Goal: Task Accomplishment & Management: Manage account settings

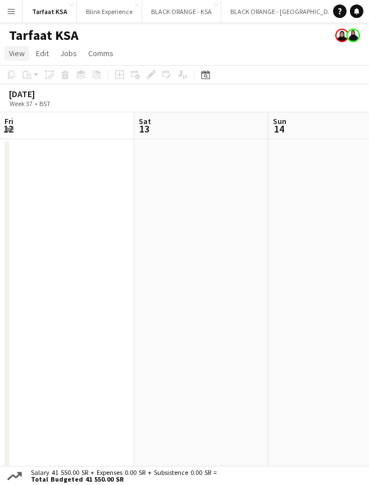
scroll to position [0, 360]
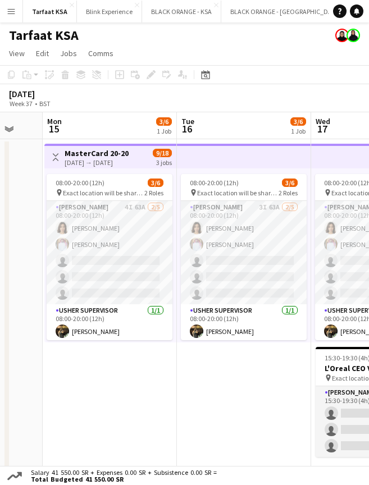
click at [126, 376] on app-date-cell "Toggle View MasterCard 20-20 [DATE] → [DATE] 9/18 3 jobs 08:00-20:00 (12h) 3/6 …" at bounding box center [110, 315] width 134 height 352
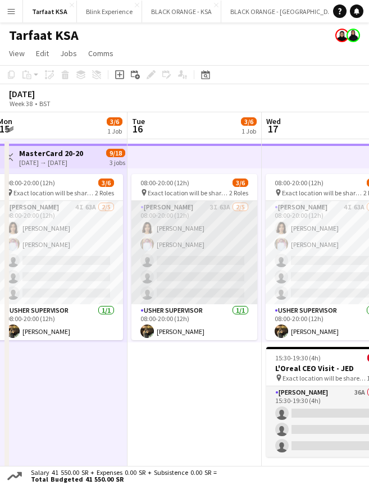
scroll to position [0, 279]
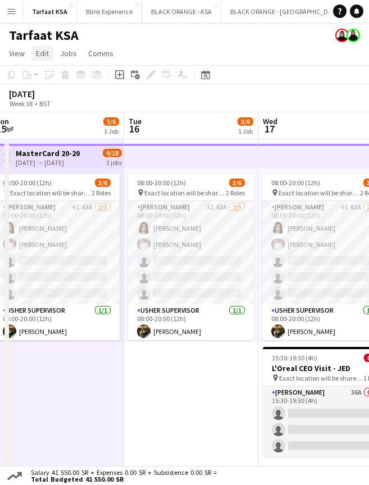
click at [39, 50] on span "Edit" at bounding box center [42, 53] width 13 height 10
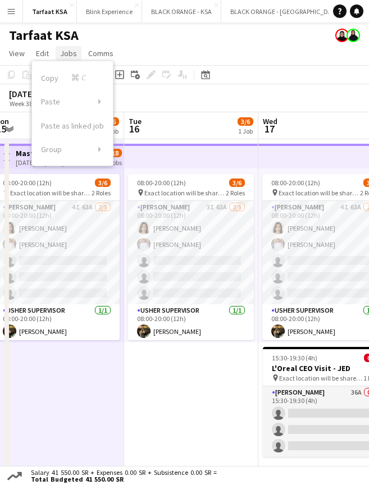
click at [72, 54] on span "Jobs" at bounding box center [68, 53] width 17 height 10
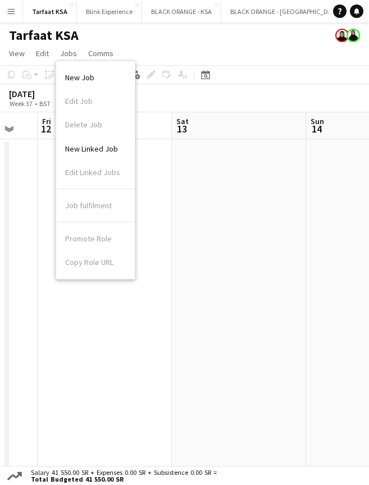
scroll to position [0, 343]
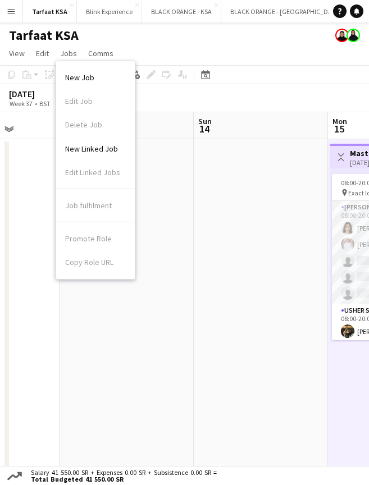
click at [216, 229] on app-date-cell at bounding box center [261, 315] width 134 height 352
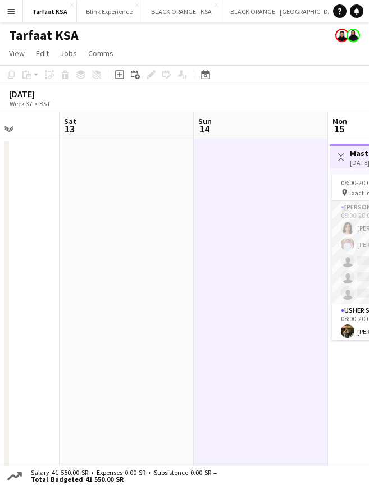
click at [12, 16] on button "Menu" at bounding box center [11, 11] width 22 height 22
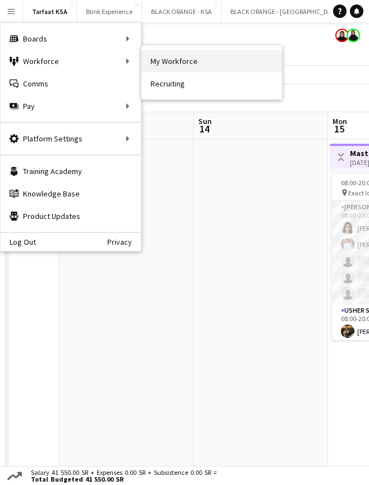
click at [183, 68] on link "My Workforce" at bounding box center [212, 61] width 140 height 22
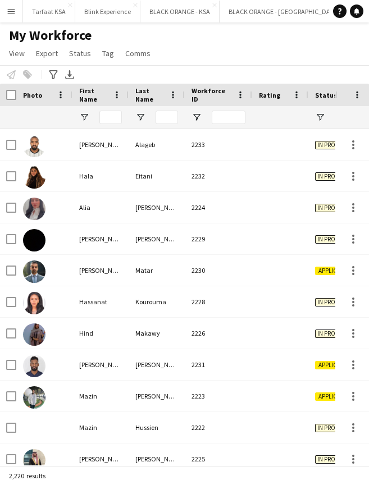
click at [8, 13] on app-icon "Menu" at bounding box center [11, 11] width 9 height 9
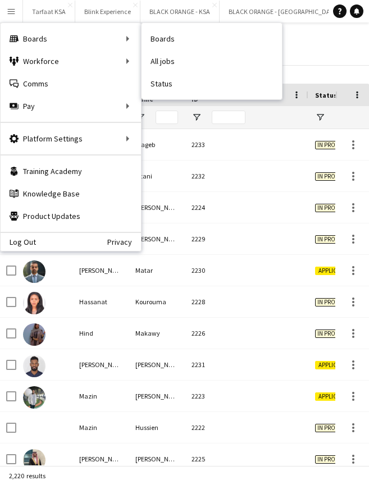
click at [339, 72] on div "Notify workforce Add to tag Select at least one crew to tag him or her. Advance…" at bounding box center [184, 74] width 369 height 19
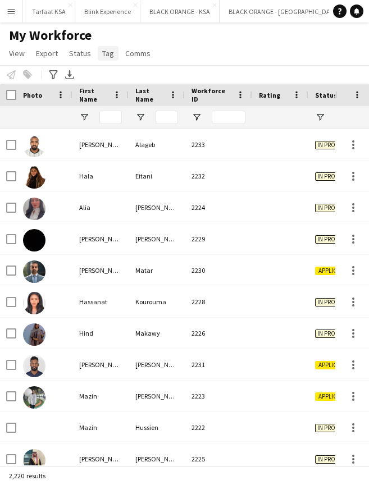
click at [99, 54] on link "Tag" at bounding box center [108, 53] width 21 height 15
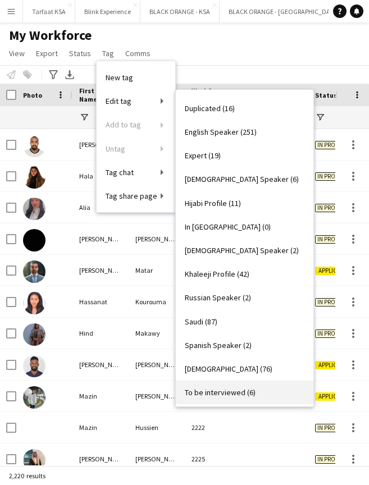
click at [210, 393] on span "To be interviewed (6)" at bounding box center [220, 393] width 71 height 10
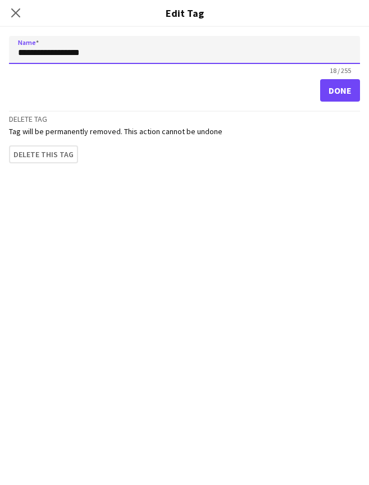
drag, startPoint x: 93, startPoint y: 54, endPoint x: 0, endPoint y: 54, distance: 92.7
click at [0, 54] on app-popin "**********" at bounding box center [184, 242] width 369 height 485
click at [26, 53] on input "********" at bounding box center [184, 50] width 351 height 28
drag, startPoint x: 51, startPoint y: 55, endPoint x: 0, endPoint y: 56, distance: 50.6
click at [0, 56] on app-popin "Close pop-in Edit Tag Name ******** 8 / 255 Done Delete tag Tag will be permane…" at bounding box center [184, 242] width 369 height 485
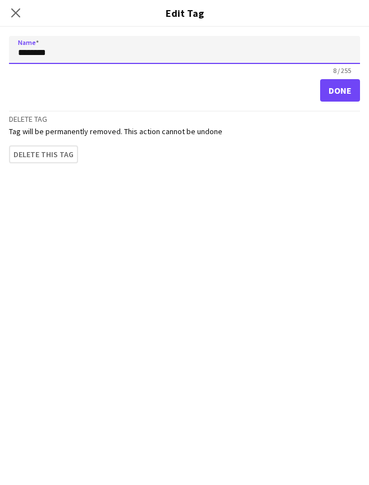
click at [24, 53] on input "********" at bounding box center [184, 50] width 351 height 28
click at [38, 54] on input "**********" at bounding box center [184, 50] width 351 height 28
click at [27, 52] on input "**********" at bounding box center [184, 50] width 351 height 28
type input "**********"
click at [60, 277] on div "**********" at bounding box center [184, 256] width 369 height 458
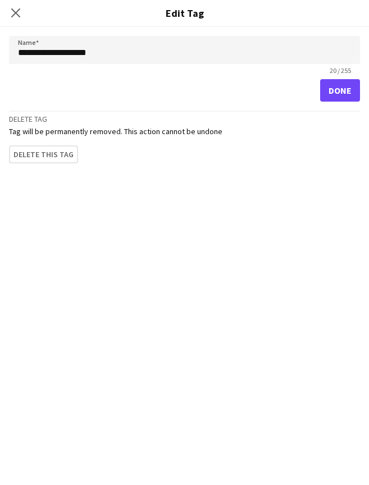
click at [325, 93] on button "Done" at bounding box center [340, 90] width 40 height 22
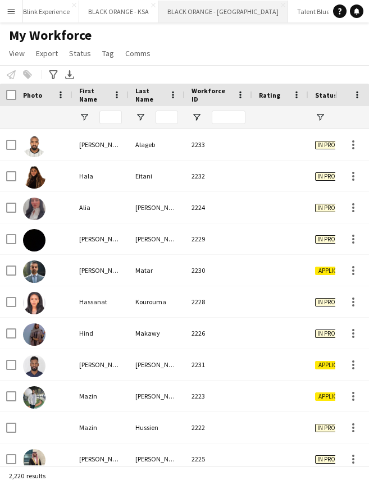
scroll to position [0, 61]
click at [203, 10] on button "BLACK ORANGE - [GEOGRAPHIC_DATA] Close" at bounding box center [224, 12] width 130 height 22
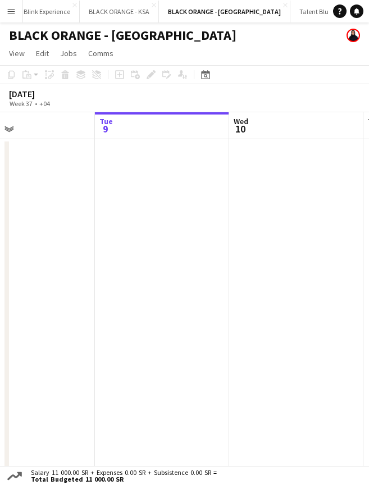
scroll to position [0, 317]
click at [48, 11] on button "Blink Experience Close" at bounding box center [47, 12] width 65 height 22
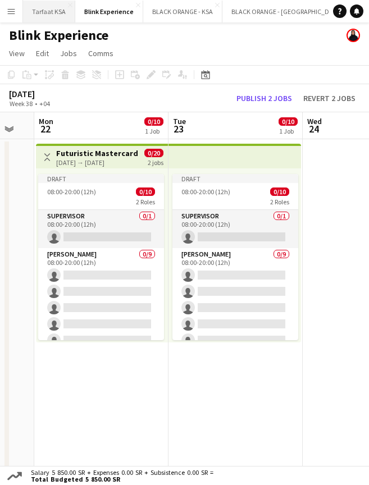
click at [51, 15] on button "Tarfaat KSA Close" at bounding box center [49, 12] width 52 height 22
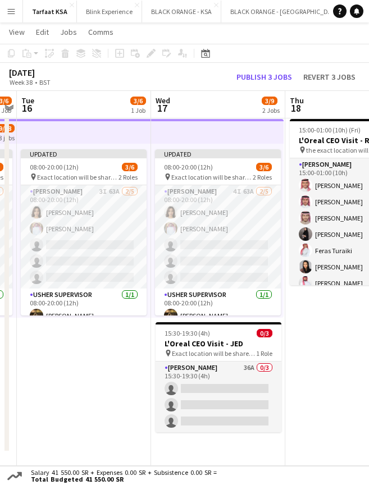
scroll to position [24, 0]
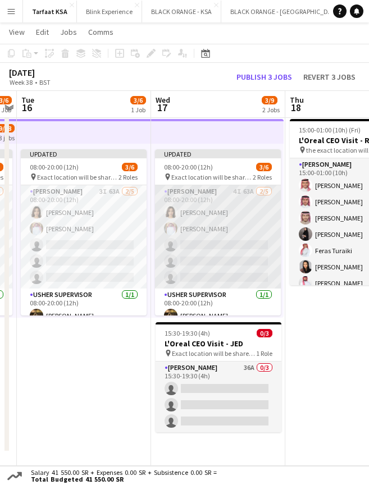
click at [194, 224] on app-card-role "[PERSON_NAME] 4I 63A [DATE] 08:00-20:00 (12h) [PERSON_NAME] single-neutral-acti…" at bounding box center [218, 236] width 126 height 103
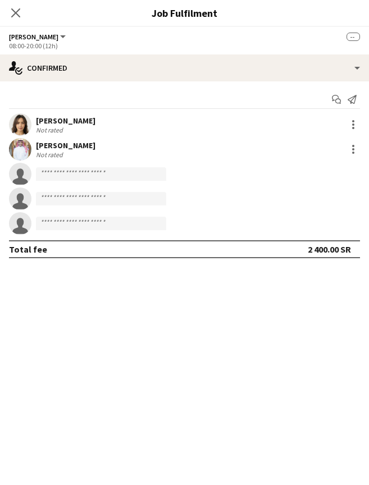
scroll to position [21, 0]
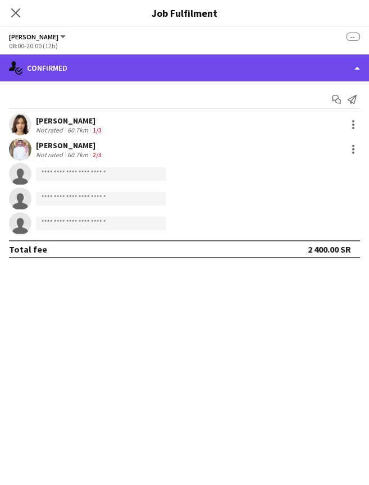
click at [342, 67] on div "single-neutral-actions-check-2 Confirmed" at bounding box center [184, 67] width 369 height 27
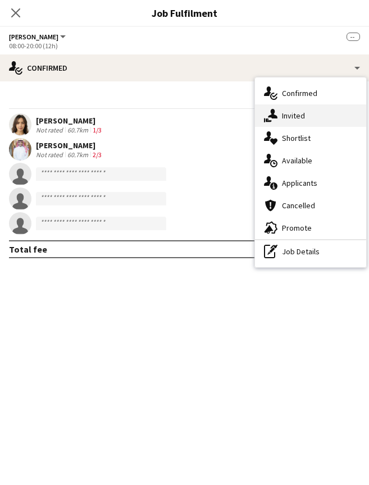
click at [299, 113] on span "Invited" at bounding box center [293, 116] width 23 height 10
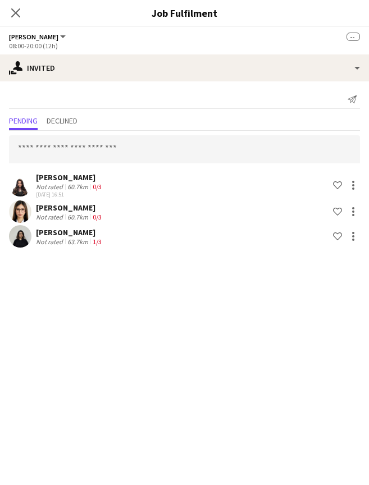
scroll to position [25, 0]
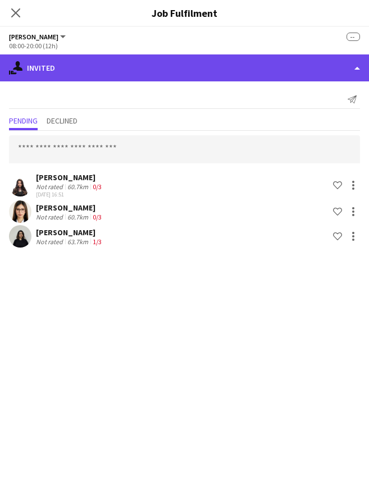
click at [341, 69] on div "single-neutral-actions-share-1 Invited" at bounding box center [184, 67] width 369 height 27
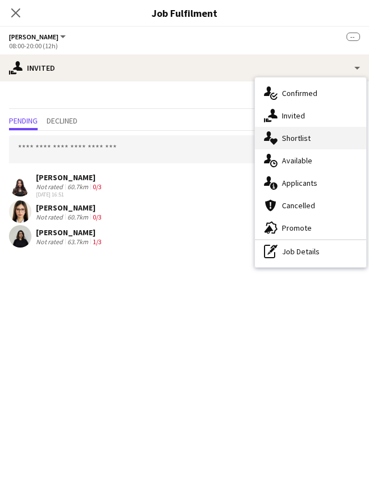
click at [303, 139] on span "Shortlist" at bounding box center [296, 138] width 29 height 10
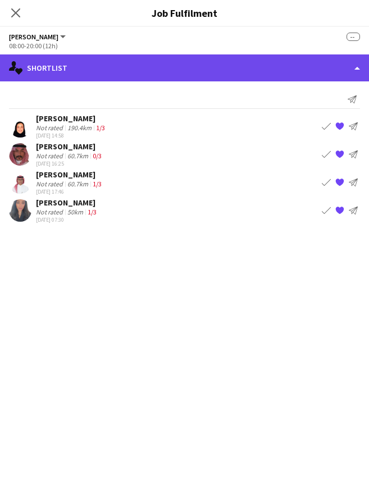
click at [330, 66] on div "single-neutral-actions-heart Shortlist" at bounding box center [184, 67] width 369 height 27
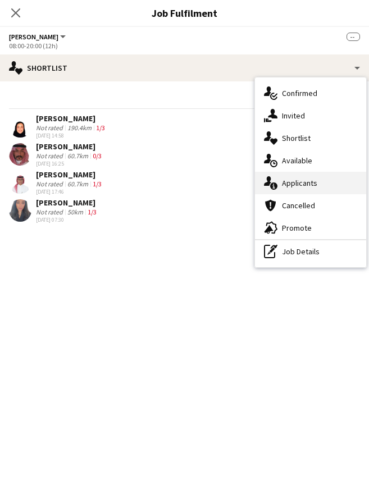
click at [296, 184] on span "Applicants" at bounding box center [299, 183] width 35 height 10
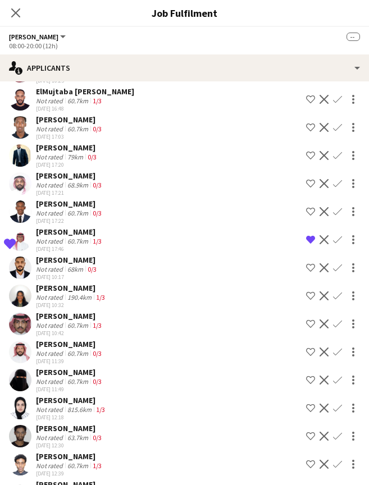
scroll to position [685, 0]
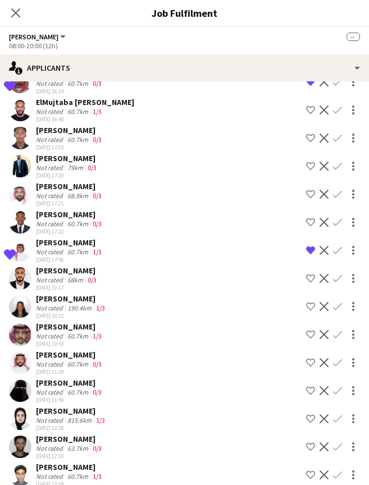
click at [20, 311] on app-user-avatar at bounding box center [20, 306] width 22 height 22
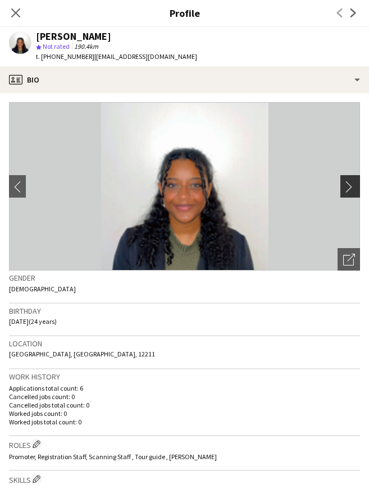
click at [351, 185] on app-icon "chevron-right" at bounding box center [351, 187] width 17 height 12
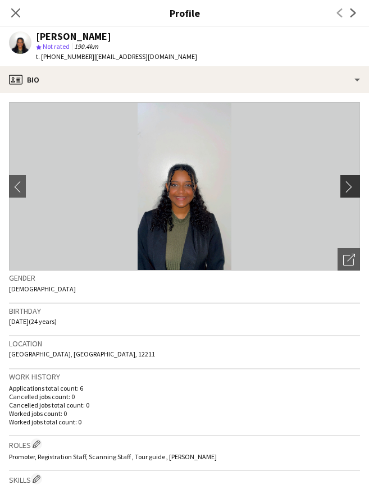
click at [351, 185] on app-icon "chevron-right" at bounding box center [351, 187] width 17 height 12
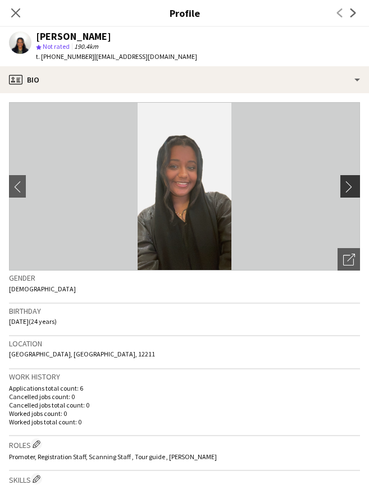
click at [352, 187] on app-icon "chevron-right" at bounding box center [351, 187] width 17 height 12
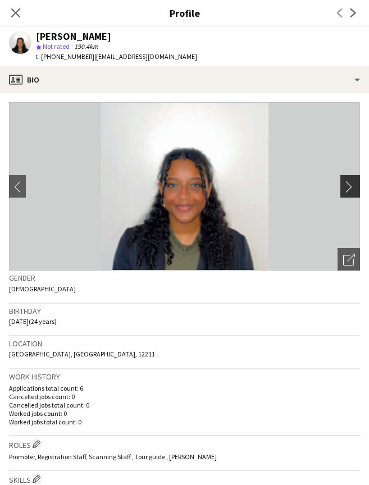
click at [352, 188] on app-icon "chevron-right" at bounding box center [351, 187] width 17 height 12
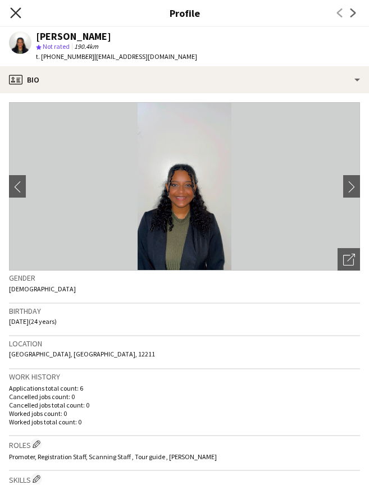
click at [13, 8] on icon "Close pop-in" at bounding box center [15, 12] width 11 height 11
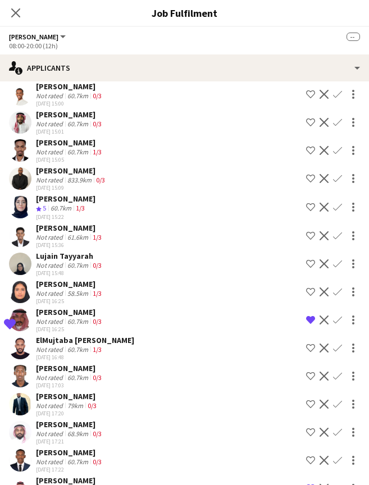
scroll to position [435, 0]
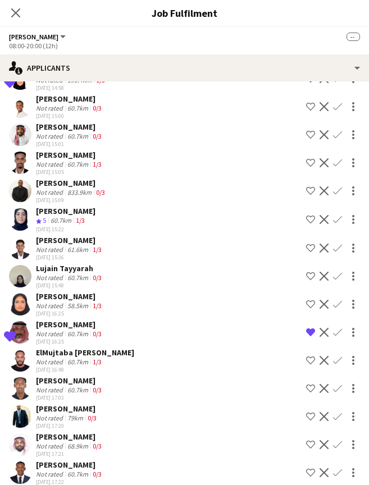
click at [22, 276] on app-user-avatar at bounding box center [20, 276] width 22 height 22
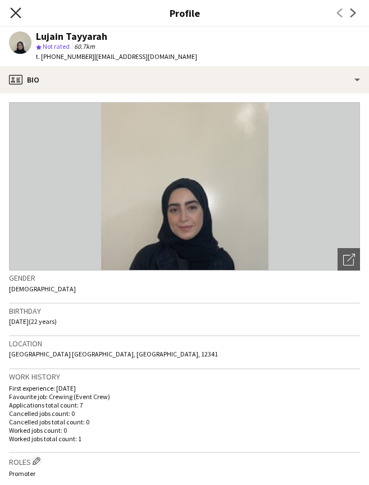
click at [17, 8] on icon "Close pop-in" at bounding box center [15, 12] width 11 height 11
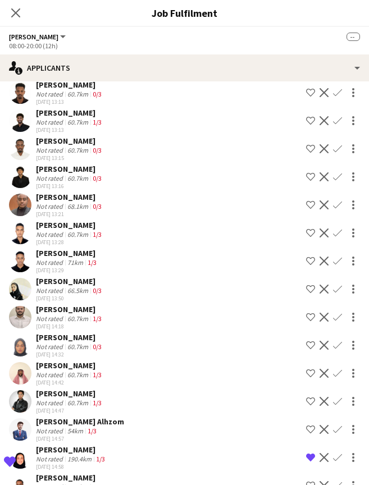
scroll to position [53, 0]
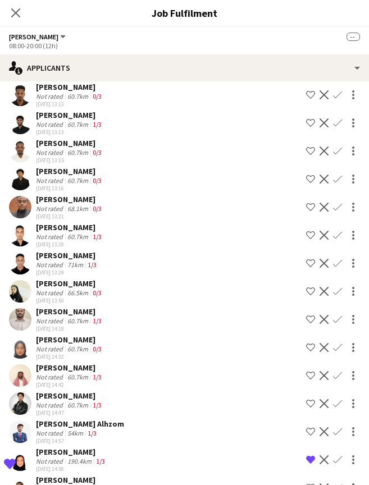
click at [26, 288] on app-user-avatar at bounding box center [20, 291] width 22 height 22
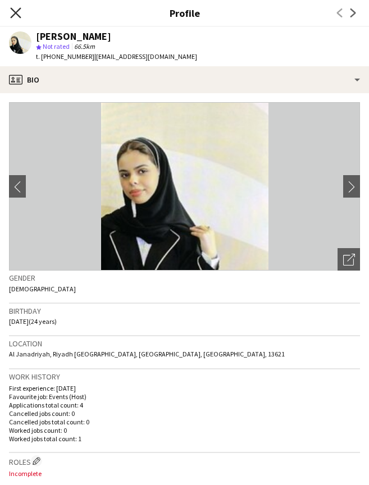
click at [11, 12] on icon "Close pop-in" at bounding box center [15, 12] width 11 height 11
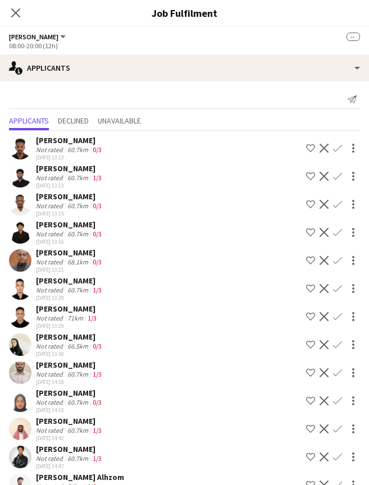
scroll to position [0, 0]
click at [15, 15] on icon "Close pop-in" at bounding box center [15, 12] width 11 height 11
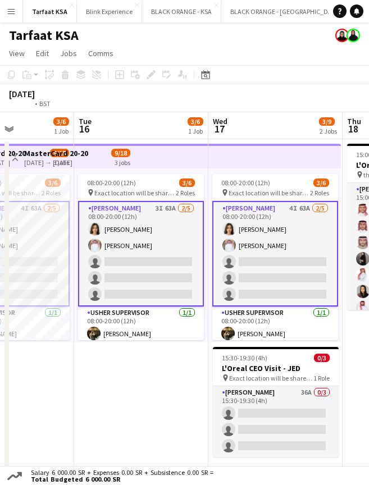
scroll to position [0, 249]
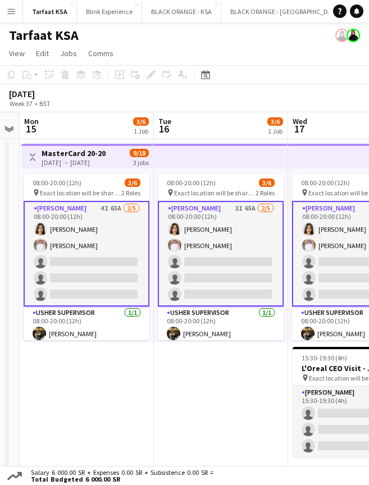
click at [6, 14] on button "Menu" at bounding box center [11, 11] width 22 height 22
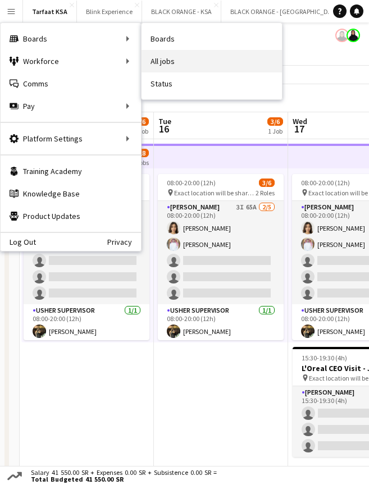
click at [196, 57] on link "All jobs" at bounding box center [212, 61] width 140 height 22
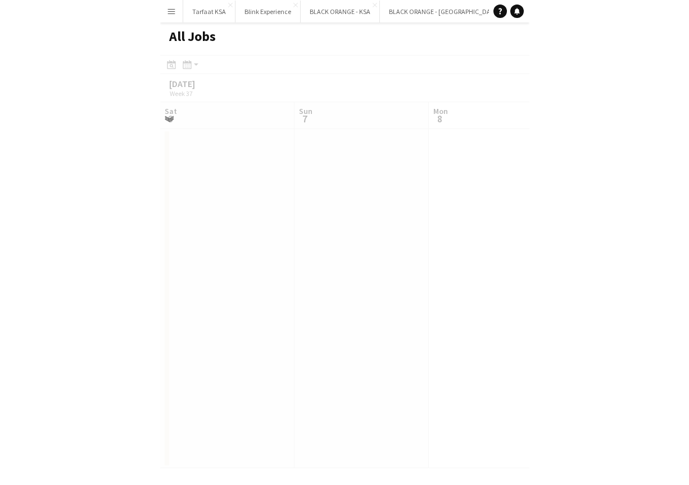
scroll to position [0, 269]
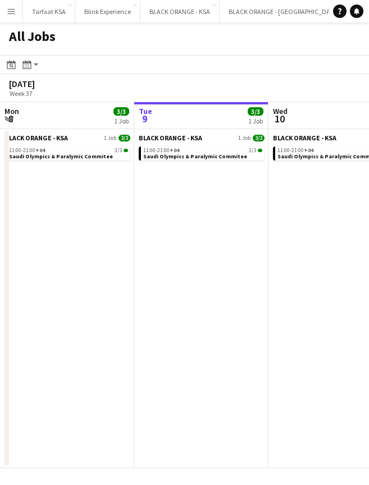
click at [18, 15] on button "Menu" at bounding box center [11, 11] width 22 height 22
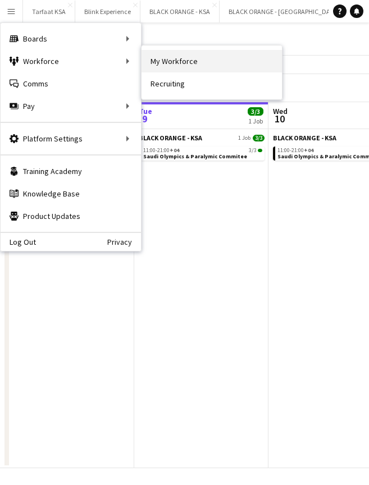
click at [170, 67] on link "My Workforce" at bounding box center [212, 61] width 140 height 22
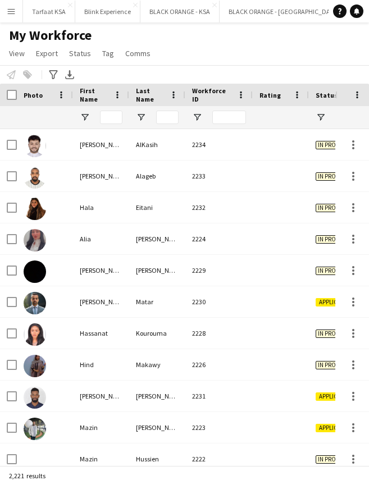
click at [366, 38] on div "My Workforce View Views Default view New view Update view Delete view Edit name…" at bounding box center [184, 46] width 369 height 38
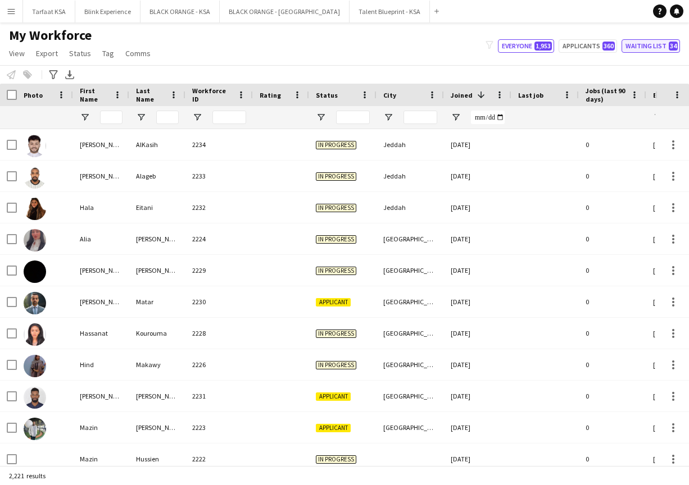
click at [369, 43] on button "Waiting list 34" at bounding box center [650, 45] width 58 height 13
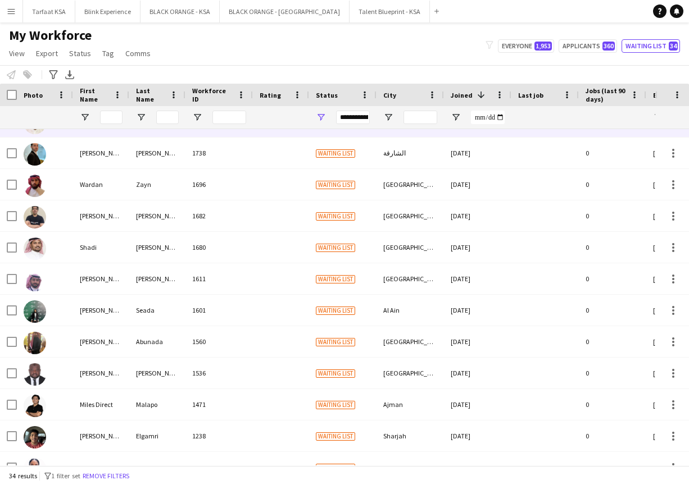
scroll to position [420, 0]
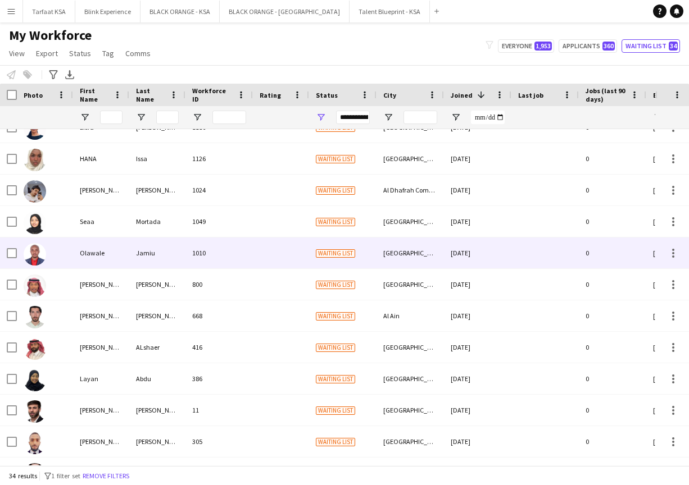
click at [35, 257] on img at bounding box center [35, 254] width 22 height 22
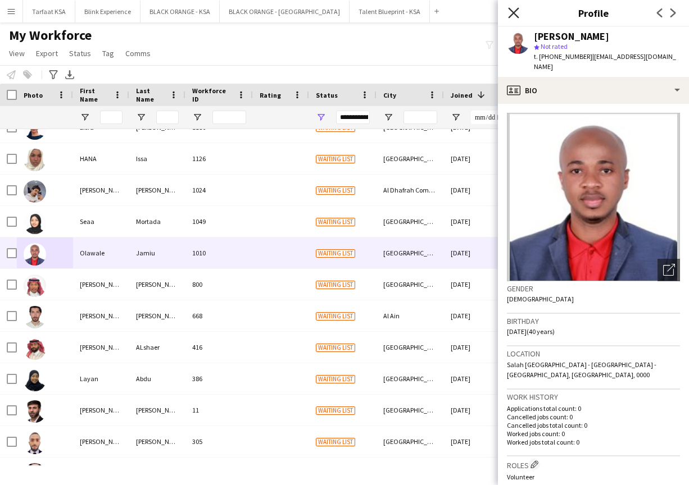
click at [369, 11] on icon "Close pop-in" at bounding box center [513, 12] width 11 height 11
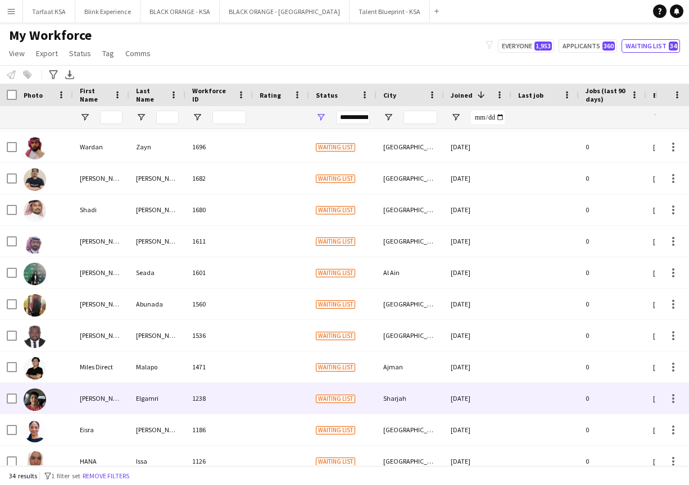
click at [34, 404] on img at bounding box center [35, 400] width 22 height 22
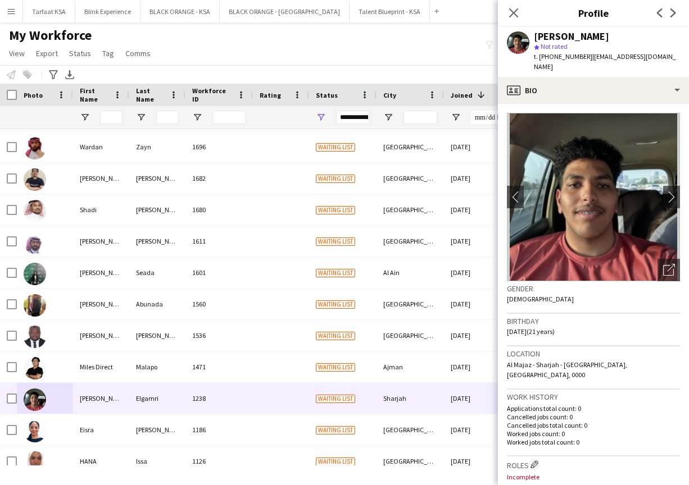
click at [369, 11] on div "Close pop-in" at bounding box center [513, 13] width 31 height 26
click at [369, 11] on icon at bounding box center [513, 12] width 11 height 11
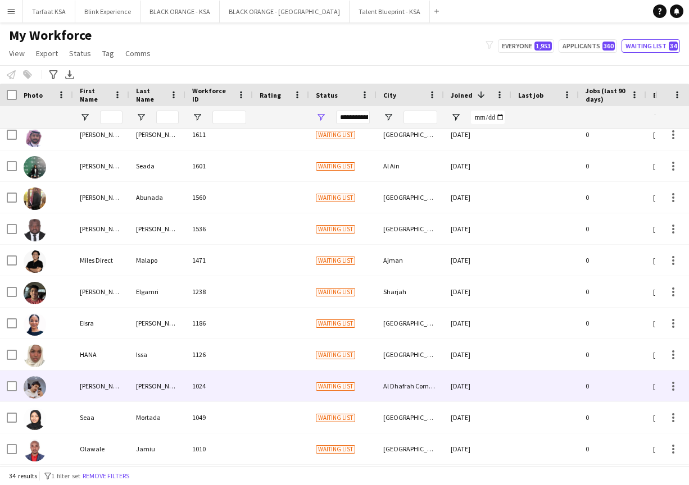
click at [39, 386] on img at bounding box center [35, 387] width 22 height 22
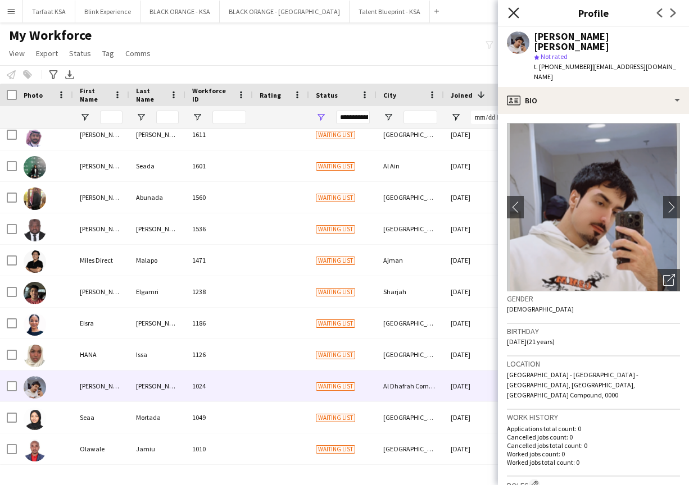
click at [369, 11] on icon "Close pop-in" at bounding box center [513, 12] width 11 height 11
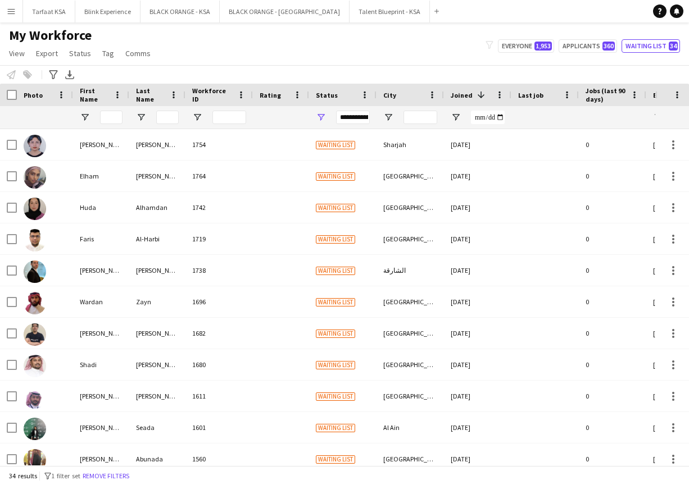
scroll to position [294, 0]
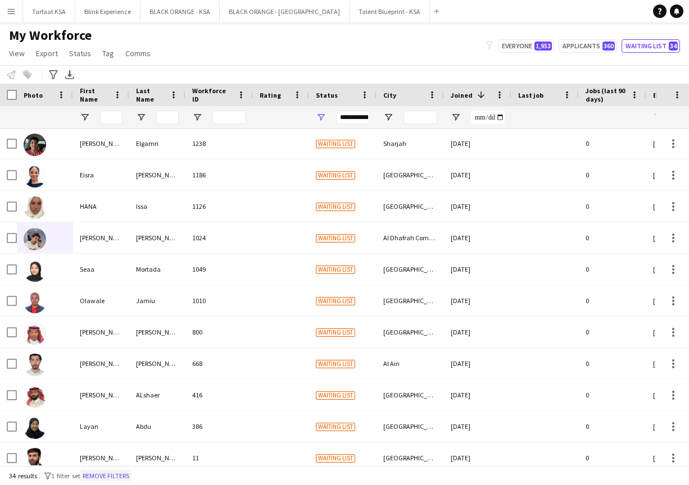
click at [126, 474] on button "Remove filters" at bounding box center [105, 476] width 51 height 12
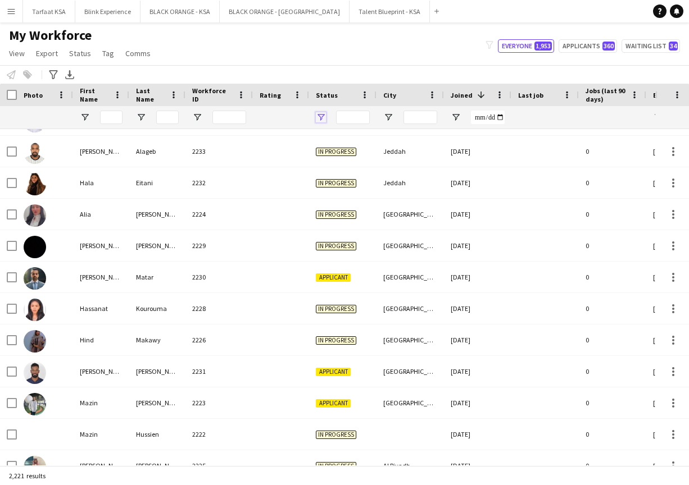
click at [324, 117] on span "Open Filter Menu" at bounding box center [321, 117] width 10 height 10
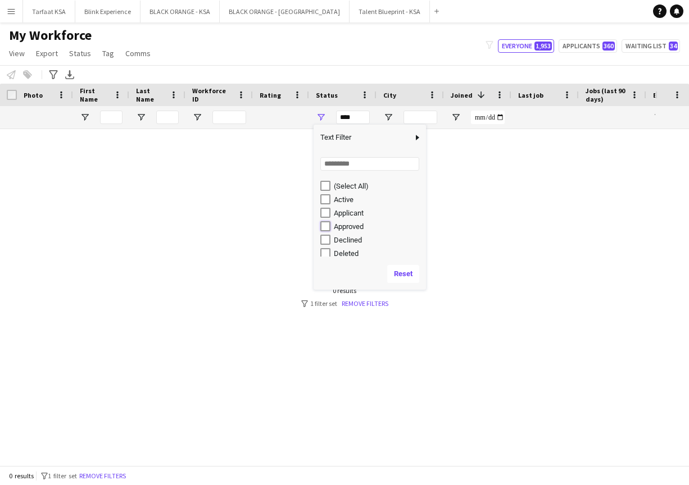
type input "**********"
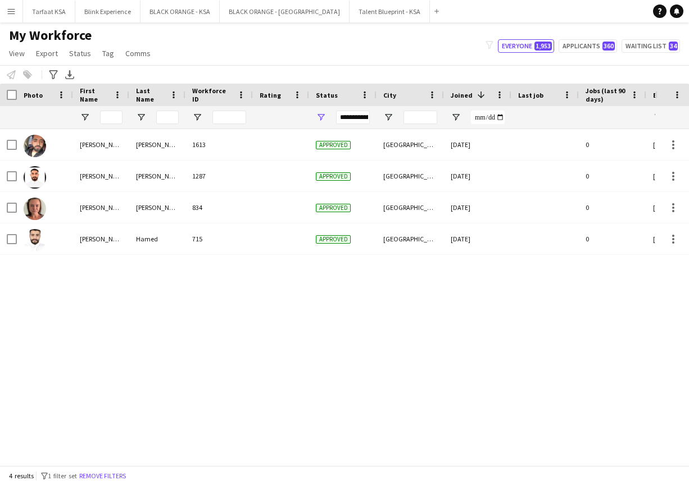
click at [210, 326] on div "[PERSON_NAME] 1613 Approved [GEOGRAPHIC_DATA] [DATE] 0 [EMAIL_ADDRESS][DOMAIN_N…" at bounding box center [327, 297] width 655 height 336
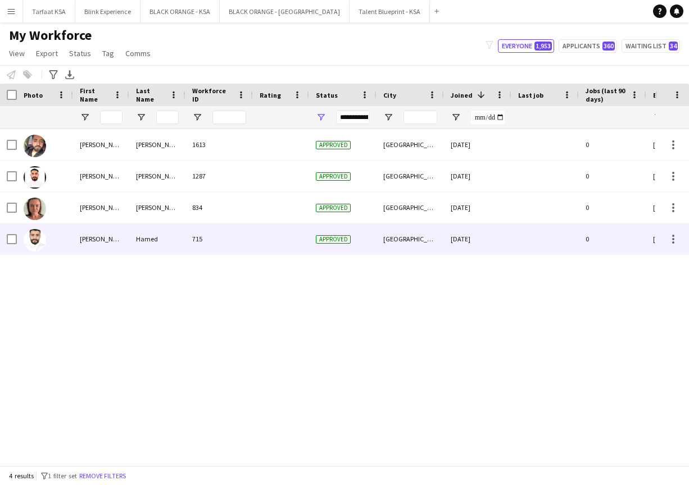
click at [96, 244] on div "[PERSON_NAME]" at bounding box center [101, 239] width 56 height 31
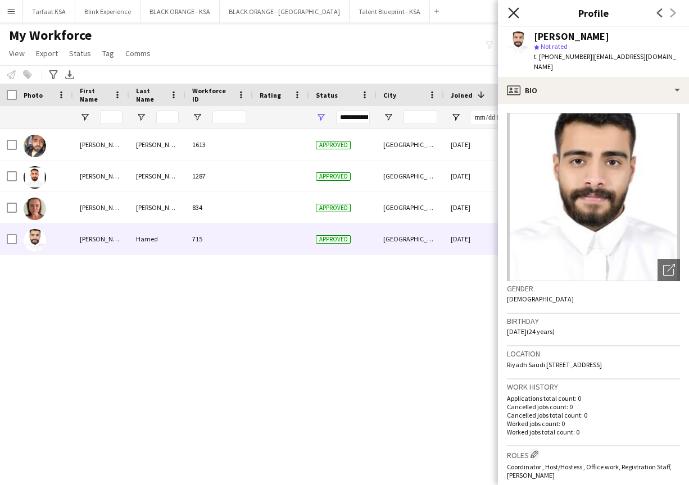
click at [369, 12] on icon "Close pop-in" at bounding box center [513, 12] width 11 height 11
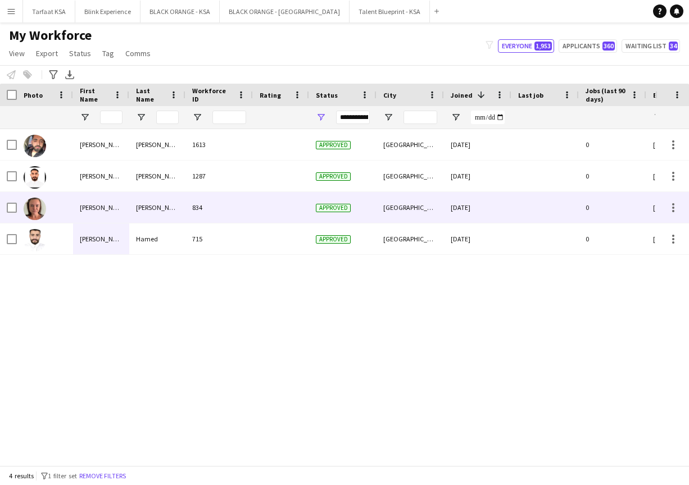
click at [88, 178] on div "[PERSON_NAME]" at bounding box center [101, 176] width 56 height 31
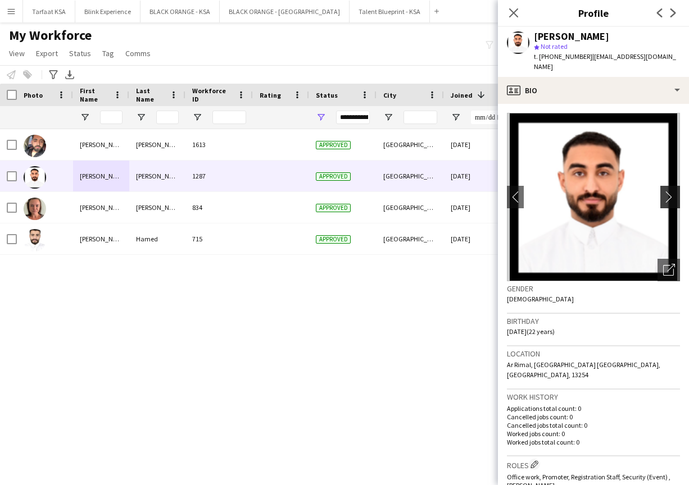
click at [369, 191] on app-icon "chevron-right" at bounding box center [671, 197] width 17 height 12
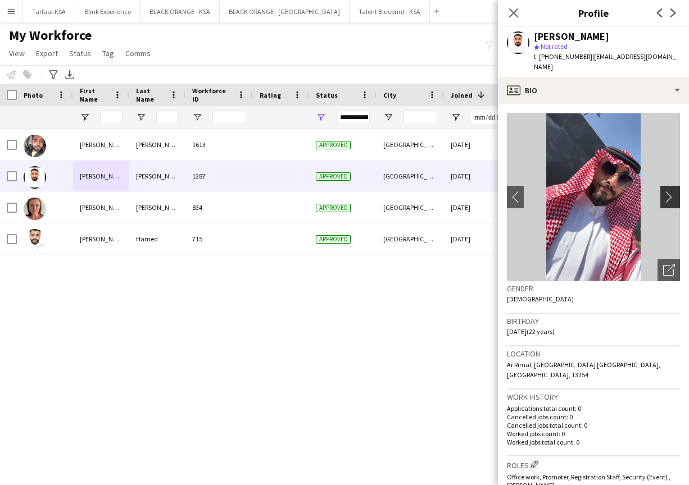
click at [369, 191] on app-icon "chevron-right" at bounding box center [671, 197] width 17 height 12
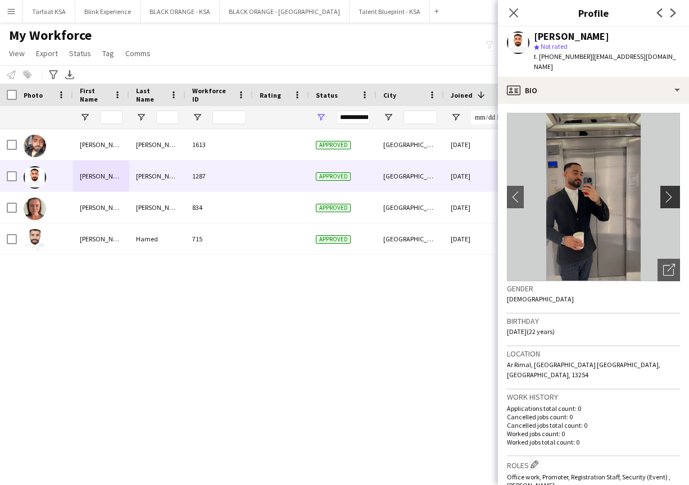
click at [369, 191] on app-icon "chevron-right" at bounding box center [671, 197] width 17 height 12
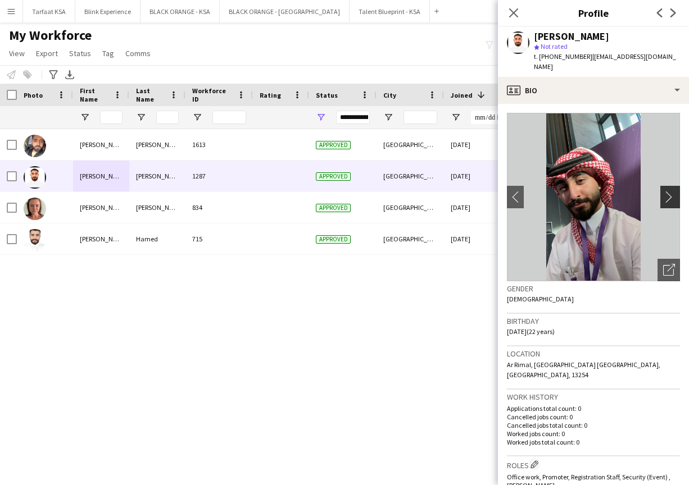
click at [369, 191] on app-icon "chevron-right" at bounding box center [671, 197] width 17 height 12
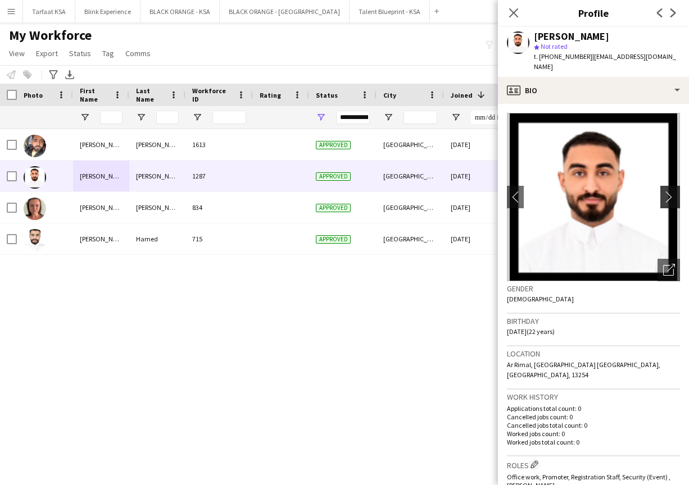
click at [369, 191] on app-icon "chevron-right" at bounding box center [671, 197] width 17 height 12
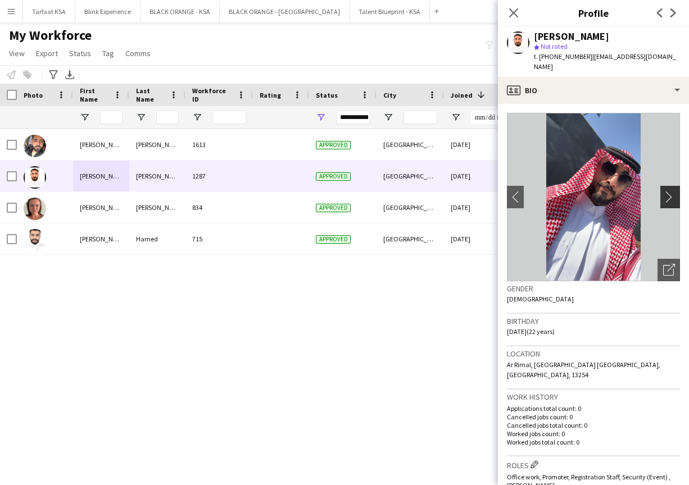
click at [369, 191] on app-icon "chevron-right" at bounding box center [671, 197] width 17 height 12
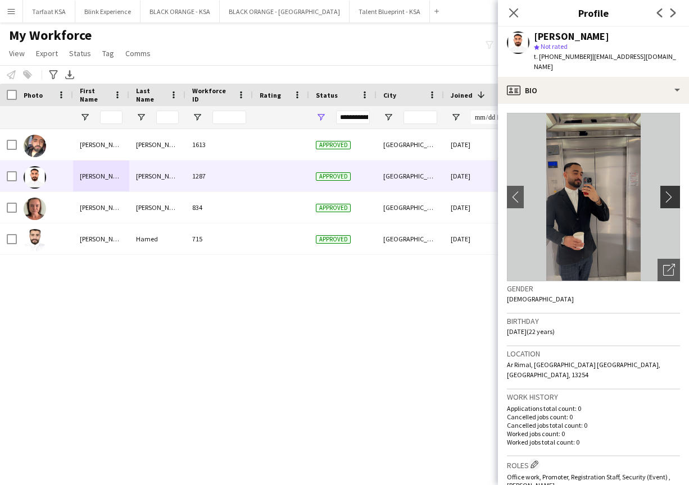
click at [369, 191] on app-icon "chevron-right" at bounding box center [671, 197] width 17 height 12
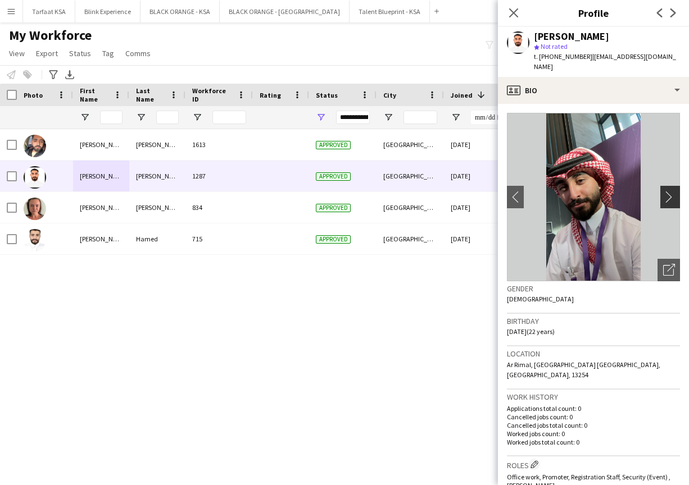
click at [369, 191] on app-icon "chevron-right" at bounding box center [671, 197] width 17 height 12
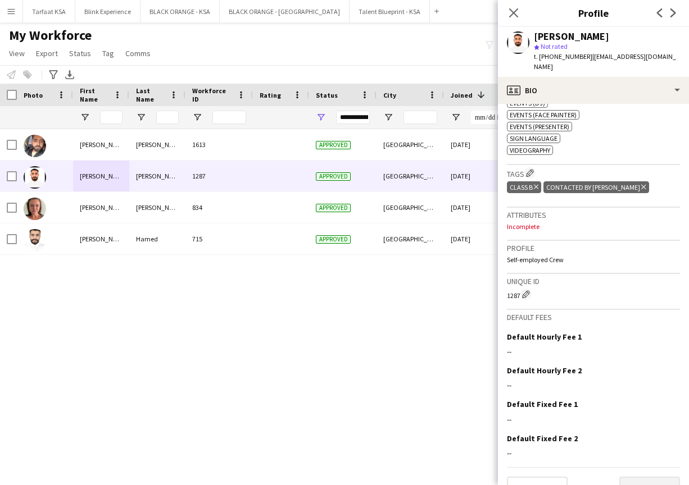
click at [369, 477] on button "Next" at bounding box center [649, 488] width 61 height 22
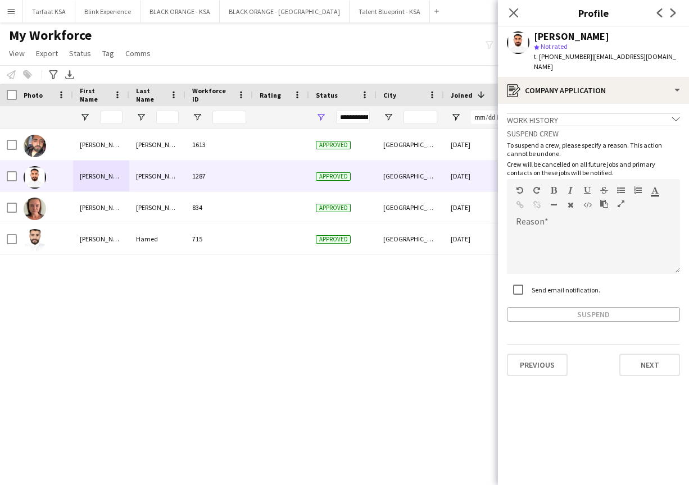
click at [369, 113] on div "Work history chevron-down" at bounding box center [593, 119] width 173 height 12
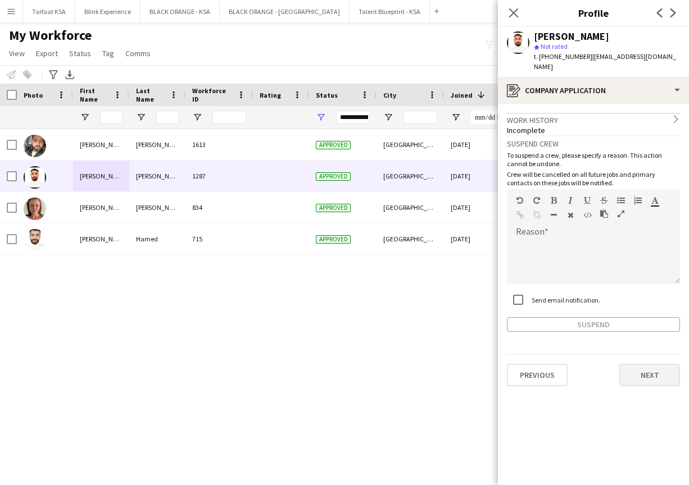
click at [369, 364] on button "Next" at bounding box center [649, 375] width 61 height 22
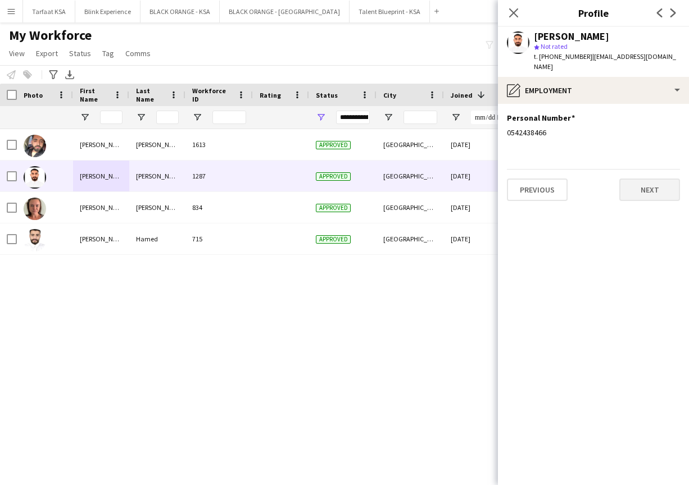
click at [369, 179] on button "Next" at bounding box center [649, 190] width 61 height 22
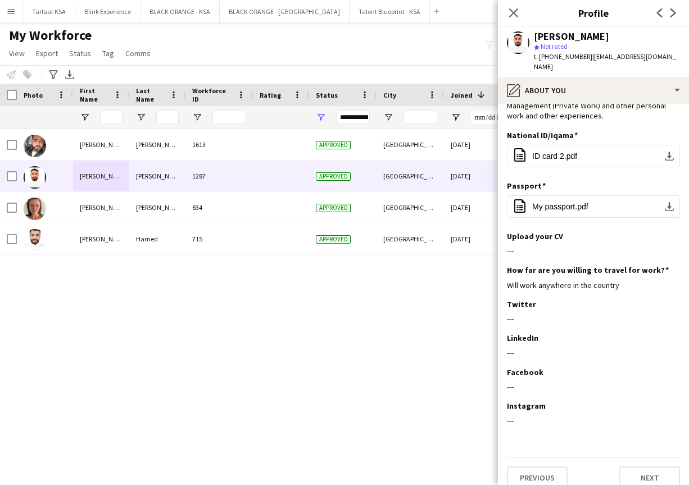
click at [369, 481] on app-section-data-types "Bio Edit this field I have the competence and previous experience in managing o…" at bounding box center [593, 294] width 191 height 381
click at [369, 471] on button "Next" at bounding box center [649, 478] width 61 height 22
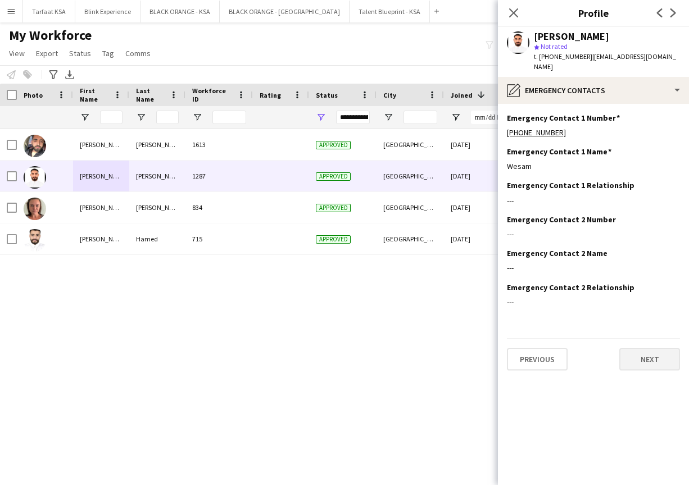
click at [369, 348] on button "Next" at bounding box center [649, 359] width 61 height 22
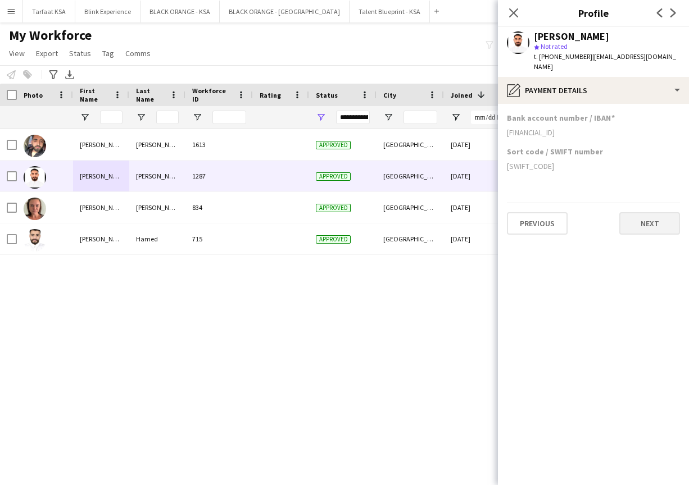
click at [369, 212] on button "Next" at bounding box center [649, 223] width 61 height 22
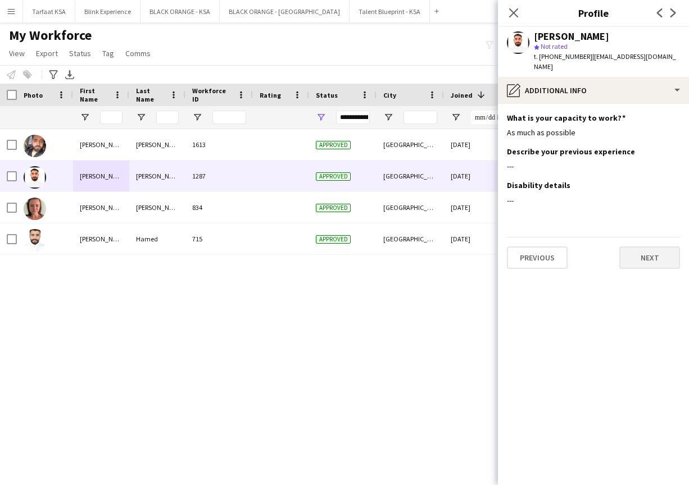
click at [369, 249] on button "Next" at bounding box center [649, 258] width 61 height 22
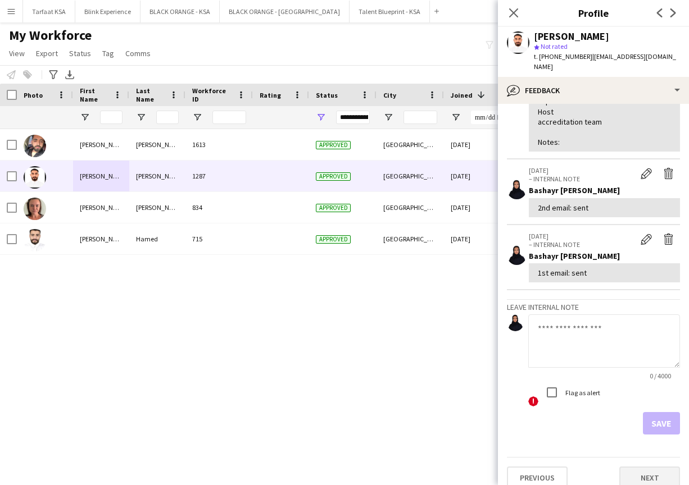
click at [369, 467] on button "Next" at bounding box center [649, 478] width 61 height 22
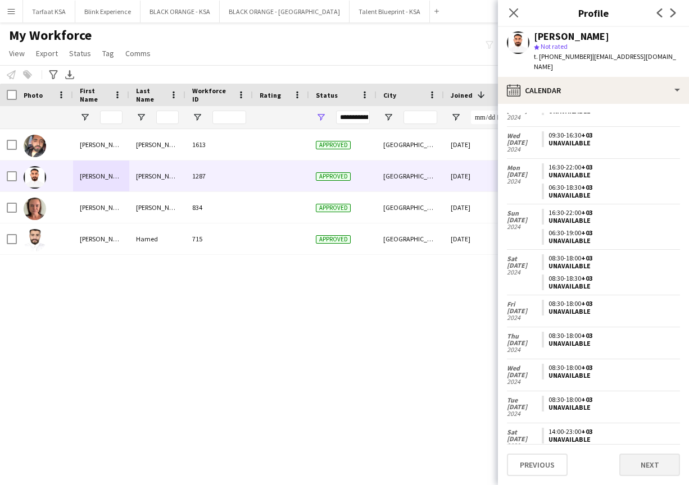
click at [369, 464] on button "Next" at bounding box center [649, 465] width 61 height 22
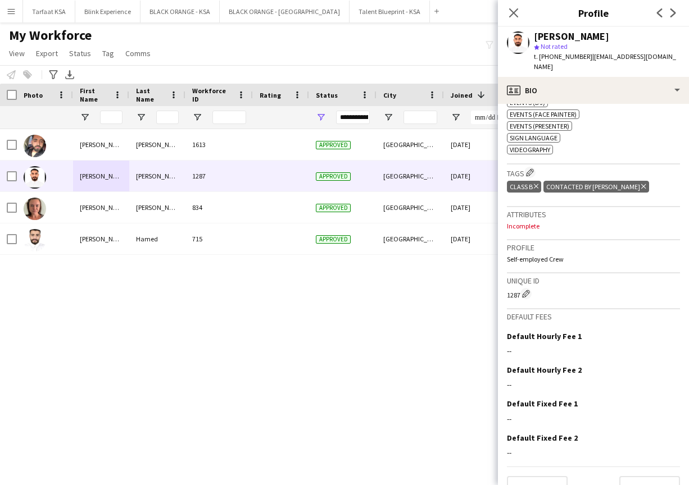
scroll to position [489, 0]
click at [369, 208] on div "Attributes Incomplete" at bounding box center [593, 224] width 173 height 33
click at [369, 477] on button "Next" at bounding box center [649, 488] width 61 height 22
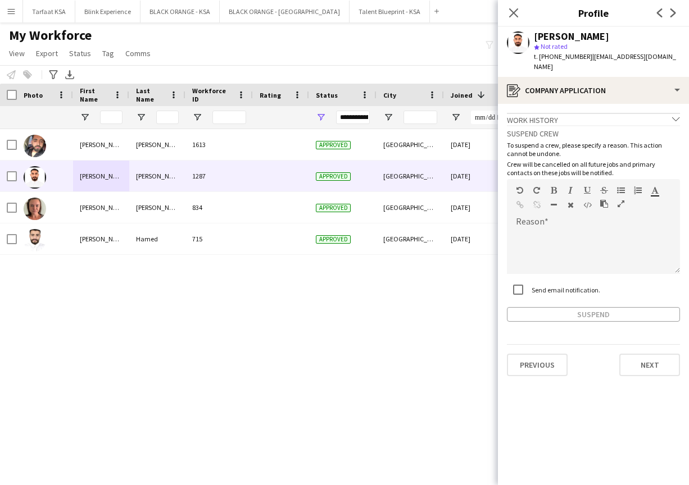
click at [369, 117] on icon at bounding box center [675, 119] width 7 height 4
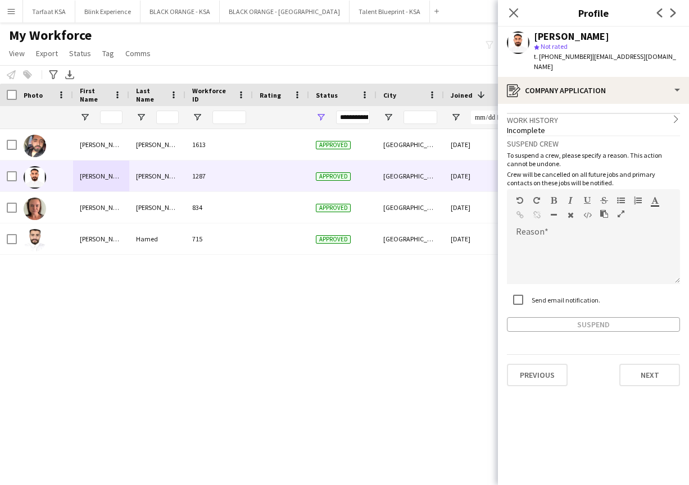
click at [369, 115] on icon "chevron-right" at bounding box center [676, 119] width 8 height 8
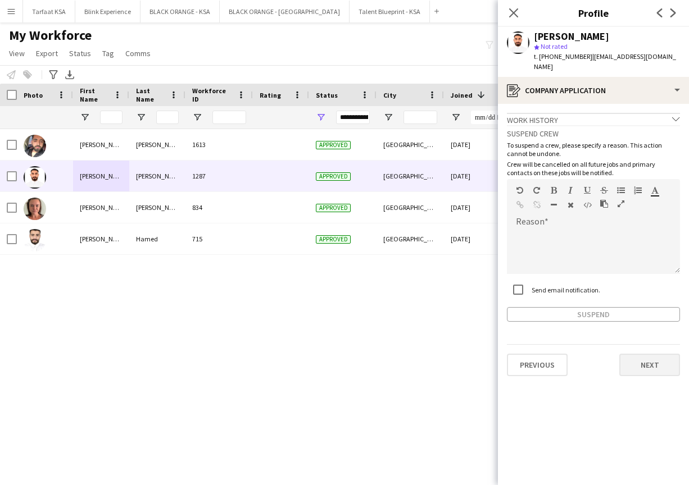
click at [369, 361] on button "Next" at bounding box center [649, 365] width 61 height 22
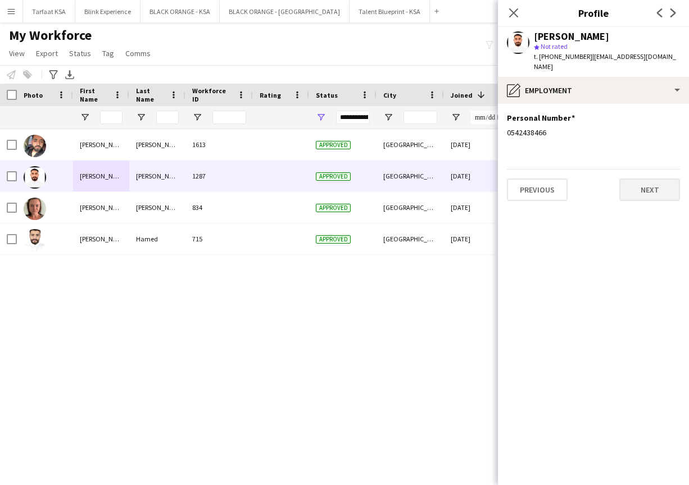
click at [369, 179] on button "Next" at bounding box center [649, 190] width 61 height 22
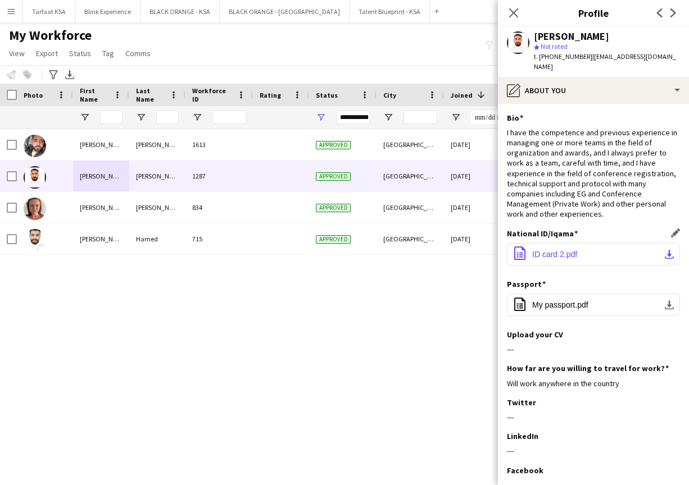
click at [369, 243] on button "office-file-sheet ID card 2.pdf download-bottom" at bounding box center [593, 254] width 173 height 22
click at [369, 130] on div "I have the competence and previous experience in managing one or more teams in …" at bounding box center [593, 174] width 173 height 92
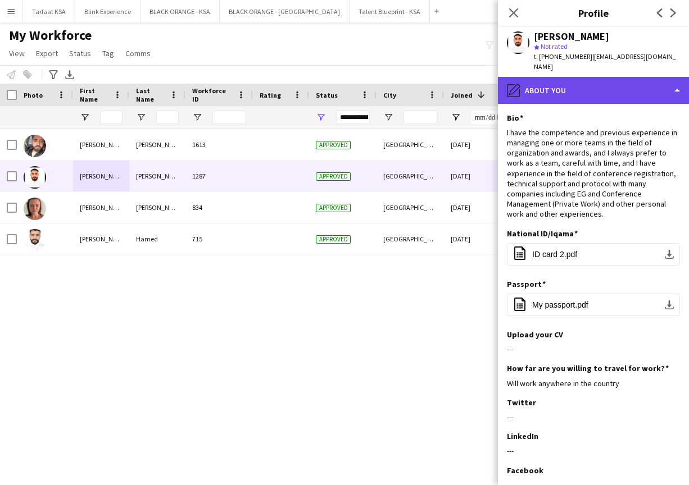
click at [369, 79] on div "pencil4 About you" at bounding box center [593, 90] width 191 height 27
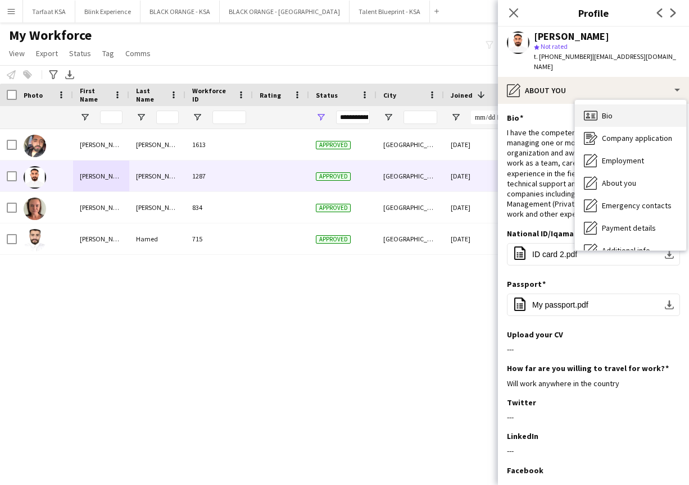
click at [369, 111] on div "Bio Bio" at bounding box center [630, 115] width 111 height 22
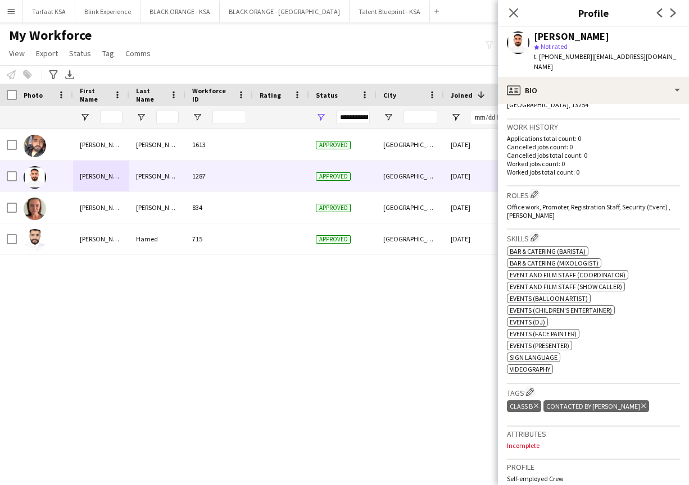
scroll to position [362, 0]
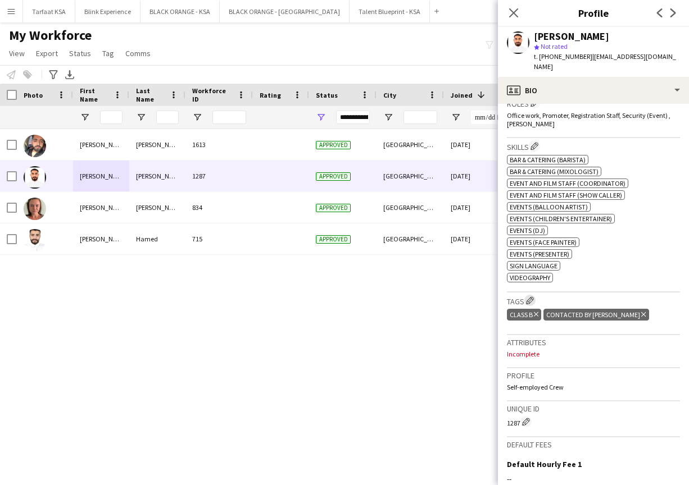
click at [369, 297] on app-icon "Edit crew company tags" at bounding box center [530, 301] width 8 height 8
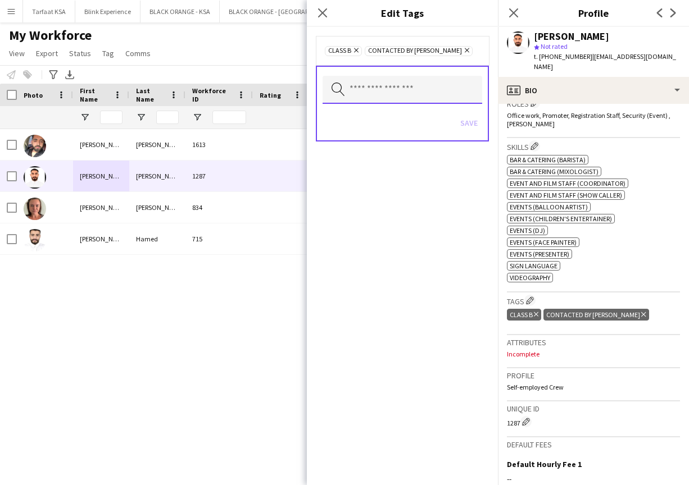
click at [369, 92] on input "text" at bounding box center [402, 90] width 160 height 28
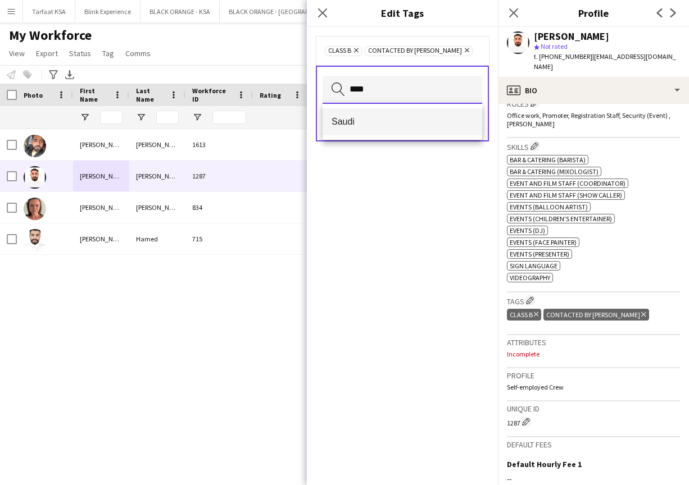
type input "****"
click at [369, 128] on mat-option "Saudi" at bounding box center [402, 121] width 160 height 27
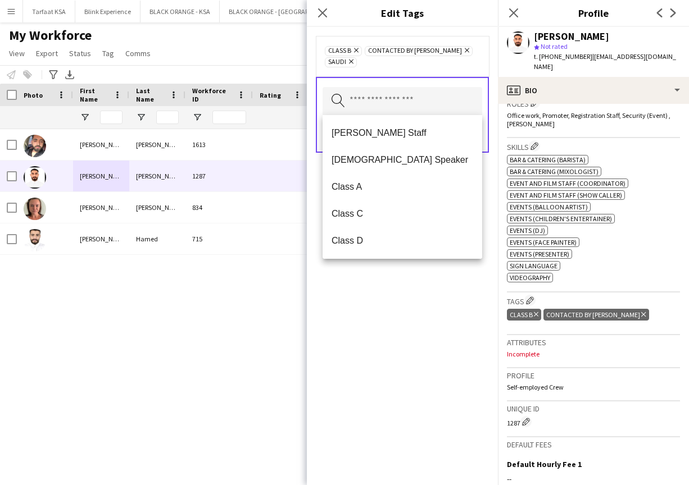
click at [369, 376] on div "Class B Remove Contacted by Bashayr Remove Saudi Remove Search by tag name Save" at bounding box center [402, 256] width 191 height 458
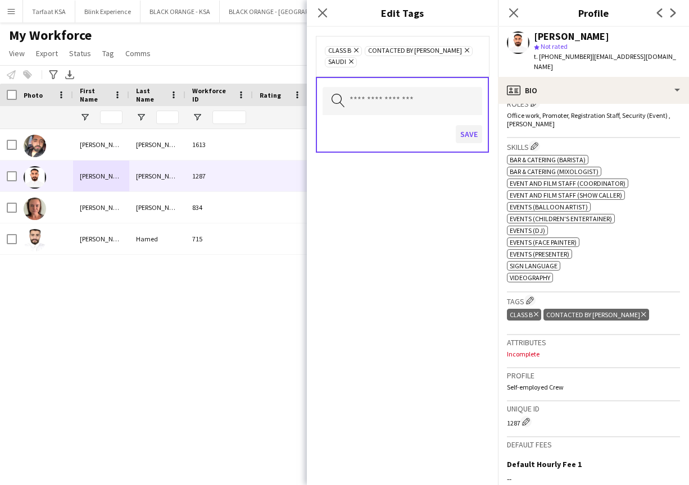
click at [369, 134] on button "Save" at bounding box center [469, 134] width 26 height 18
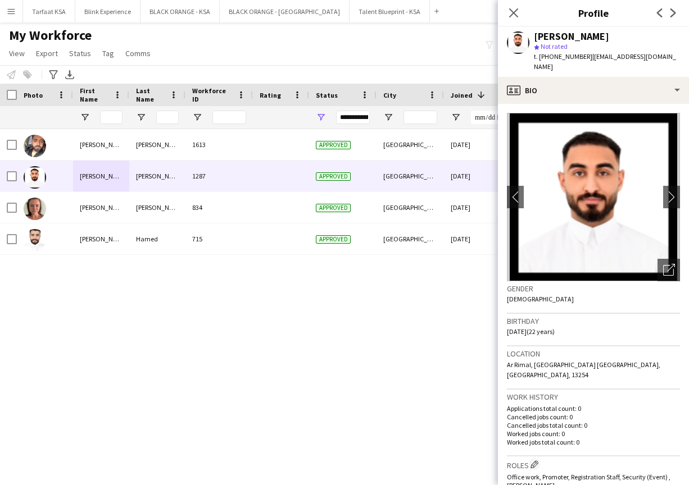
scroll to position [0, 0]
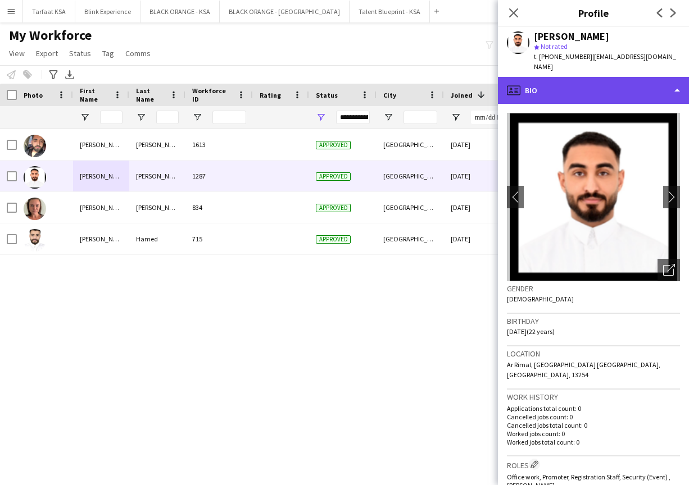
click at [369, 77] on div "profile Bio" at bounding box center [593, 90] width 191 height 27
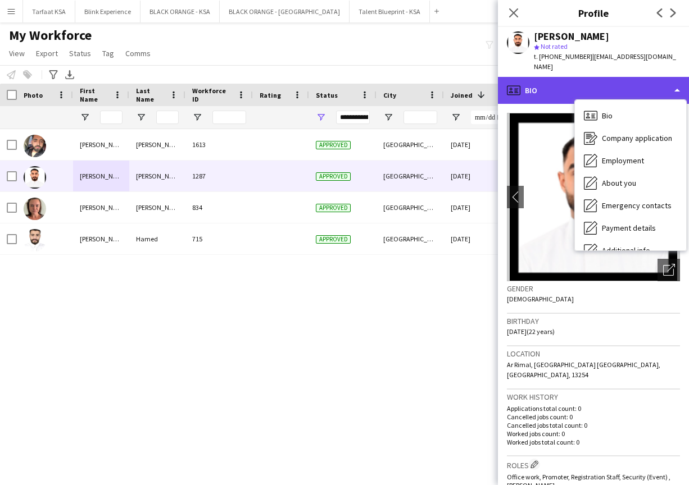
click at [369, 77] on div "profile Bio" at bounding box center [593, 90] width 191 height 27
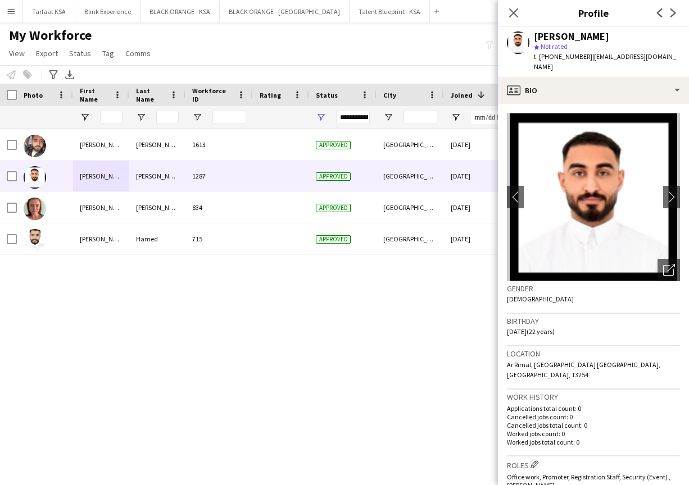
click at [286, 302] on div "[DATE] 0 [EMAIL_ADDRESS][DOMAIN_NAME] Dubai Approved 1613 [PERSON_NAME] [DATE] …" at bounding box center [327, 297] width 655 height 336
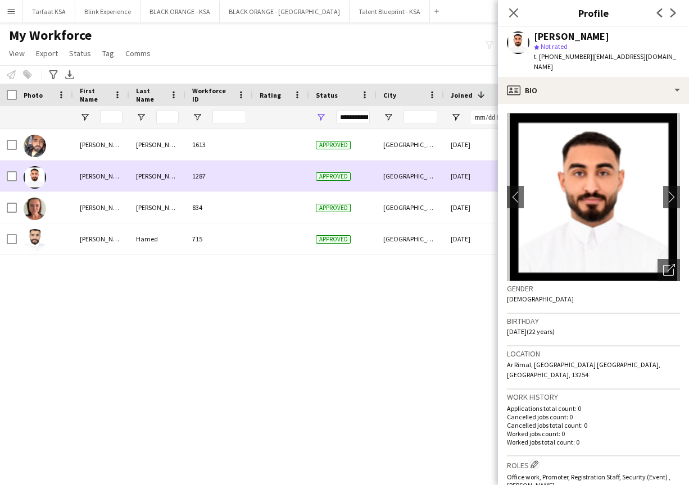
click at [60, 172] on div at bounding box center [45, 176] width 56 height 31
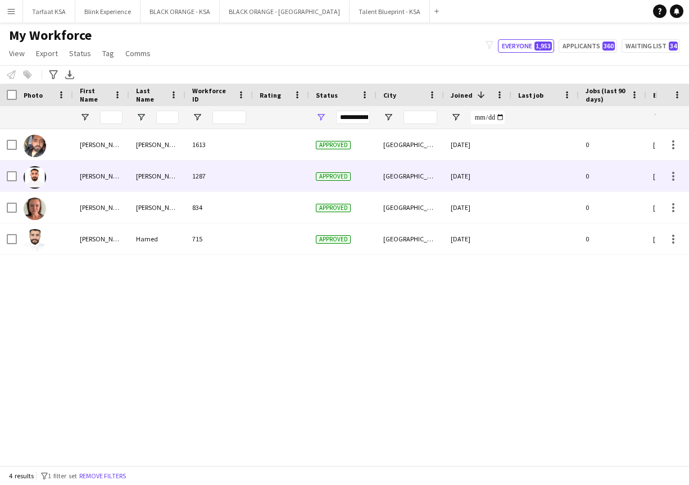
click at [128, 171] on div "[PERSON_NAME]" at bounding box center [101, 176] width 56 height 31
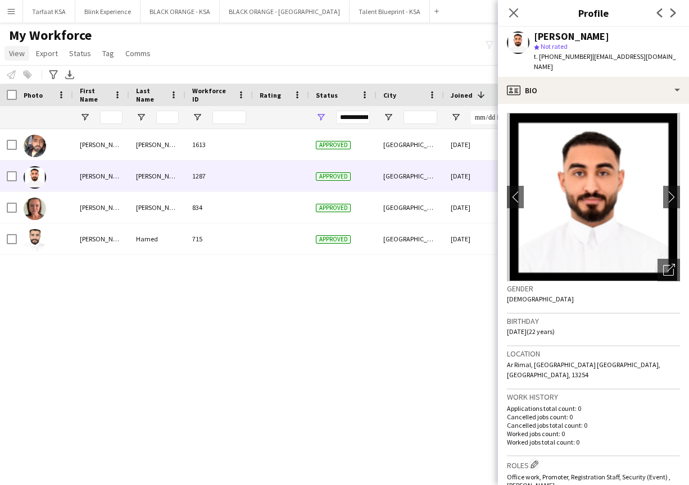
click at [25, 51] on link "View" at bounding box center [16, 53] width 25 height 15
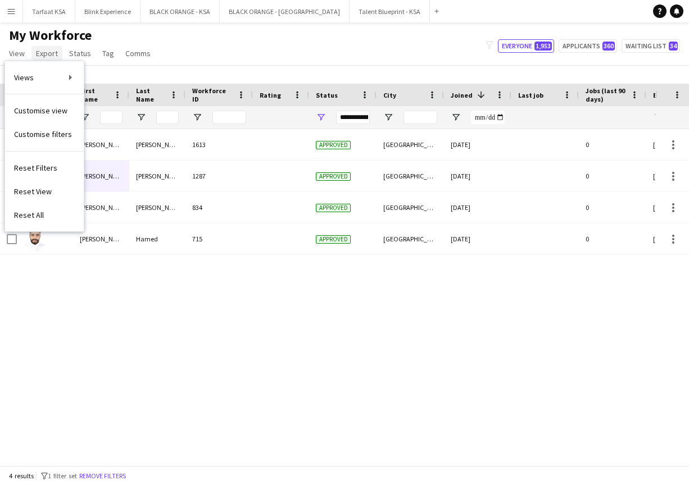
click at [45, 52] on span "Export" at bounding box center [47, 53] width 22 height 10
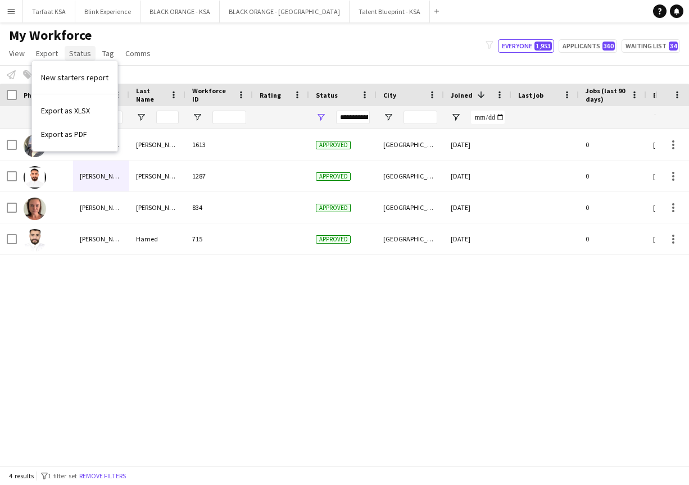
click at [81, 52] on span "Status" at bounding box center [80, 53] width 22 height 10
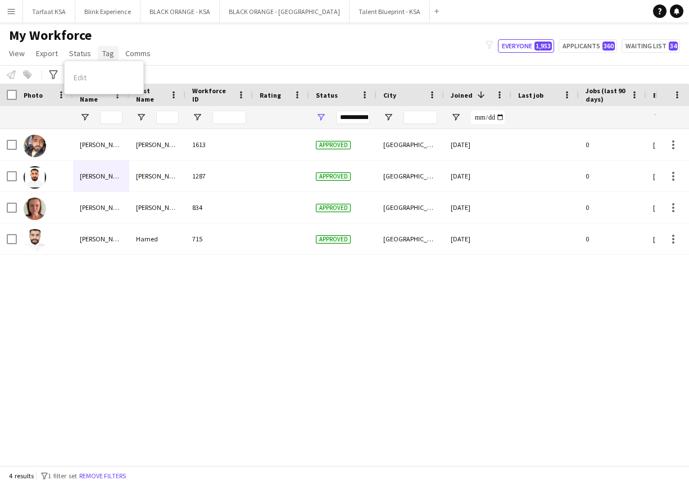
click at [113, 52] on link "Tag" at bounding box center [108, 53] width 21 height 15
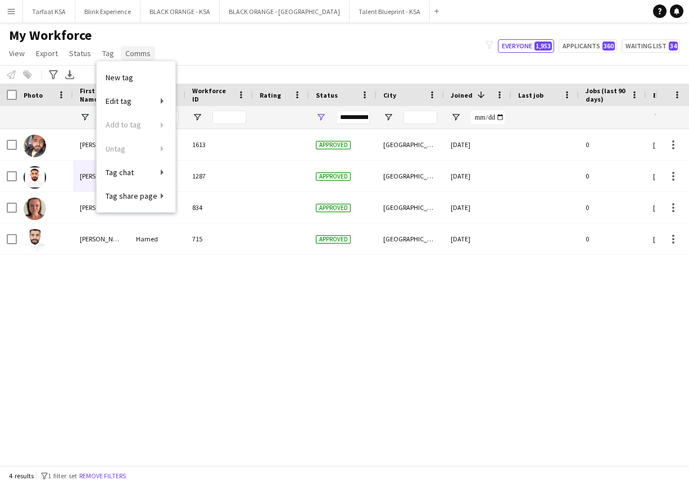
click at [131, 53] on span "Comms" at bounding box center [137, 53] width 25 height 10
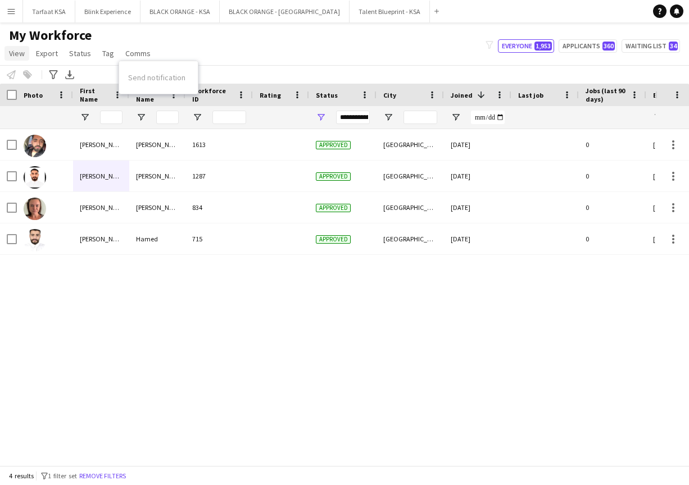
click at [24, 53] on span "View" at bounding box center [17, 53] width 16 height 10
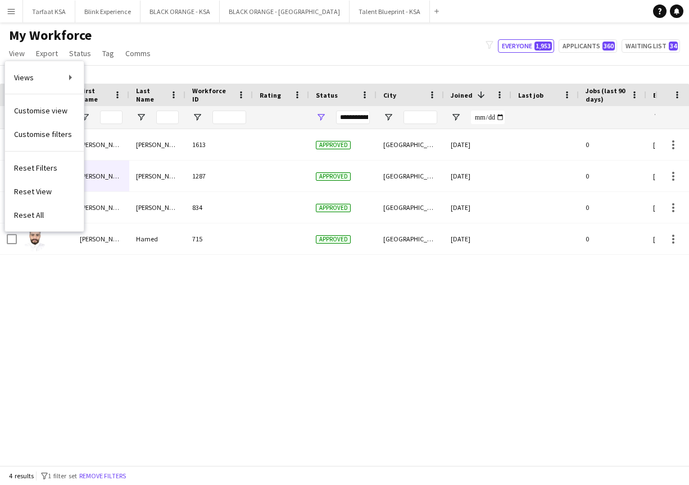
click at [133, 72] on div "Notify workforce Add to tag Select at least one crew to tag him or her. Advance…" at bounding box center [344, 74] width 689 height 19
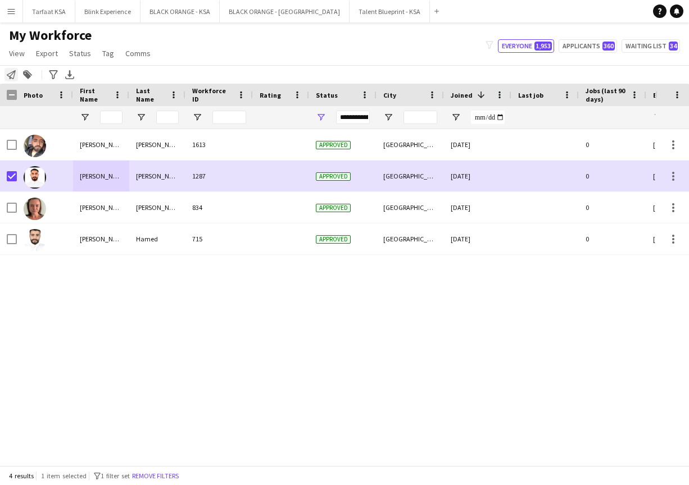
click at [15, 79] on icon "Notify workforce" at bounding box center [11, 74] width 9 height 9
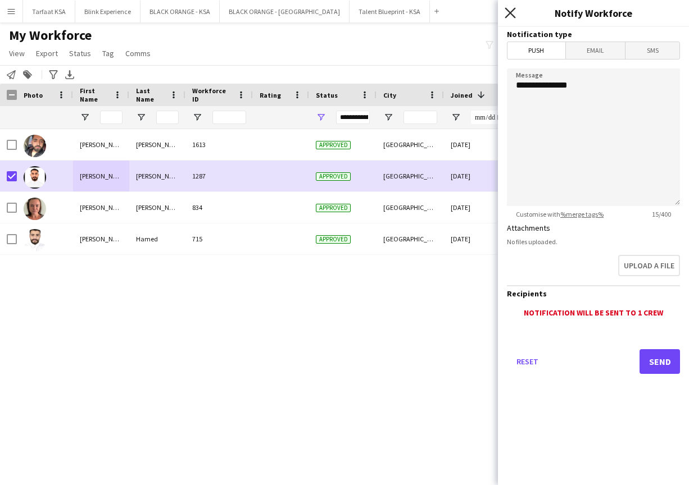
click at [369, 16] on icon "Close pop-in" at bounding box center [509, 12] width 11 height 11
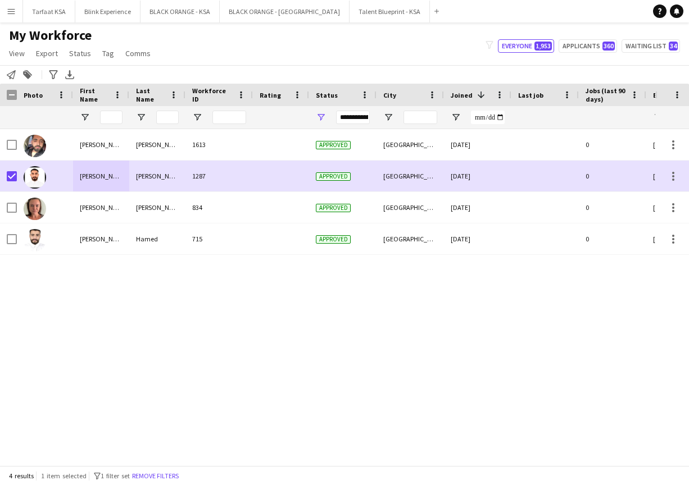
click at [29, 60] on app-page-menu "View Views Default view New view Update view Delete view Edit name Customise vi…" at bounding box center [81, 54] width 162 height 21
click at [17, 54] on span "View" at bounding box center [17, 53] width 16 height 10
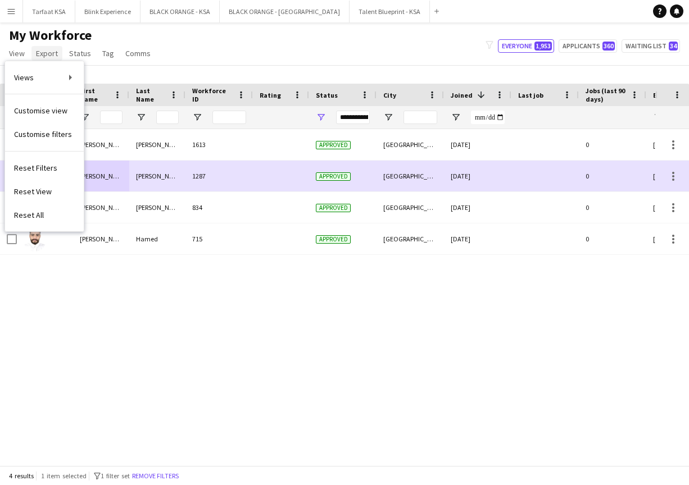
click at [43, 51] on span "Export" at bounding box center [47, 53] width 22 height 10
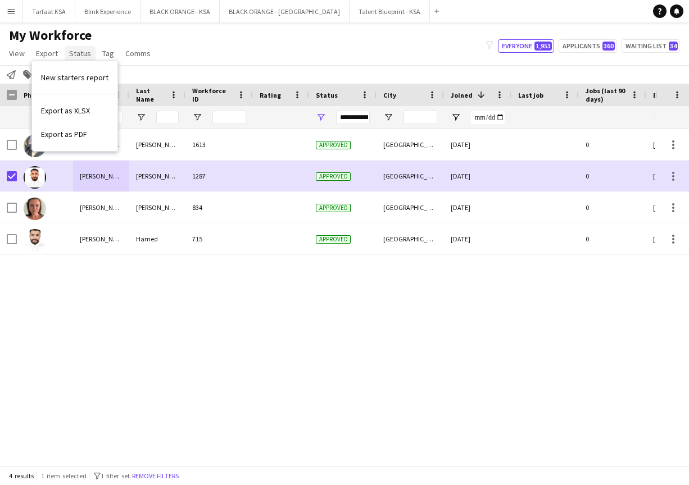
click at [79, 54] on span "Status" at bounding box center [80, 53] width 22 height 10
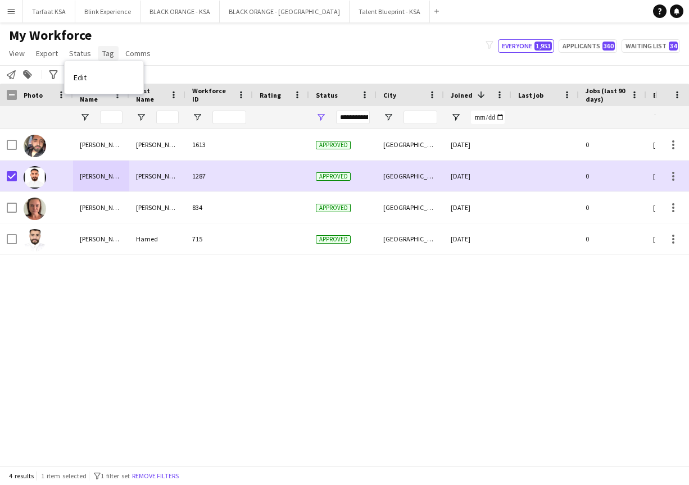
click at [108, 56] on span "Tag" at bounding box center [108, 53] width 12 height 10
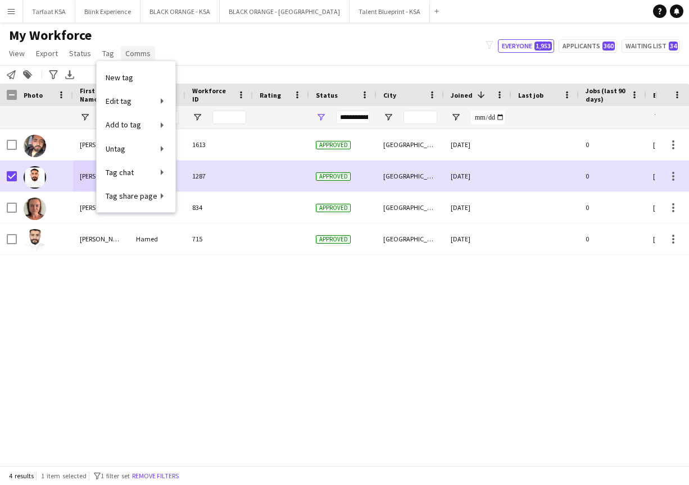
click at [131, 53] on span "Comms" at bounding box center [137, 53] width 25 height 10
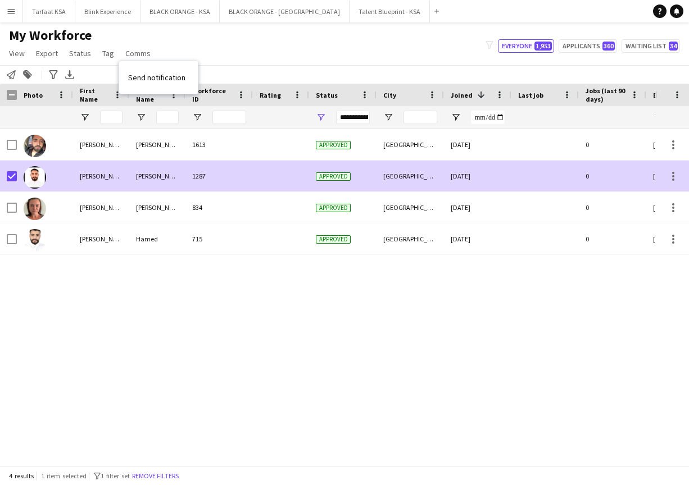
click at [65, 176] on div at bounding box center [45, 176] width 56 height 31
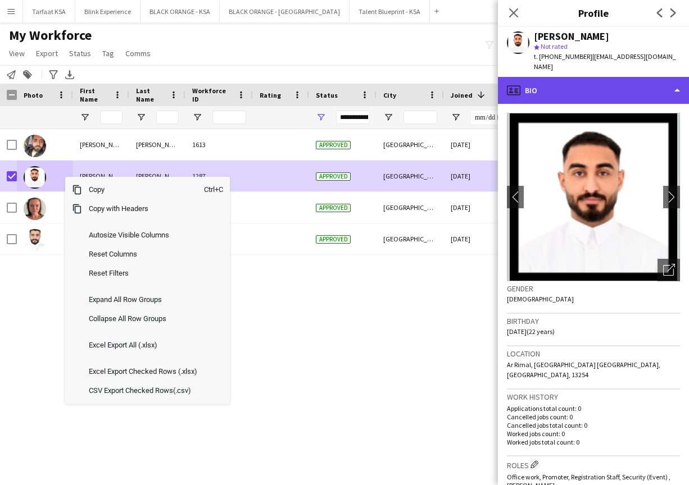
click at [369, 78] on div "profile Bio" at bounding box center [593, 90] width 191 height 27
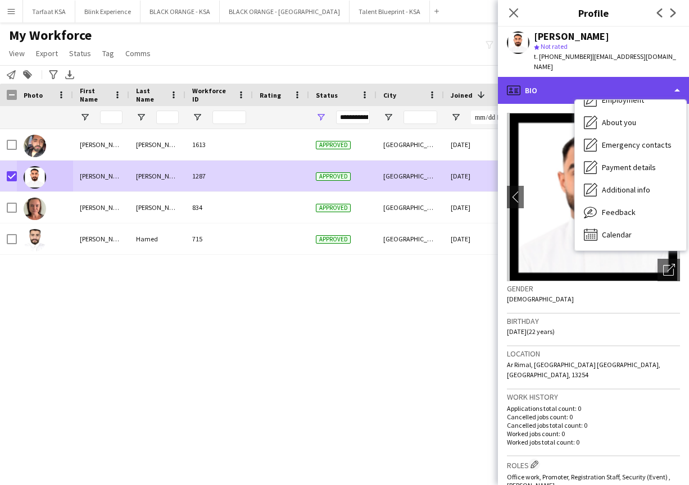
scroll to position [61, 0]
click at [369, 77] on div "profile Bio" at bounding box center [593, 90] width 191 height 27
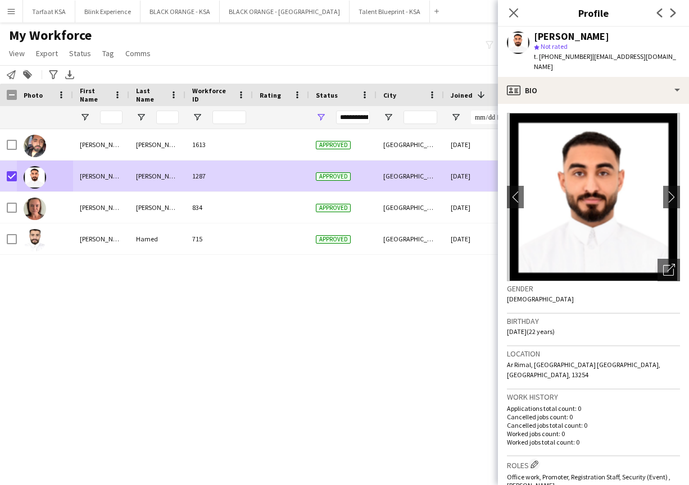
click at [369, 36] on div "[PERSON_NAME]" at bounding box center [571, 36] width 75 height 10
click at [369, 33] on div "[PERSON_NAME]" at bounding box center [571, 36] width 75 height 10
click at [369, 17] on icon "Close pop-in" at bounding box center [513, 12] width 11 height 11
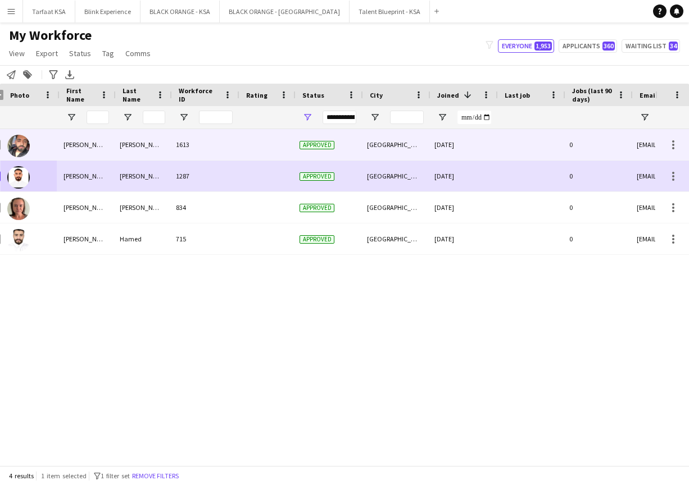
scroll to position [0, 17]
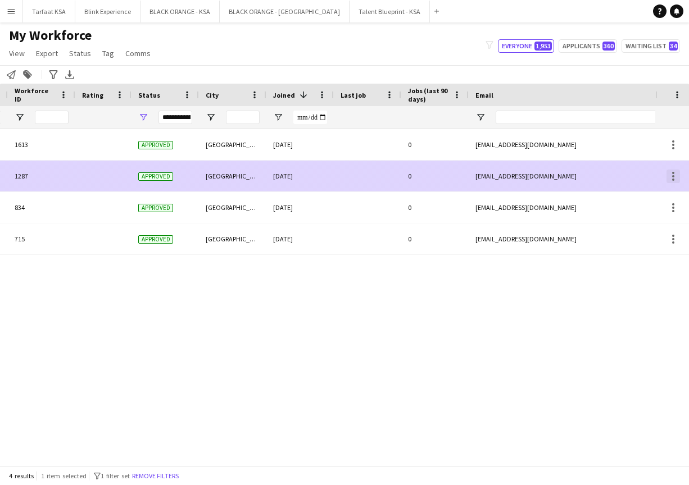
click at [369, 175] on div at bounding box center [672, 176] width 13 height 13
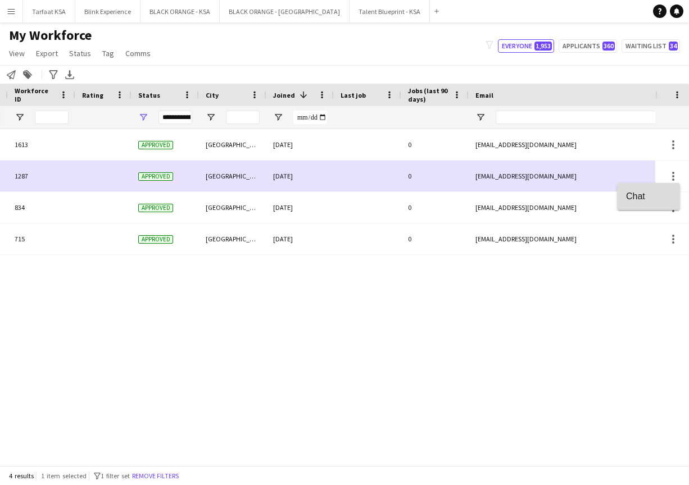
click at [369, 193] on span "Chat" at bounding box center [648, 196] width 45 height 10
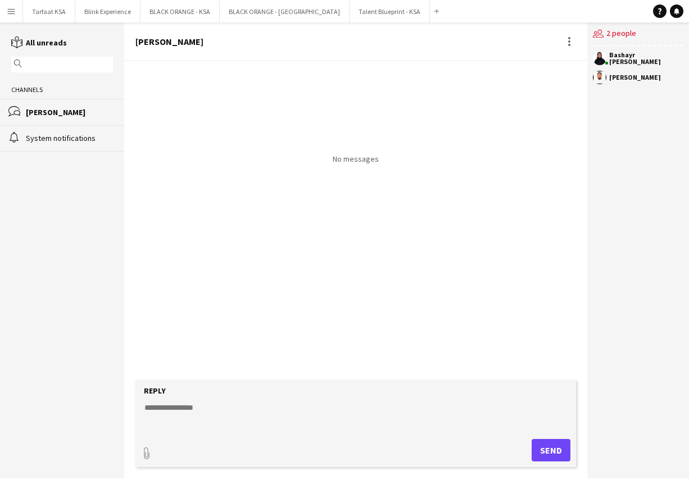
click at [186, 410] on textarea at bounding box center [357, 416] width 429 height 29
type textarea "**********"
click at [369, 455] on button "Send" at bounding box center [550, 450] width 39 height 22
click at [295, 404] on textarea at bounding box center [357, 416] width 429 height 29
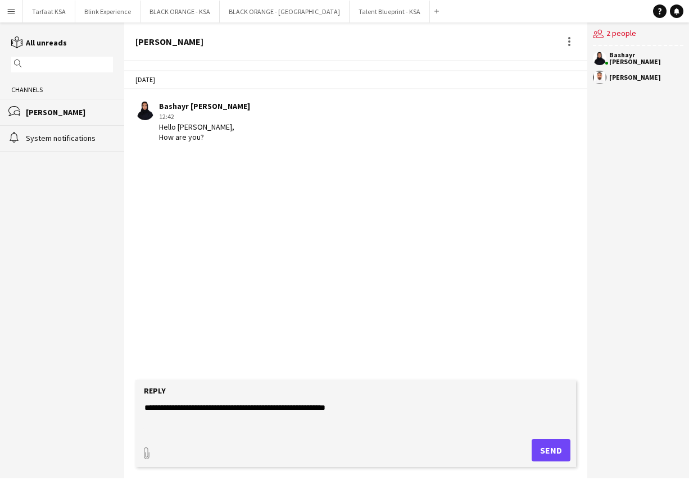
click at [364, 406] on textarea "**********" at bounding box center [357, 416] width 429 height 29
click at [147, 409] on textarea "**********" at bounding box center [357, 416] width 429 height 29
click at [246, 411] on textarea "**********" at bounding box center [357, 416] width 429 height 29
drag, startPoint x: 357, startPoint y: 407, endPoint x: 108, endPoint y: 406, distance: 249.4
click at [108, 406] on div "**********" at bounding box center [344, 250] width 689 height 456
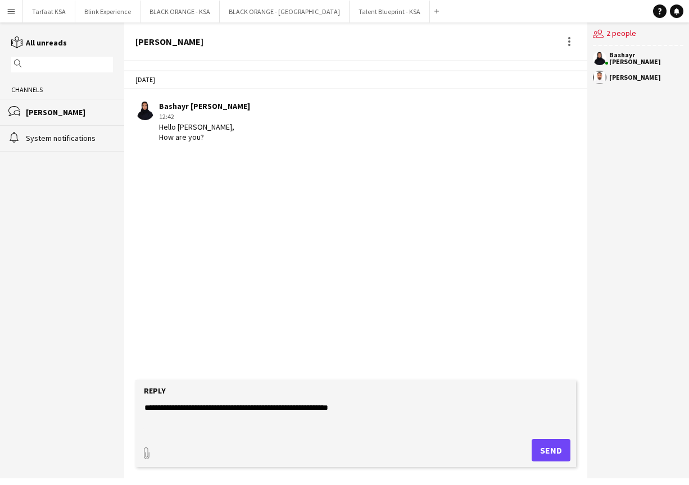
click at [369, 408] on textarea "**********" at bounding box center [357, 416] width 429 height 29
type textarea "**********"
click at [369, 449] on button "Send" at bounding box center [550, 450] width 39 height 22
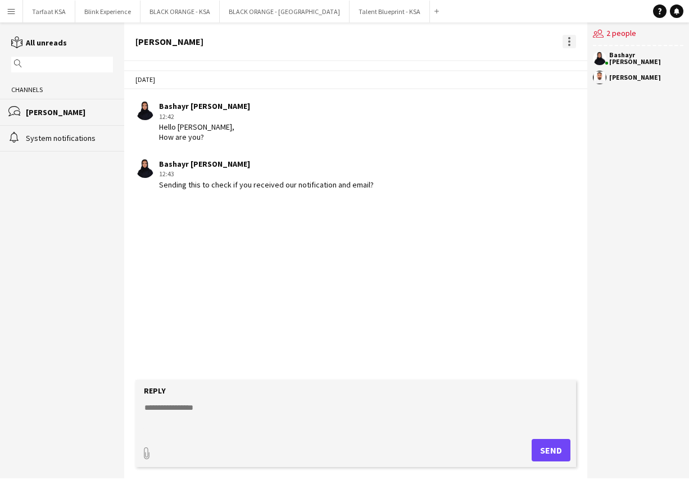
click at [369, 43] on div at bounding box center [568, 41] width 13 height 13
click at [369, 38] on div at bounding box center [344, 242] width 689 height 485
click at [369, 216] on div "[DATE] [PERSON_NAME] 12:42 Hello [PERSON_NAME], How are you? [PERSON_NAME] 12:4…" at bounding box center [355, 220] width 463 height 319
click at [369, 37] on app-icon "users2" at bounding box center [599, 33] width 13 height 11
click at [369, 68] on app-chat-member "Bashayr [PERSON_NAME]" at bounding box center [638, 61] width 90 height 19
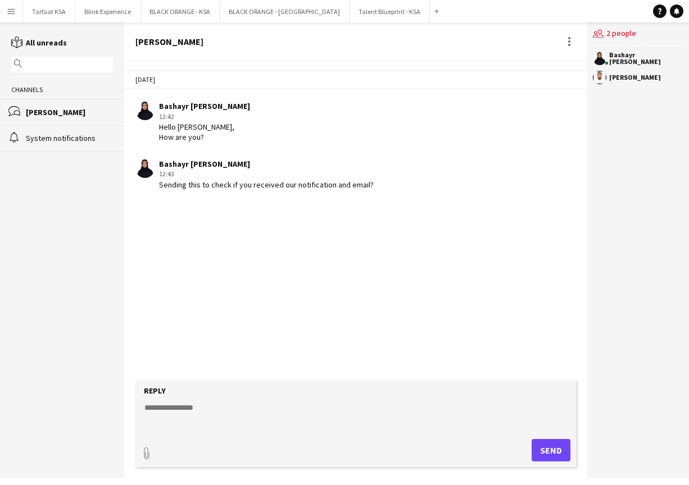
click at [369, 80] on app-user-avatar at bounding box center [599, 77] width 13 height 13
click at [369, 37] on app-icon "users2" at bounding box center [599, 33] width 13 height 11
click at [56, 118] on div "bubbles [PERSON_NAME]" at bounding box center [62, 112] width 124 height 26
click at [39, 136] on div "System notifications" at bounding box center [69, 138] width 87 height 10
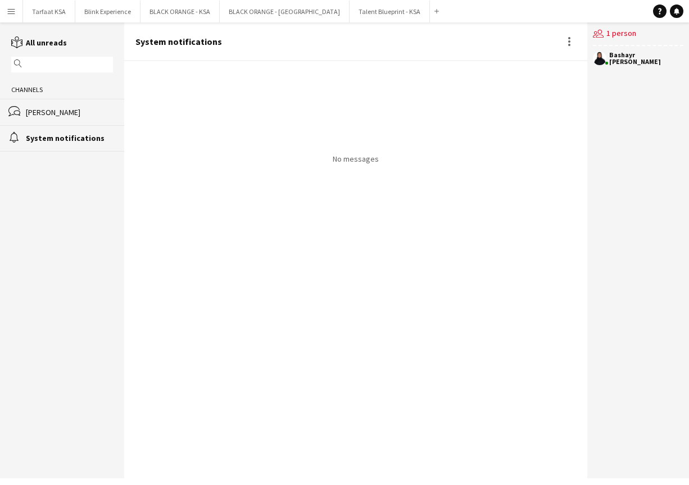
click at [39, 113] on div "[PERSON_NAME]" at bounding box center [69, 112] width 87 height 10
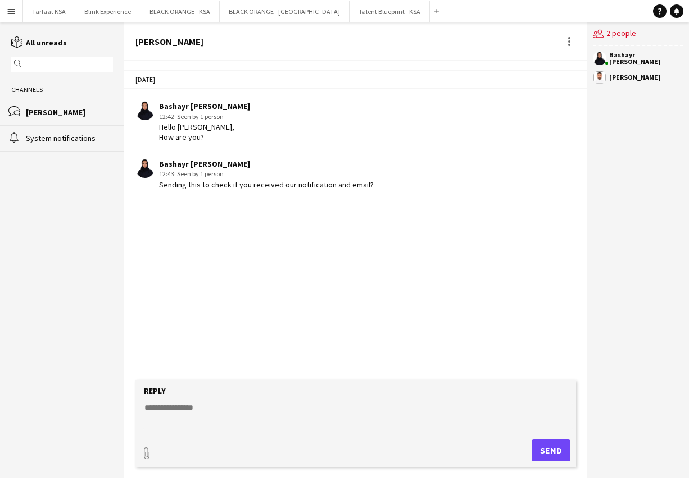
click at [21, 53] on div "reading All unreads magnifier Channels bubbles [PERSON_NAME] alarm System notif…" at bounding box center [62, 94] width 124 height 115
click at [13, 42] on icon "reading" at bounding box center [17, 43] width 12 height 12
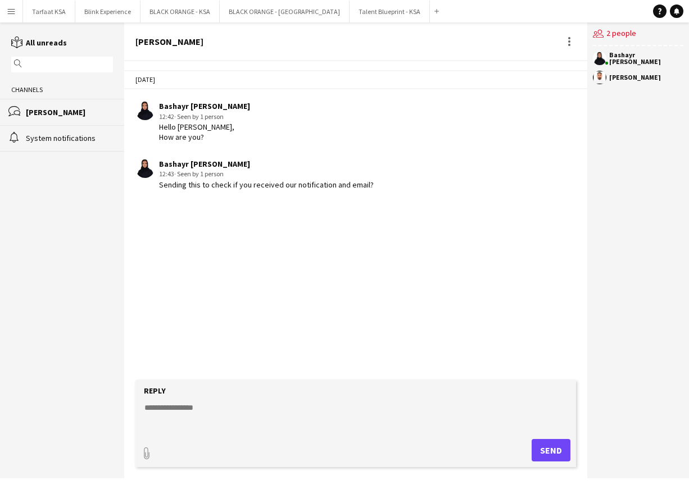
click at [53, 179] on app-channels-list "reading All unreads magnifier Channels bubbles [PERSON_NAME] alarm System notif…" at bounding box center [62, 250] width 124 height 456
click at [12, 7] on app-icon "Menu" at bounding box center [11, 11] width 9 height 9
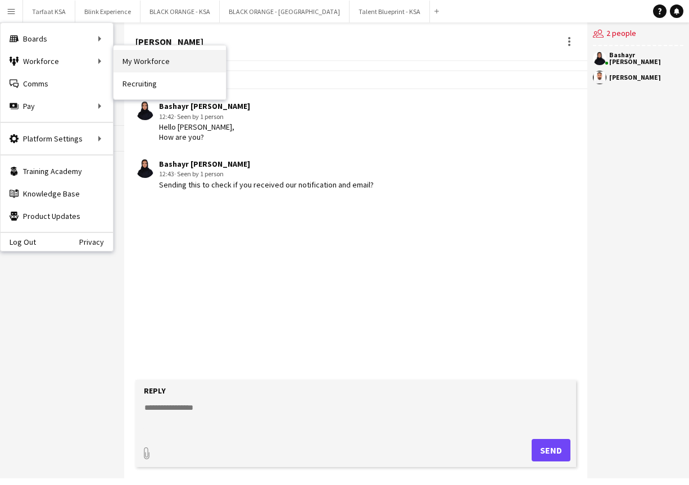
click at [169, 63] on link "My Workforce" at bounding box center [169, 61] width 112 height 22
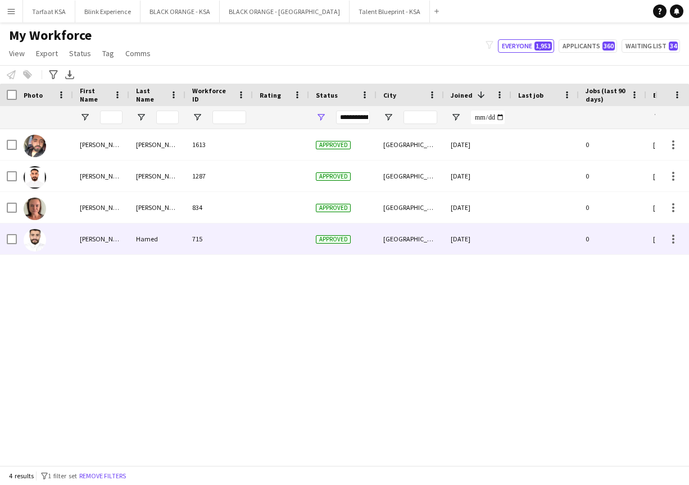
click at [103, 243] on div "[PERSON_NAME]" at bounding box center [101, 239] width 56 height 31
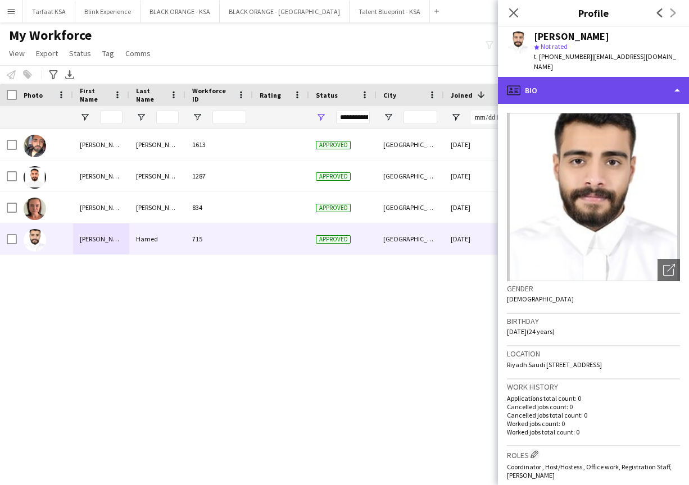
click at [369, 78] on div "profile Bio" at bounding box center [593, 90] width 191 height 27
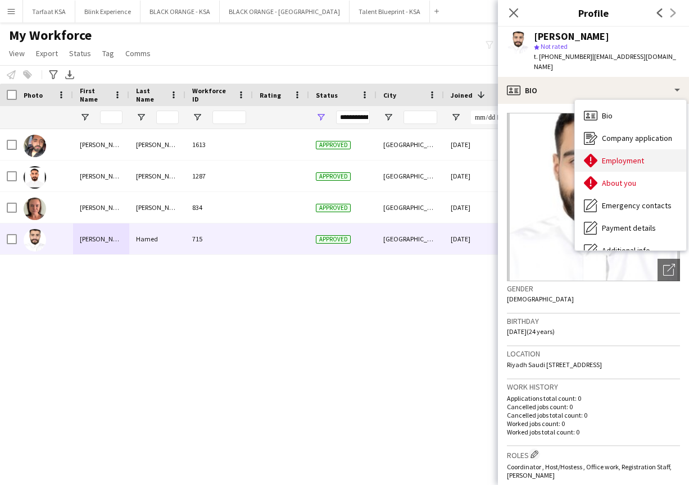
click at [369, 156] on span "Employment" at bounding box center [623, 161] width 42 height 10
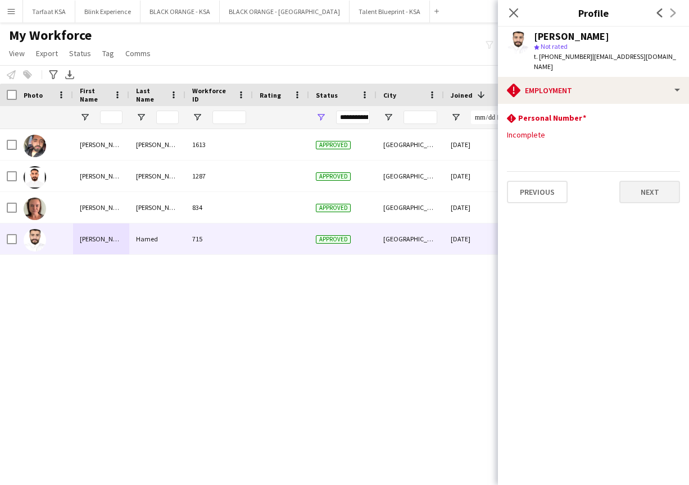
click at [369, 181] on button "Next" at bounding box center [649, 192] width 61 height 22
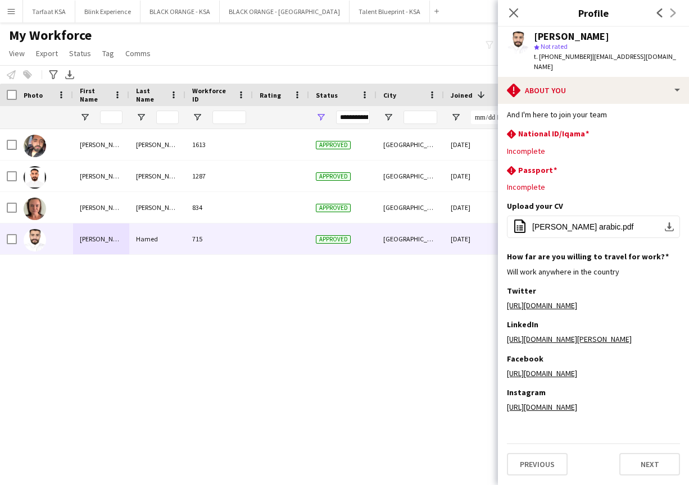
scroll to position [126, 0]
click at [369, 466] on button "Next" at bounding box center [649, 464] width 61 height 22
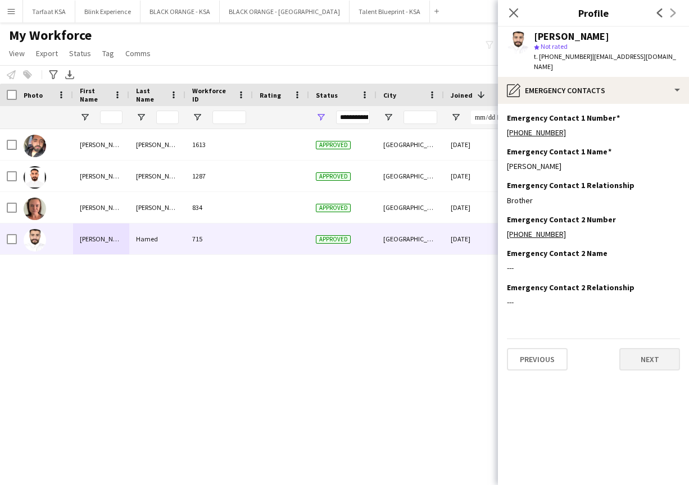
click at [369, 354] on button "Next" at bounding box center [649, 359] width 61 height 22
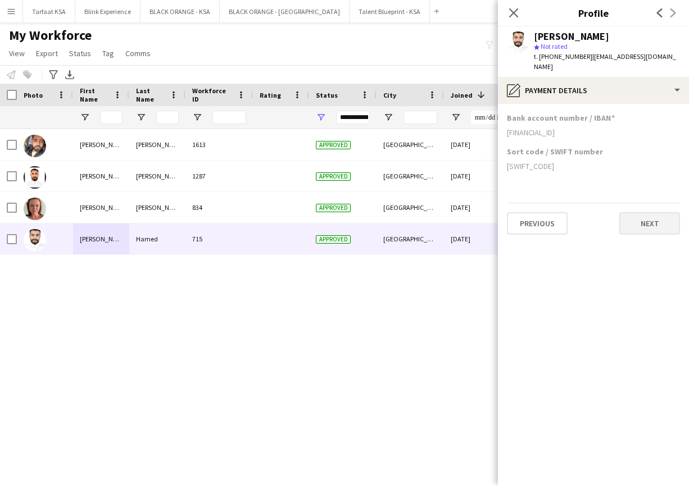
click at [369, 219] on button "Next" at bounding box center [649, 223] width 61 height 22
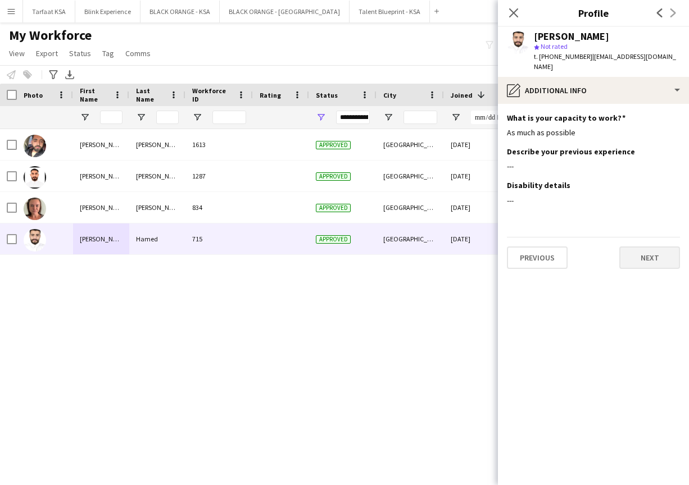
click at [369, 249] on button "Next" at bounding box center [649, 258] width 61 height 22
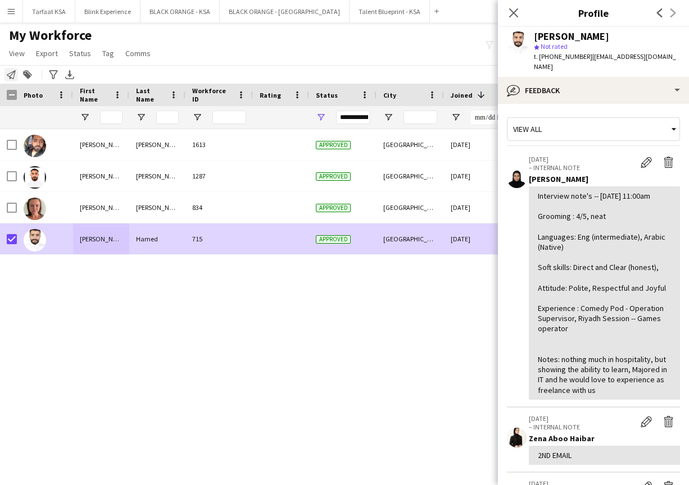
click at [10, 74] on icon "Notify workforce" at bounding box center [11, 74] width 9 height 9
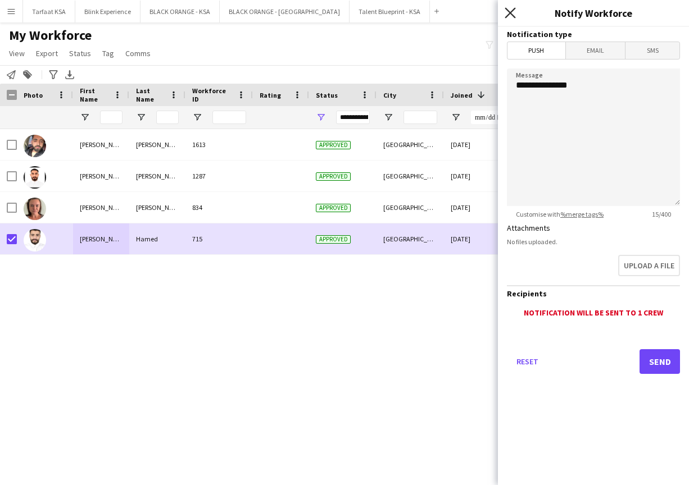
click at [369, 17] on icon "Close pop-in" at bounding box center [509, 12] width 11 height 11
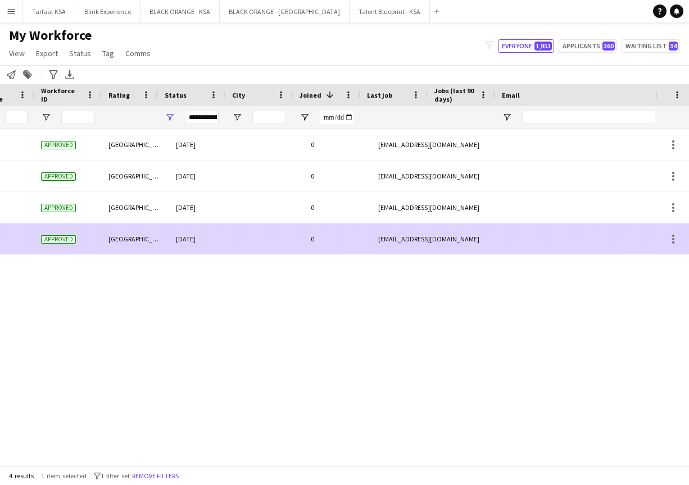
scroll to position [0, 397]
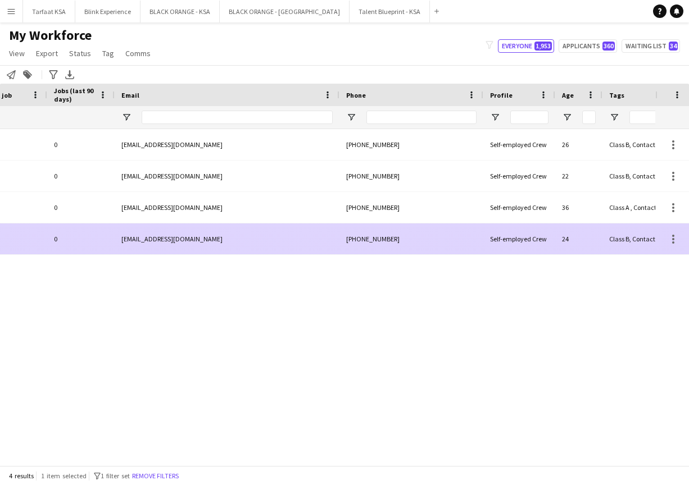
click at [369, 238] on div at bounding box center [672, 239] width 34 height 31
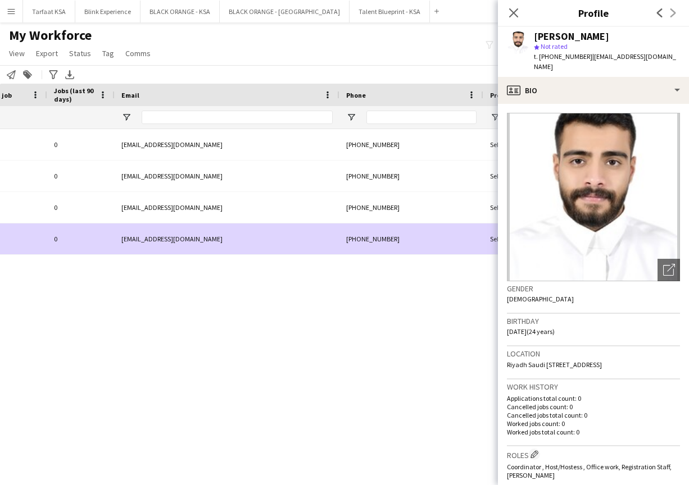
click at [369, 292] on div "Dubai [DATE] 0 [EMAIL_ADDRESS][DOMAIN_NAME] [PHONE_NUMBER] Self-employed Crew 2…" at bounding box center [327, 297] width 655 height 336
click at [369, 15] on icon "Close pop-in" at bounding box center [513, 12] width 11 height 11
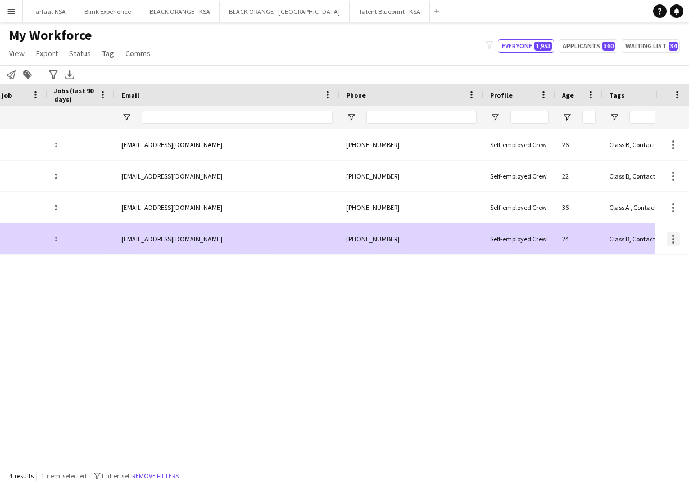
click at [369, 244] on div at bounding box center [672, 239] width 13 height 13
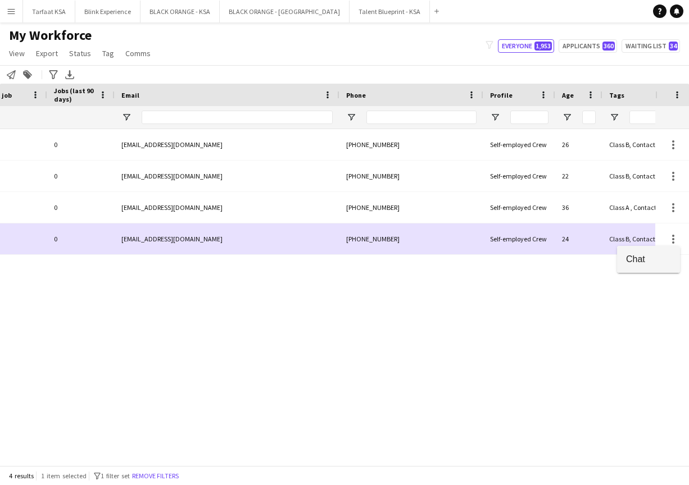
click at [369, 257] on span "Chat" at bounding box center [648, 259] width 45 height 10
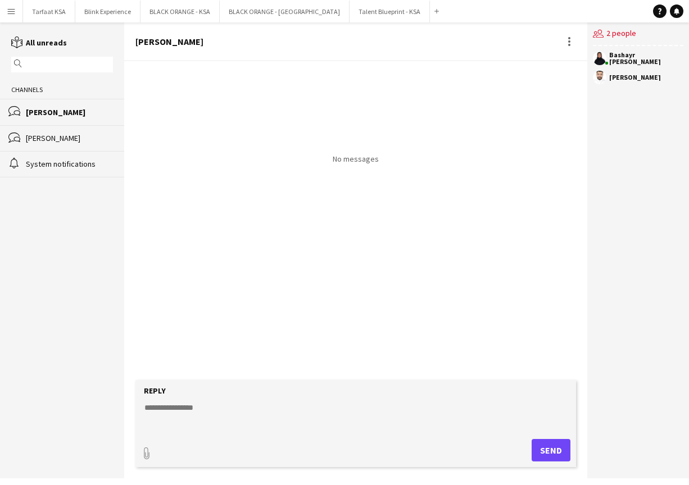
click at [245, 403] on textarea at bounding box center [357, 416] width 429 height 29
type textarea "**********"
click at [369, 445] on button "Send" at bounding box center [550, 450] width 39 height 22
click at [347, 406] on textarea at bounding box center [357, 416] width 429 height 29
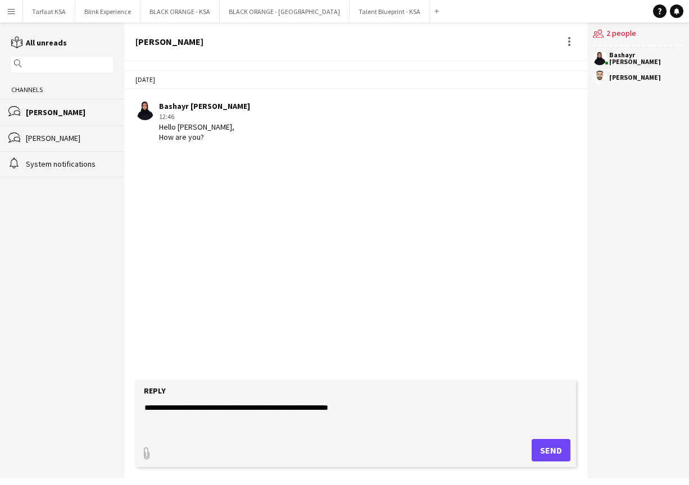
type textarea "**********"
click at [369, 449] on button "Send" at bounding box center [550, 450] width 39 height 22
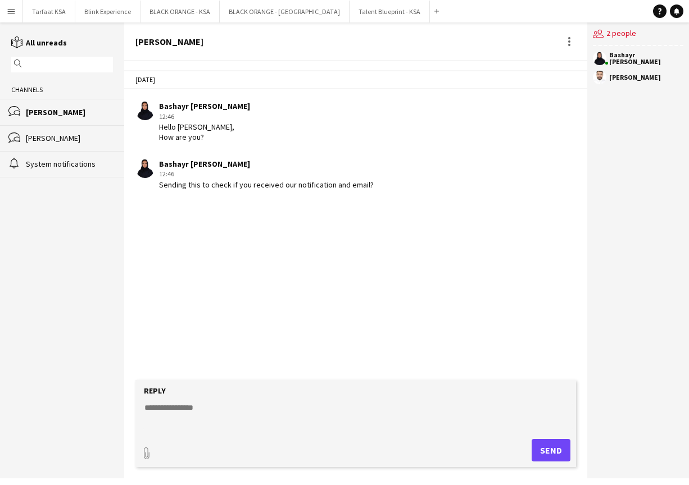
click at [369, 38] on div "users2 2 people" at bounding box center [638, 34] width 90 height 24
click at [369, 74] on app-user-avatar at bounding box center [599, 77] width 13 height 13
click at [15, 17] on button "Menu" at bounding box center [11, 11] width 22 height 22
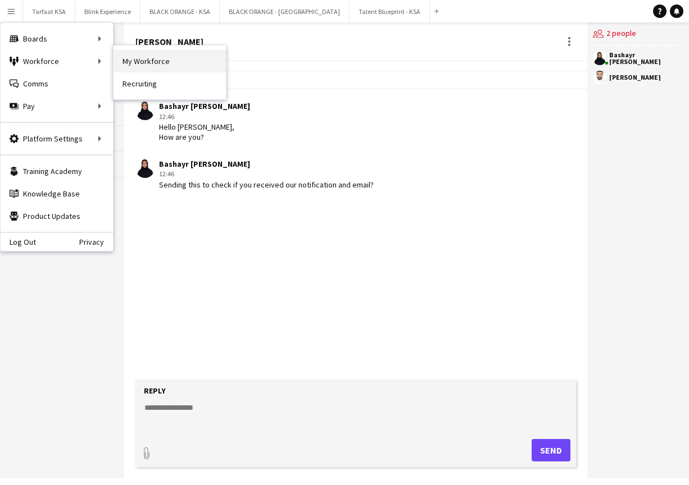
click at [149, 69] on link "My Workforce" at bounding box center [169, 61] width 112 height 22
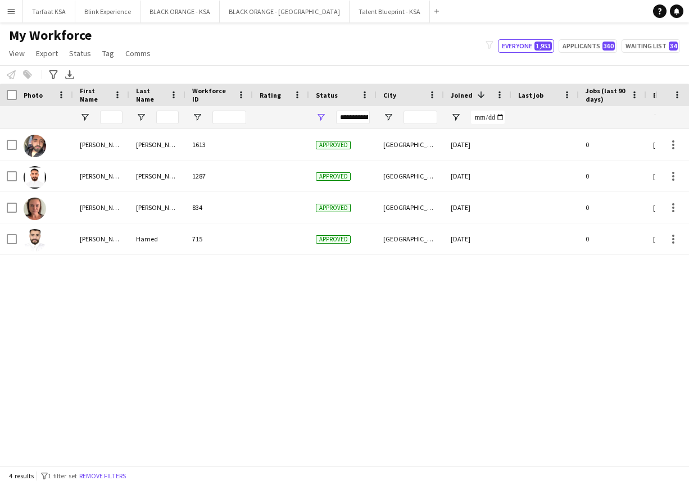
click at [196, 349] on div "[PERSON_NAME] 1613 Approved [GEOGRAPHIC_DATA] [DATE] 0 [EMAIL_ADDRESS][DOMAIN_N…" at bounding box center [327, 297] width 655 height 336
click at [319, 119] on span "Open Filter Menu" at bounding box center [321, 117] width 10 height 10
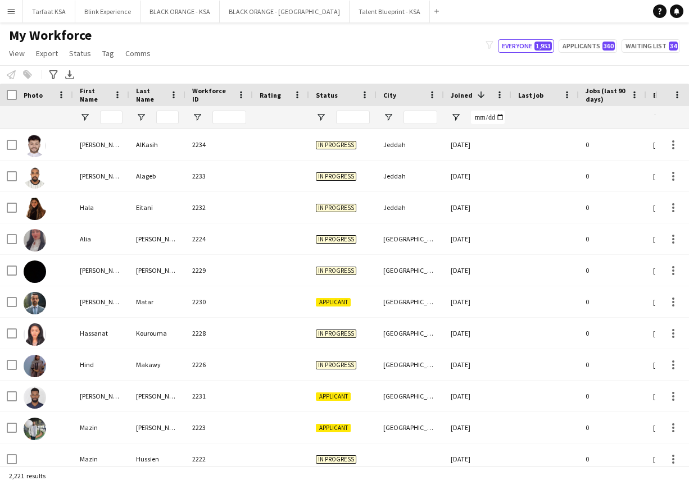
click at [369, 58] on div "My Workforce View Views Default view New view Update view Delete view Edit name…" at bounding box center [344, 46] width 689 height 38
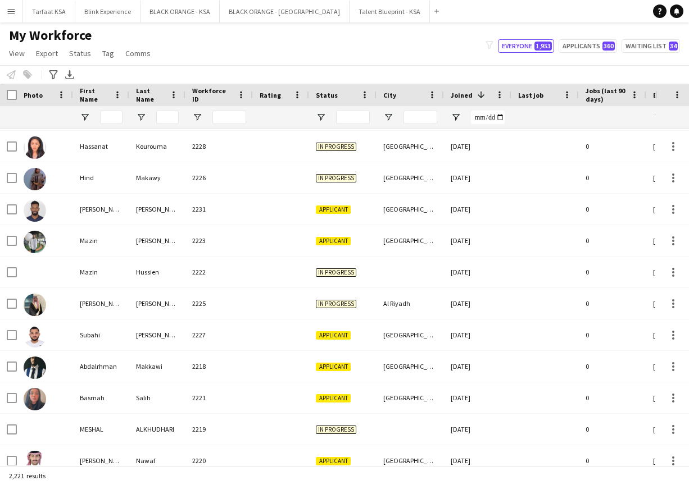
scroll to position [31, 0]
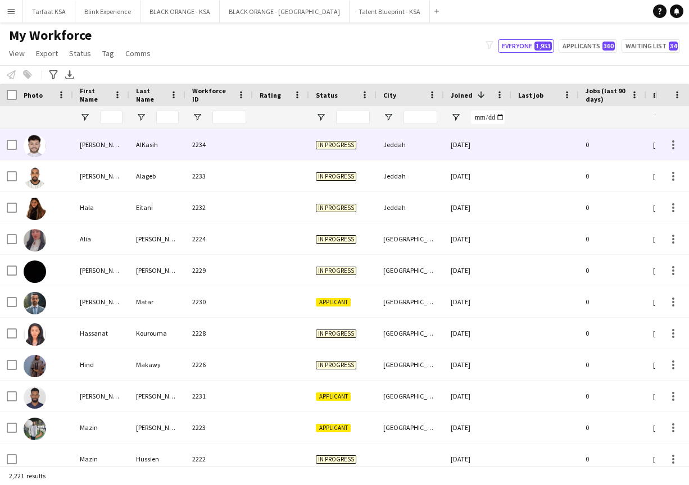
click at [43, 139] on img at bounding box center [35, 146] width 22 height 22
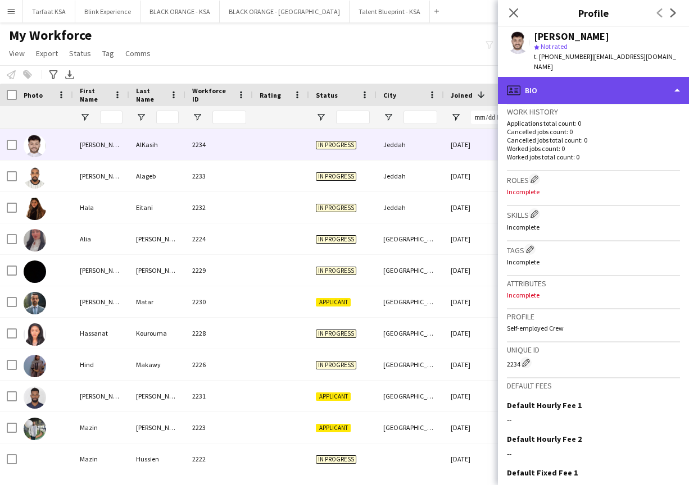
click at [369, 77] on div "profile Bio" at bounding box center [593, 90] width 191 height 27
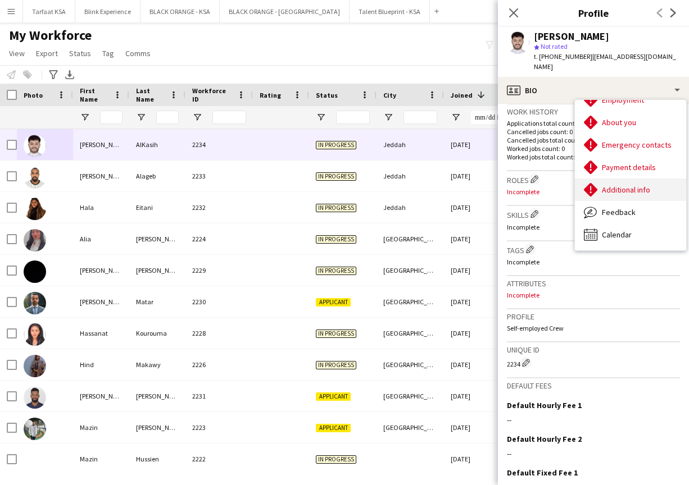
click at [369, 185] on span "Additional info" at bounding box center [626, 190] width 48 height 10
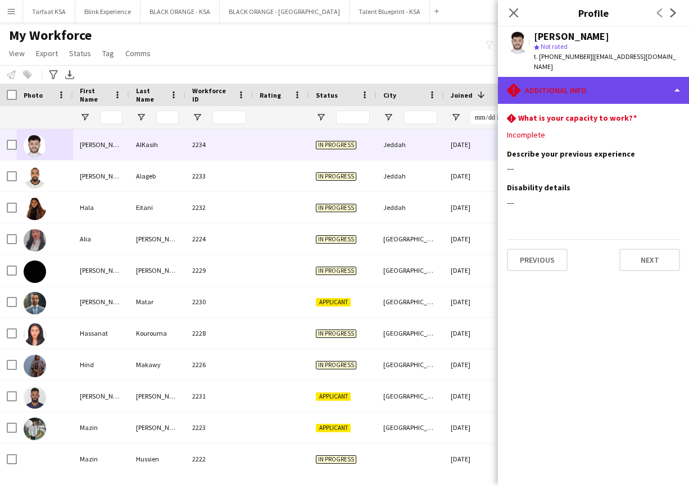
click at [369, 81] on div "rhombus-alert Additional info" at bounding box center [593, 90] width 191 height 27
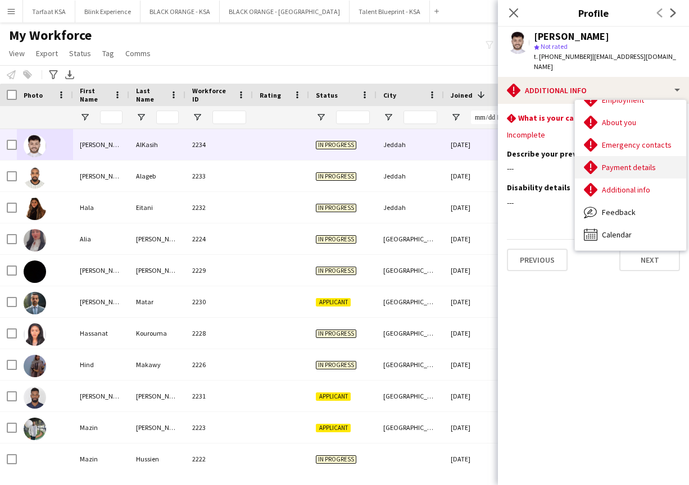
click at [369, 162] on span "Payment details" at bounding box center [629, 167] width 54 height 10
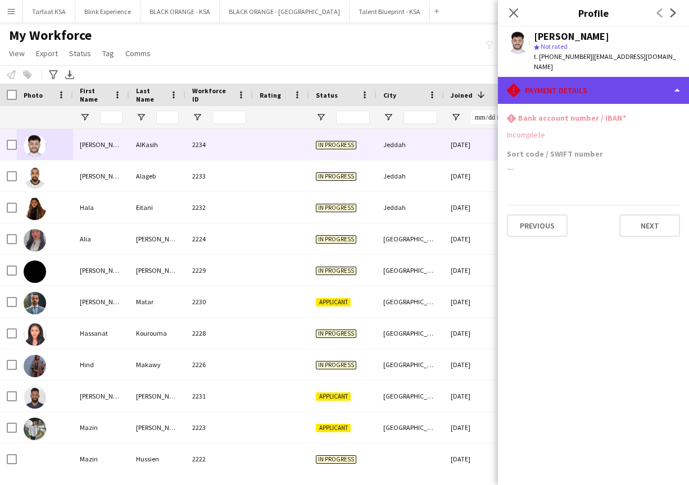
click at [369, 80] on div "rhombus-alert Payment details" at bounding box center [593, 90] width 191 height 27
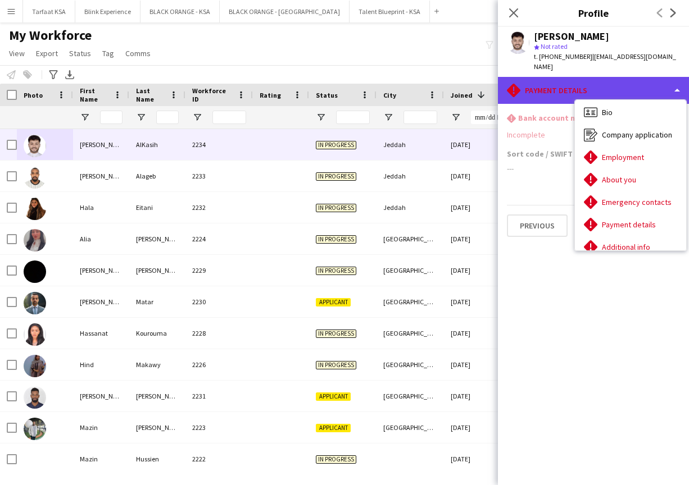
click at [369, 83] on div "rhombus-alert Payment details" at bounding box center [593, 90] width 191 height 27
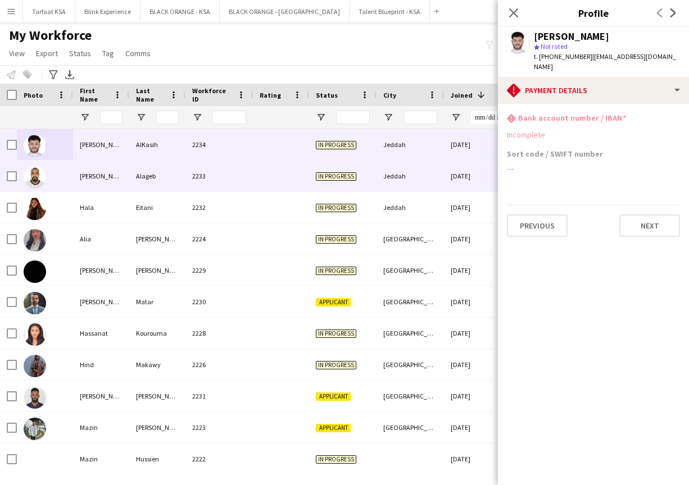
click at [85, 179] on div "[PERSON_NAME]" at bounding box center [101, 176] width 56 height 31
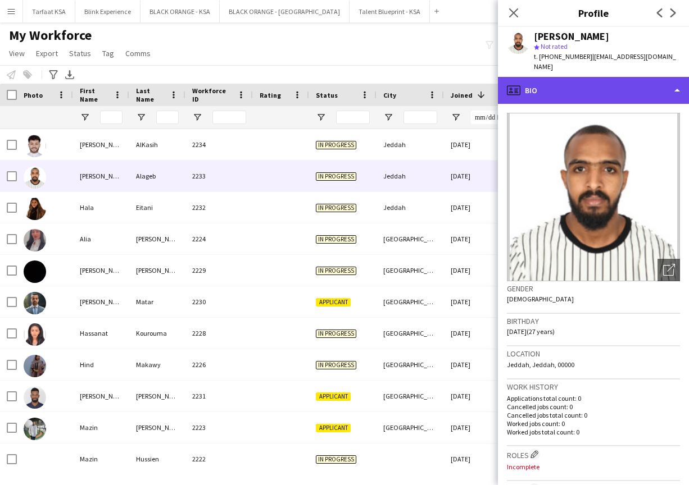
click at [369, 77] on div "profile Bio" at bounding box center [593, 90] width 191 height 27
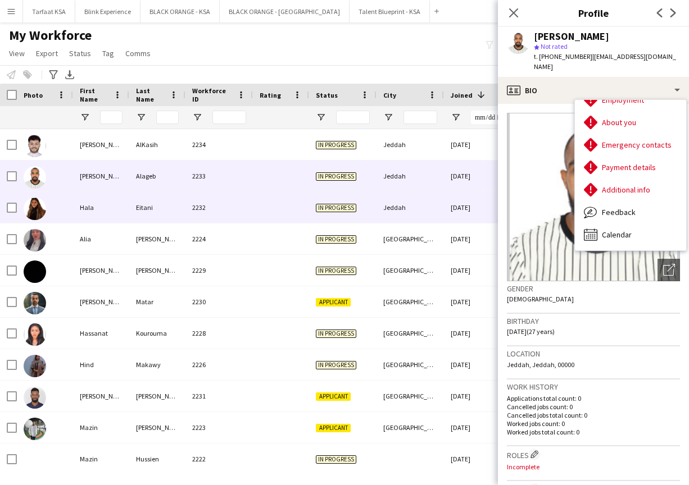
click at [117, 207] on div "Hala" at bounding box center [101, 207] width 56 height 31
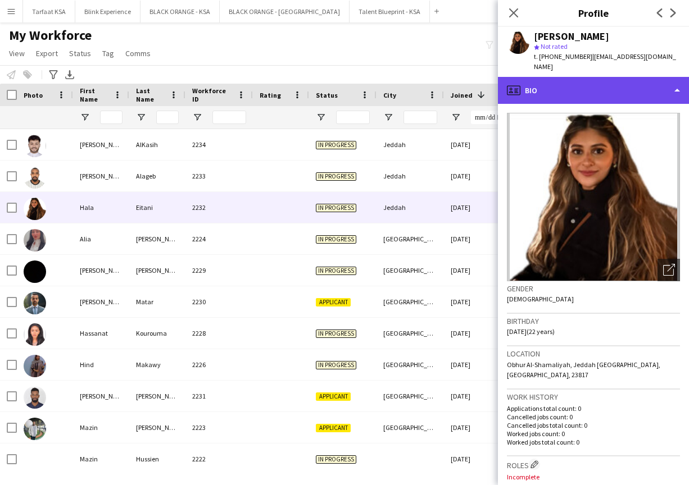
click at [369, 77] on div "profile Bio" at bounding box center [593, 90] width 191 height 27
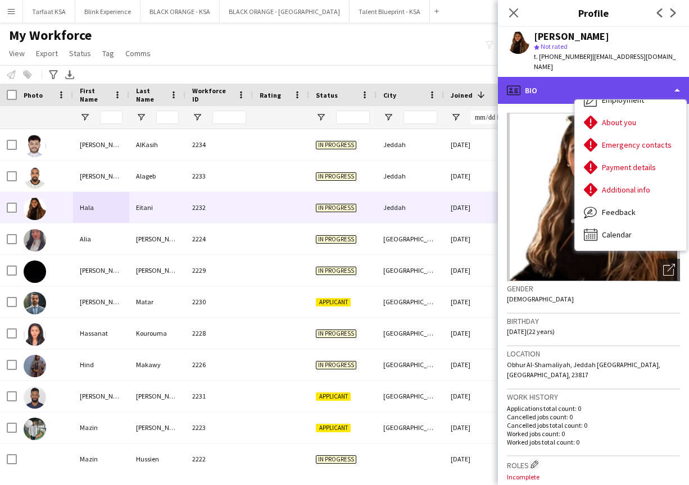
click at [369, 78] on div "profile Bio" at bounding box center [593, 90] width 191 height 27
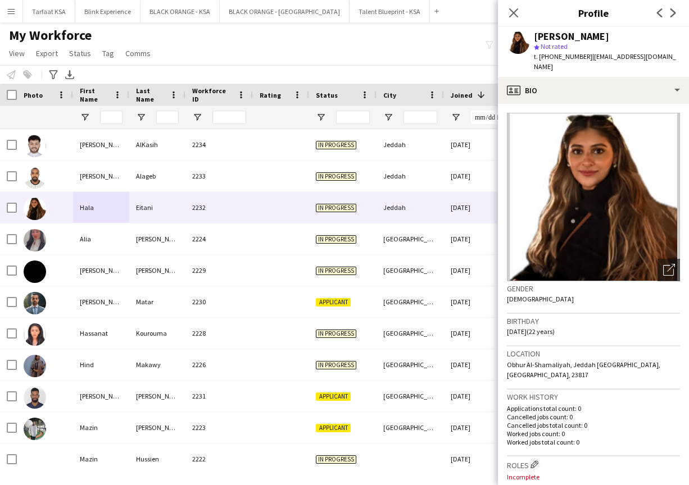
click at [261, 54] on div "My Workforce View Views Default view New view Update view Delete view Edit name…" at bounding box center [344, 46] width 689 height 38
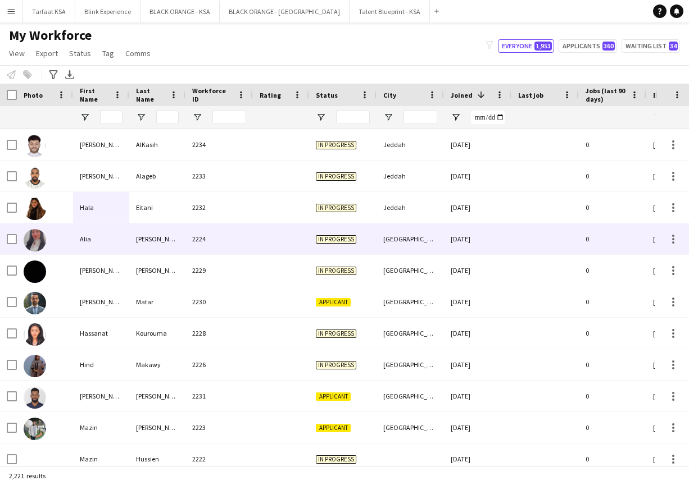
click at [83, 248] on div "Alia" at bounding box center [101, 239] width 56 height 31
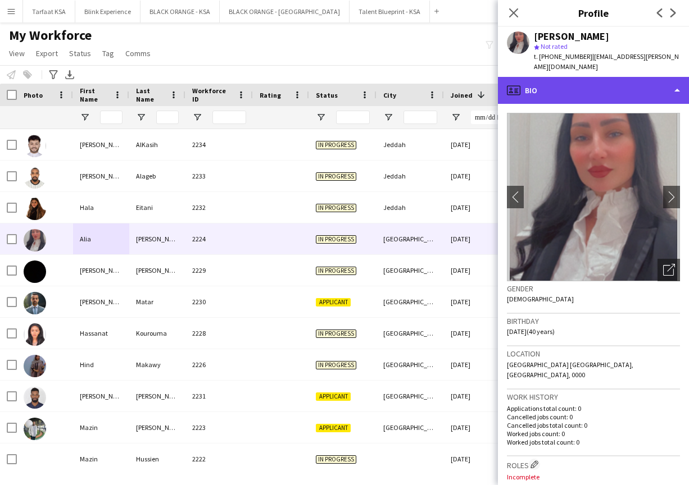
click at [369, 80] on div "profile Bio" at bounding box center [593, 90] width 191 height 27
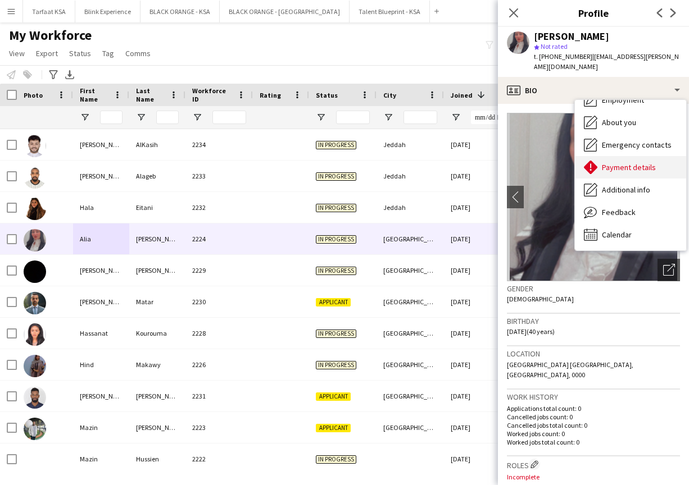
click at [369, 162] on div "Payment details Payment details" at bounding box center [630, 167] width 111 height 22
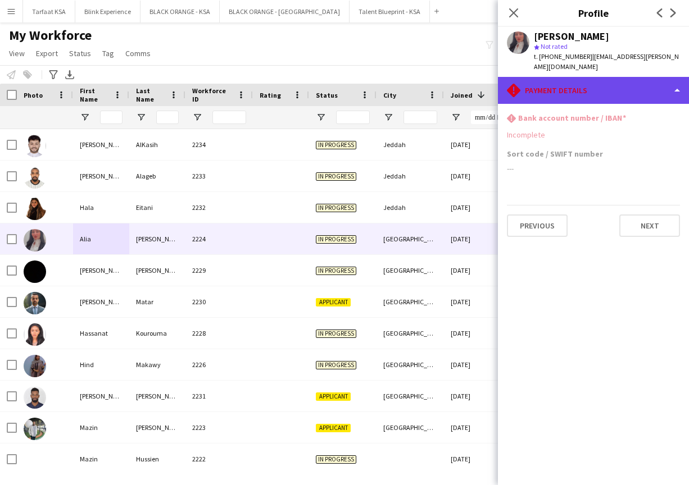
click at [369, 80] on div "rhombus-alert Payment details" at bounding box center [593, 90] width 191 height 27
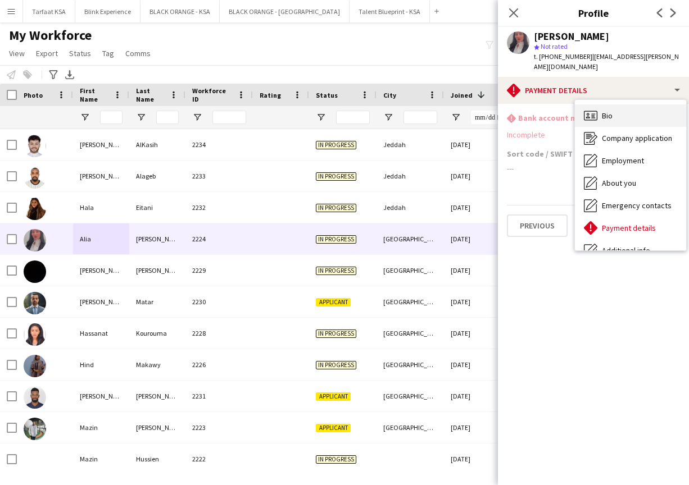
click at [369, 104] on div "Bio Bio" at bounding box center [630, 115] width 111 height 22
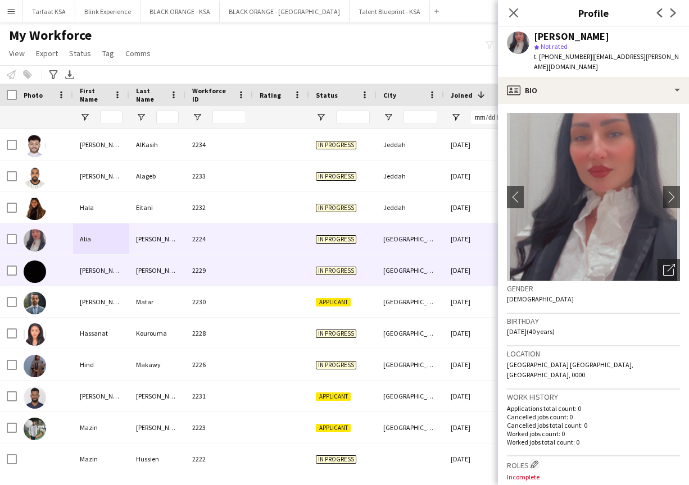
click at [91, 272] on div "[PERSON_NAME]" at bounding box center [101, 270] width 56 height 31
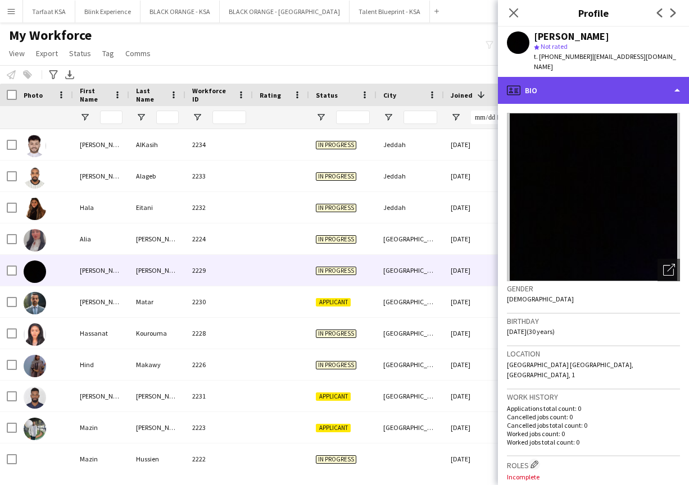
click at [369, 77] on div "profile Bio" at bounding box center [593, 90] width 191 height 27
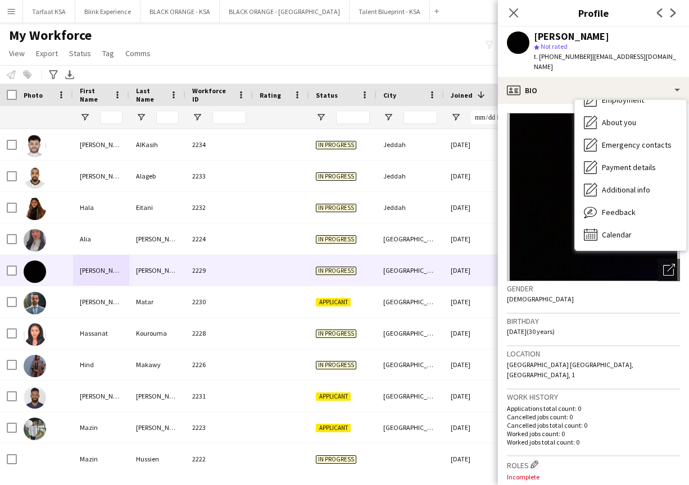
click at [369, 327] on div "Birthday [DEMOGRAPHIC_DATA] (30 years)" at bounding box center [593, 330] width 173 height 33
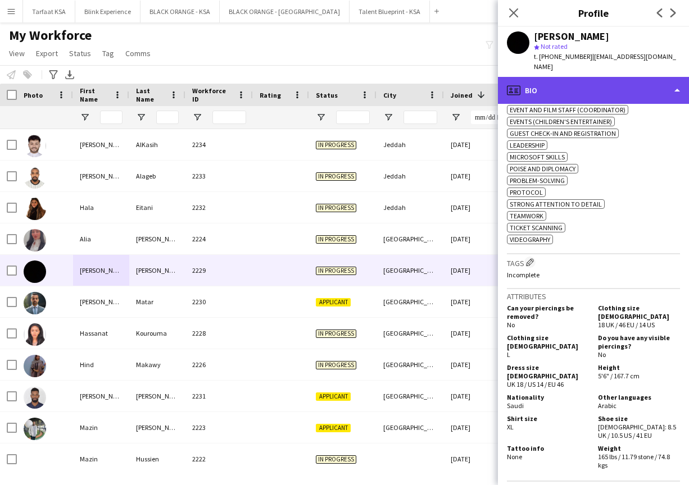
click at [369, 87] on div "profile Bio" at bounding box center [593, 90] width 191 height 27
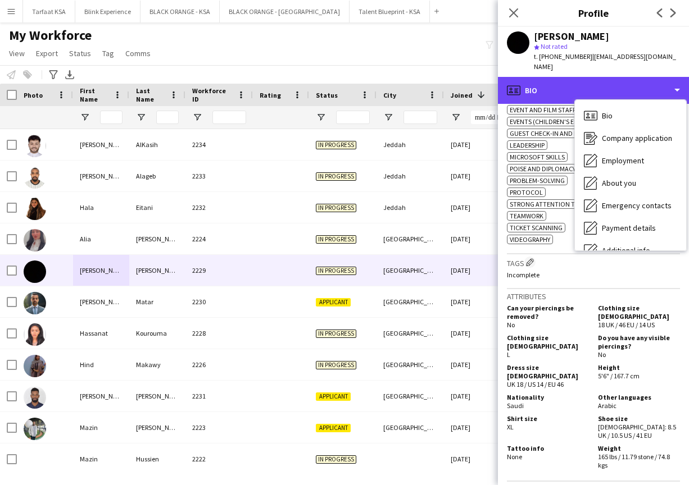
scroll to position [0, 0]
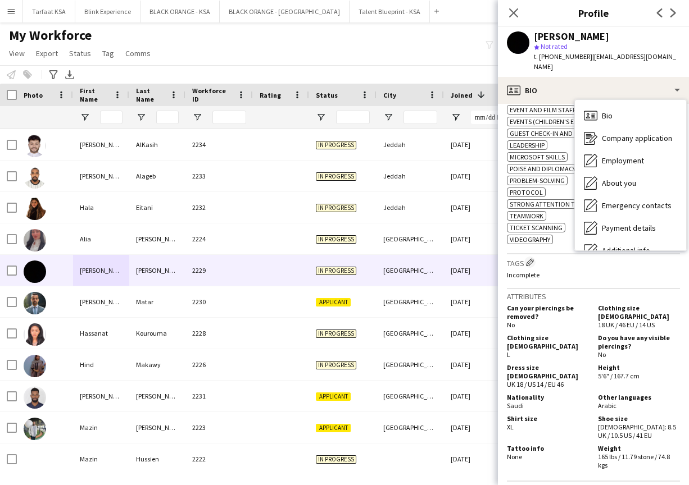
click at [369, 257] on h3 "Tags Edit crew company tags" at bounding box center [593, 263] width 173 height 12
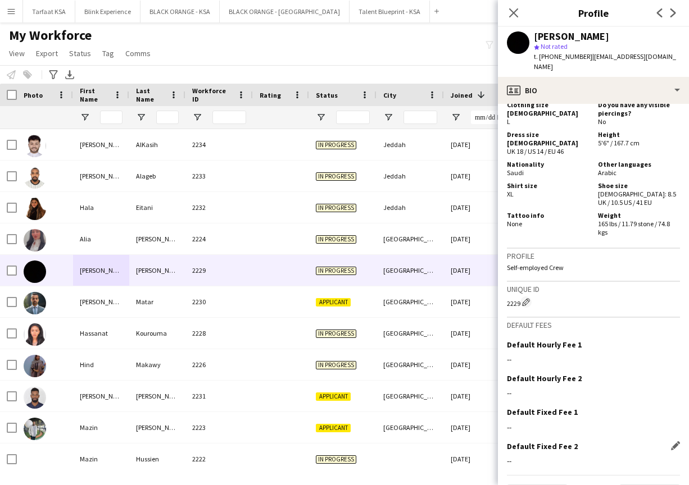
scroll to position [730, 0]
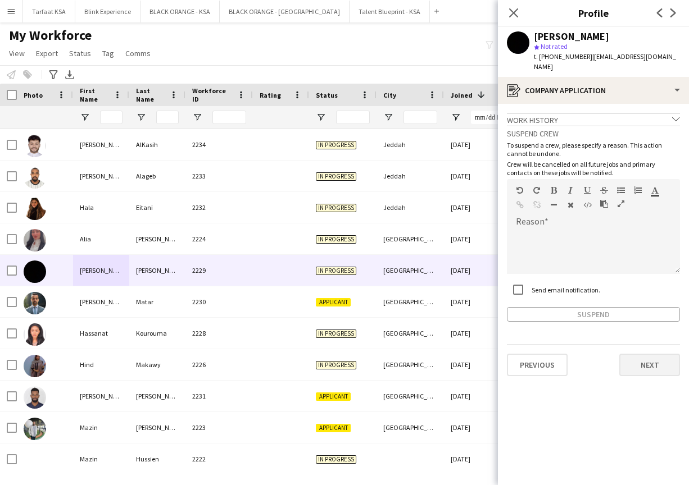
click at [369, 354] on button "Next" at bounding box center [649, 365] width 61 height 22
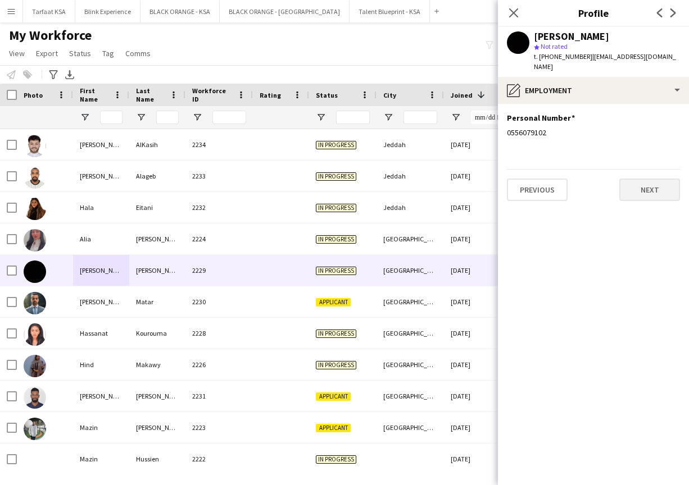
click at [369, 180] on button "Next" at bounding box center [649, 190] width 61 height 22
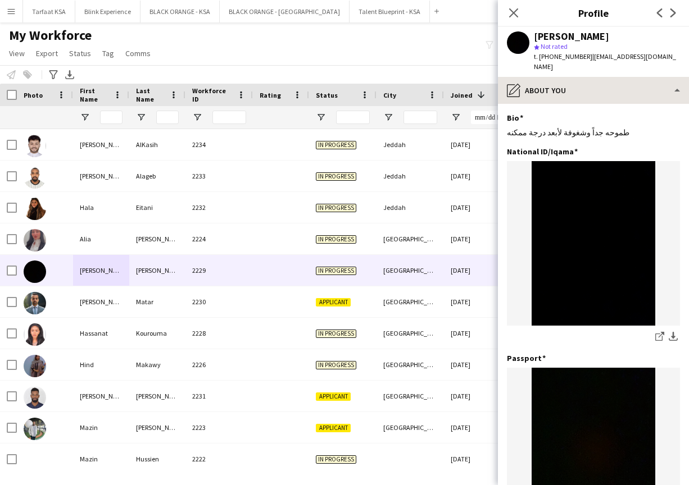
scroll to position [0, 0]
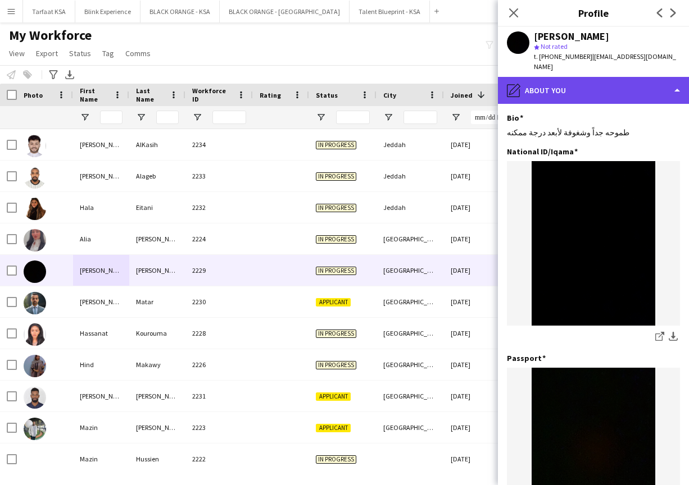
click at [369, 83] on div "pencil4 About you" at bounding box center [593, 90] width 191 height 27
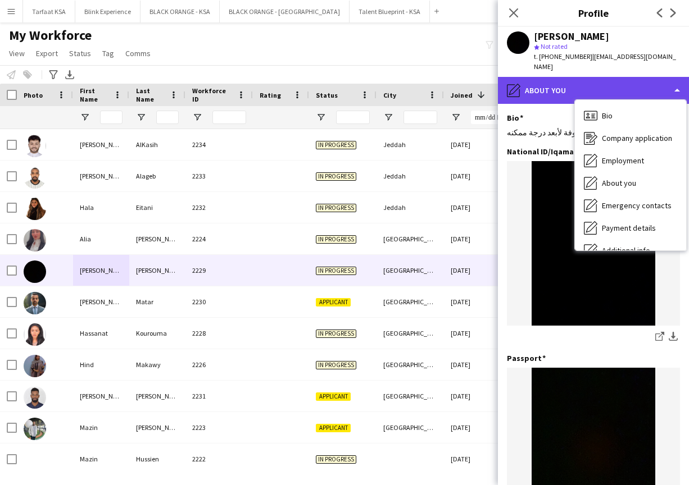
click at [369, 78] on div "pencil4 About you" at bounding box center [593, 90] width 191 height 27
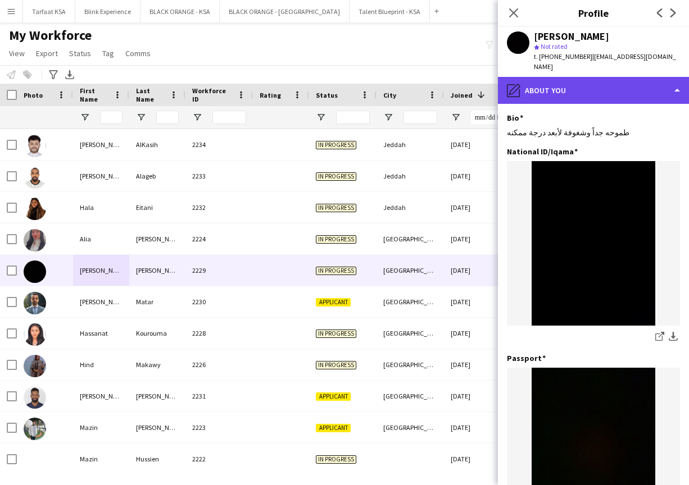
click at [369, 78] on div "pencil4 About you" at bounding box center [593, 90] width 191 height 27
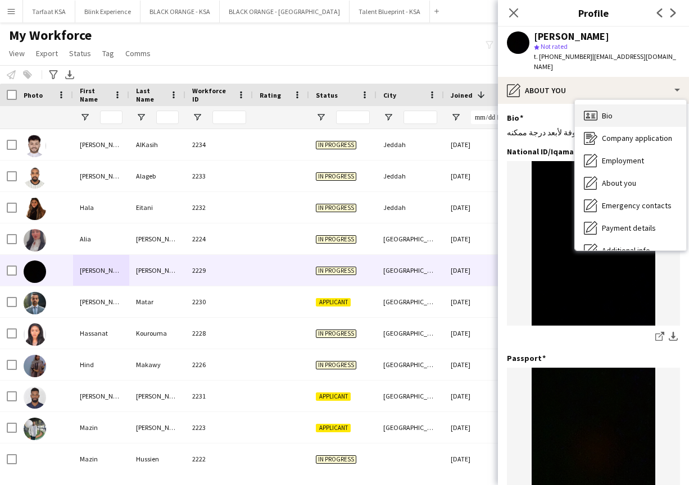
click at [369, 104] on div "Bio Bio" at bounding box center [630, 115] width 111 height 22
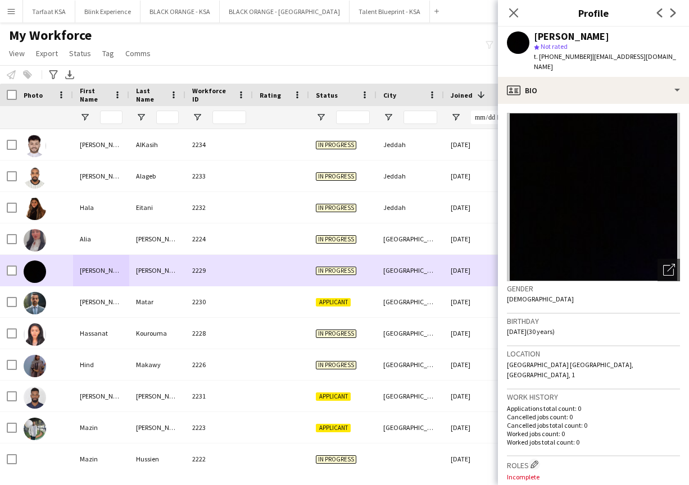
click at [276, 286] on div "[PERSON_NAME] 2229 In progress [GEOGRAPHIC_DATA] [DATE] 0 [EMAIL_ADDRESS][DOMAI…" at bounding box center [600, 270] width 1201 height 31
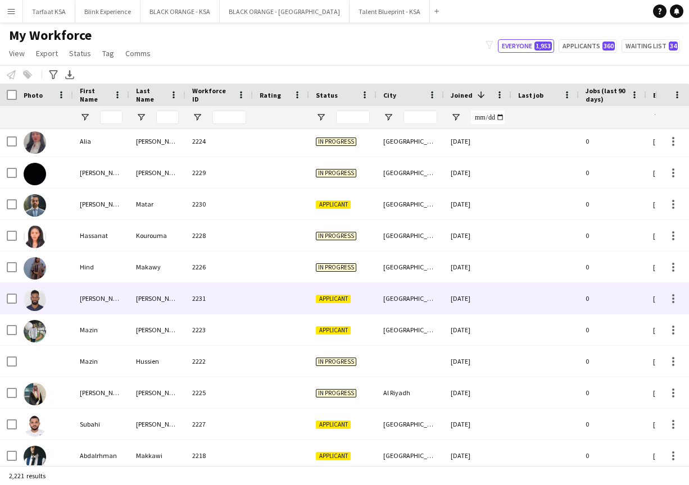
scroll to position [208, 0]
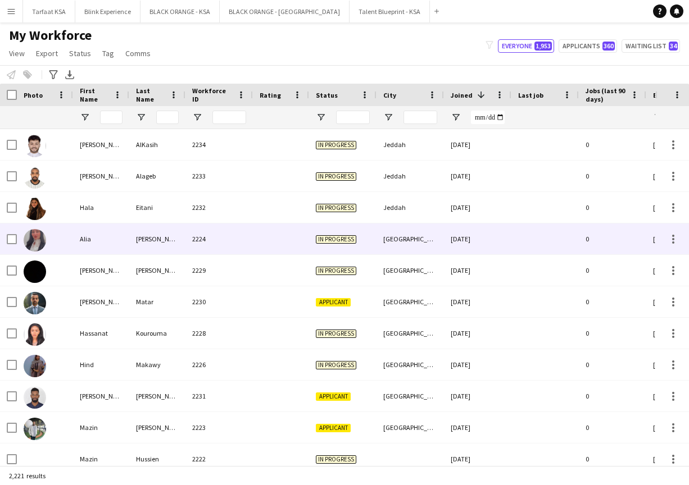
click at [261, 245] on div at bounding box center [281, 239] width 56 height 31
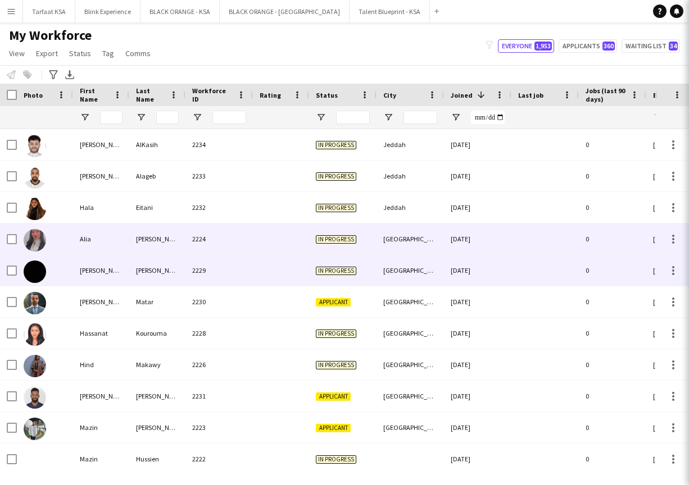
click at [267, 269] on div at bounding box center [281, 270] width 56 height 31
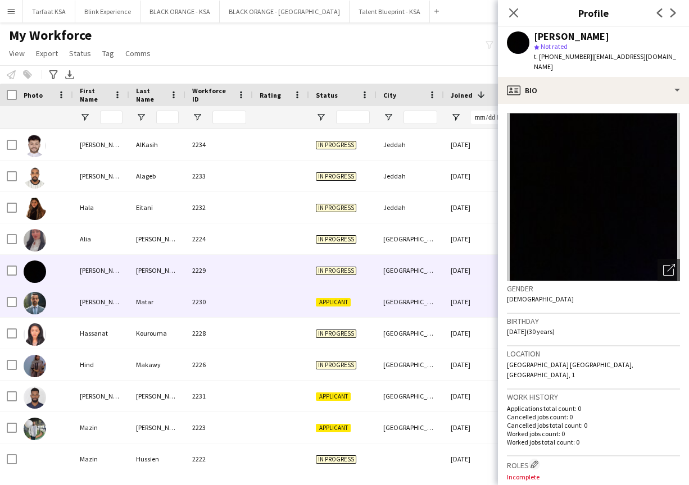
click at [267, 303] on div at bounding box center [281, 302] width 56 height 31
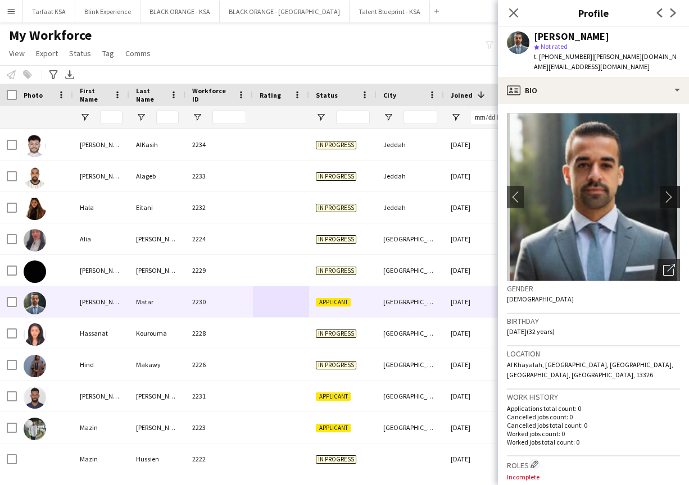
click at [369, 191] on app-icon "chevron-right" at bounding box center [671, 197] width 17 height 12
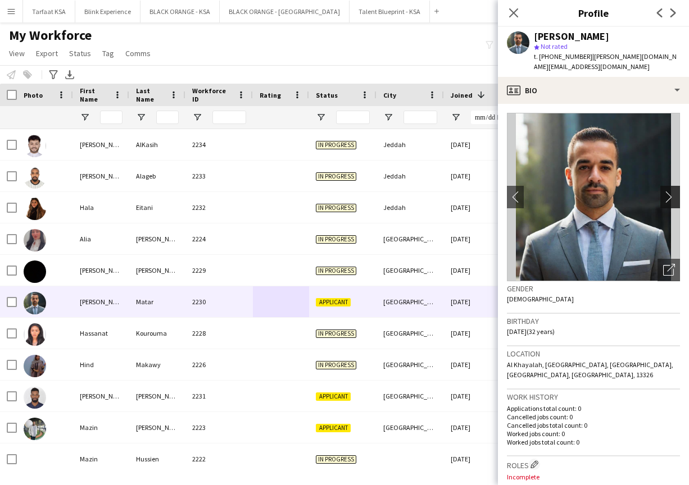
click at [369, 191] on app-icon "chevron-right" at bounding box center [671, 197] width 17 height 12
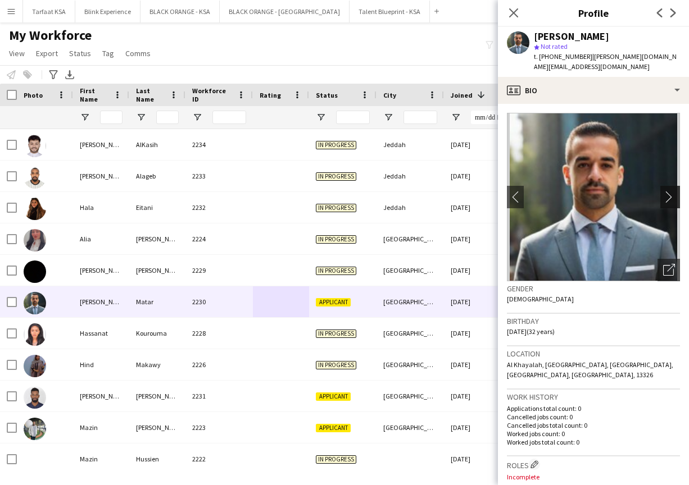
click at [369, 191] on app-icon "chevron-right" at bounding box center [671, 197] width 17 height 12
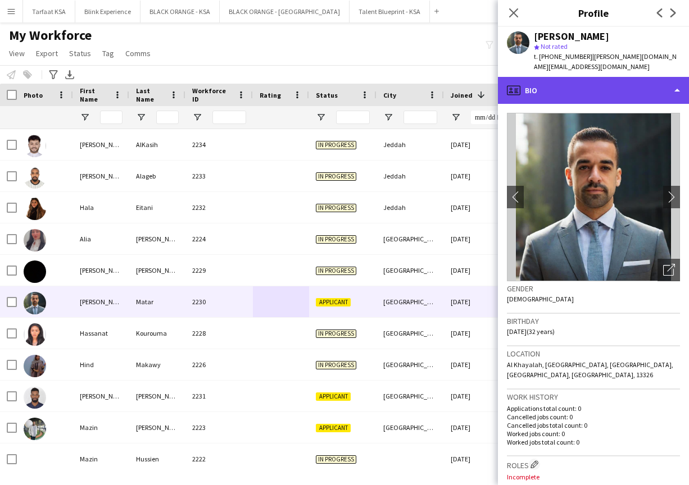
click at [369, 89] on div "profile Bio" at bounding box center [593, 90] width 191 height 27
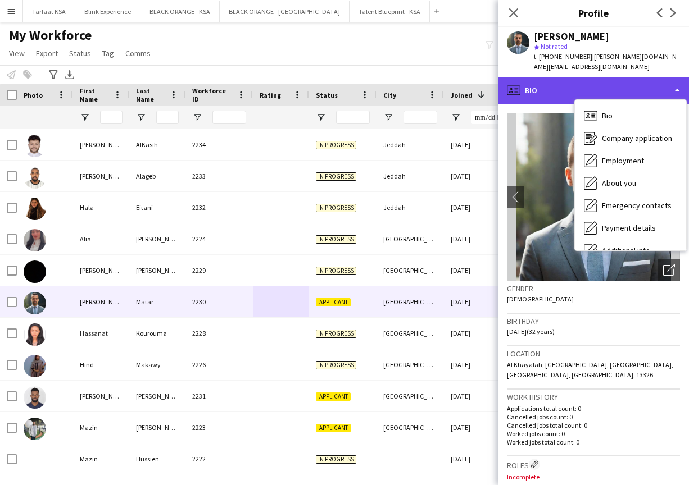
click at [369, 78] on div "profile Bio" at bounding box center [593, 90] width 191 height 27
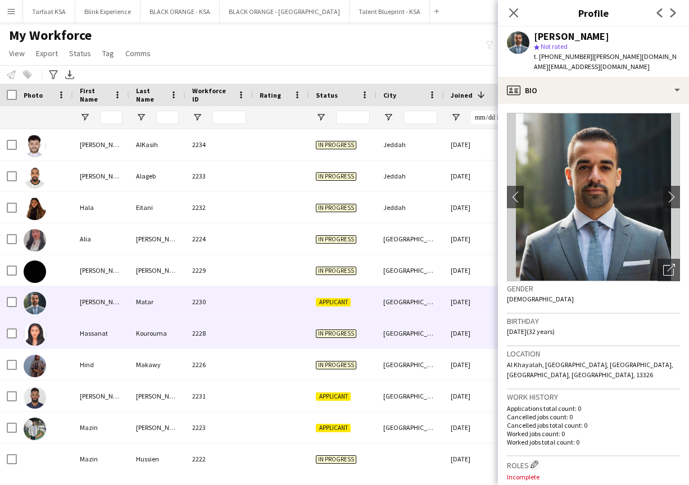
click at [227, 336] on div "2228" at bounding box center [218, 333] width 67 height 31
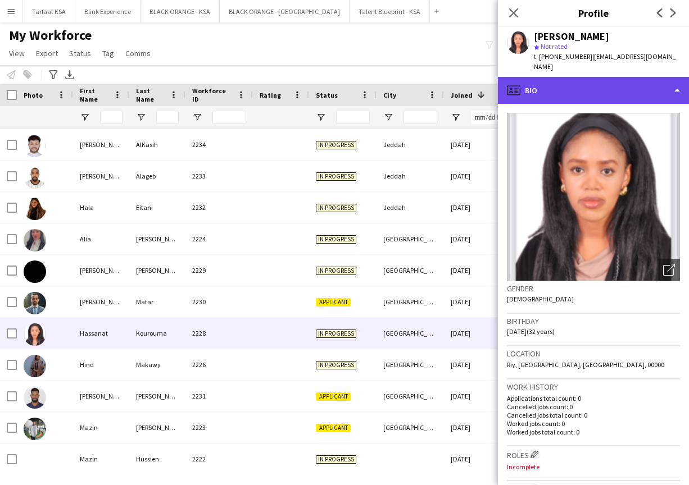
click at [369, 85] on div "profile Bio" at bounding box center [593, 90] width 191 height 27
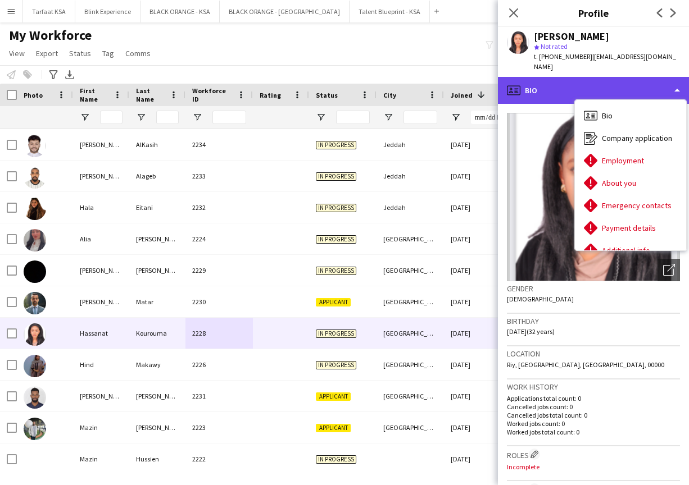
click at [369, 77] on div "profile Bio" at bounding box center [593, 90] width 191 height 27
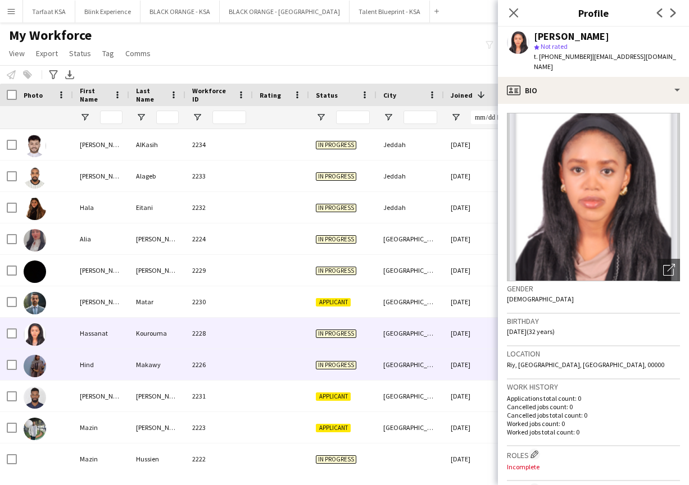
click at [167, 373] on div "Makawy" at bounding box center [157, 364] width 56 height 31
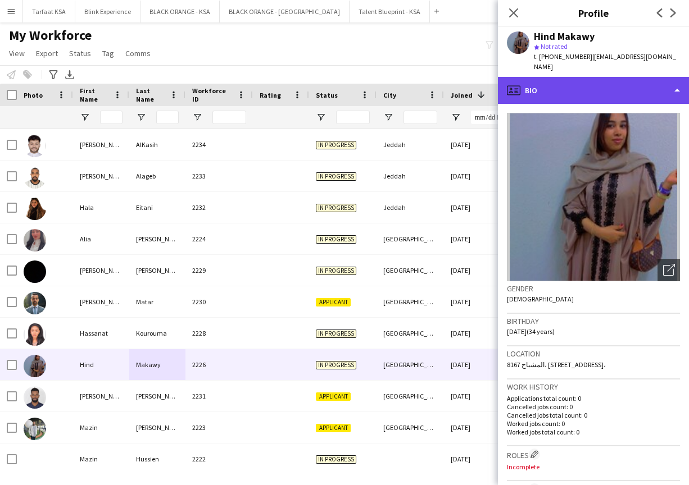
click at [369, 90] on div "profile Bio" at bounding box center [593, 90] width 191 height 27
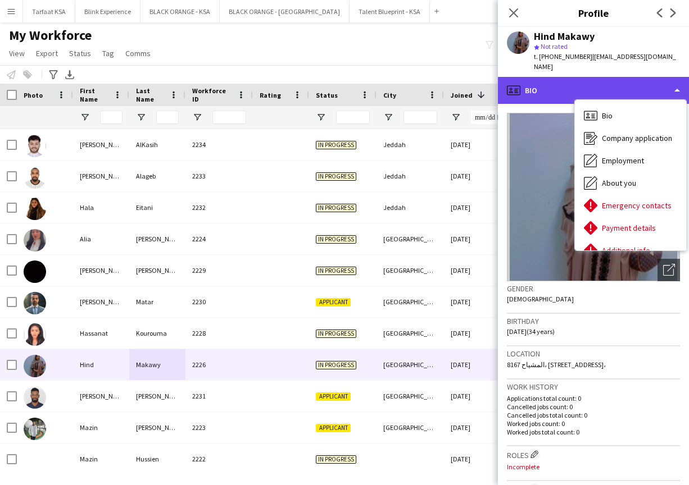
click at [369, 87] on div "profile Bio" at bounding box center [593, 90] width 191 height 27
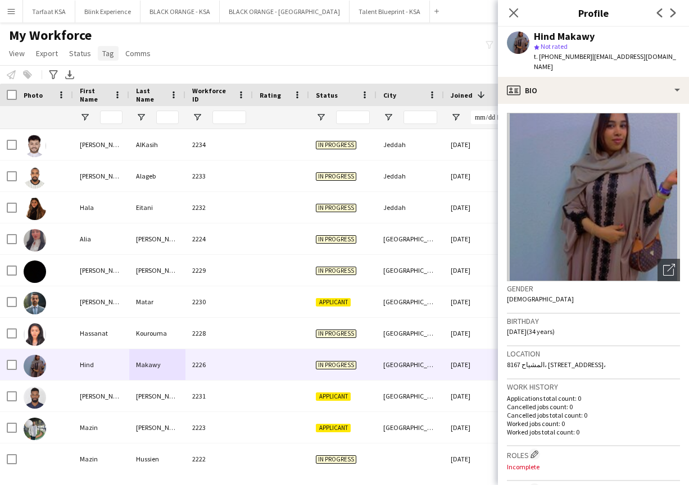
click at [103, 59] on link "Tag" at bounding box center [108, 53] width 21 height 15
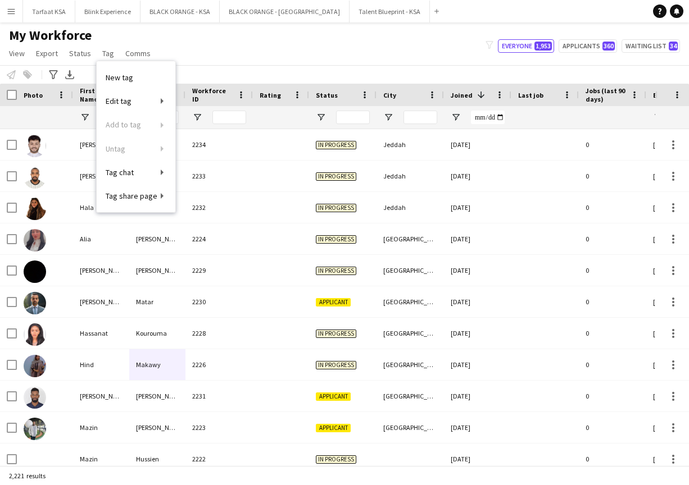
click at [244, 66] on div "Notify workforce Add to tag Select at least one crew to tag him or her. Advance…" at bounding box center [344, 74] width 689 height 19
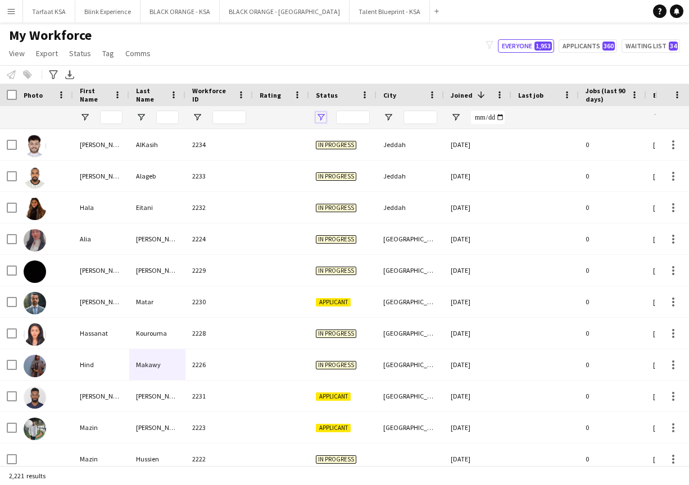
click at [324, 118] on span "Open Filter Menu" at bounding box center [321, 117] width 10 height 10
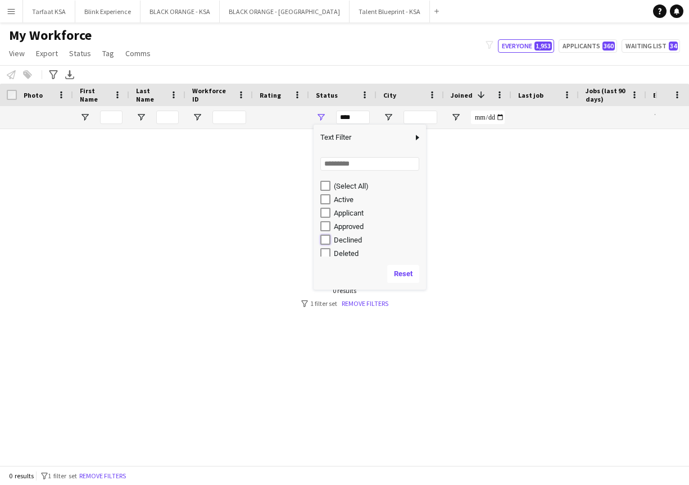
type input "**********"
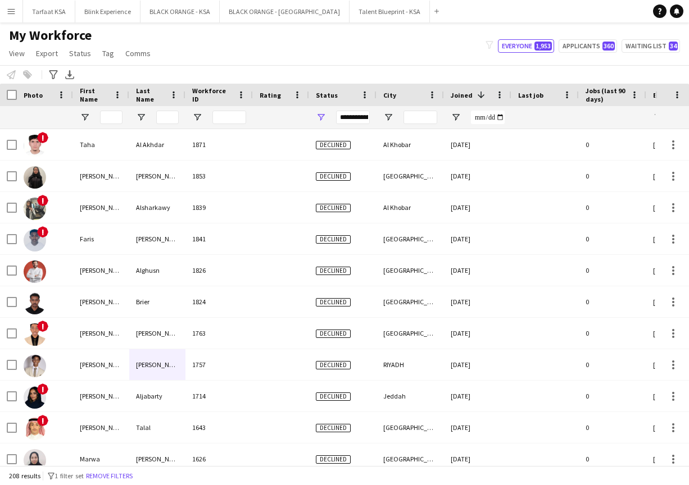
click at [355, 69] on div "Notify workforce Add to tag Select at least one crew to tag him or her. Advance…" at bounding box center [344, 74] width 689 height 19
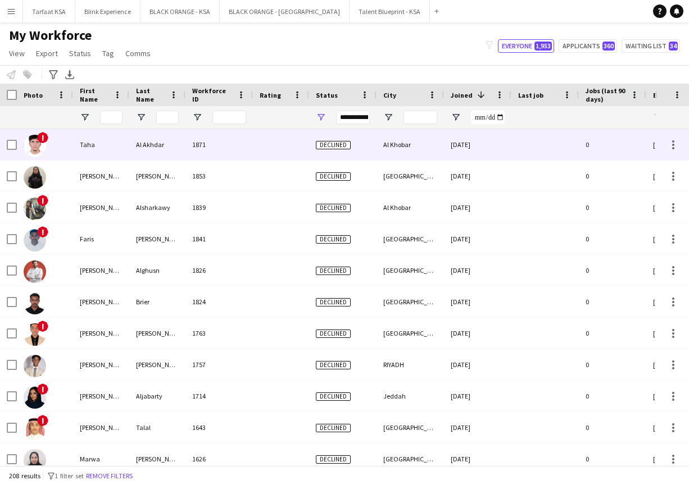
click at [40, 146] on img at bounding box center [35, 146] width 22 height 22
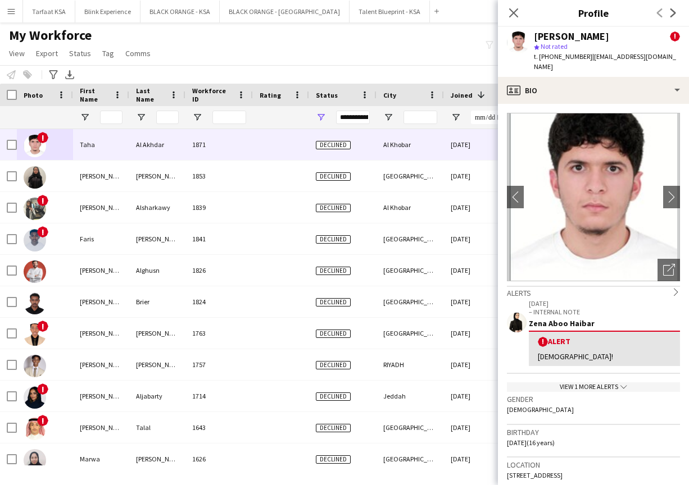
click at [177, 62] on div "My Workforce View Views Default view New view Update view Delete view Edit name…" at bounding box center [344, 46] width 689 height 38
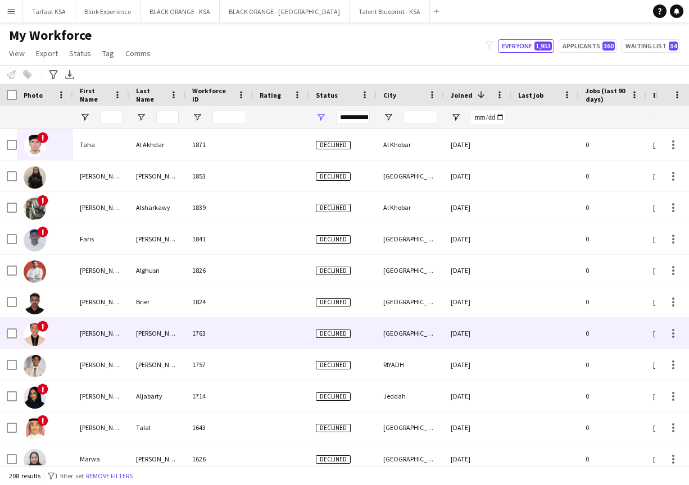
click at [33, 344] on img at bounding box center [35, 335] width 22 height 22
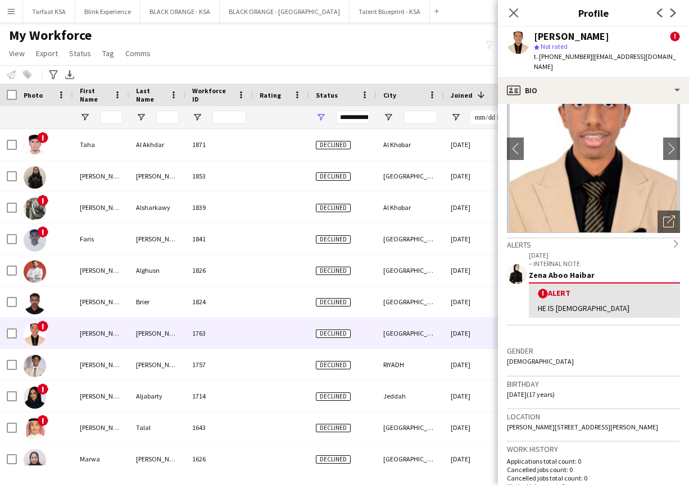
scroll to position [21, 0]
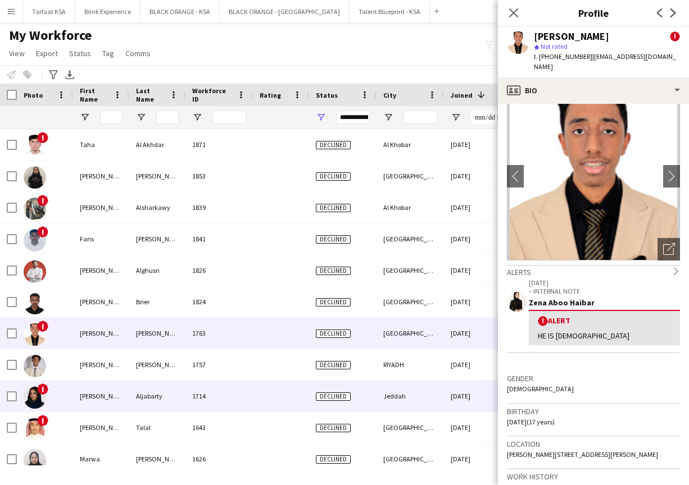
click at [37, 401] on img at bounding box center [35, 397] width 22 height 22
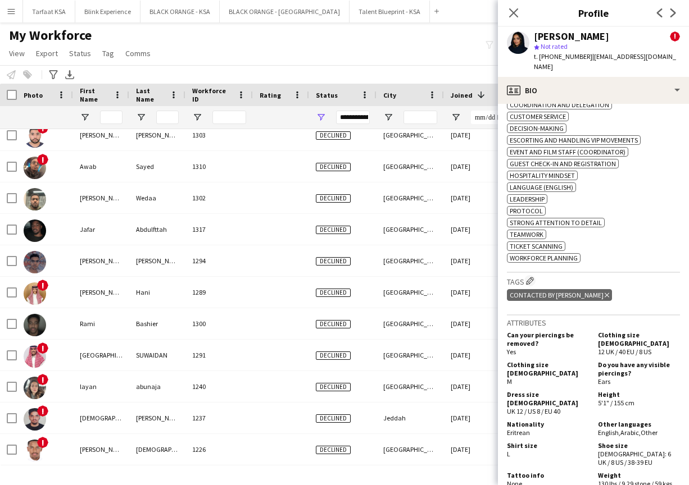
scroll to position [1344, 0]
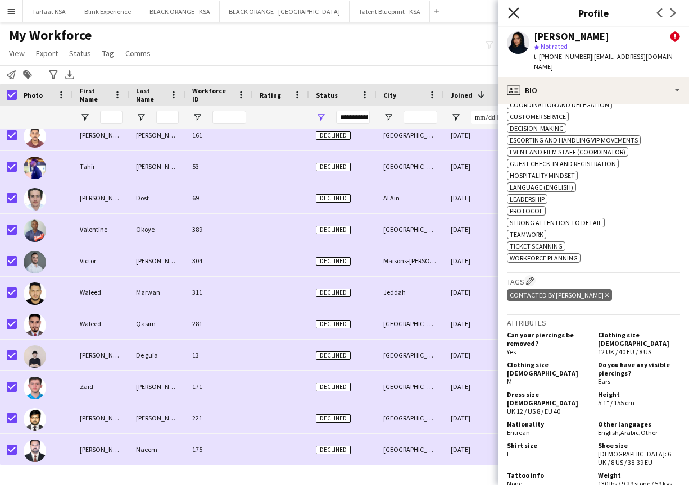
click at [369, 10] on icon "Close pop-in" at bounding box center [513, 12] width 11 height 11
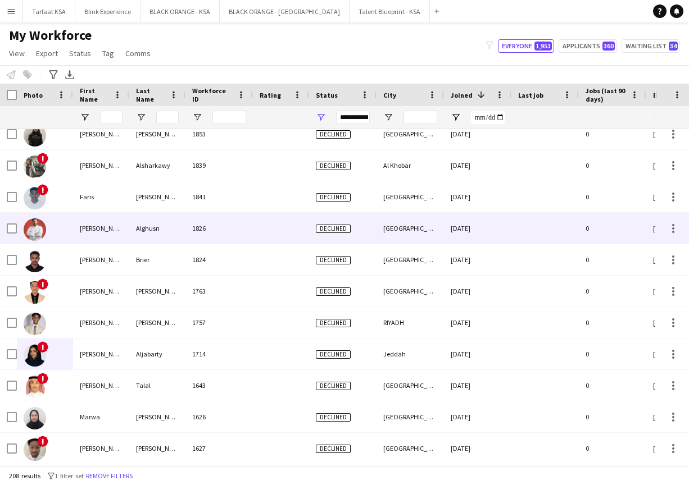
click at [72, 237] on div at bounding box center [45, 228] width 56 height 31
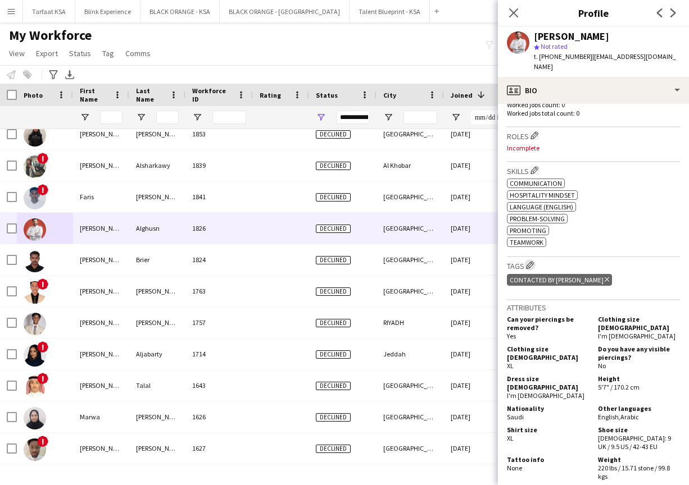
click at [369, 261] on app-icon "Edit crew company tags" at bounding box center [530, 265] width 8 height 8
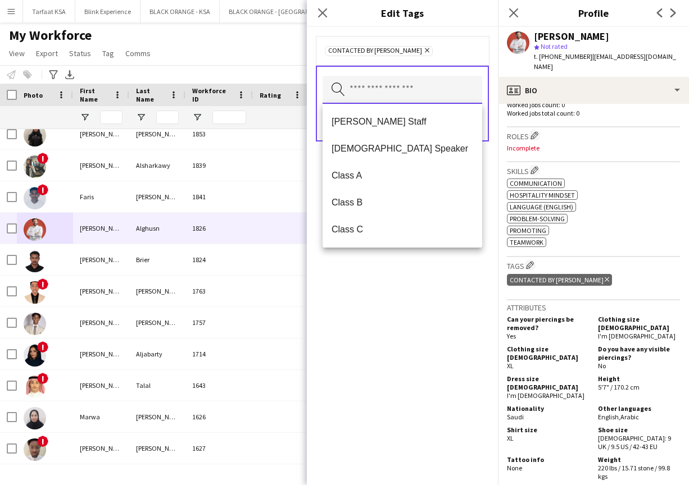
click at [369, 90] on input "text" at bounding box center [402, 90] width 160 height 28
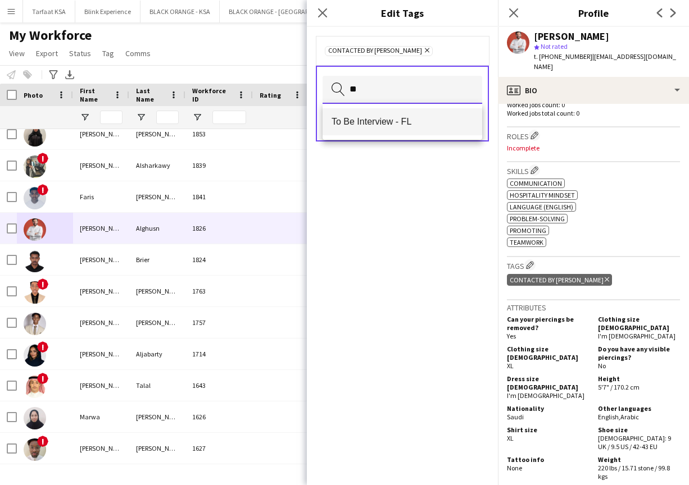
type input "**"
click at [369, 128] on mat-option "To Be Interview - FL" at bounding box center [402, 121] width 160 height 27
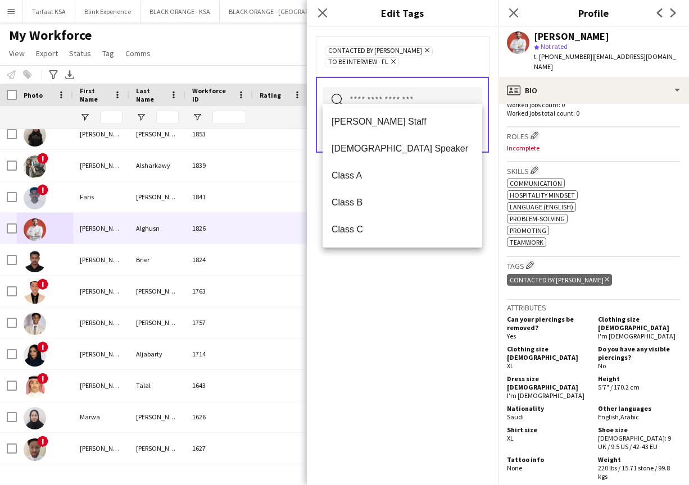
click at [369, 315] on div "Contacted by [PERSON_NAME] Remove To Be Interview - FL Remove Search by tag nam…" at bounding box center [402, 256] width 191 height 458
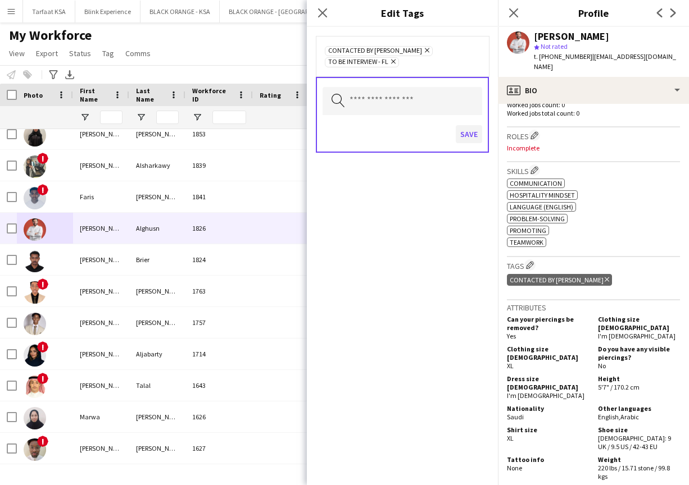
click at [369, 126] on button "Save" at bounding box center [469, 134] width 26 height 18
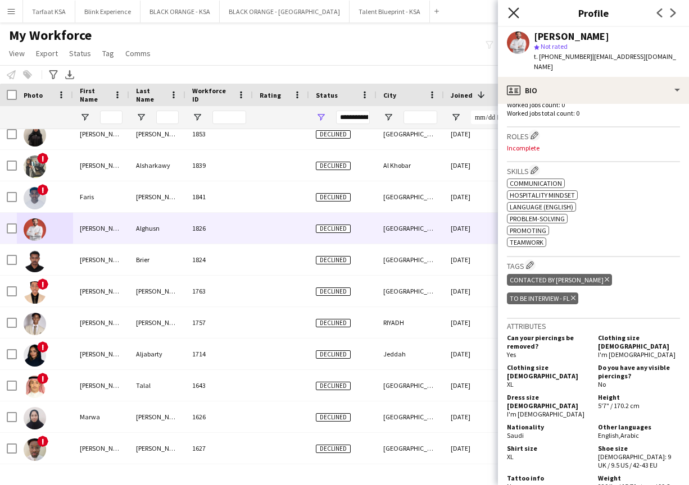
click at [369, 15] on icon at bounding box center [513, 12] width 11 height 11
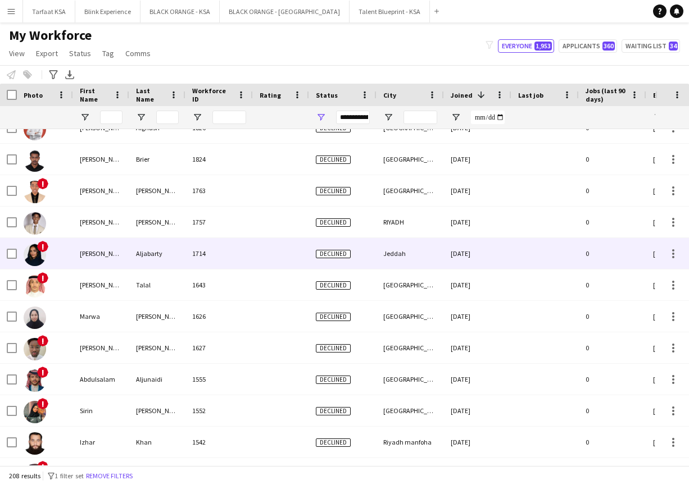
click at [97, 258] on div "[PERSON_NAME]" at bounding box center [101, 253] width 56 height 31
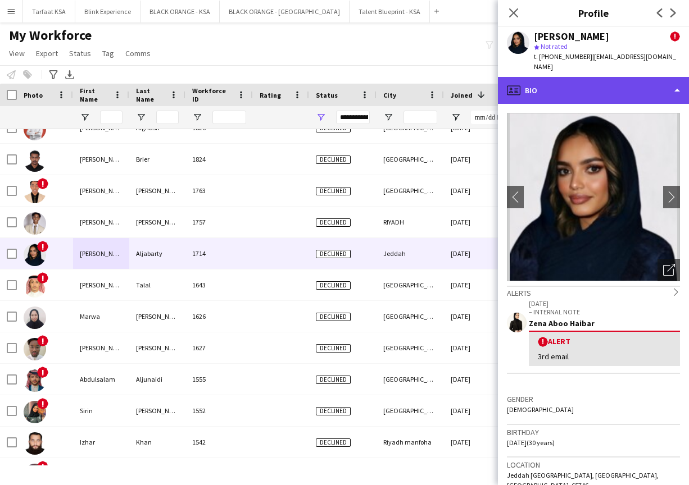
click at [369, 82] on div "profile Bio" at bounding box center [593, 90] width 191 height 27
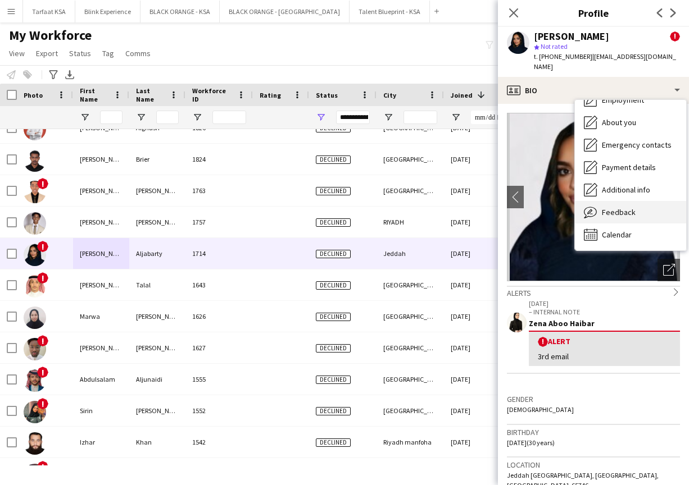
click at [369, 202] on div "Feedback Feedback" at bounding box center [630, 212] width 111 height 22
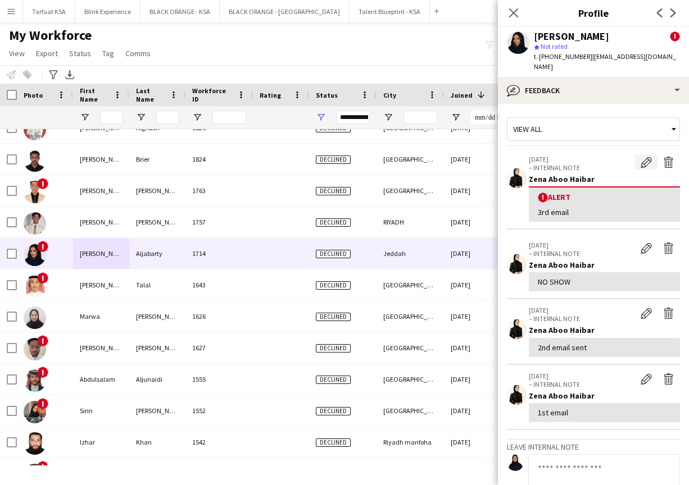
click at [369, 157] on app-icon "Edit alert" at bounding box center [645, 162] width 11 height 11
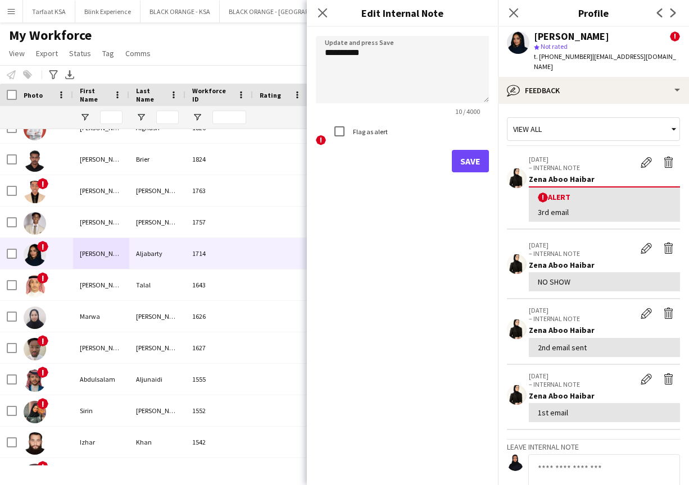
click at [369, 164] on button "Save" at bounding box center [470, 161] width 37 height 22
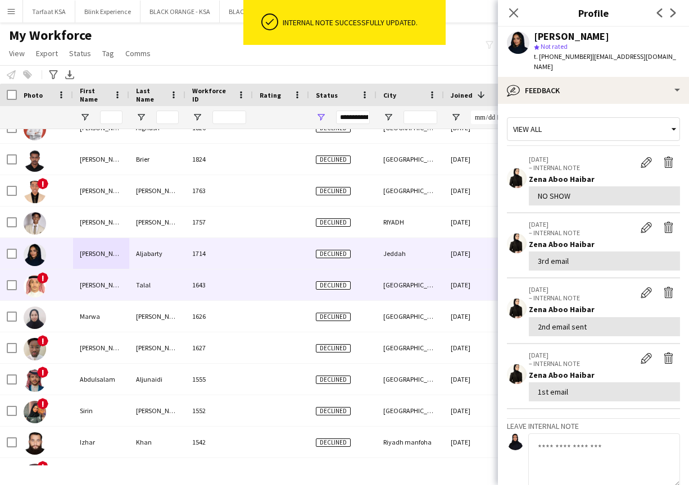
click at [34, 287] on img at bounding box center [35, 286] width 22 height 22
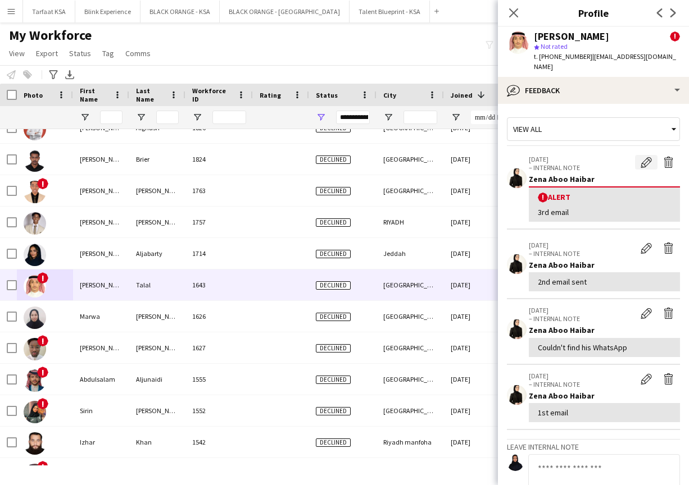
click at [369, 157] on button "Edit alert" at bounding box center [646, 162] width 22 height 15
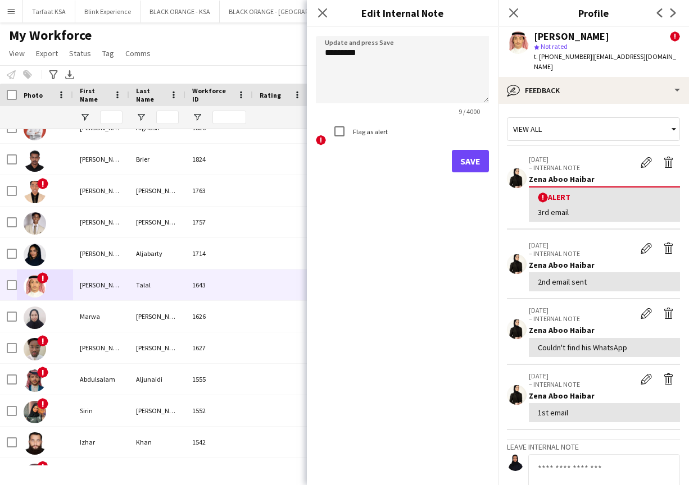
click at [369, 156] on button "Save" at bounding box center [470, 161] width 37 height 22
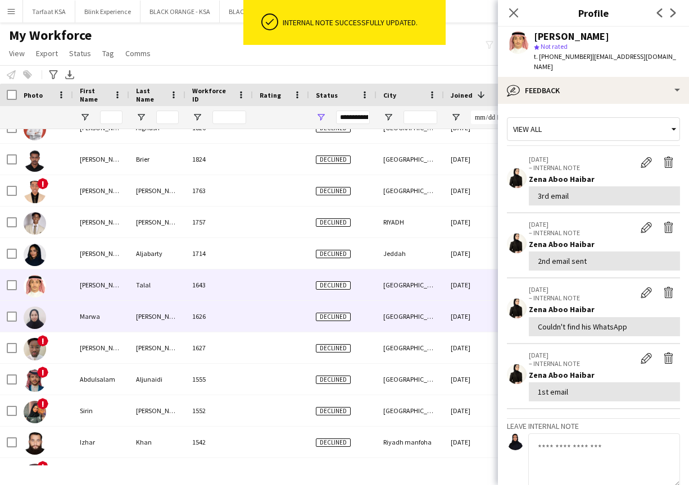
click at [69, 315] on div at bounding box center [45, 316] width 56 height 31
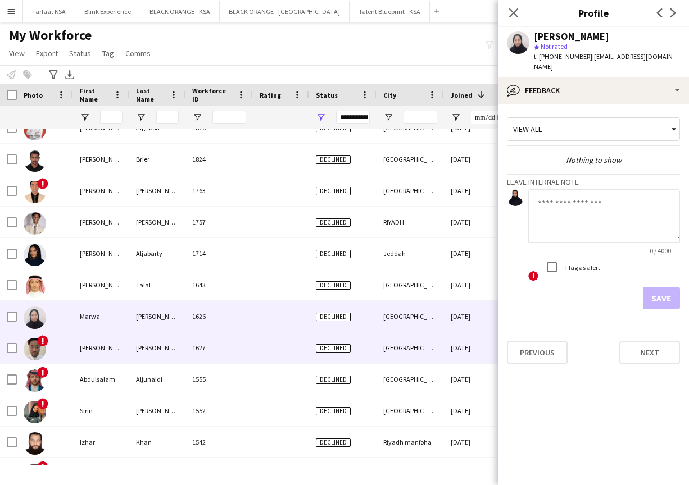
click at [62, 348] on div "!" at bounding box center [45, 348] width 56 height 31
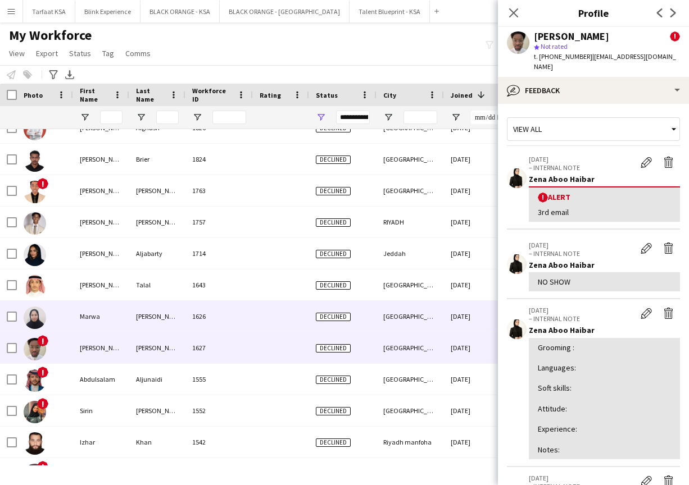
click at [65, 322] on div at bounding box center [45, 316] width 56 height 31
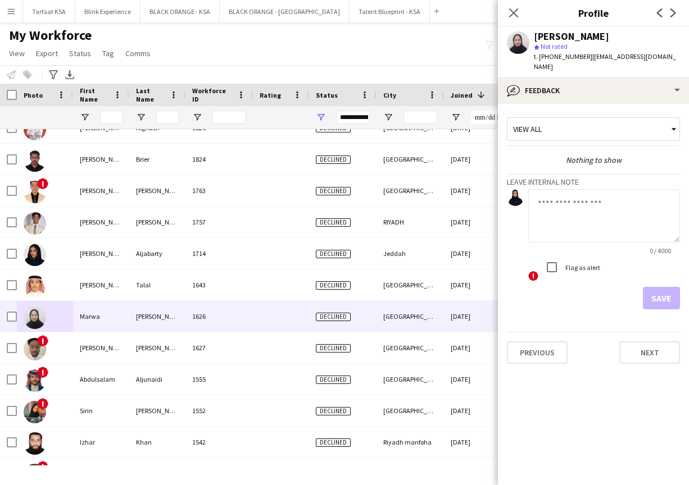
click at [369, 104] on app-crew-profile-feedback-tab "View all Nothing to show Leave internal note 0 / 4000 ! Flag as alert Save Prev…" at bounding box center [593, 294] width 191 height 381
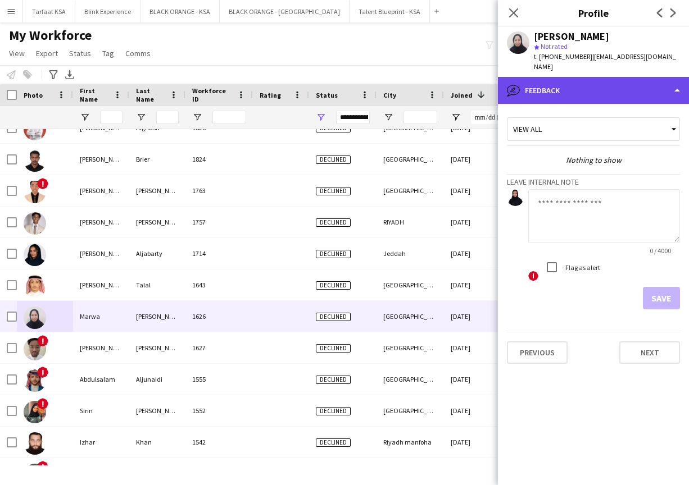
click at [369, 97] on div "bubble-pencil Feedback" at bounding box center [593, 90] width 191 height 27
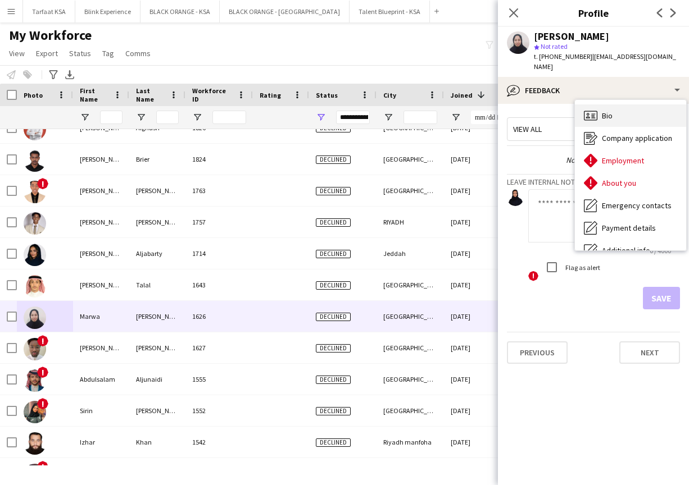
click at [369, 119] on span "Bio" at bounding box center [607, 116] width 11 height 10
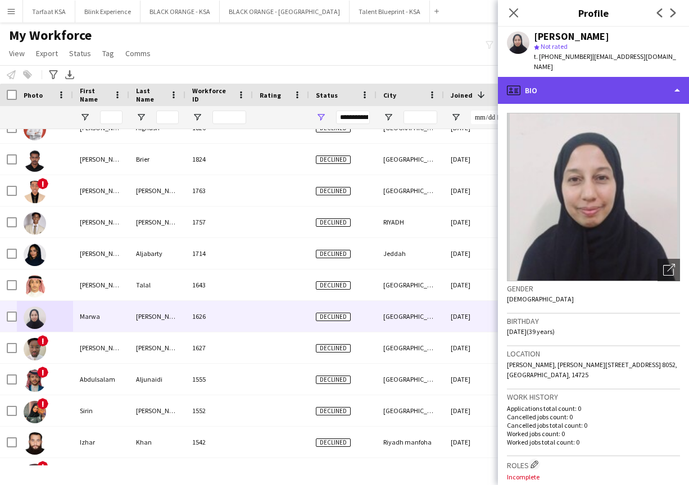
click at [369, 101] on div "profile Bio" at bounding box center [593, 90] width 191 height 27
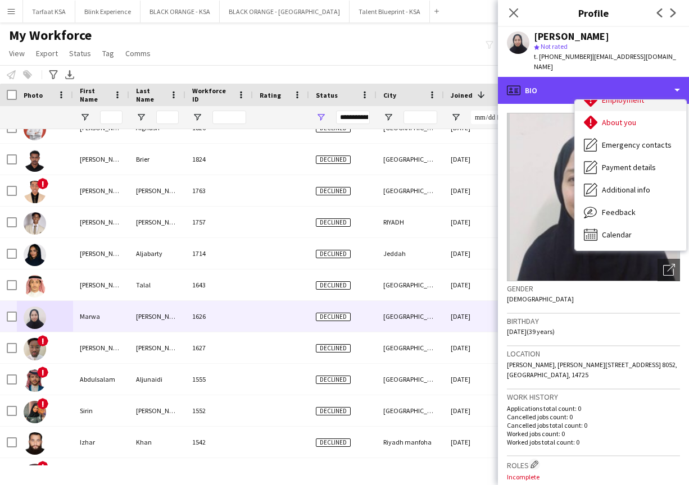
scroll to position [61, 0]
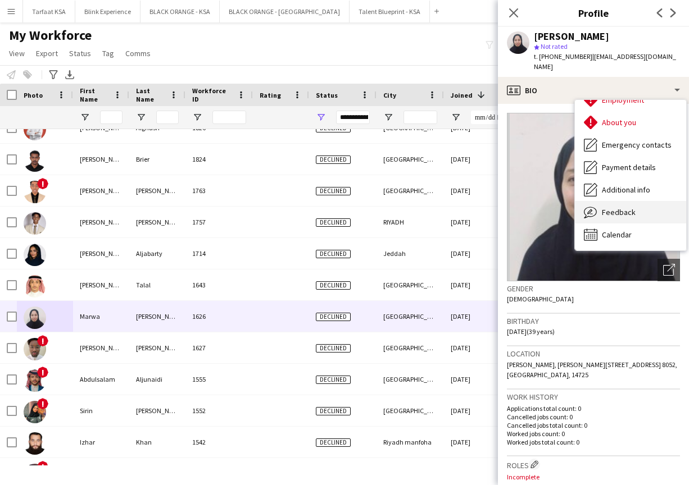
click at [369, 217] on div "Feedback Feedback" at bounding box center [630, 212] width 111 height 22
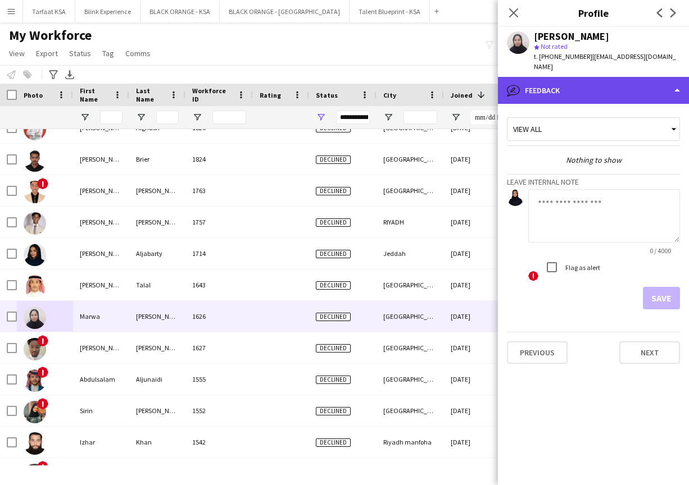
click at [369, 102] on div "bubble-pencil Feedback" at bounding box center [593, 90] width 191 height 27
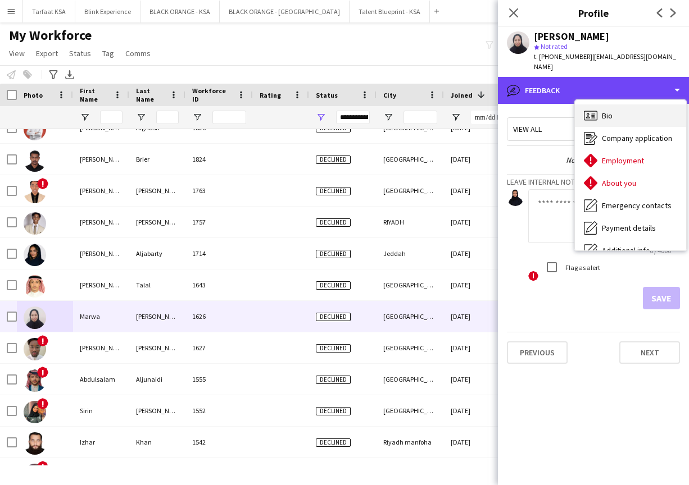
scroll to position [0, 0]
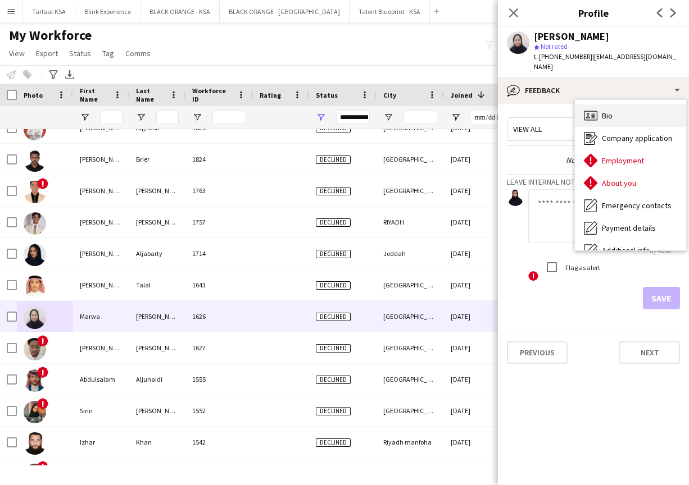
click at [369, 117] on div "Bio Bio" at bounding box center [630, 115] width 111 height 22
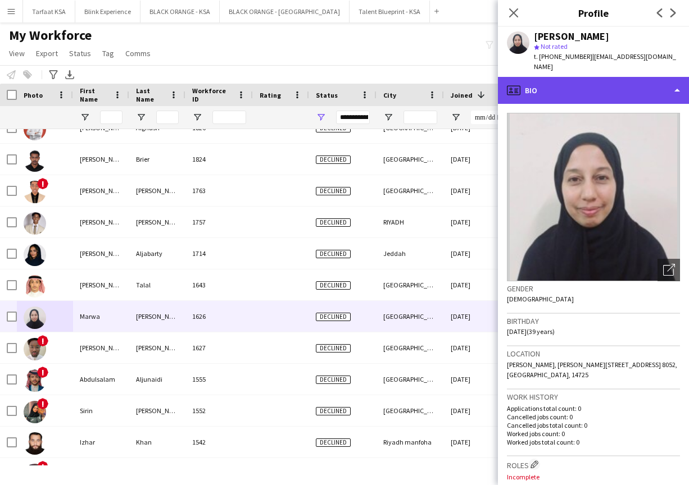
click at [369, 87] on div "profile Bio" at bounding box center [593, 90] width 191 height 27
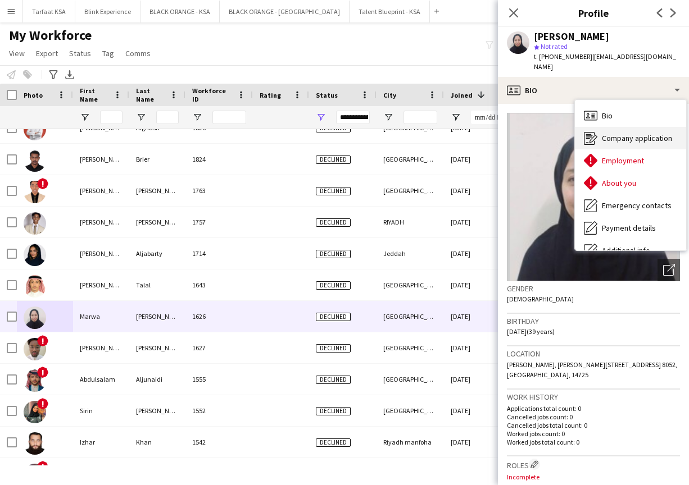
click at [369, 146] on div "Company application Company application" at bounding box center [630, 138] width 111 height 22
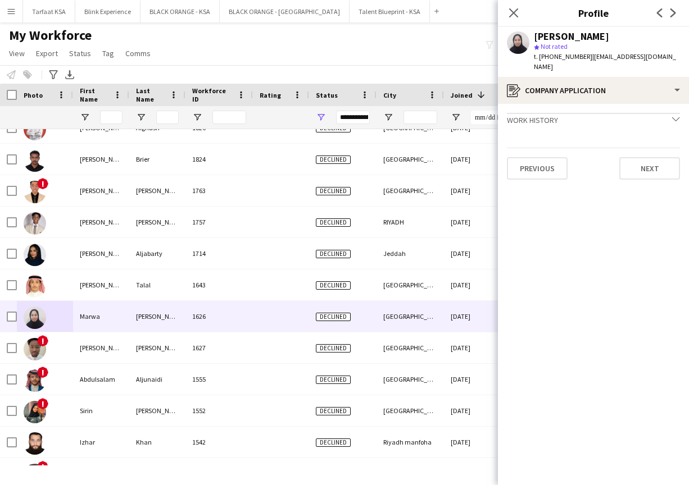
click at [369, 120] on icon "chevron-down" at bounding box center [676, 119] width 8 height 8
click at [369, 172] on button "Next" at bounding box center [649, 178] width 61 height 22
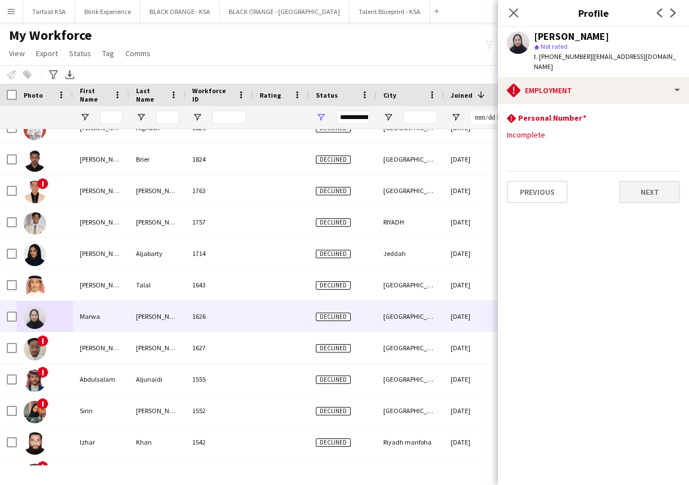
click at [369, 193] on button "Next" at bounding box center [649, 192] width 61 height 22
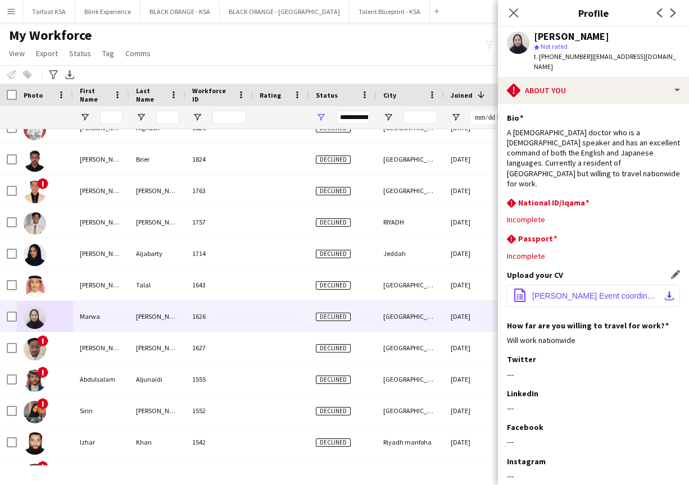
click at [369, 292] on span "[PERSON_NAME] Event coordinator C.V.pdf" at bounding box center [595, 296] width 127 height 9
click at [369, 161] on div "A [DEMOGRAPHIC_DATA] doctor who is a [DEMOGRAPHIC_DATA] speaker and has an exce…" at bounding box center [593, 158] width 173 height 61
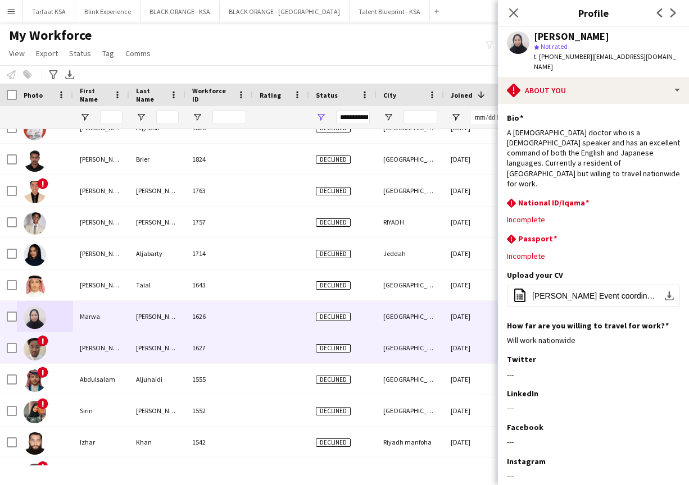
click at [100, 349] on div "[PERSON_NAME]" at bounding box center [101, 348] width 56 height 31
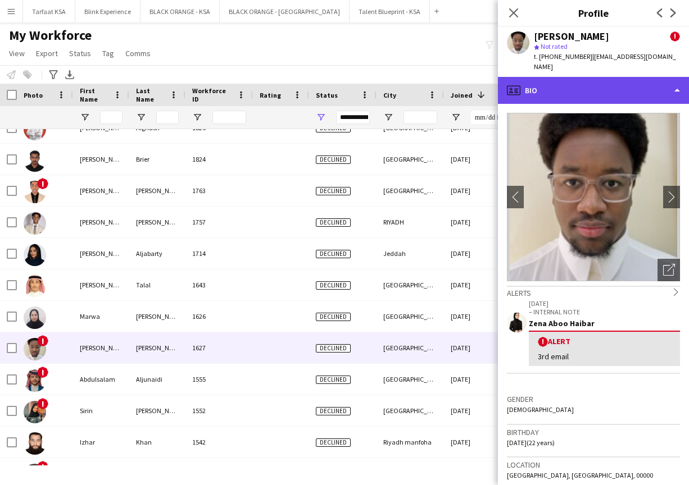
click at [369, 82] on div "profile Bio" at bounding box center [593, 90] width 191 height 27
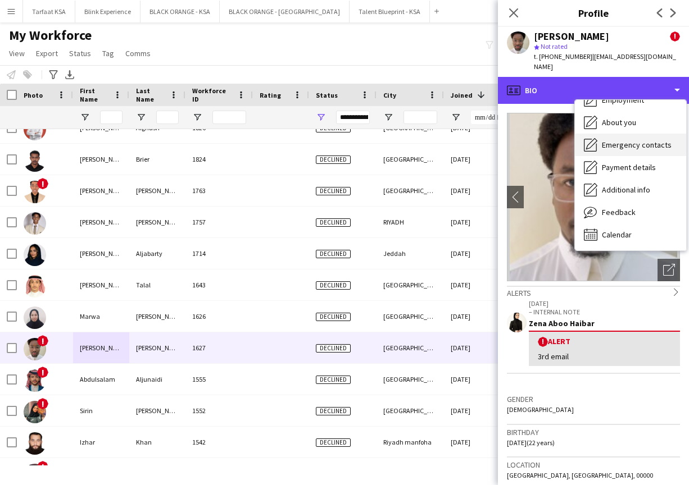
scroll to position [61, 0]
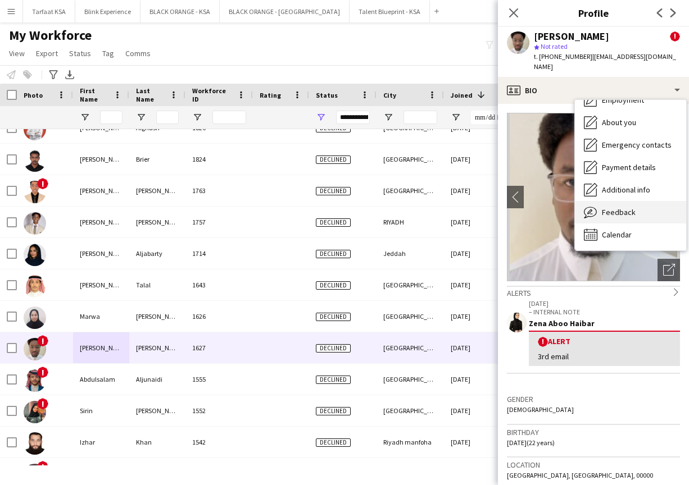
click at [369, 207] on span "Feedback" at bounding box center [619, 212] width 34 height 10
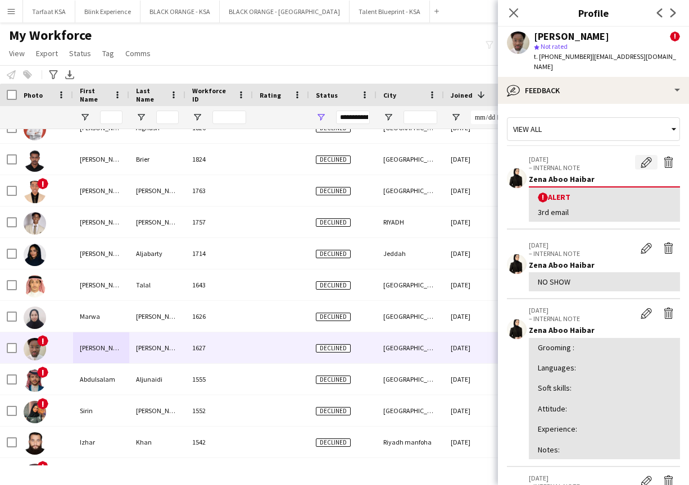
click at [369, 157] on app-icon "Edit alert" at bounding box center [645, 162] width 11 height 11
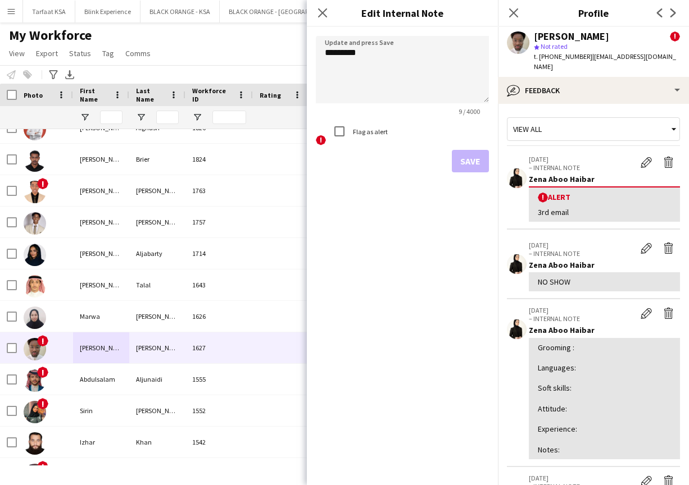
click at [363, 134] on label "Flag as alert" at bounding box center [369, 132] width 37 height 8
click at [369, 156] on button "Save" at bounding box center [470, 161] width 37 height 22
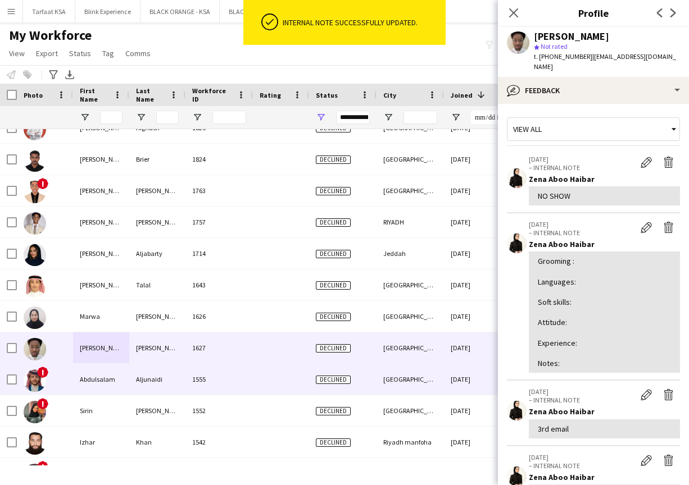
click at [226, 380] on div "1555" at bounding box center [218, 379] width 67 height 31
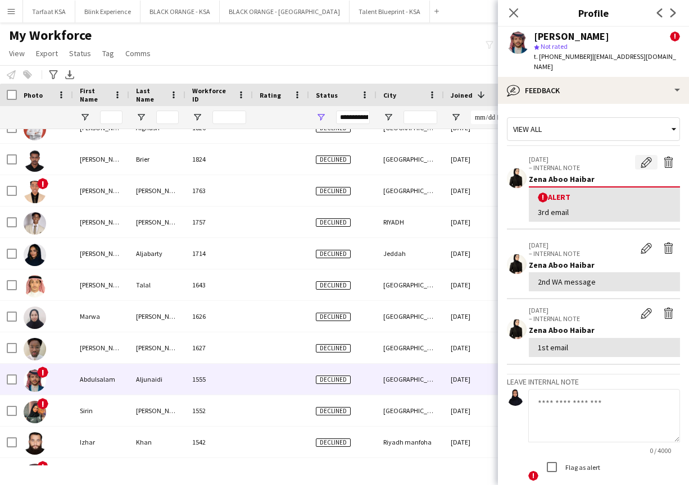
click at [369, 157] on app-icon "Edit alert" at bounding box center [645, 162] width 11 height 11
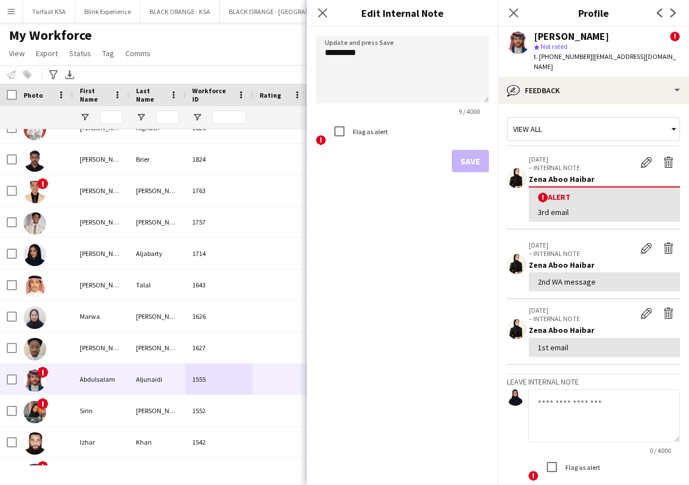
click at [364, 137] on div "Flag as alert" at bounding box center [358, 131] width 60 height 22
click at [363, 131] on label "Flag as alert" at bounding box center [369, 132] width 37 height 8
click at [369, 158] on button "Save" at bounding box center [470, 161] width 37 height 22
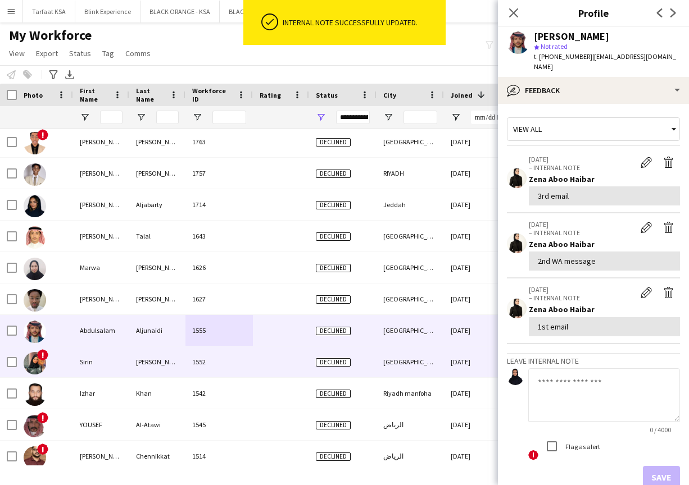
scroll to position [243, 0]
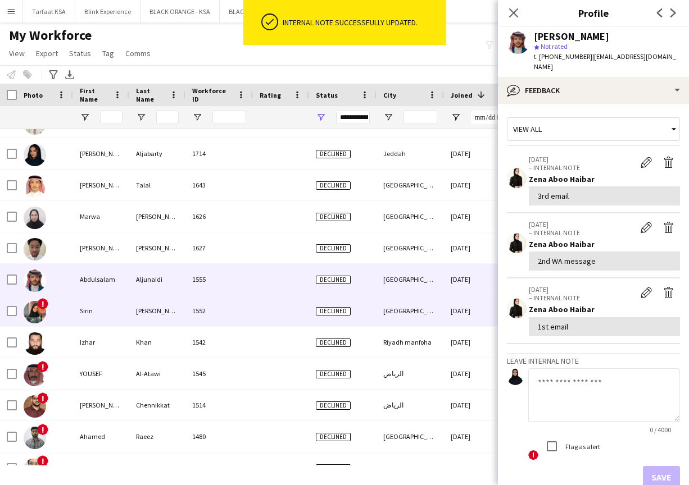
click at [75, 312] on div "Sirin" at bounding box center [101, 310] width 56 height 31
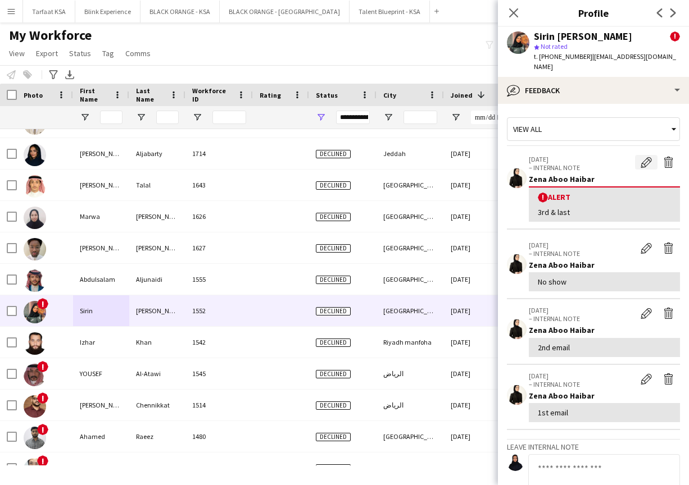
click at [369, 155] on button "Edit alert" at bounding box center [646, 162] width 22 height 15
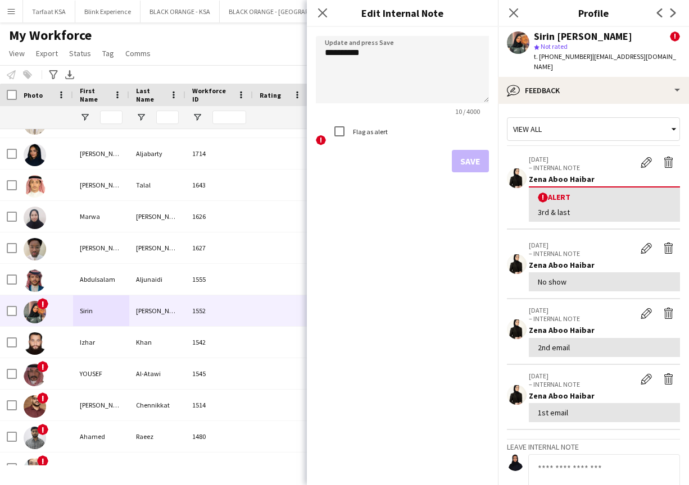
click at [369, 135] on label "Flag as alert" at bounding box center [369, 132] width 37 height 8
click at [369, 160] on button "Save" at bounding box center [470, 161] width 37 height 22
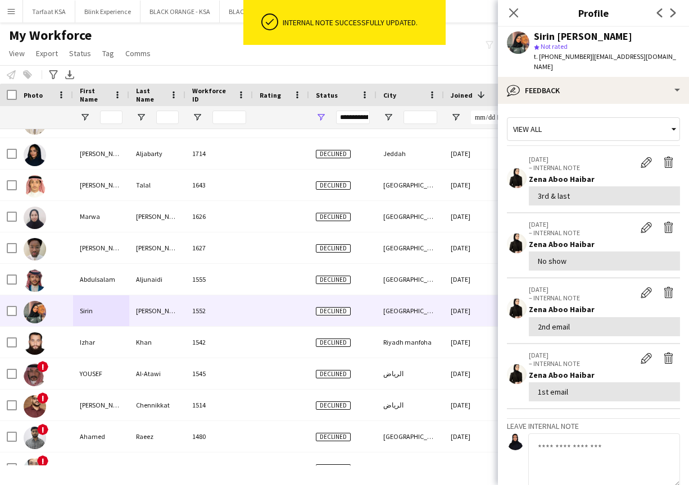
click at [369, 50] on app-user-avatar at bounding box center [518, 42] width 22 height 22
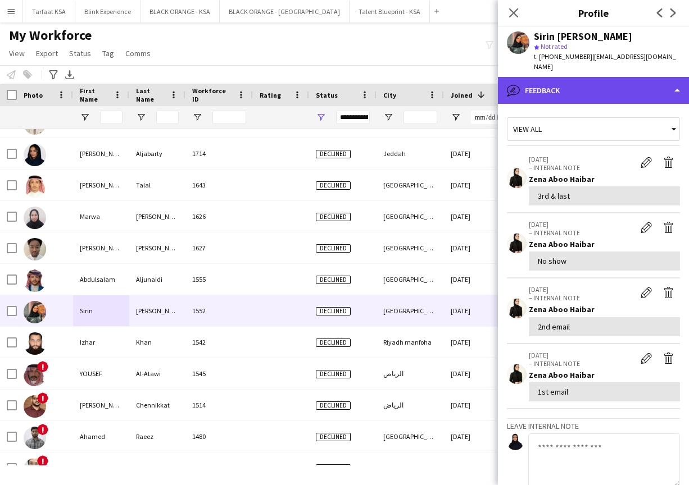
click at [369, 80] on div "bubble-pencil Feedback" at bounding box center [593, 90] width 191 height 27
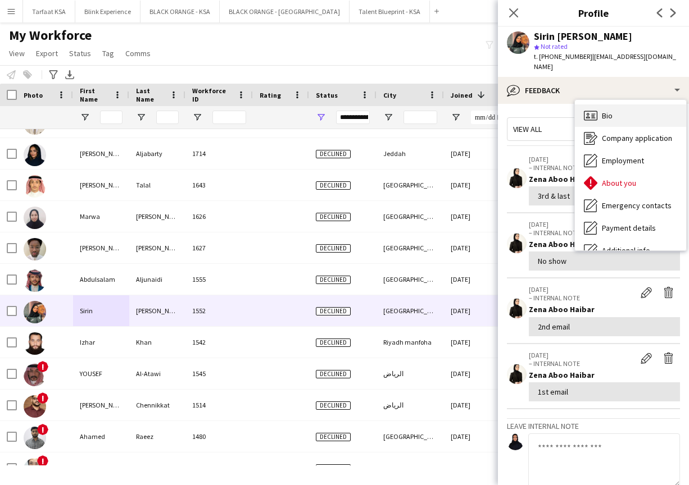
click at [369, 105] on div "Bio Bio" at bounding box center [630, 115] width 111 height 22
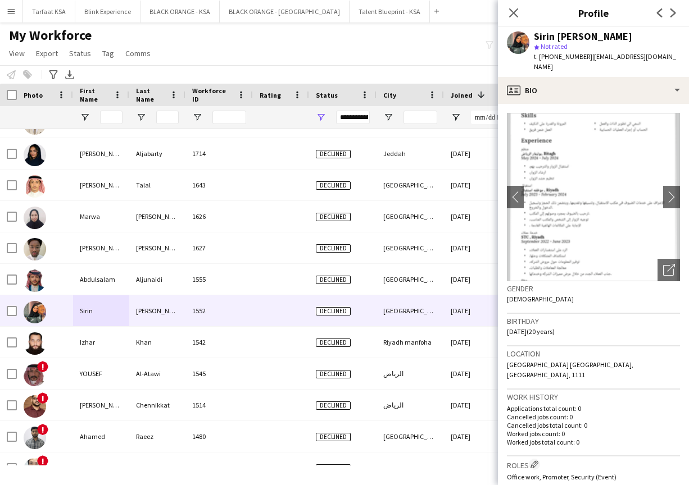
click at [369, 159] on img at bounding box center [593, 197] width 173 height 169
click at [369, 191] on app-icon "chevron-right" at bounding box center [671, 197] width 17 height 12
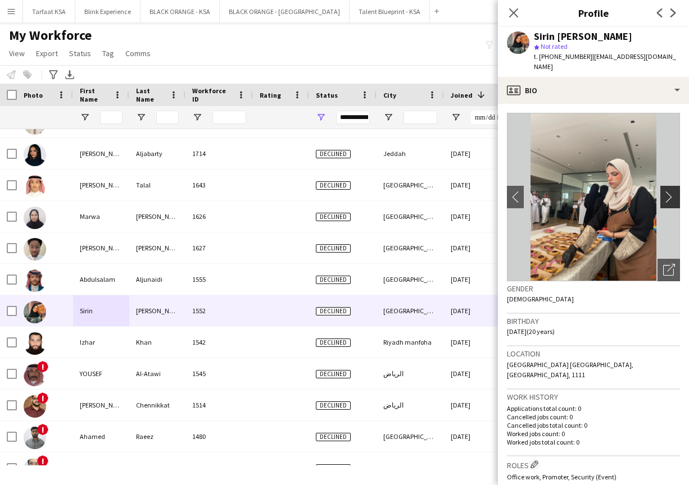
click at [369, 191] on app-icon "chevron-right" at bounding box center [671, 197] width 17 height 12
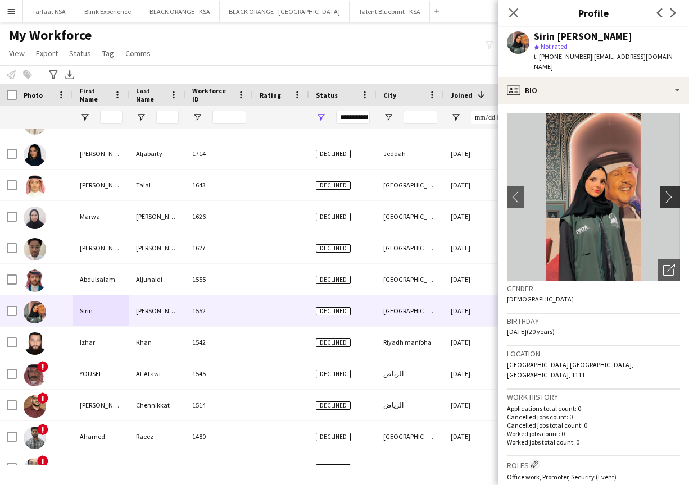
click at [369, 191] on app-icon "chevron-right" at bounding box center [671, 197] width 17 height 12
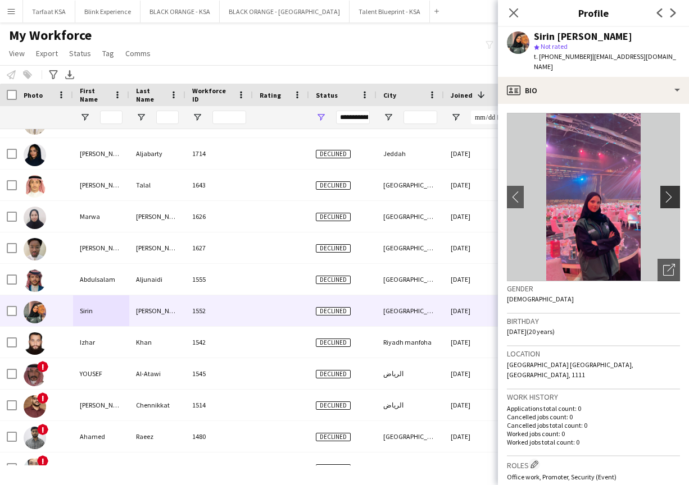
click at [369, 191] on app-icon "chevron-right" at bounding box center [671, 197] width 17 height 12
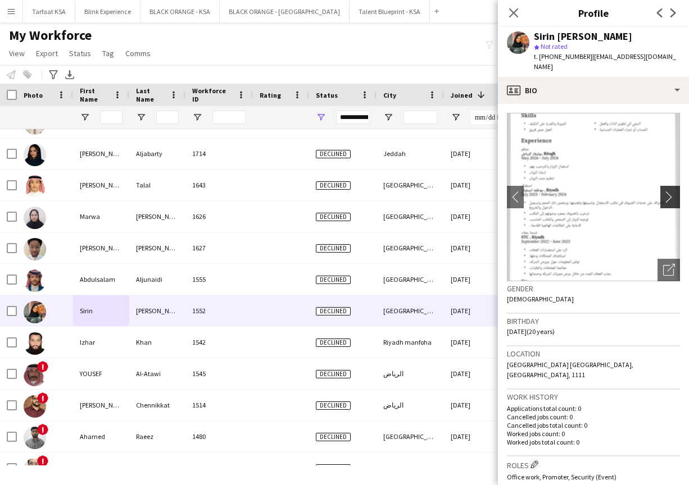
click at [369, 191] on app-icon "chevron-right" at bounding box center [671, 197] width 17 height 12
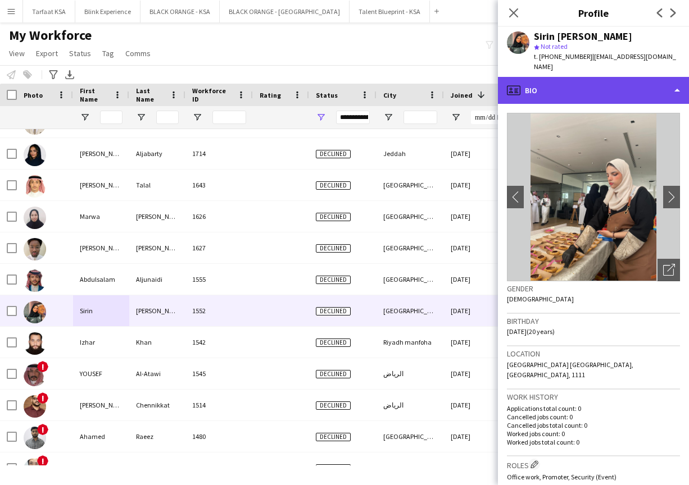
click at [369, 78] on div "profile Bio" at bounding box center [593, 90] width 191 height 27
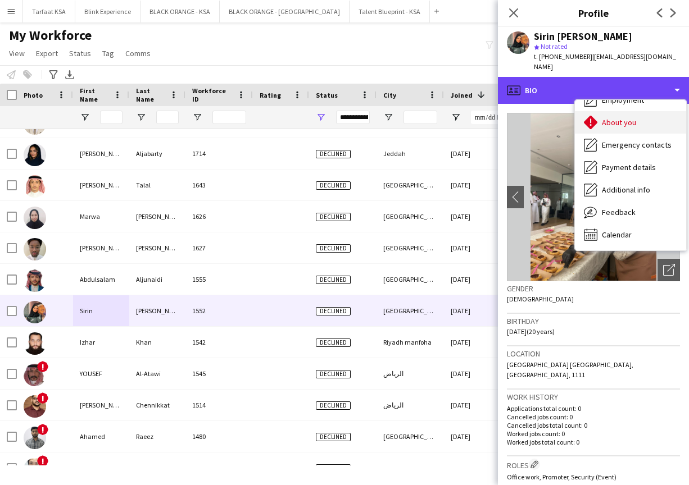
scroll to position [61, 0]
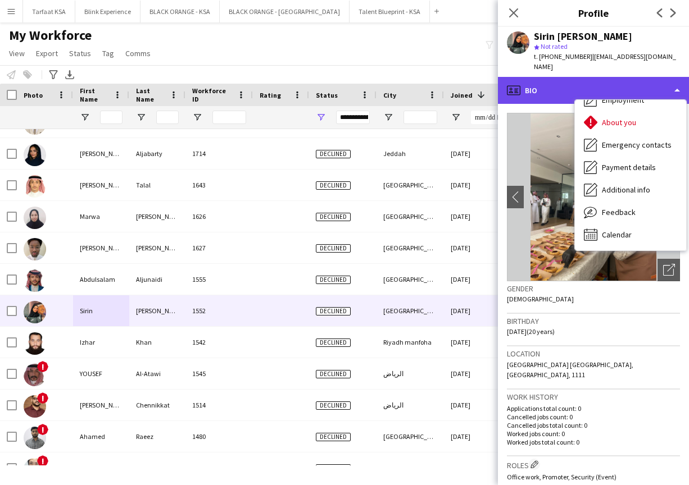
click at [369, 77] on div "profile Bio" at bounding box center [593, 90] width 191 height 27
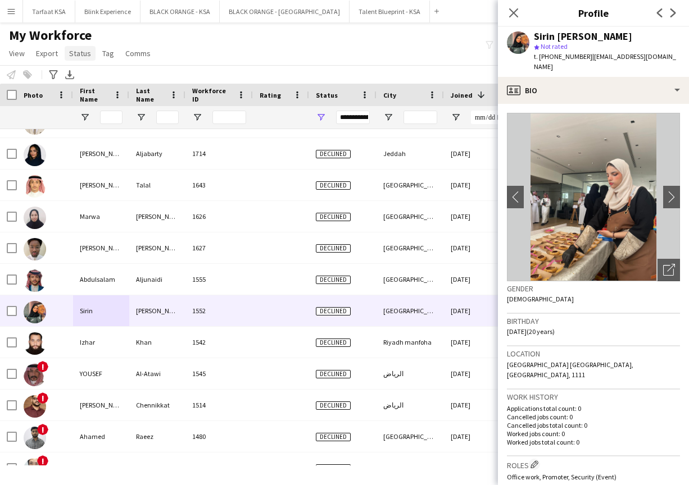
click at [83, 53] on span "Status" at bounding box center [80, 53] width 22 height 10
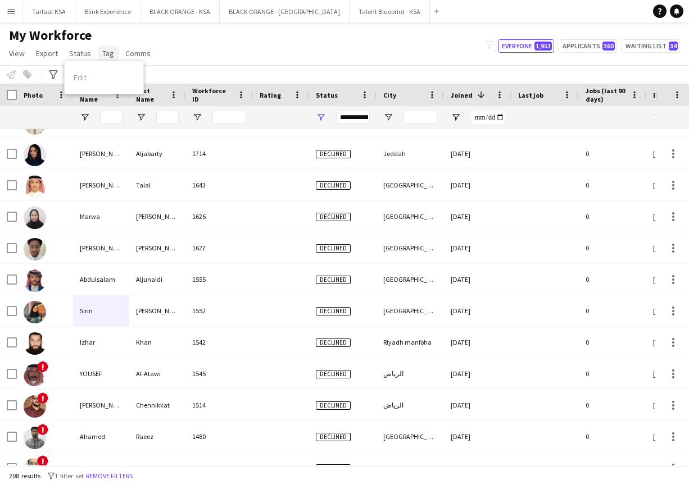
click at [110, 54] on span "Tag" at bounding box center [108, 53] width 12 height 10
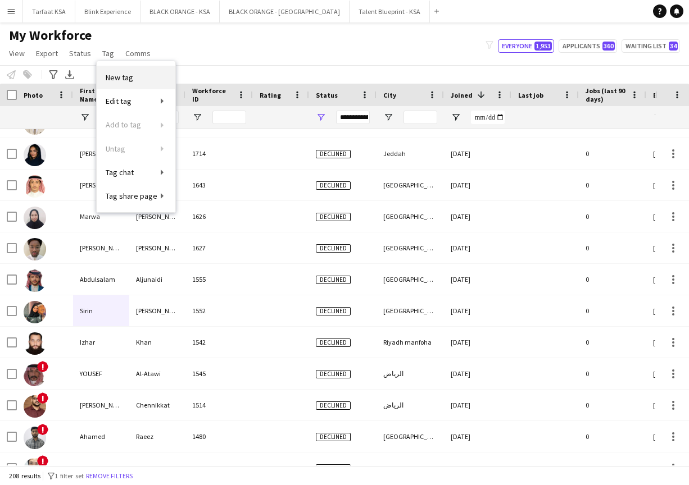
click at [115, 74] on span "New tag" at bounding box center [120, 77] width 28 height 10
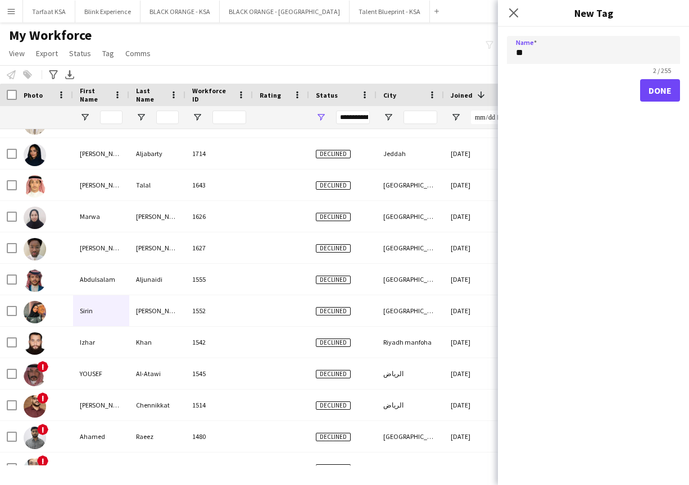
type input "*"
type input "**********"
click at [369, 94] on button "Done" at bounding box center [660, 90] width 40 height 22
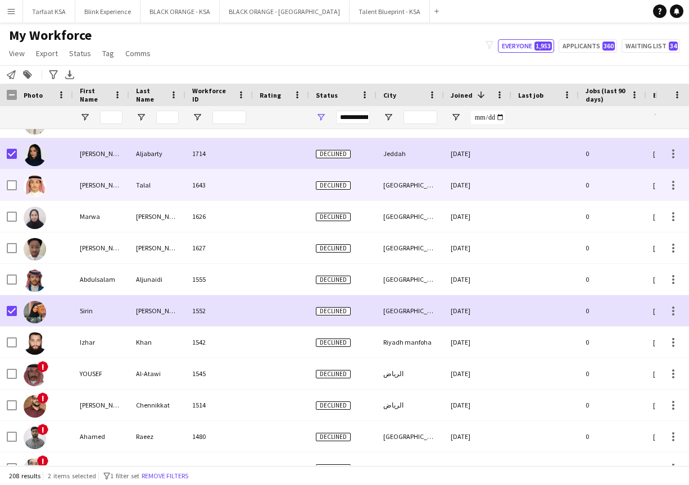
click at [37, 177] on img at bounding box center [35, 186] width 22 height 22
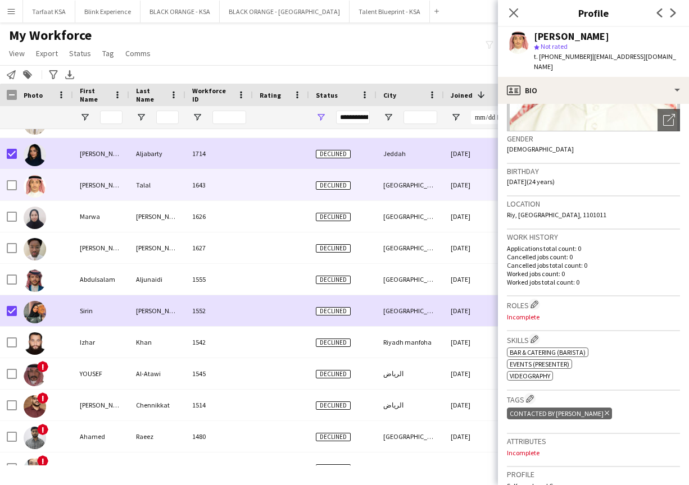
scroll to position [188, 0]
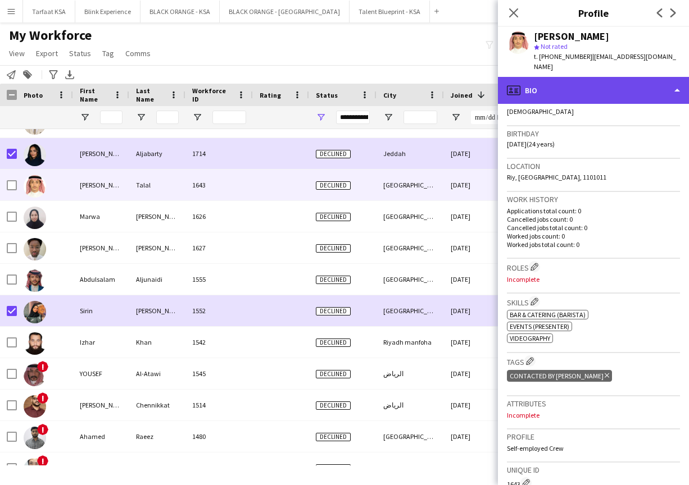
click at [369, 82] on div "profile Bio" at bounding box center [593, 90] width 191 height 27
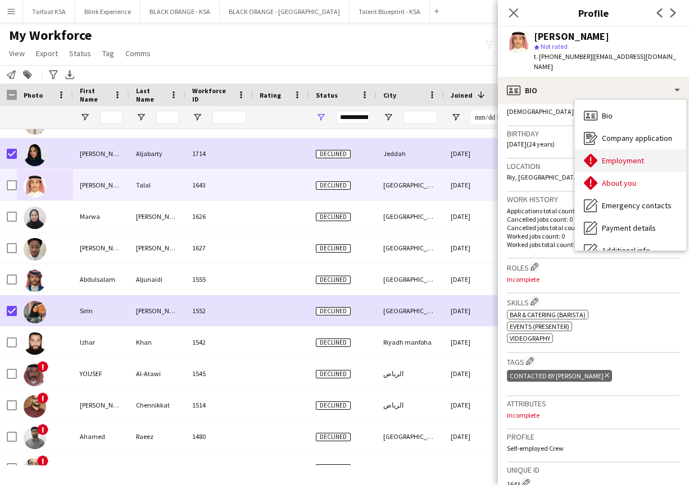
scroll to position [0, 0]
click at [369, 156] on span "Employment" at bounding box center [623, 161] width 42 height 10
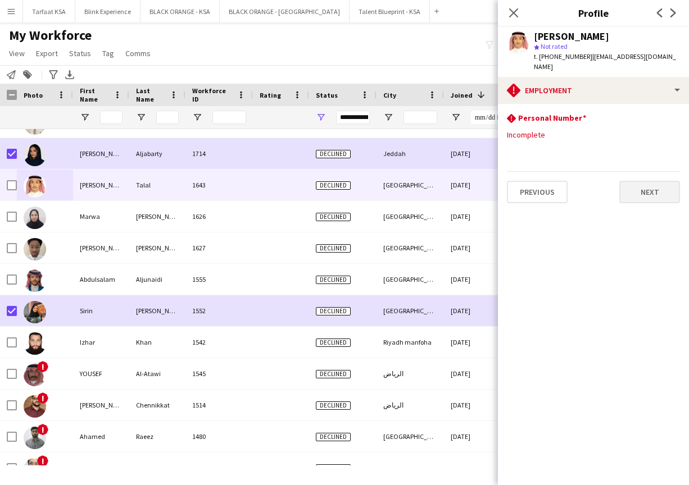
click at [369, 181] on button "Next" at bounding box center [649, 192] width 61 height 22
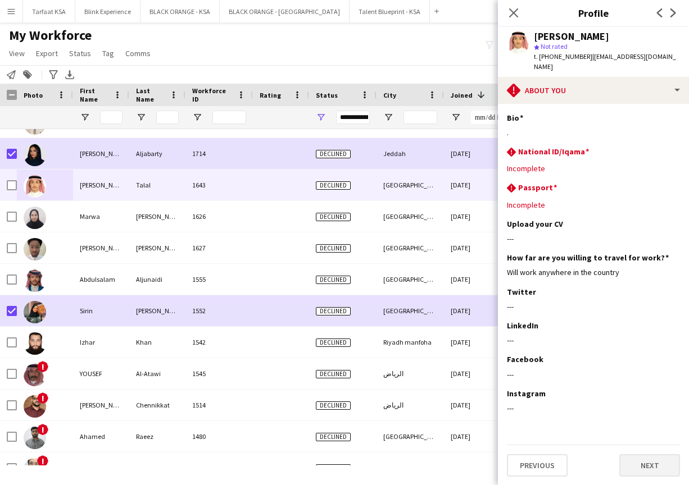
click at [369, 454] on button "Next" at bounding box center [649, 465] width 61 height 22
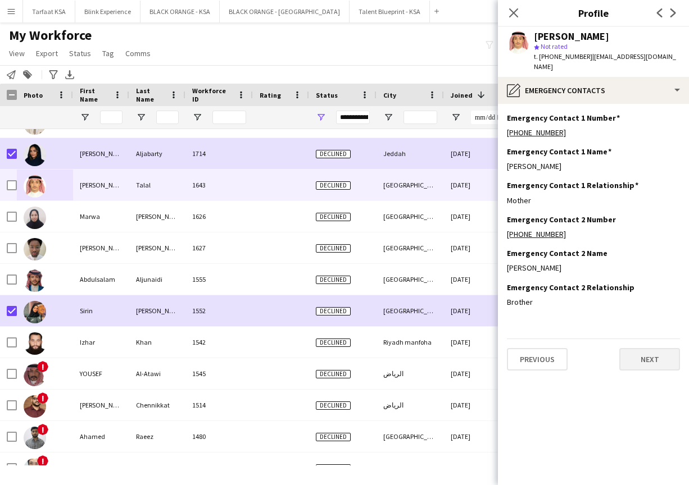
click at [369, 348] on button "Next" at bounding box center [649, 359] width 61 height 22
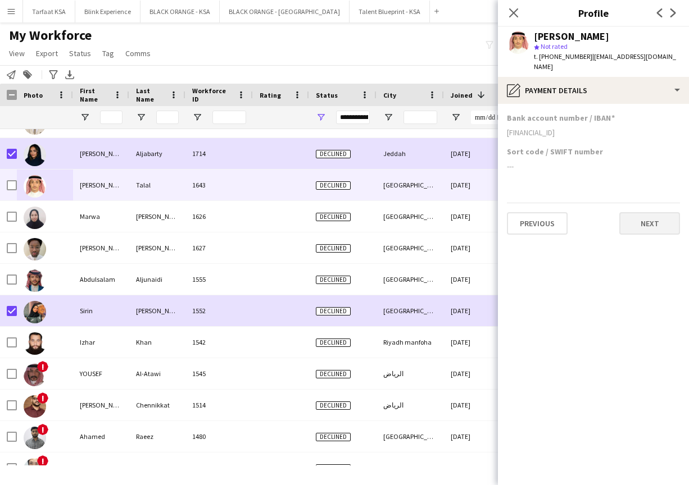
click at [369, 219] on button "Next" at bounding box center [649, 223] width 61 height 22
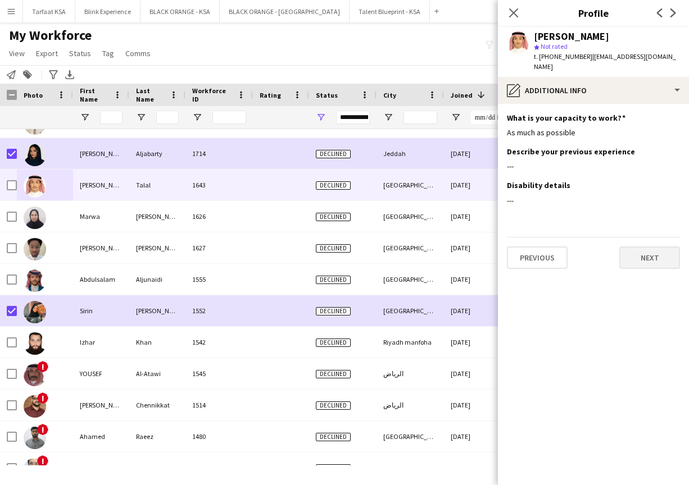
click at [369, 247] on button "Next" at bounding box center [649, 258] width 61 height 22
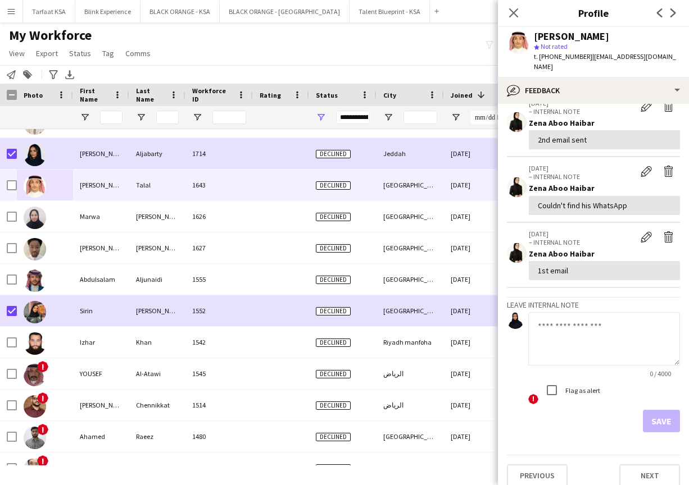
scroll to position [121, 0]
click at [369, 466] on button "Next" at bounding box center [649, 476] width 61 height 22
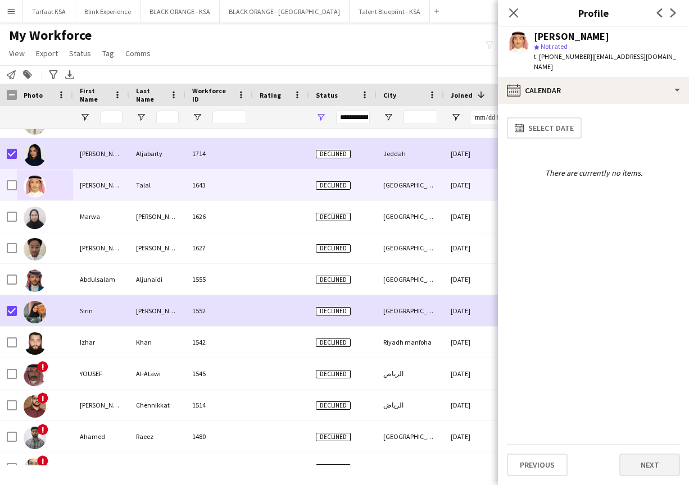
click at [369, 460] on button "Next" at bounding box center [649, 465] width 61 height 22
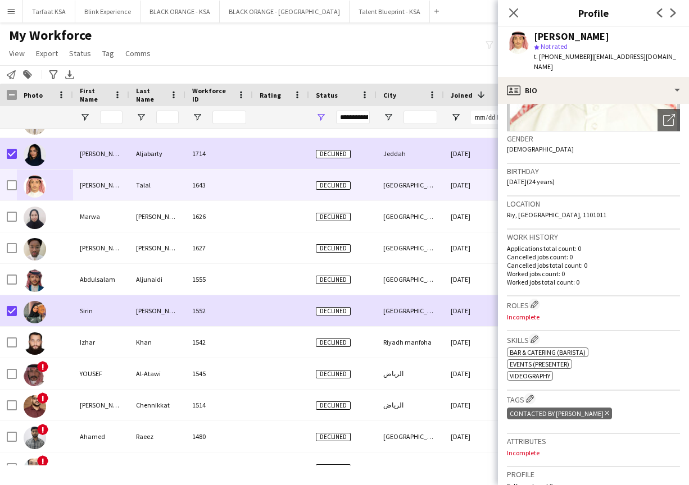
scroll to position [39, 0]
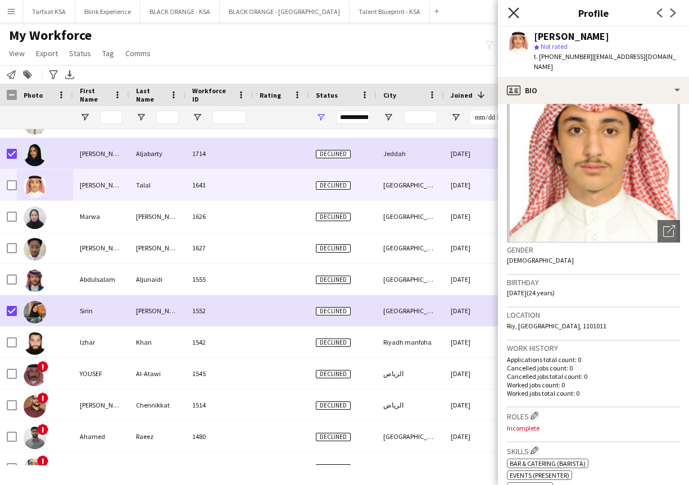
click at [369, 12] on icon at bounding box center [513, 12] width 11 height 11
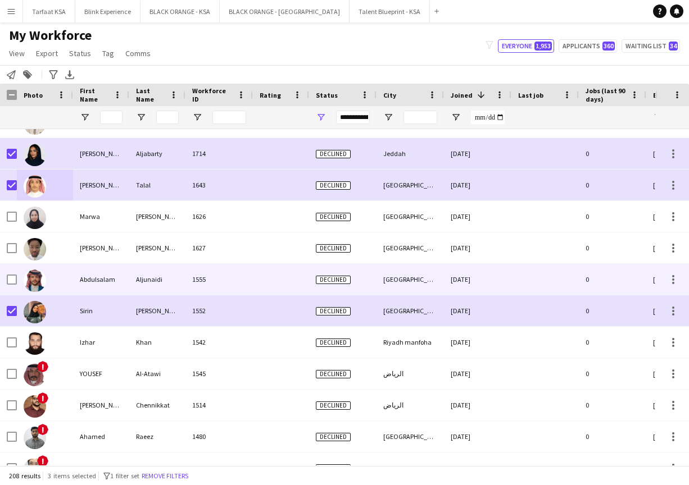
click at [39, 280] on img at bounding box center [35, 281] width 22 height 22
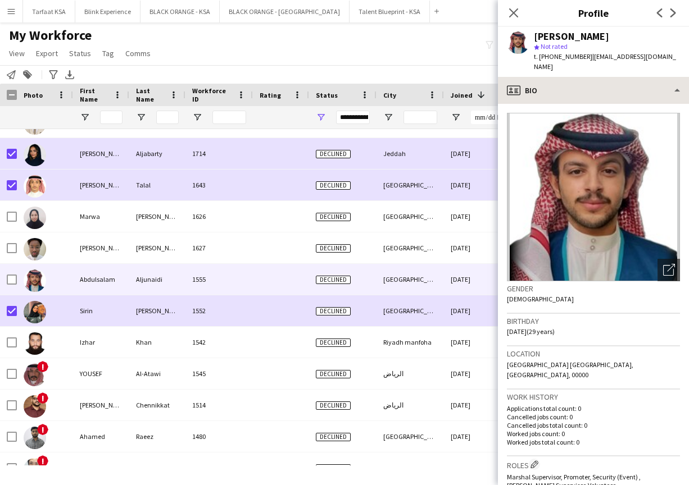
scroll to position [0, 0]
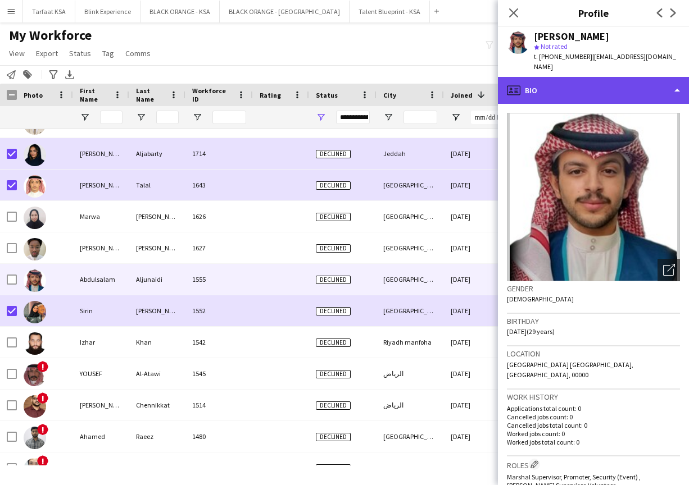
click at [369, 83] on div "profile Bio" at bounding box center [593, 90] width 191 height 27
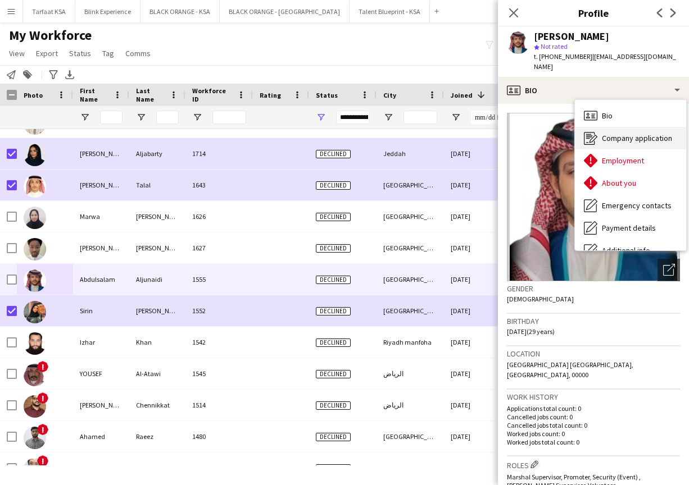
click at [369, 133] on span "Company application" at bounding box center [637, 138] width 70 height 10
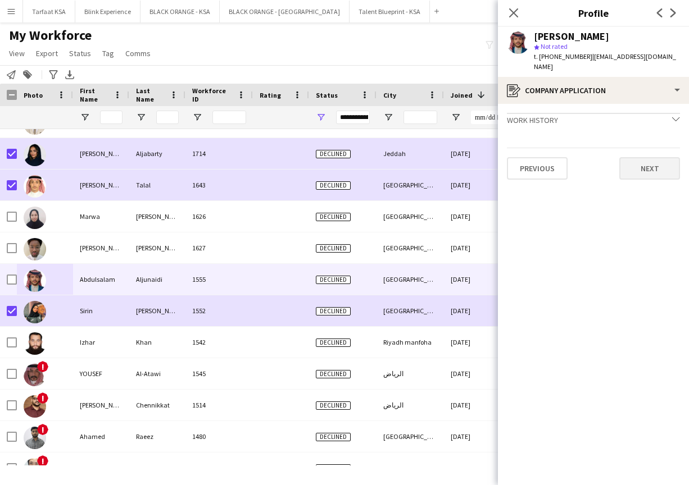
click at [369, 157] on button "Next" at bounding box center [649, 168] width 61 height 22
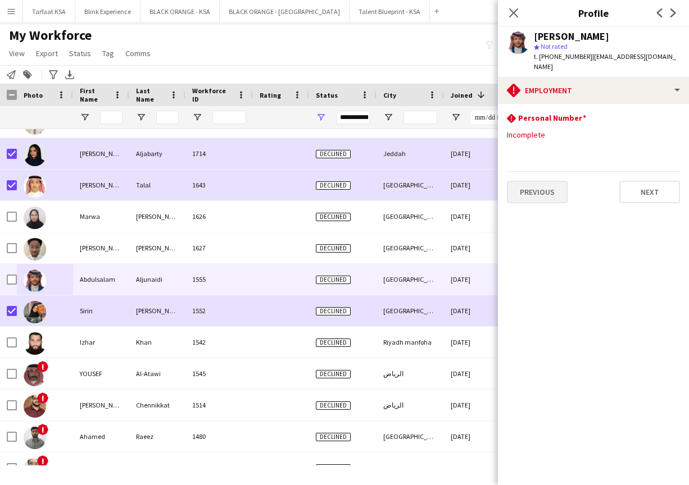
click at [369, 181] on button "Previous" at bounding box center [537, 192] width 61 height 22
click at [369, 113] on div "Work history chevron-down" at bounding box center [593, 119] width 173 height 12
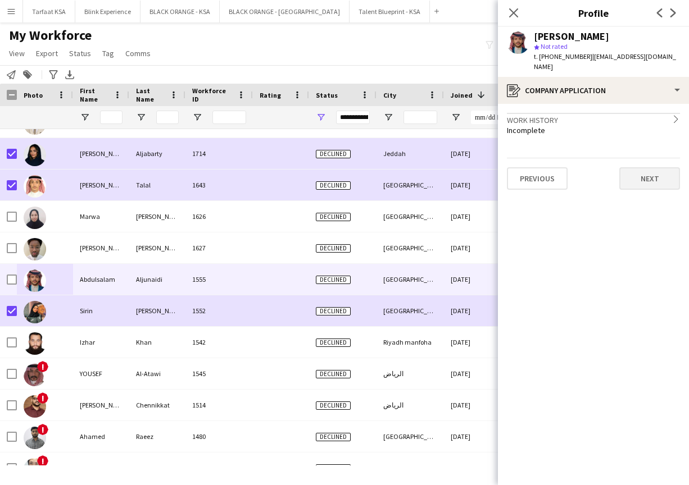
click at [369, 167] on button "Next" at bounding box center [649, 178] width 61 height 22
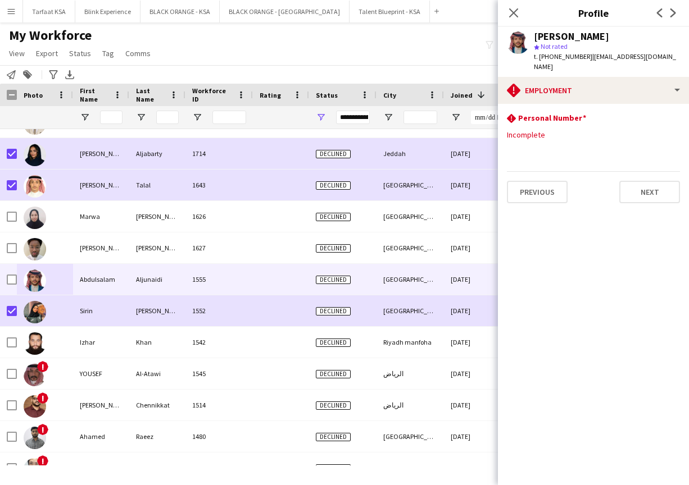
click at [369, 198] on app-section-data-types "rhombus-alert Personal Number Edit this field Incomplete Previous Next" at bounding box center [593, 294] width 191 height 381
click at [369, 181] on button "Next" at bounding box center [649, 192] width 61 height 22
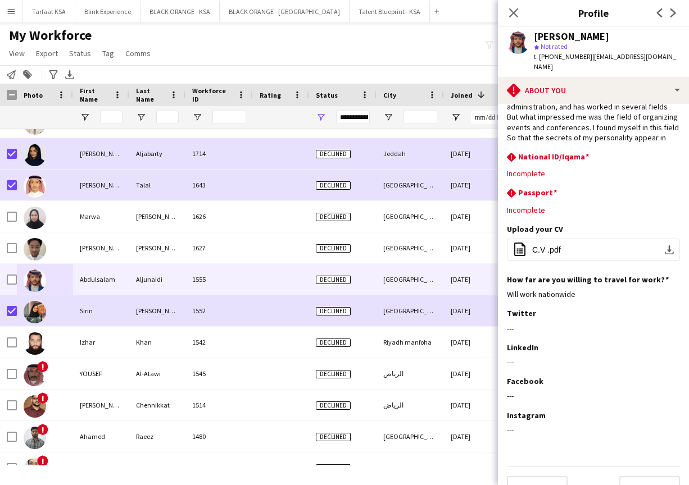
scroll to position [96, 0]
click at [369, 478] on button "Next" at bounding box center [649, 489] width 61 height 22
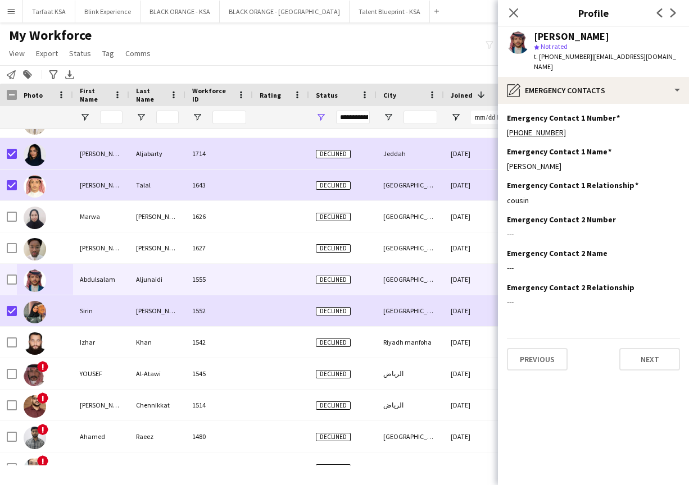
click at [369, 362] on app-section-data-types "Emergency Contact 1 Number Edit this field [PHONE_NUMBER] Emergency Contact 1 N…" at bounding box center [593, 294] width 191 height 381
click at [369, 352] on button "Next" at bounding box center [649, 359] width 61 height 22
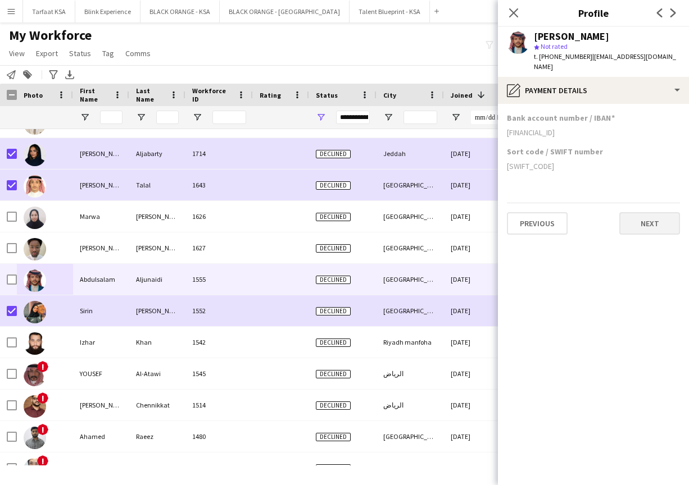
click at [369, 221] on button "Next" at bounding box center [649, 223] width 61 height 22
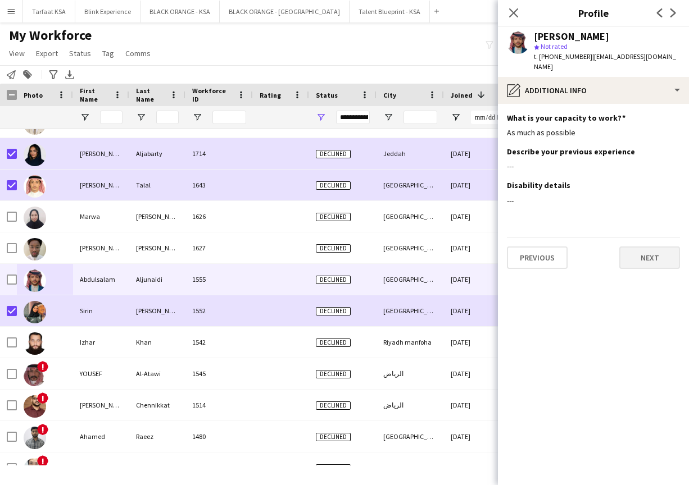
click at [369, 247] on button "Next" at bounding box center [649, 258] width 61 height 22
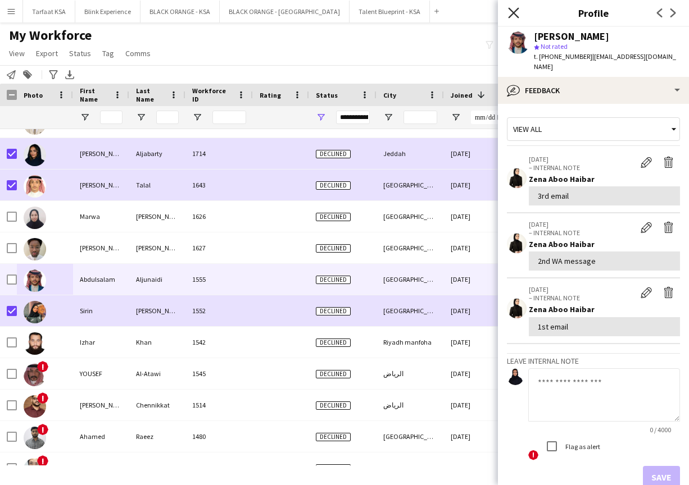
click at [369, 15] on icon "Close pop-in" at bounding box center [513, 12] width 11 height 11
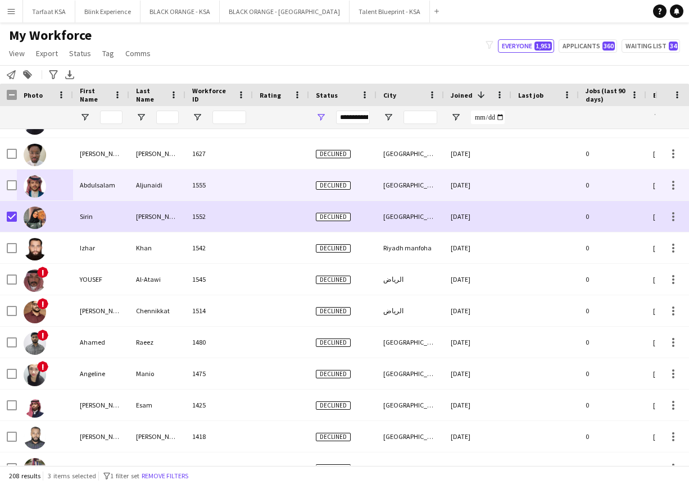
scroll to position [345, 0]
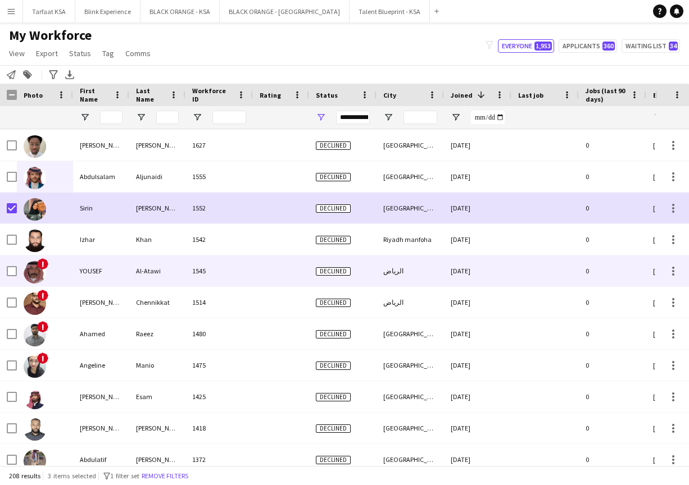
click at [40, 269] on img at bounding box center [35, 272] width 22 height 22
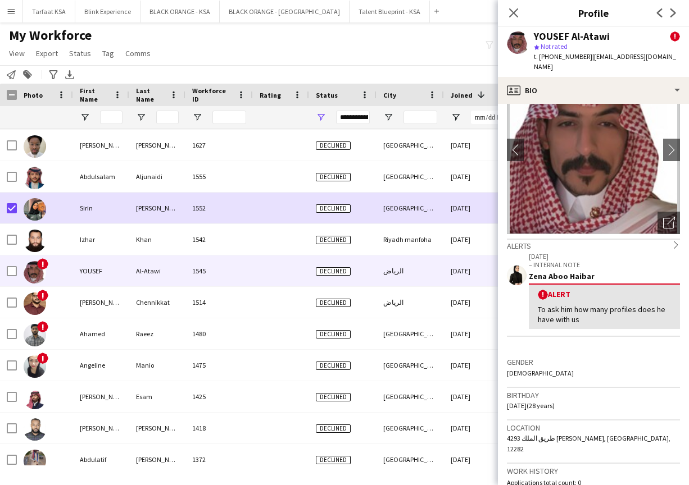
scroll to position [52, 0]
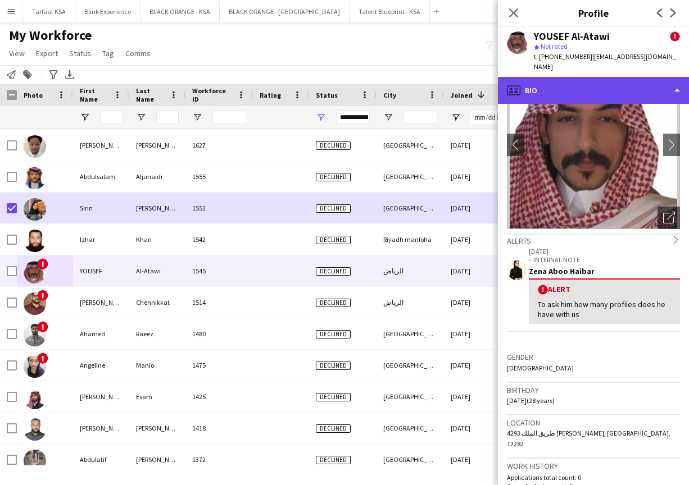
click at [369, 87] on div "profile Bio" at bounding box center [593, 90] width 191 height 27
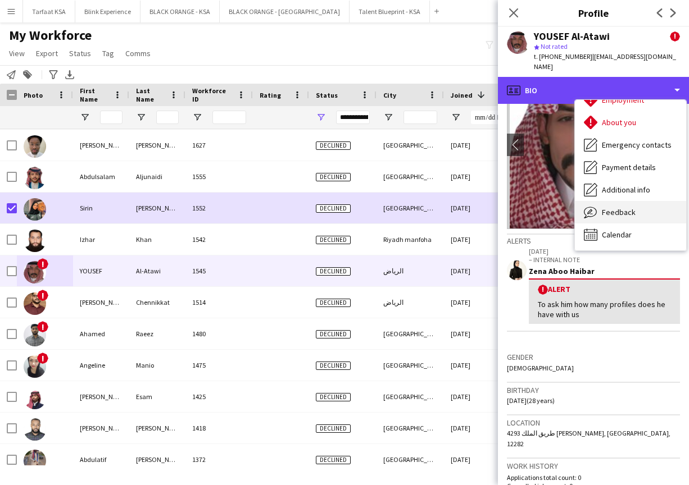
scroll to position [61, 0]
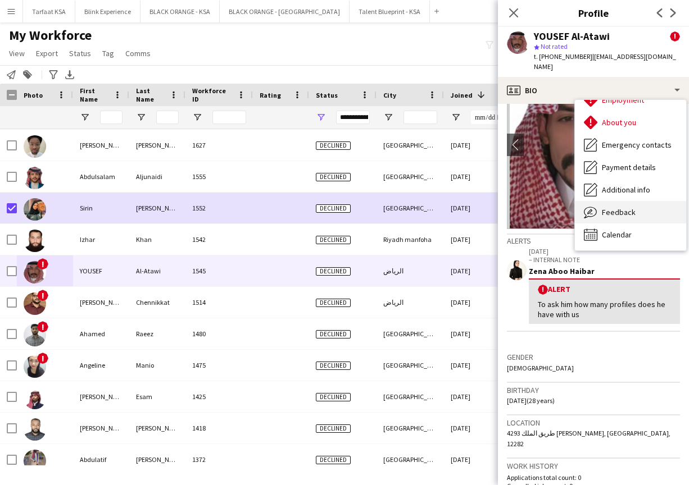
click at [369, 207] on span "Feedback" at bounding box center [619, 212] width 34 height 10
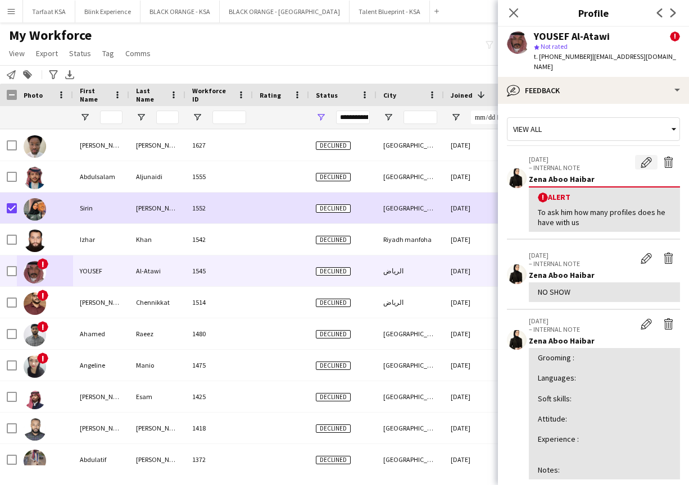
click at [369, 157] on app-icon "Edit alert" at bounding box center [645, 162] width 11 height 11
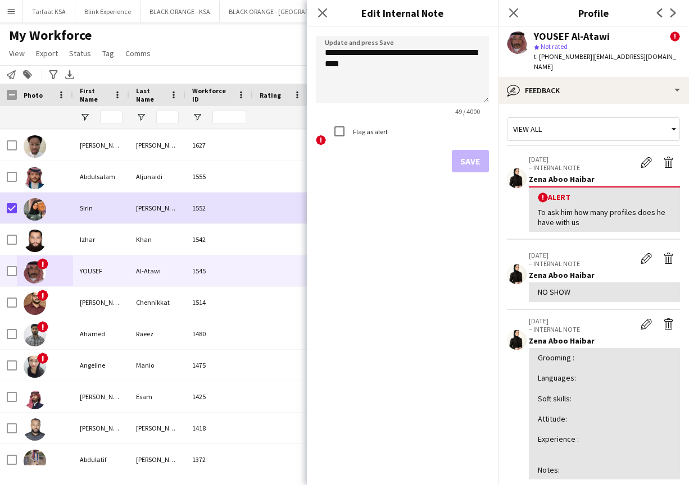
click at [357, 131] on label "Flag as alert" at bounding box center [369, 132] width 37 height 8
click at [369, 159] on button "Save" at bounding box center [470, 161] width 37 height 22
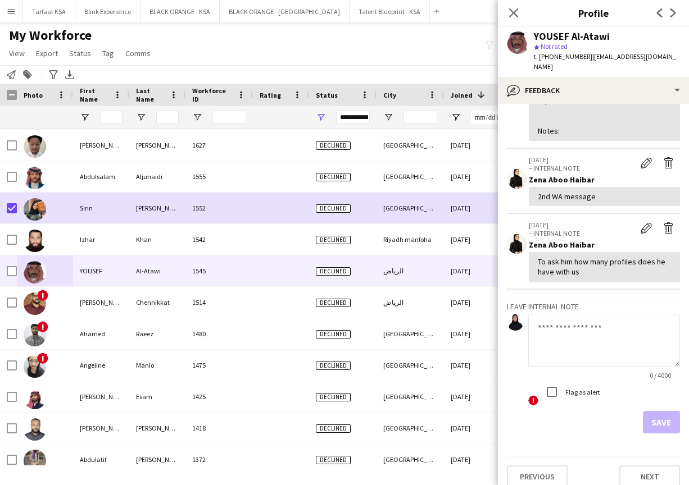
scroll to position [242, 0]
click at [369, 315] on textarea at bounding box center [604, 341] width 152 height 53
click at [369, 333] on textarea "**********" at bounding box center [604, 341] width 152 height 53
type textarea "**********"
click at [369, 412] on button "Save" at bounding box center [661, 423] width 37 height 22
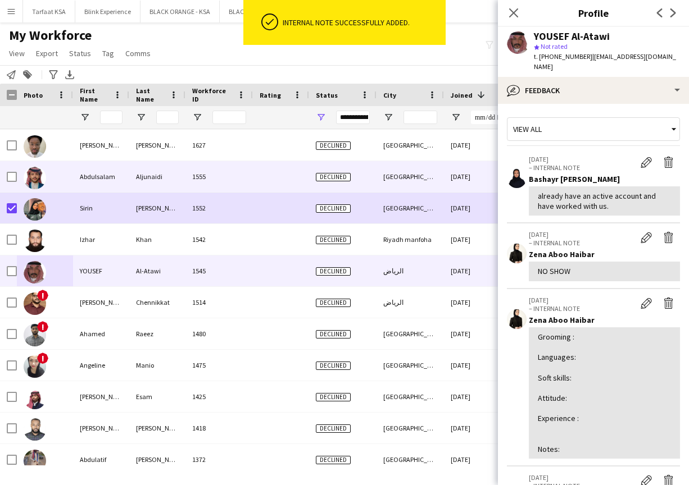
scroll to position [0, 0]
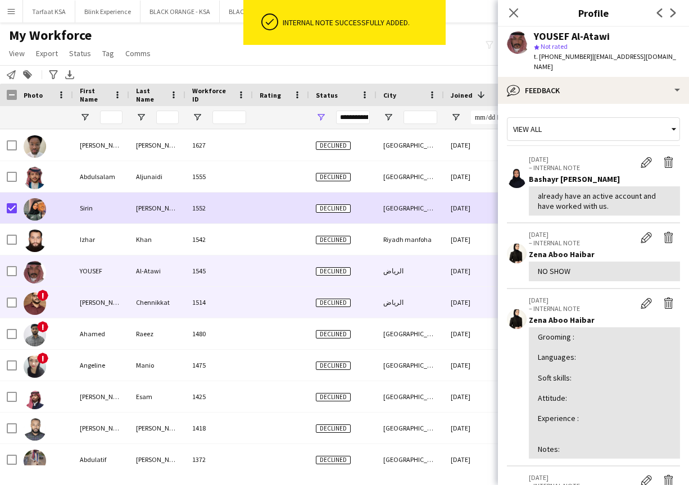
click at [93, 301] on div "[PERSON_NAME]" at bounding box center [101, 302] width 56 height 31
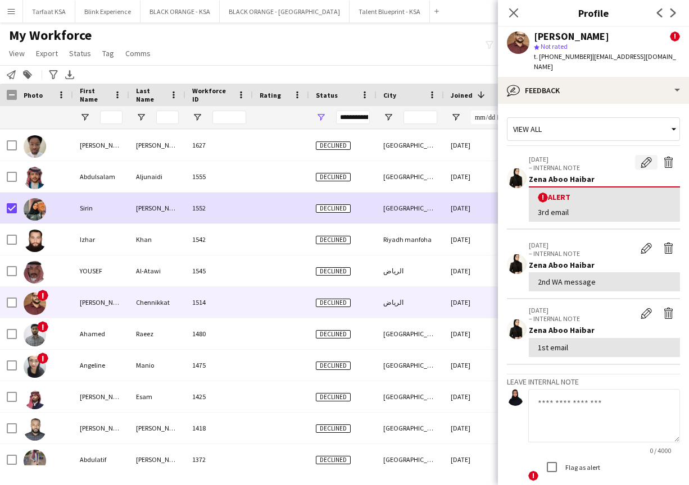
click at [369, 157] on app-icon "Edit alert" at bounding box center [645, 162] width 11 height 11
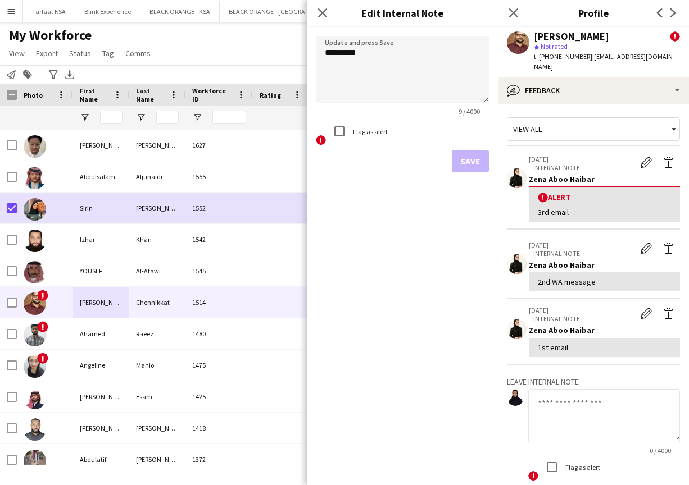
click at [368, 130] on label "Flag as alert" at bounding box center [369, 132] width 37 height 8
click at [369, 163] on button "Save" at bounding box center [470, 161] width 37 height 22
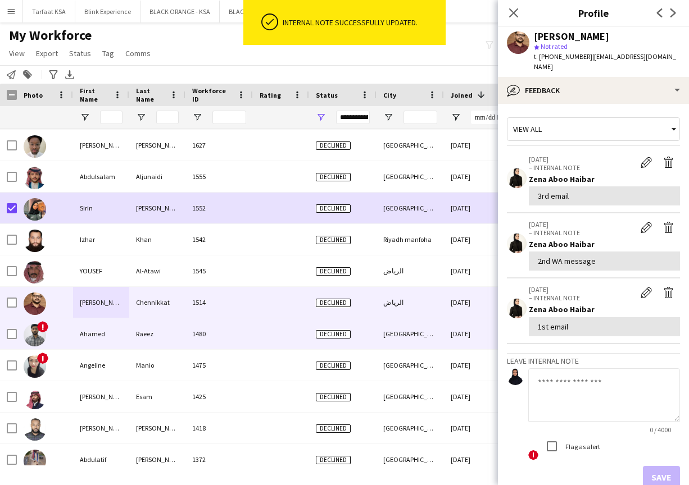
click at [107, 328] on div "Ahamed" at bounding box center [101, 334] width 56 height 31
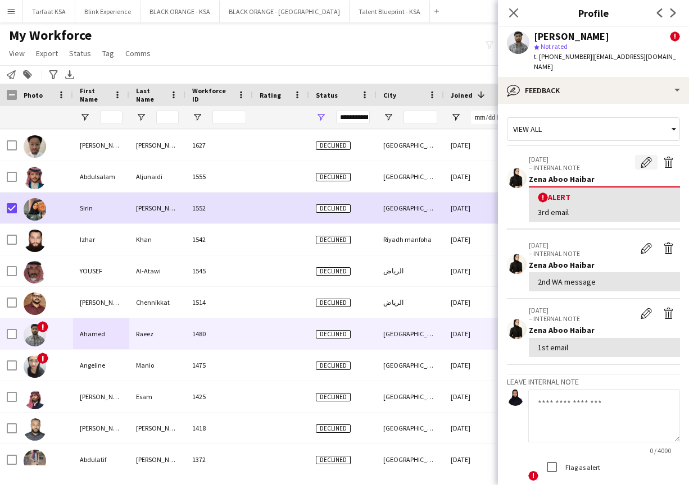
click at [369, 157] on app-icon "Edit alert" at bounding box center [645, 162] width 11 height 11
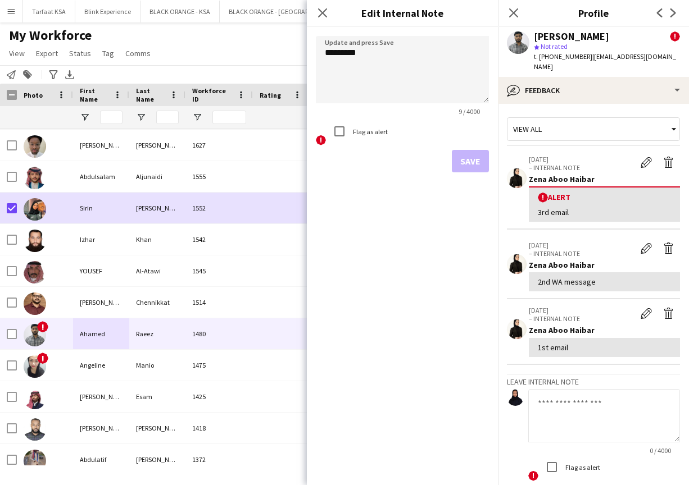
click at [369, 129] on label "Flag as alert" at bounding box center [369, 132] width 37 height 8
click at [369, 161] on button "Save" at bounding box center [470, 161] width 37 height 22
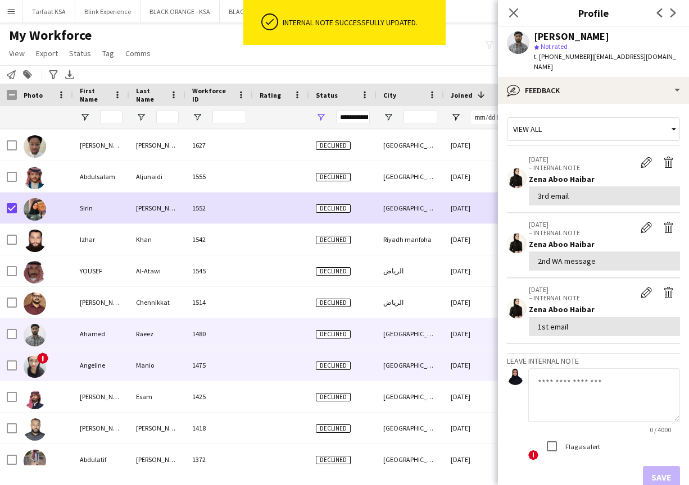
click at [142, 365] on div "Manio" at bounding box center [157, 365] width 56 height 31
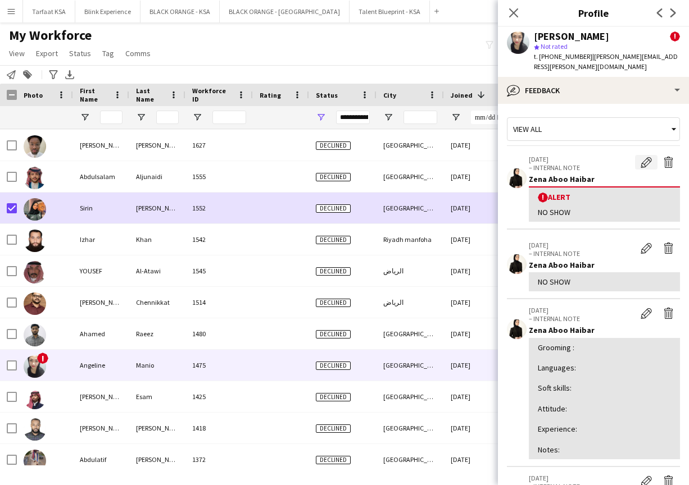
click at [369, 157] on app-icon "Edit alert" at bounding box center [645, 162] width 11 height 11
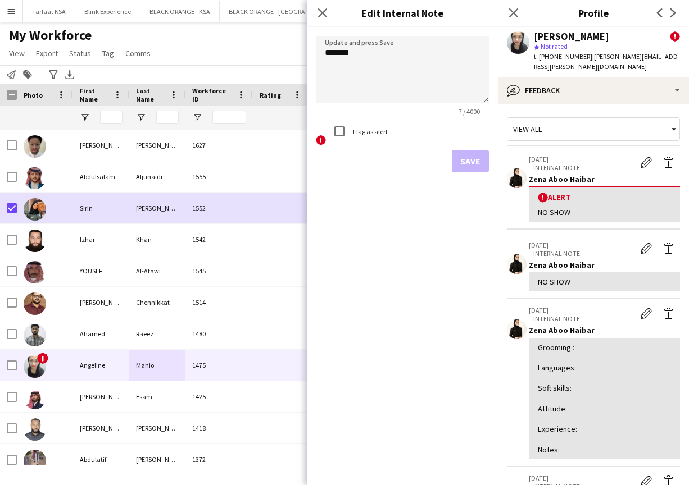
click at [357, 131] on label "Flag as alert" at bounding box center [369, 132] width 37 height 8
click at [369, 162] on button "Save" at bounding box center [470, 161] width 37 height 22
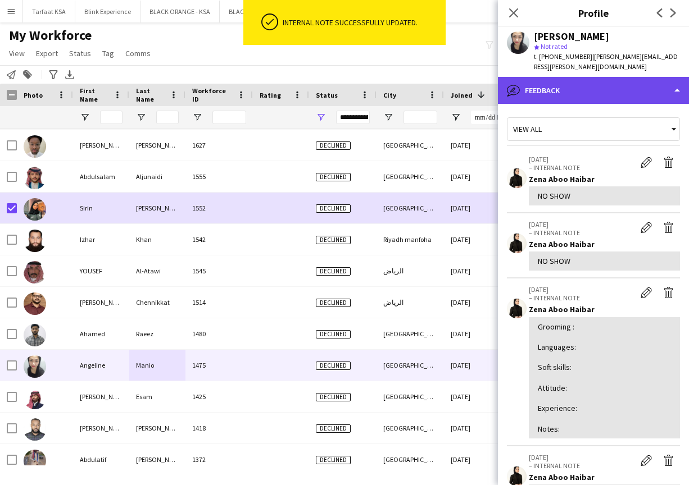
click at [369, 89] on div "bubble-pencil Feedback" at bounding box center [593, 90] width 191 height 27
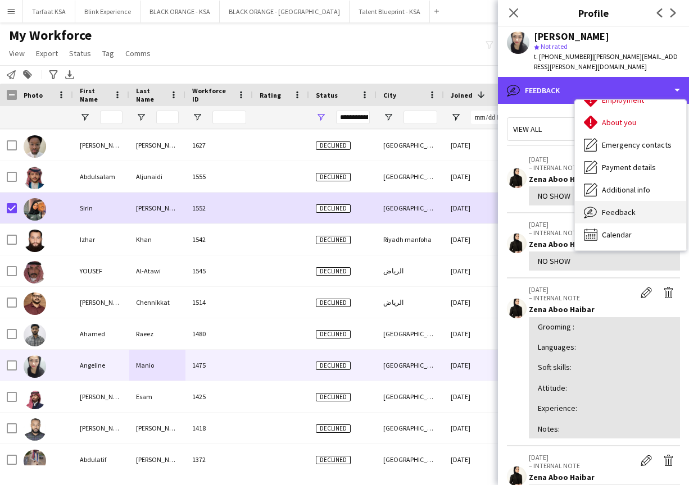
scroll to position [61, 0]
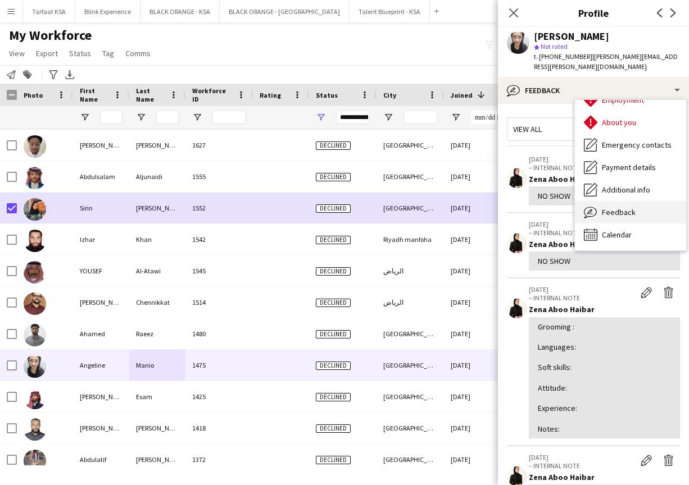
click at [369, 207] on span "Feedback" at bounding box center [619, 212] width 34 height 10
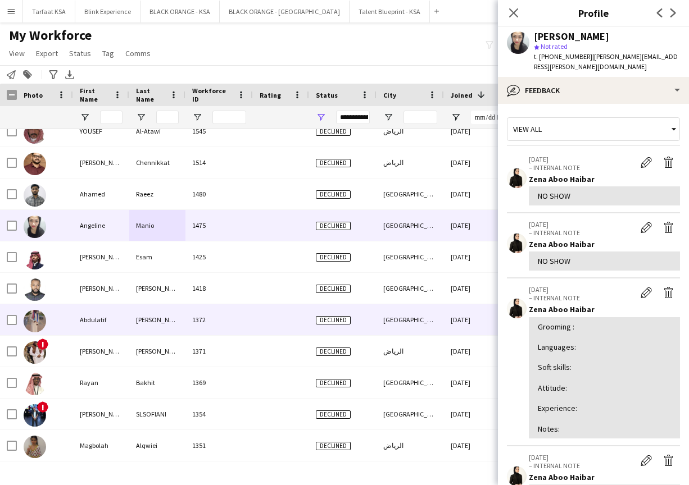
scroll to position [493, 0]
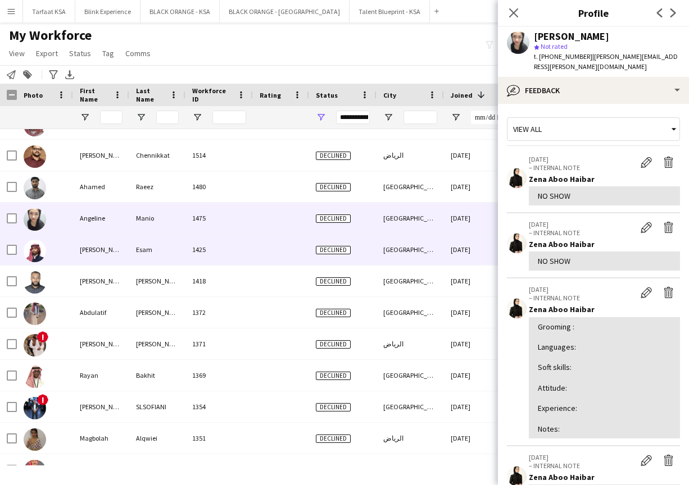
click at [104, 253] on div "[PERSON_NAME]" at bounding box center [101, 249] width 56 height 31
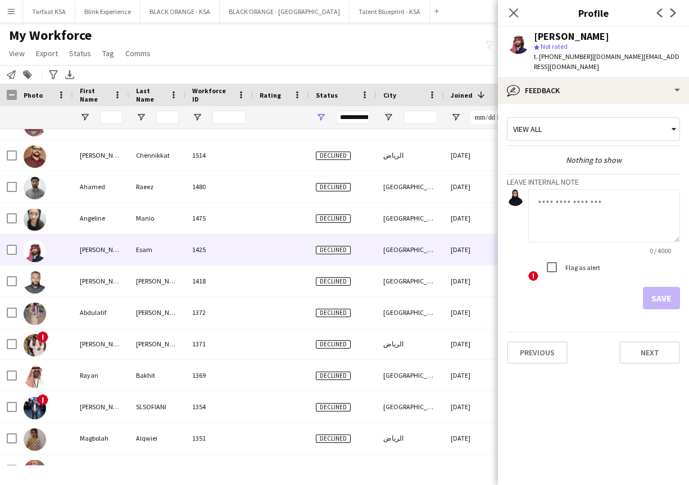
scroll to position [0, 0]
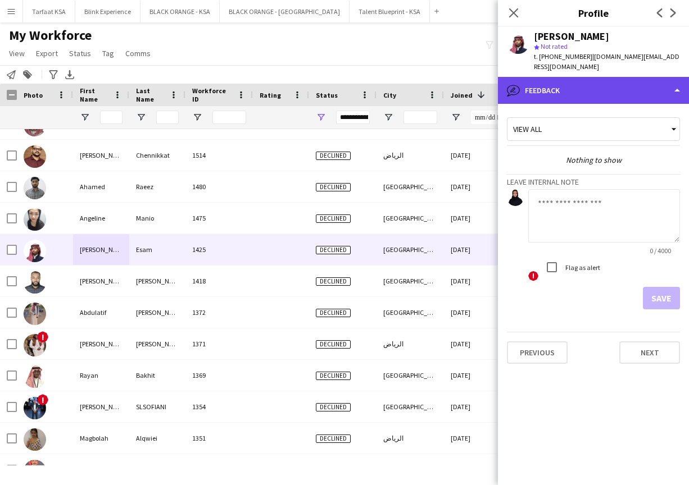
click at [369, 82] on div "bubble-pencil Feedback" at bounding box center [593, 90] width 191 height 27
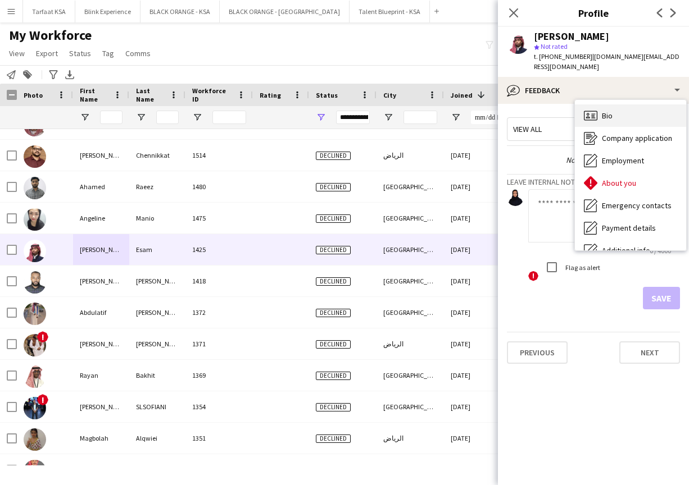
click at [369, 104] on div "Bio Bio" at bounding box center [630, 115] width 111 height 22
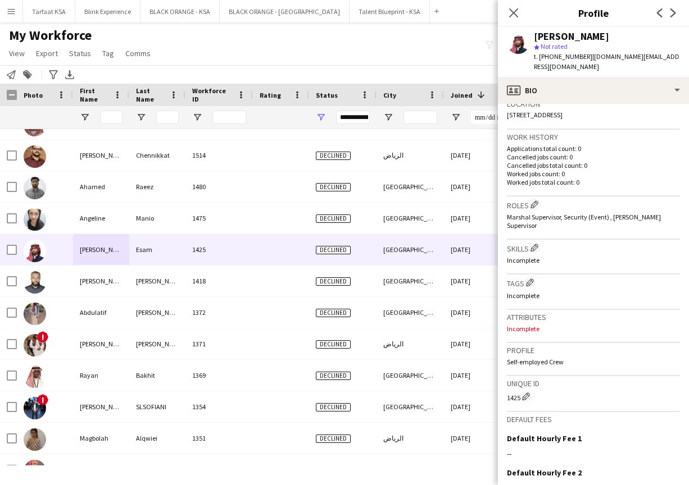
scroll to position [280, 0]
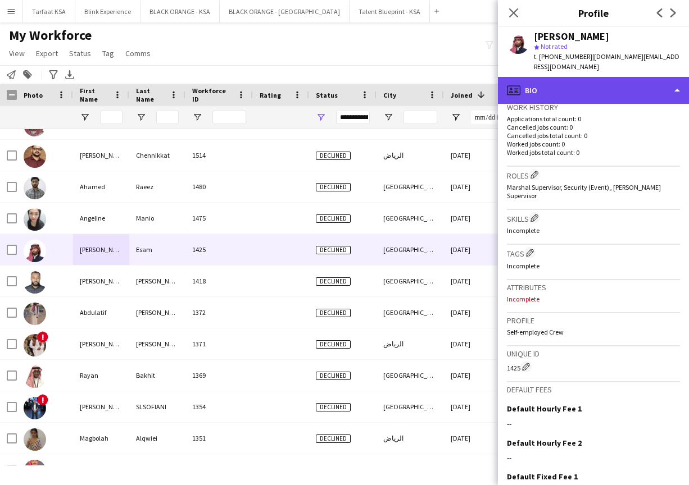
click at [369, 80] on div "profile Bio" at bounding box center [593, 90] width 191 height 27
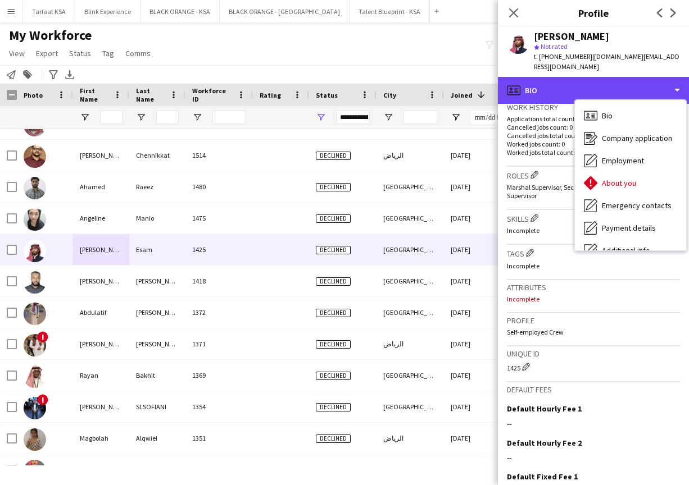
scroll to position [0, 0]
click at [369, 77] on div "profile Bio" at bounding box center [593, 90] width 191 height 27
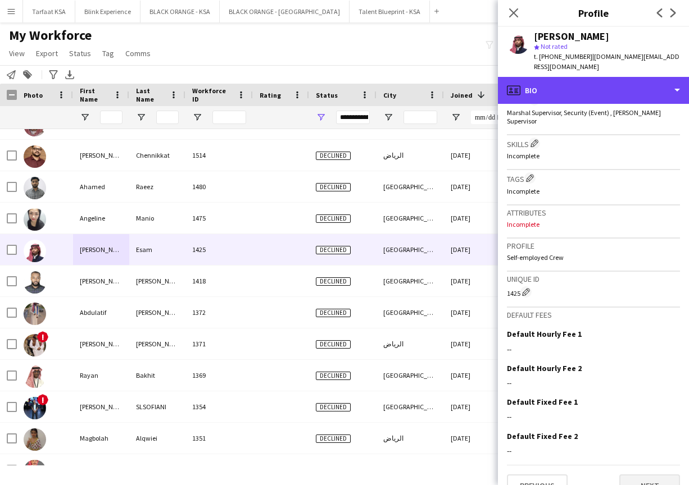
scroll to position [354, 0]
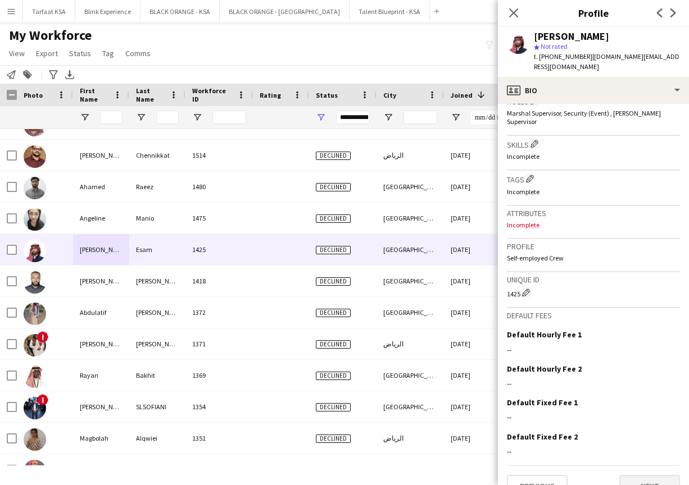
click at [369, 475] on button "Next" at bounding box center [649, 486] width 61 height 22
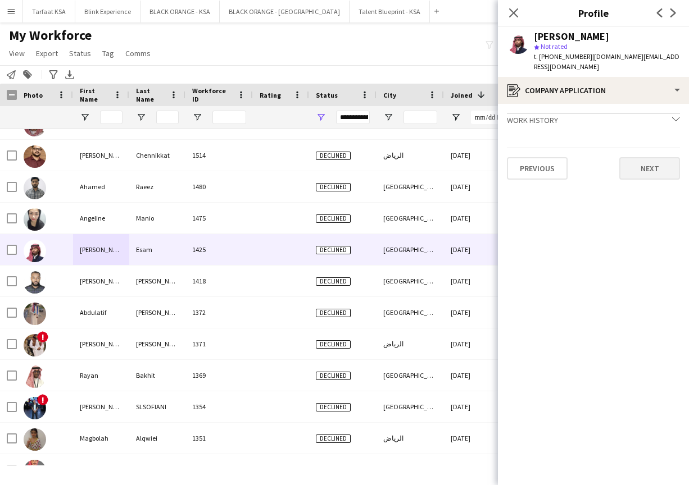
click at [369, 158] on button "Next" at bounding box center [649, 168] width 61 height 22
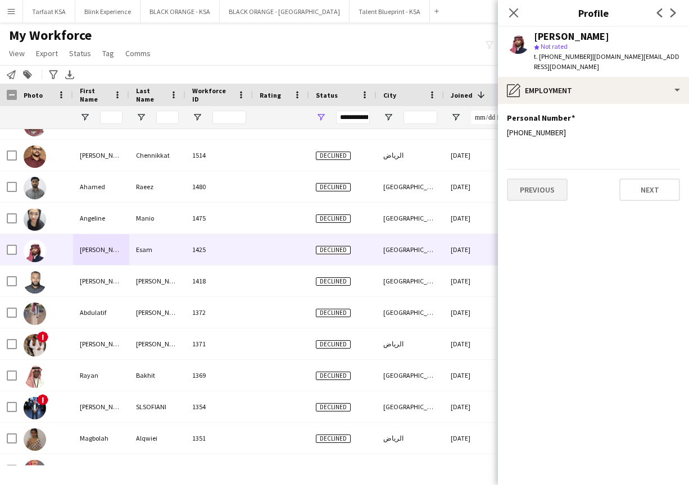
click at [369, 183] on button "Previous" at bounding box center [537, 190] width 61 height 22
click at [369, 115] on icon "chevron-down" at bounding box center [676, 119] width 8 height 8
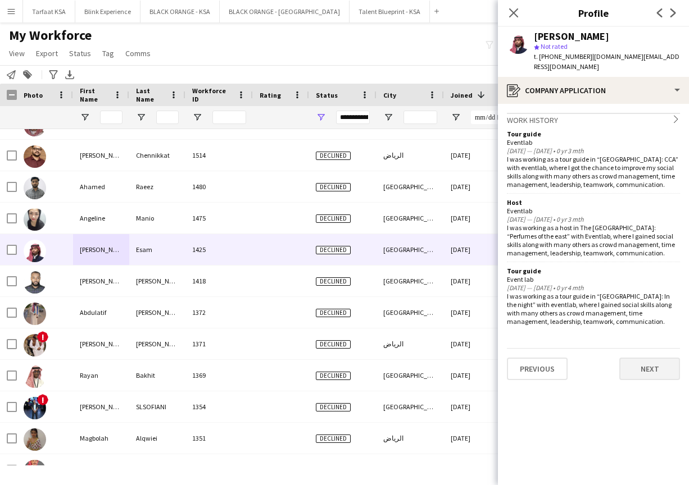
click at [369, 368] on button "Next" at bounding box center [649, 369] width 61 height 22
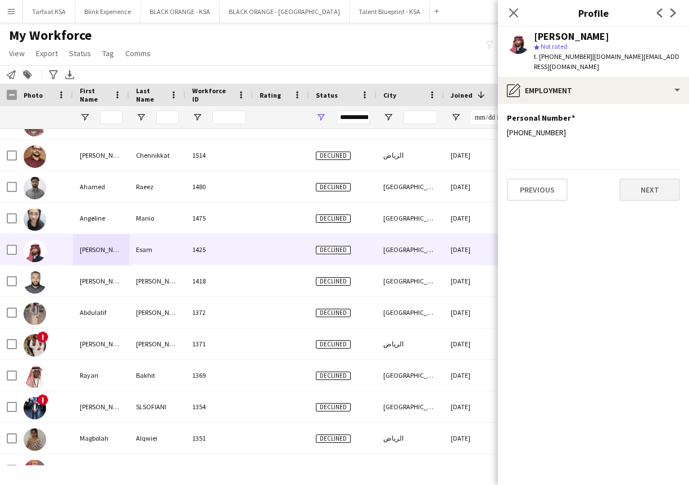
click at [369, 187] on button "Next" at bounding box center [649, 190] width 61 height 22
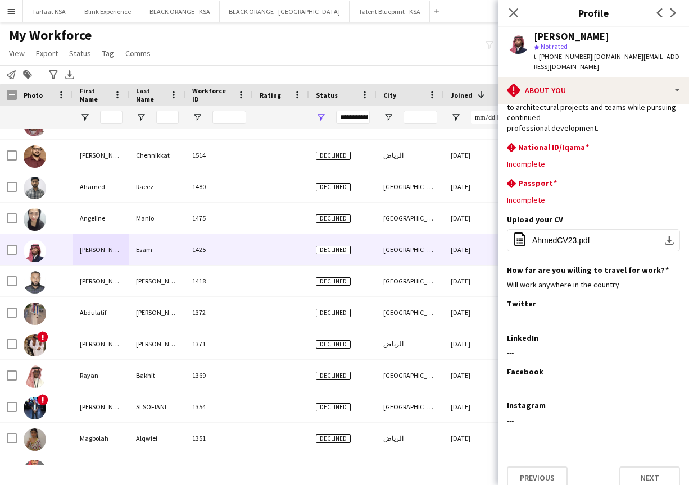
scroll to position [96, 0]
click at [369, 467] on button "Next" at bounding box center [649, 478] width 61 height 22
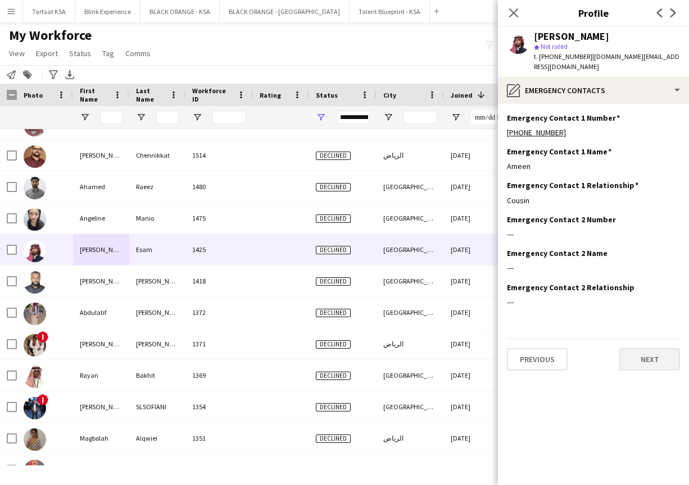
click at [369, 348] on button "Next" at bounding box center [649, 359] width 61 height 22
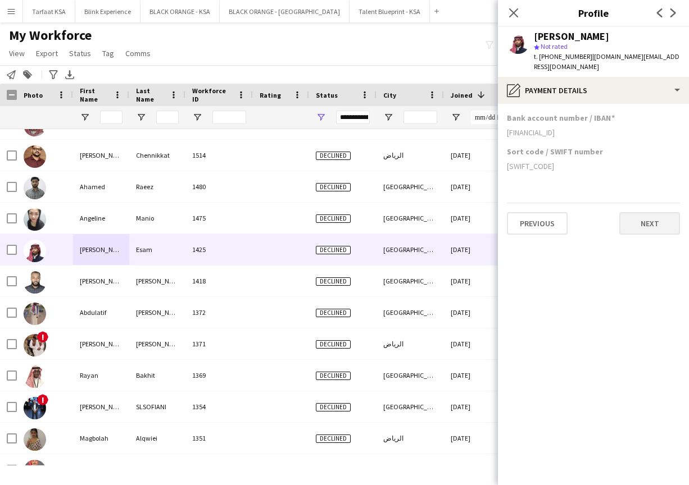
click at [369, 212] on button "Next" at bounding box center [649, 223] width 61 height 22
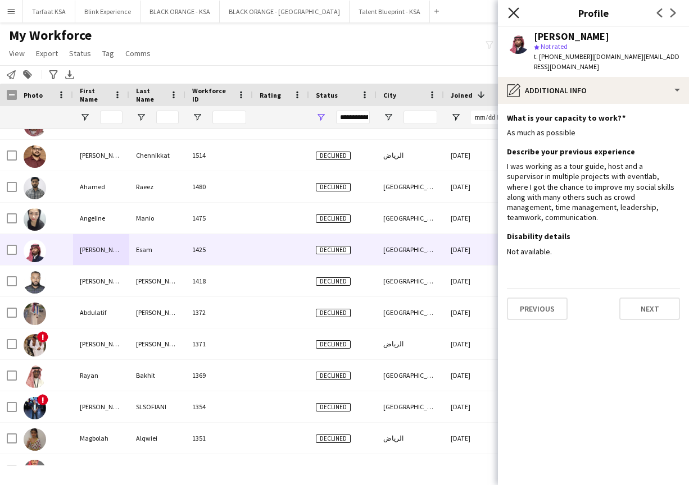
click at [369, 13] on icon "Close pop-in" at bounding box center [513, 12] width 11 height 11
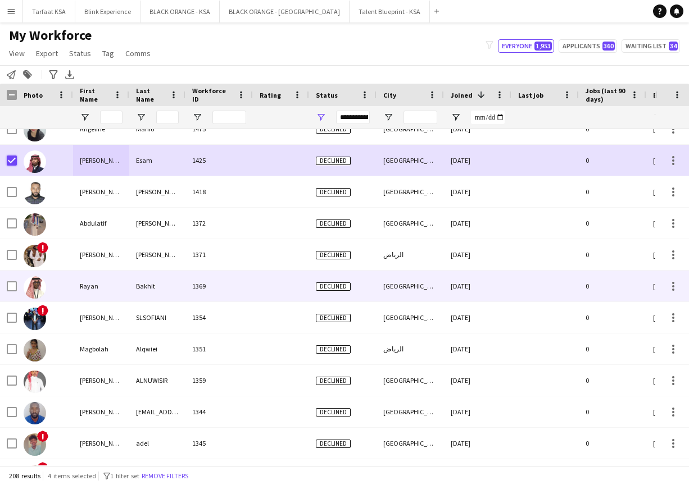
scroll to position [595, 0]
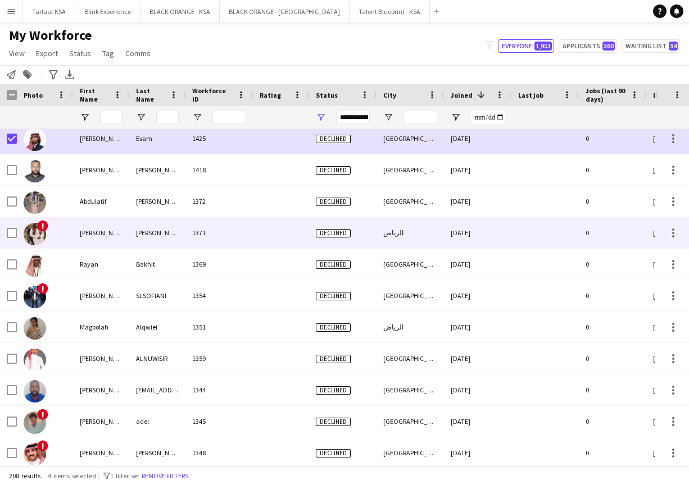
click at [31, 235] on img at bounding box center [35, 234] width 22 height 22
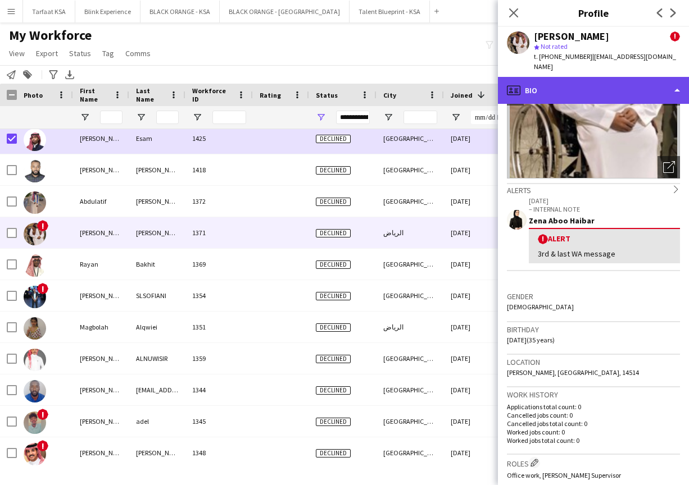
click at [369, 88] on div "profile Bio" at bounding box center [593, 90] width 191 height 27
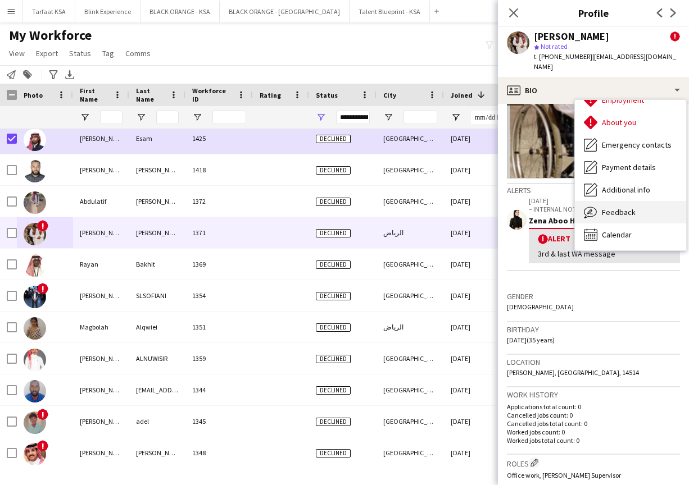
click at [369, 207] on span "Feedback" at bounding box center [619, 212] width 34 height 10
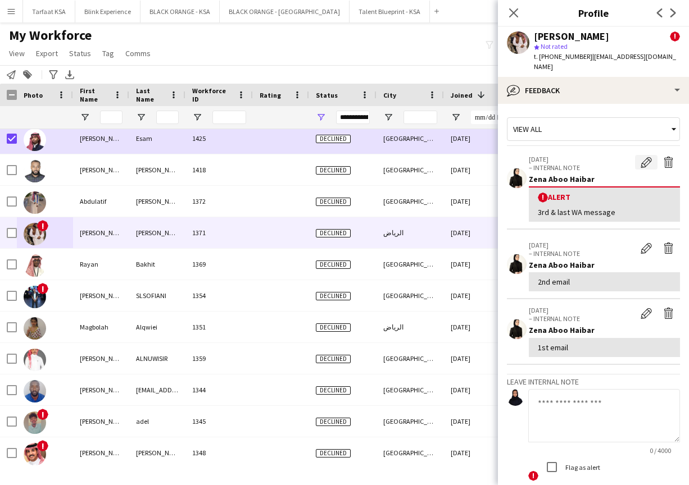
click at [369, 158] on button "Edit alert" at bounding box center [646, 162] width 22 height 15
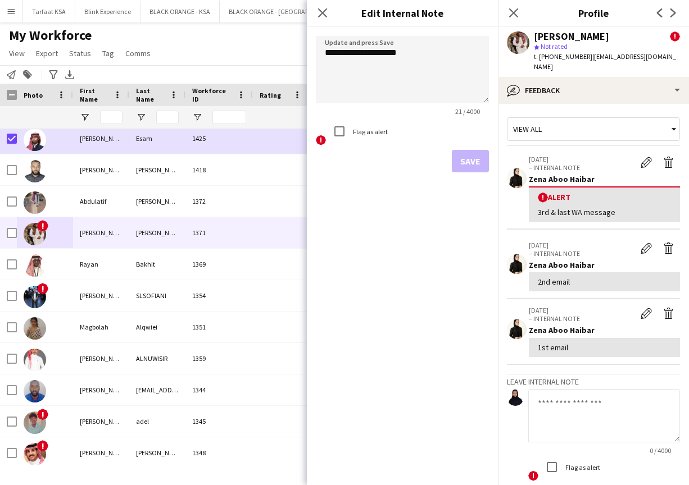
click at [356, 131] on label "Flag as alert" at bounding box center [369, 132] width 37 height 8
click at [369, 170] on button "Save" at bounding box center [470, 161] width 37 height 22
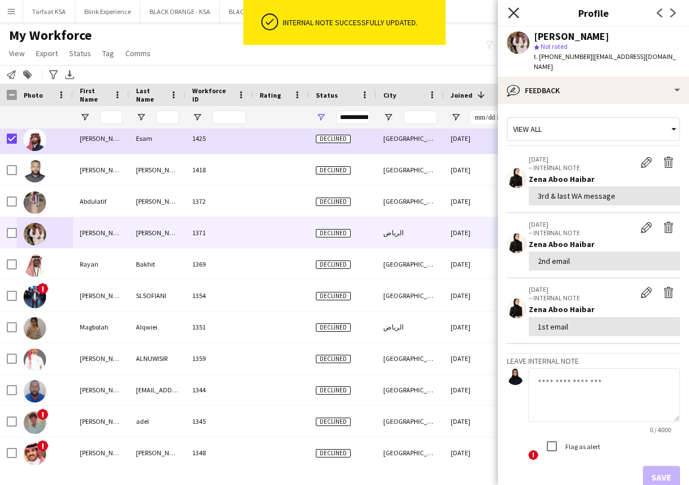
click at [369, 13] on app-icon "Close pop-in" at bounding box center [514, 13] width 16 height 16
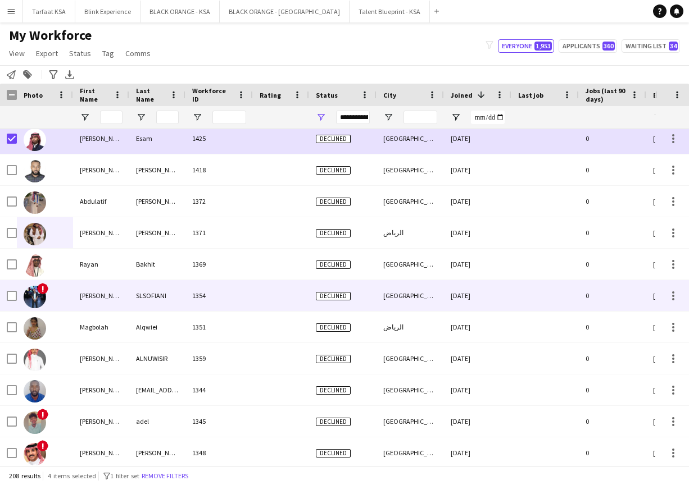
scroll to position [621, 0]
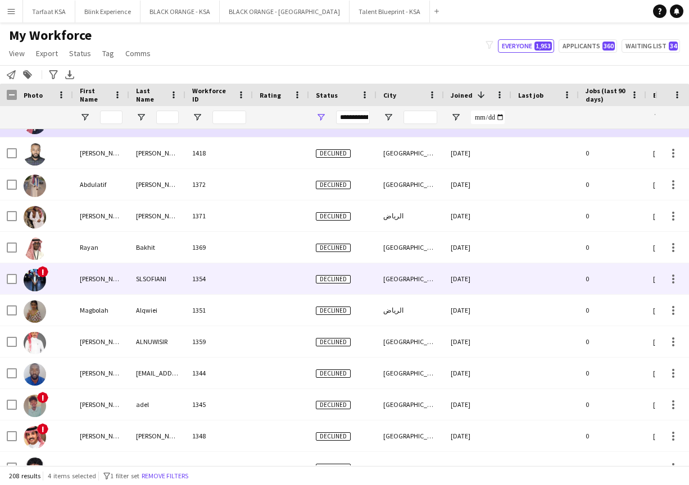
click at [49, 281] on div "!" at bounding box center [45, 278] width 56 height 31
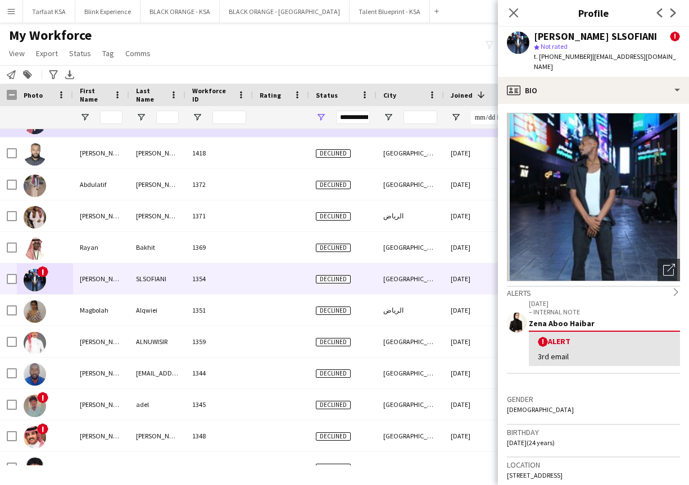
click at [369, 288] on icon "chevron-right" at bounding box center [676, 292] width 8 height 8
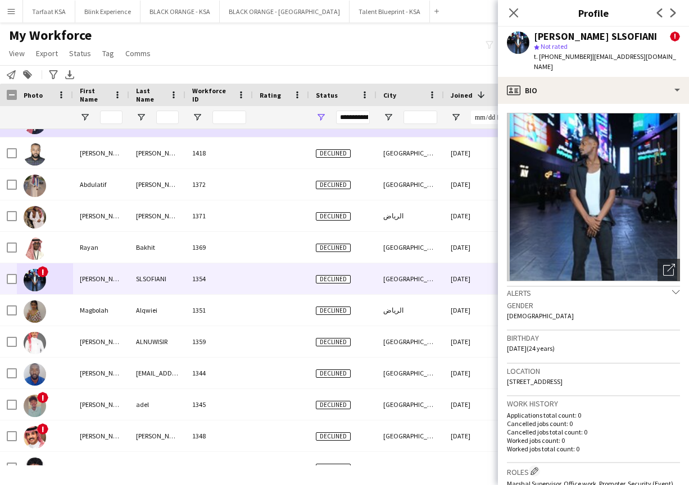
click at [369, 288] on icon "chevron-down" at bounding box center [676, 292] width 8 height 8
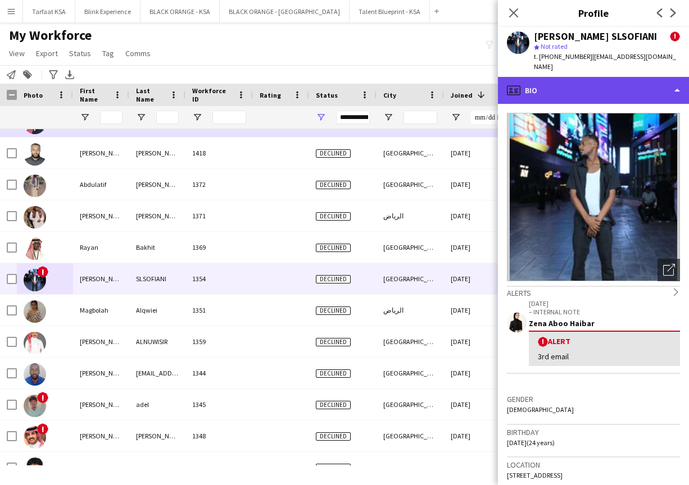
click at [369, 84] on div "profile Bio" at bounding box center [593, 90] width 191 height 27
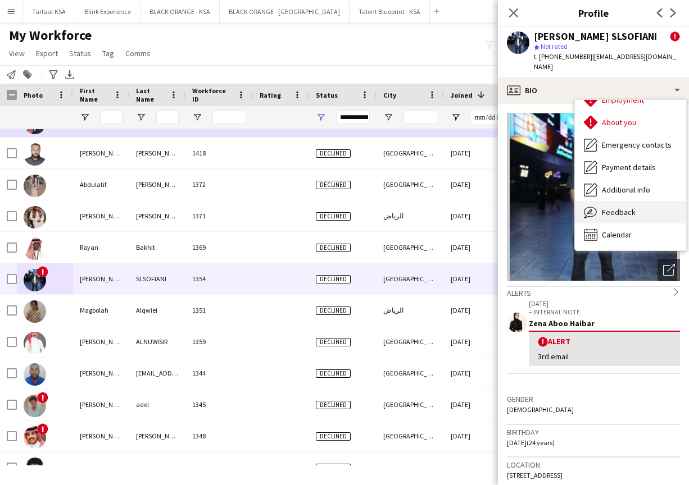
scroll to position [61, 0]
click at [369, 207] on span "Feedback" at bounding box center [619, 212] width 34 height 10
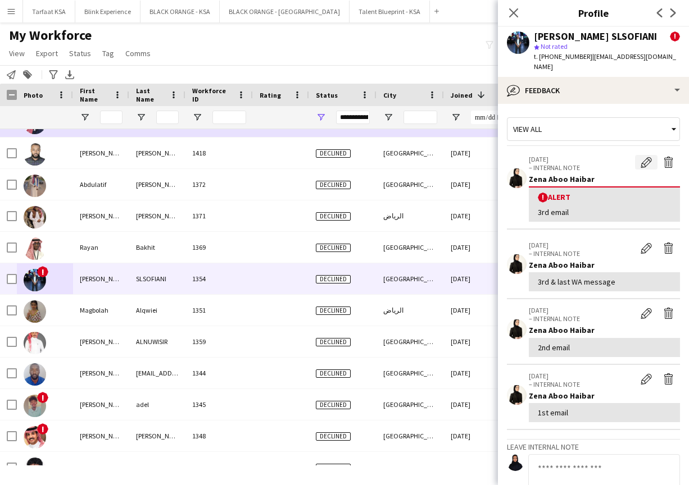
click at [369, 155] on button "Edit alert" at bounding box center [646, 162] width 22 height 15
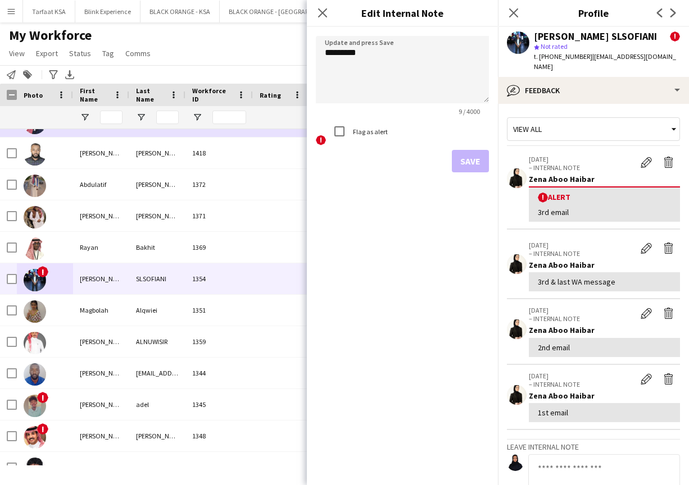
click at [369, 126] on div "Flag as alert" at bounding box center [358, 131] width 60 height 22
click at [369, 137] on div "Flag as alert" at bounding box center [358, 131] width 60 height 22
click at [369, 135] on label "Flag as alert" at bounding box center [369, 132] width 37 height 8
click at [369, 161] on button "Save" at bounding box center [470, 161] width 37 height 22
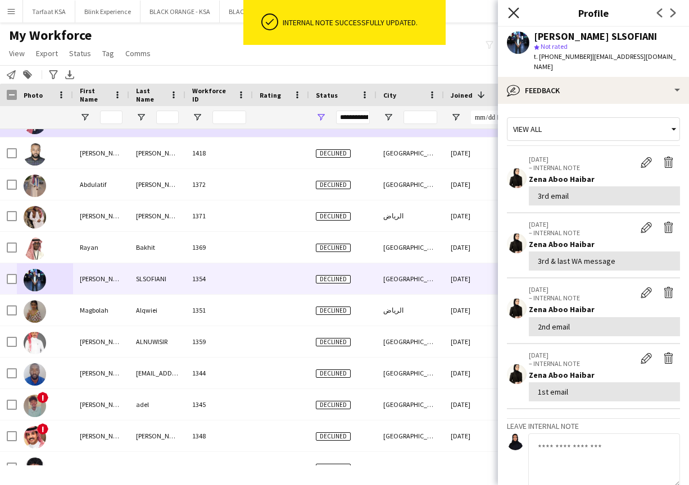
click at [369, 16] on icon "Close pop-in" at bounding box center [513, 12] width 11 height 11
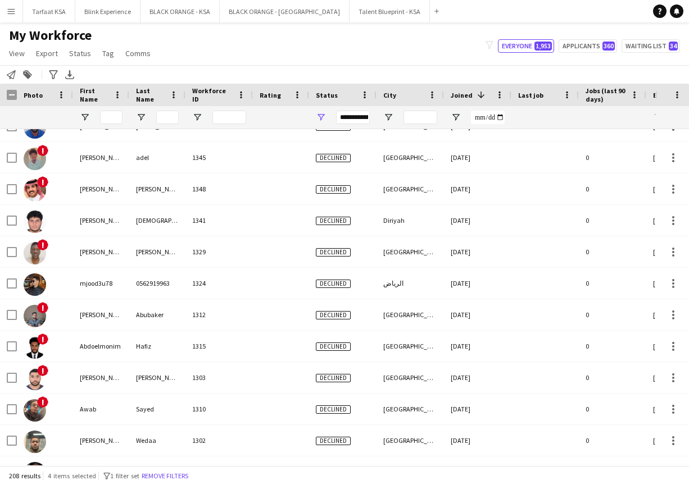
scroll to position [861, 0]
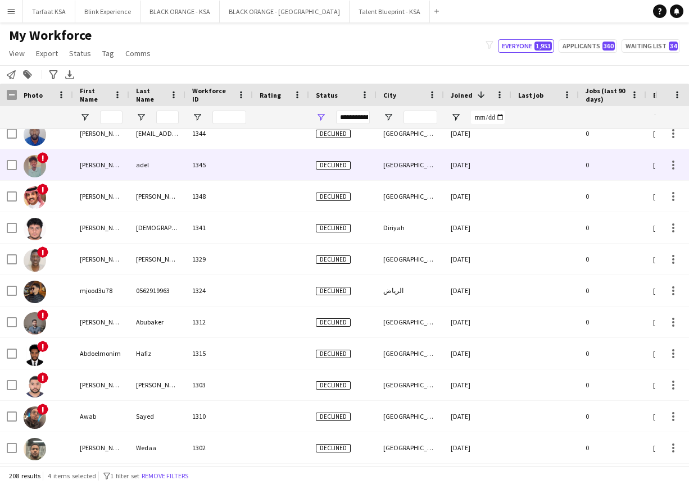
click at [41, 174] on img at bounding box center [35, 166] width 22 height 22
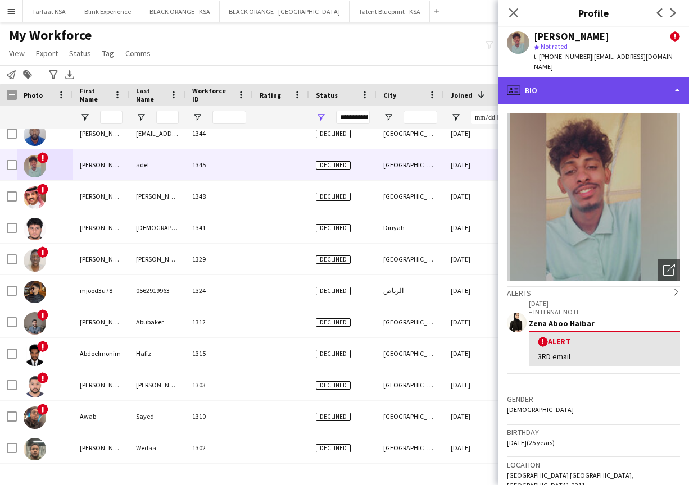
click at [369, 78] on div "profile Bio" at bounding box center [593, 90] width 191 height 27
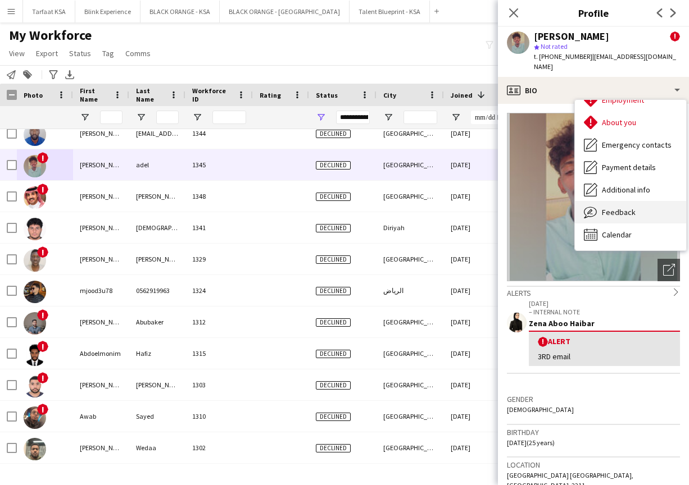
scroll to position [61, 0]
click at [369, 207] on span "Feedback" at bounding box center [619, 212] width 34 height 10
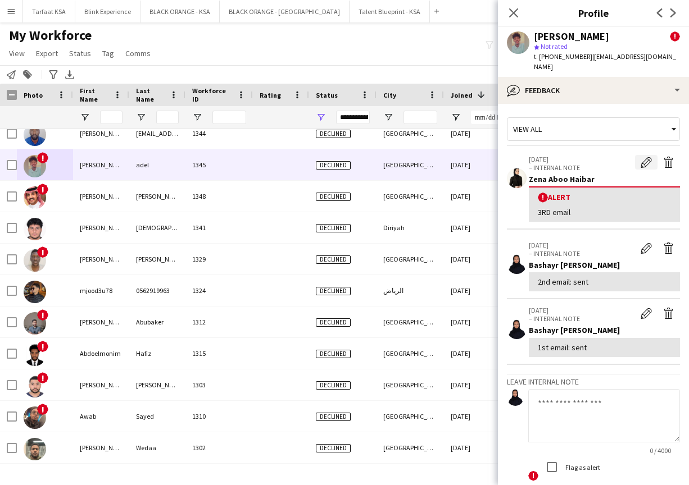
click at [369, 157] on app-icon "Edit alert" at bounding box center [645, 162] width 11 height 11
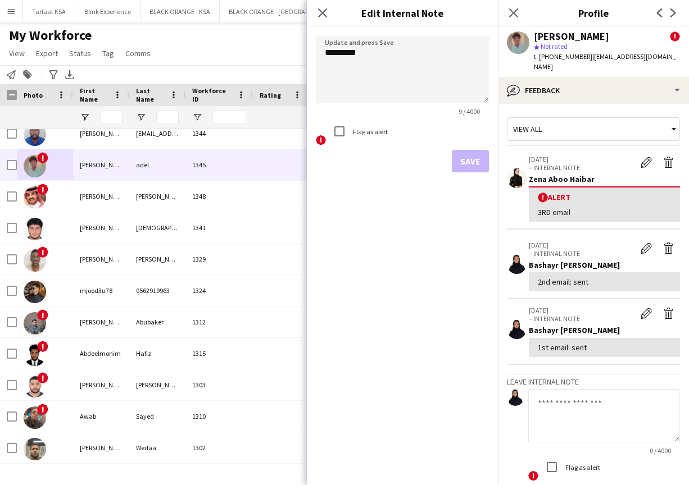
click at [366, 135] on label "Flag as alert" at bounding box center [369, 132] width 37 height 8
click at [369, 165] on button "Save" at bounding box center [470, 161] width 37 height 22
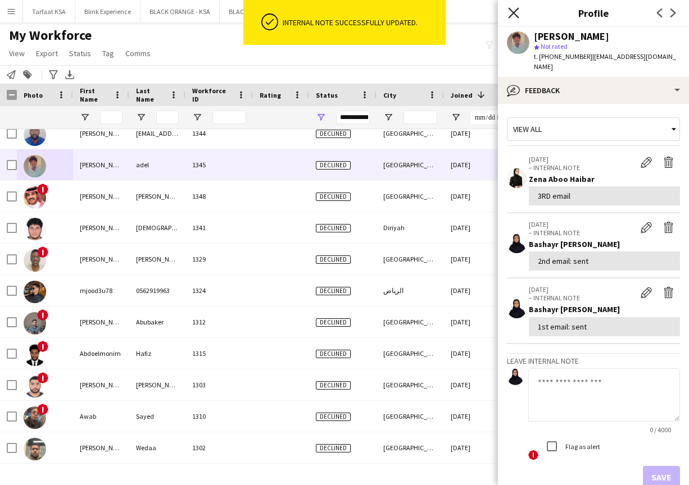
click at [369, 13] on icon at bounding box center [513, 12] width 11 height 11
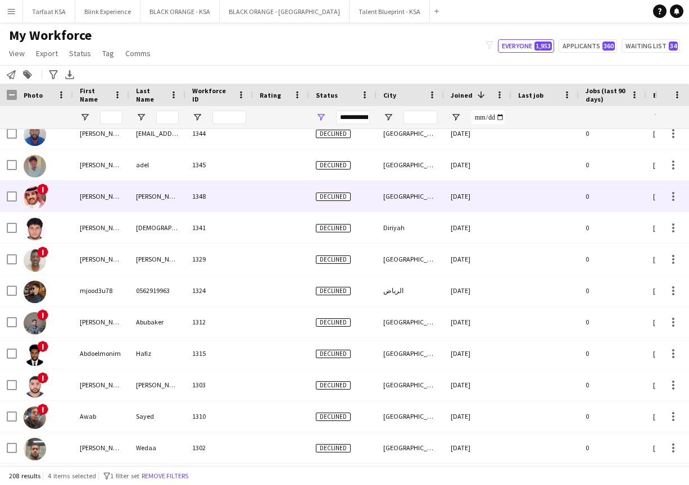
click at [35, 204] on img at bounding box center [35, 198] width 22 height 22
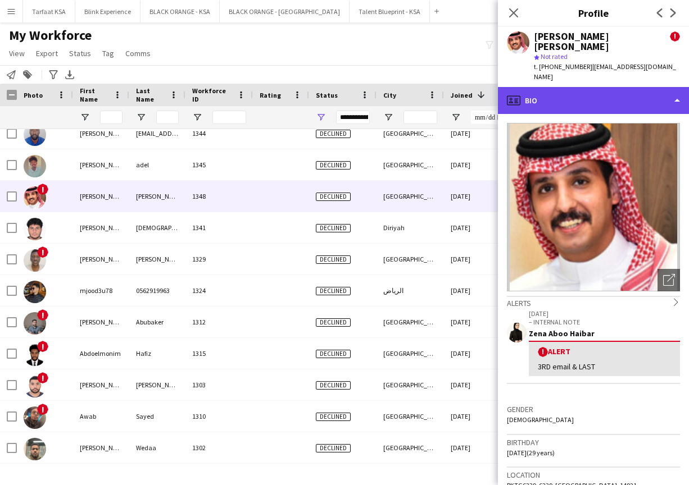
click at [369, 92] on div "profile Bio" at bounding box center [593, 100] width 191 height 27
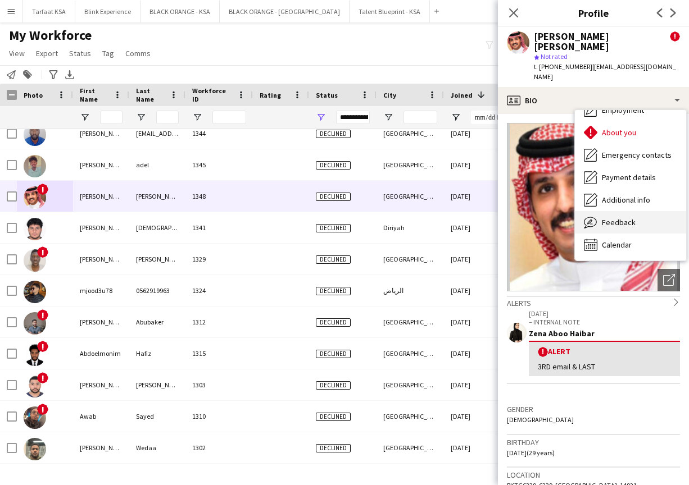
click at [369, 217] on span "Feedback" at bounding box center [619, 222] width 34 height 10
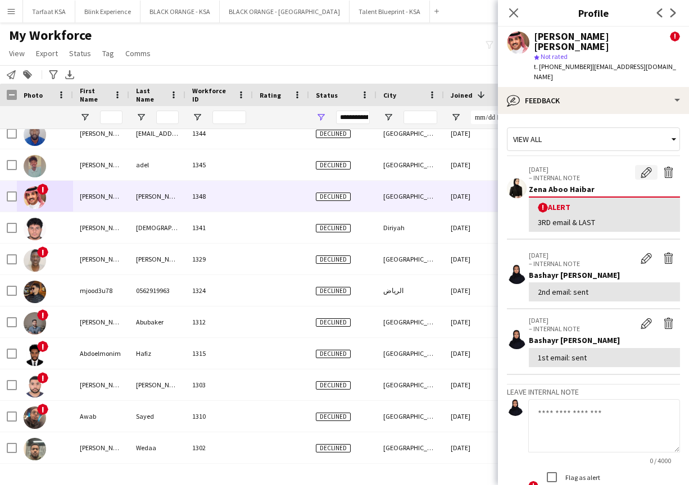
click at [369, 167] on app-icon "Edit alert" at bounding box center [645, 172] width 11 height 11
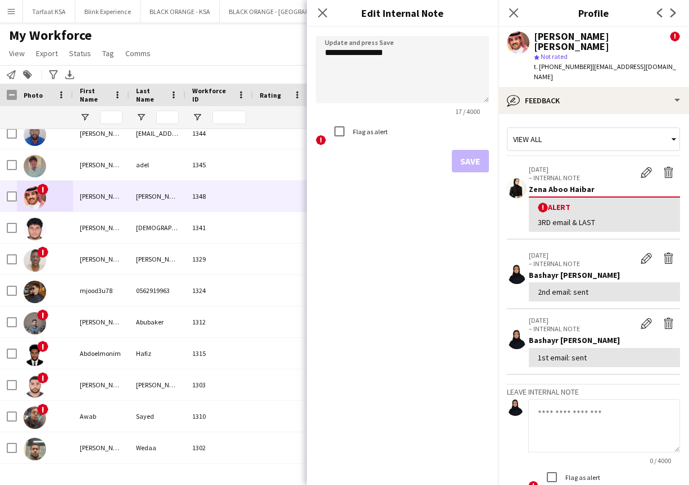
click at [369, 132] on label "Flag as alert" at bounding box center [369, 132] width 37 height 8
click at [369, 163] on button "Save" at bounding box center [470, 161] width 37 height 22
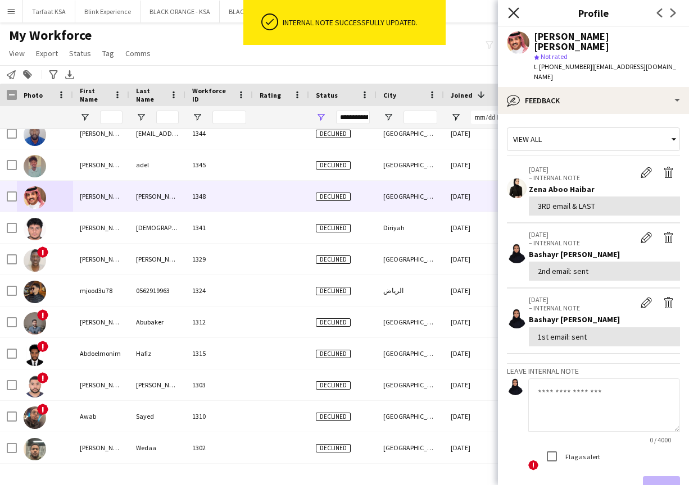
click at [369, 10] on icon at bounding box center [513, 12] width 11 height 11
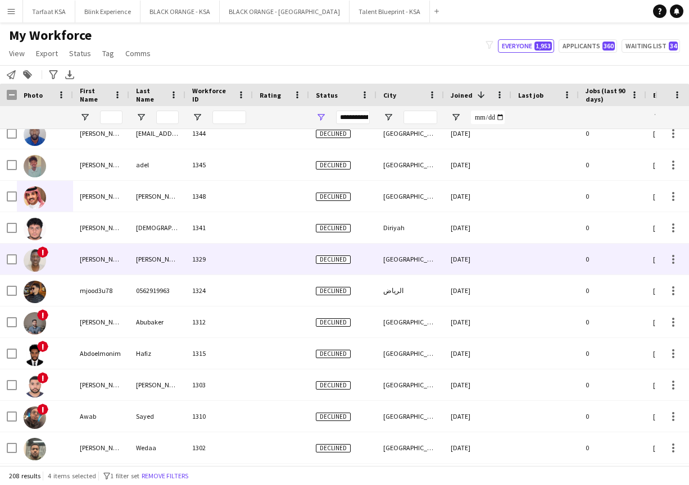
click at [76, 266] on div "[PERSON_NAME]" at bounding box center [101, 259] width 56 height 31
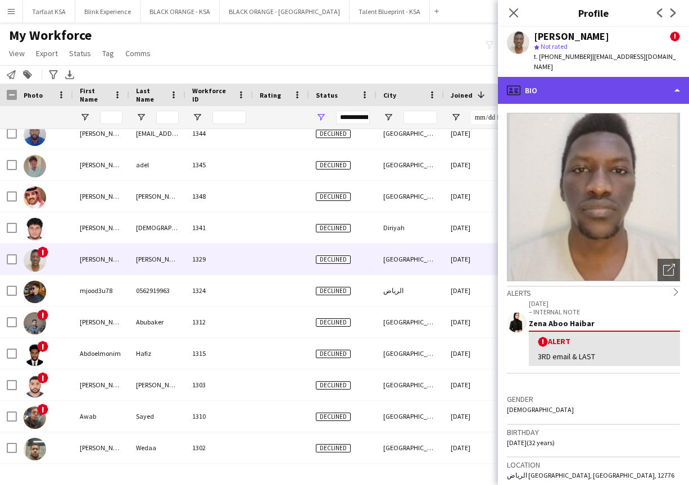
click at [369, 83] on div "profile Bio" at bounding box center [593, 90] width 191 height 27
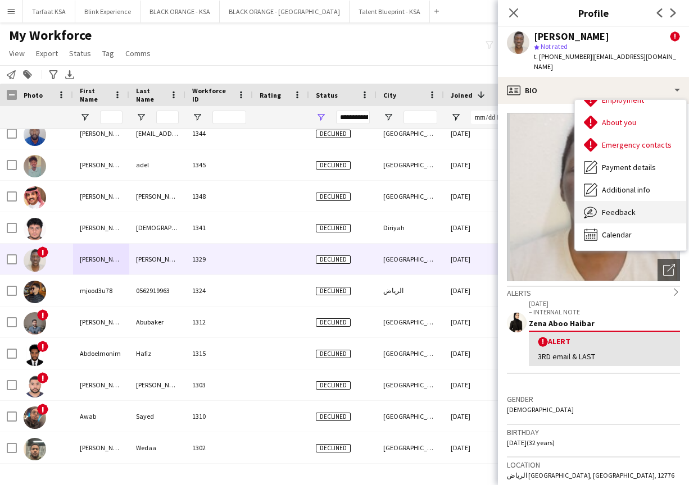
click at [369, 207] on span "Feedback" at bounding box center [619, 212] width 34 height 10
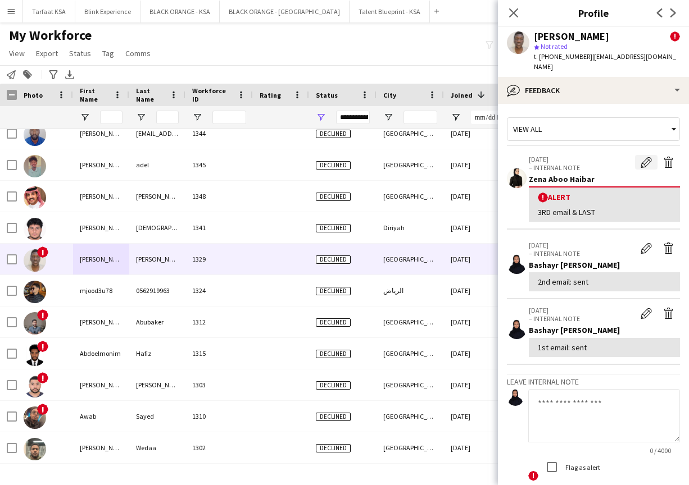
click at [369, 157] on app-icon "Edit alert" at bounding box center [645, 162] width 11 height 11
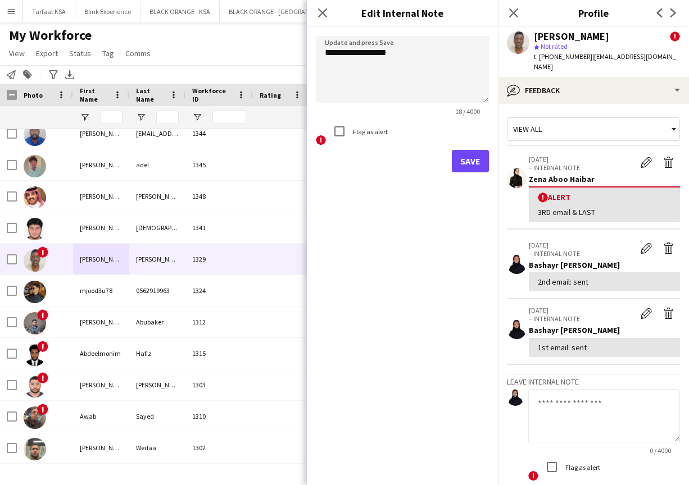
click at [369, 151] on button "Save" at bounding box center [470, 161] width 37 height 22
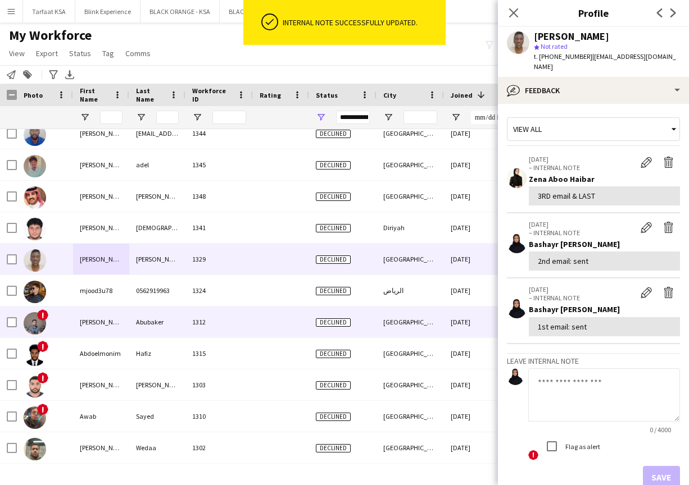
click at [93, 312] on div "[PERSON_NAME]" at bounding box center [101, 322] width 56 height 31
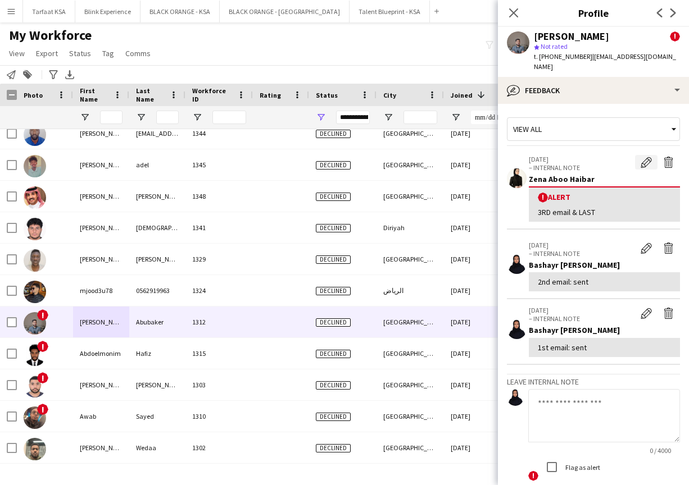
click at [369, 157] on app-icon "Edit alert" at bounding box center [645, 162] width 11 height 11
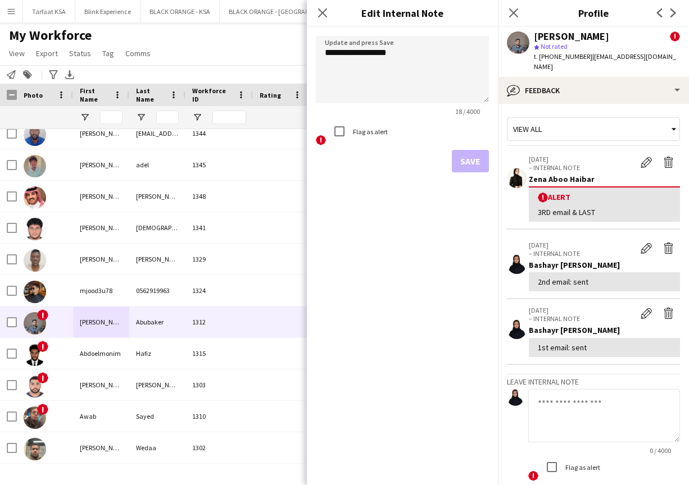
click at [354, 129] on label "Flag as alert" at bounding box center [369, 132] width 37 height 8
click at [369, 159] on button "Save" at bounding box center [470, 161] width 37 height 22
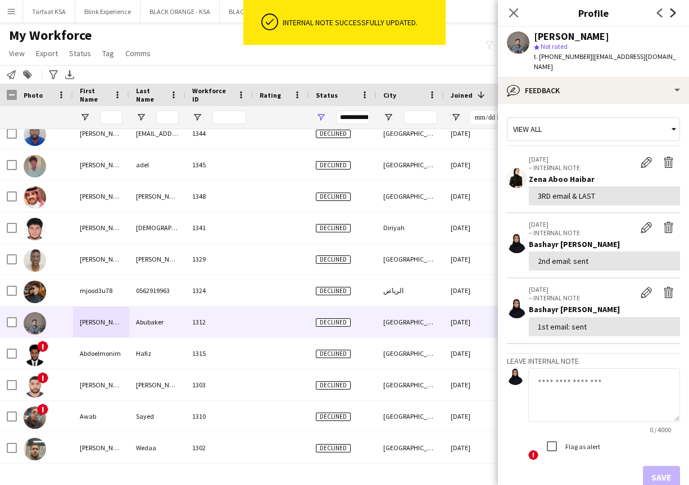
click at [369, 11] on icon "Next" at bounding box center [673, 12] width 9 height 9
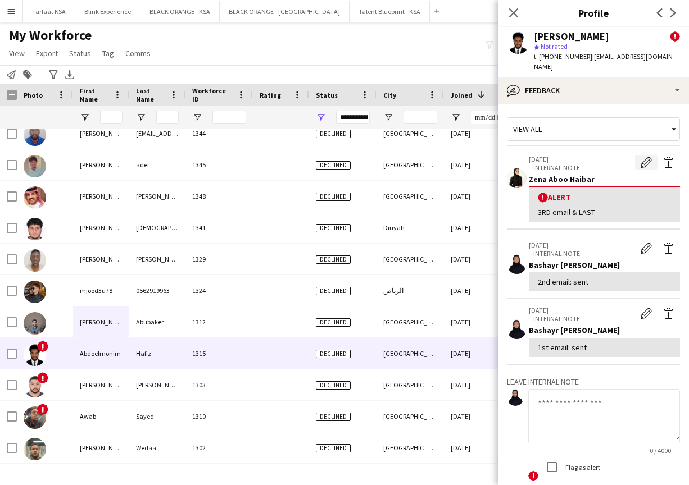
click at [369, 157] on app-icon "Edit alert" at bounding box center [645, 162] width 11 height 11
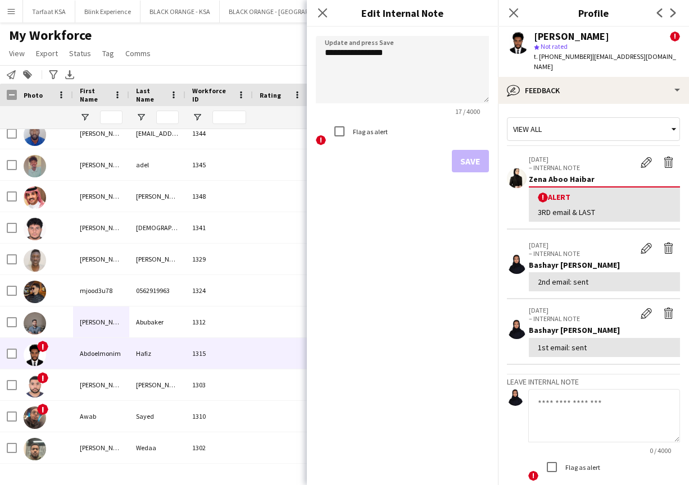
click at [369, 134] on label "Flag as alert" at bounding box center [369, 132] width 37 height 8
click at [369, 163] on button "Save" at bounding box center [470, 161] width 37 height 22
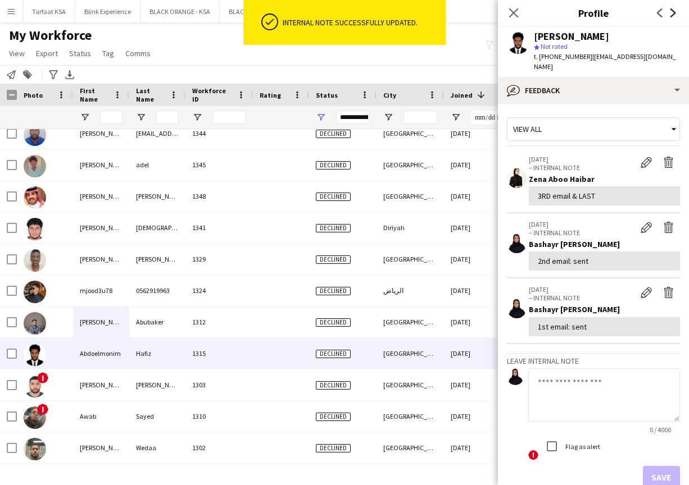
click at [369, 16] on icon at bounding box center [673, 12] width 6 height 9
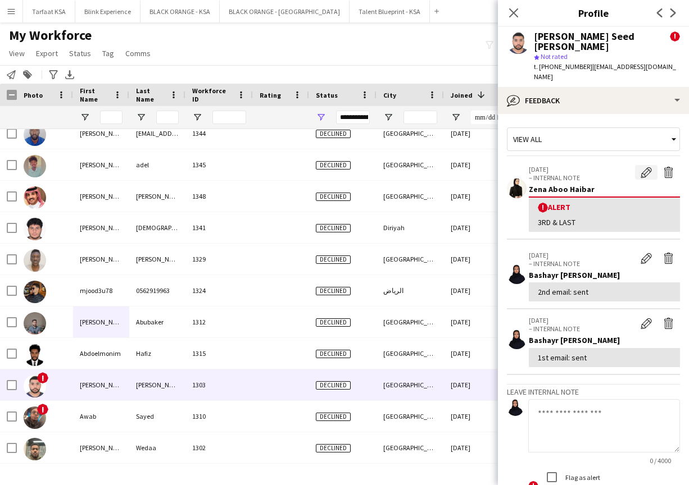
click at [369, 167] on app-icon "Edit alert" at bounding box center [645, 172] width 11 height 11
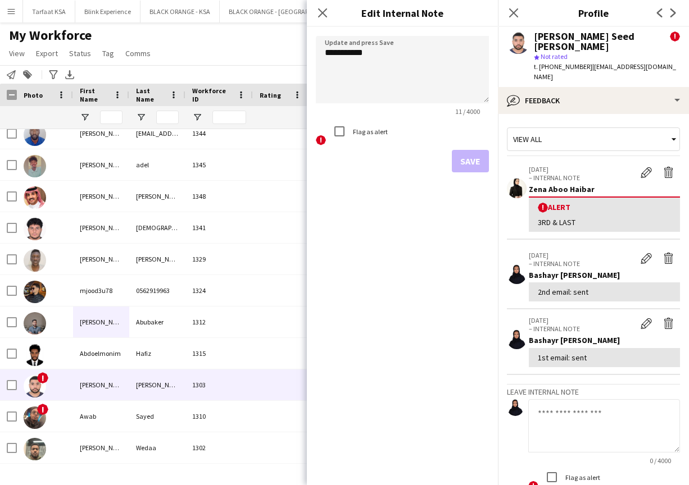
click at [369, 130] on label "Flag as alert" at bounding box center [369, 132] width 37 height 8
click at [369, 160] on button "Save" at bounding box center [470, 161] width 37 height 22
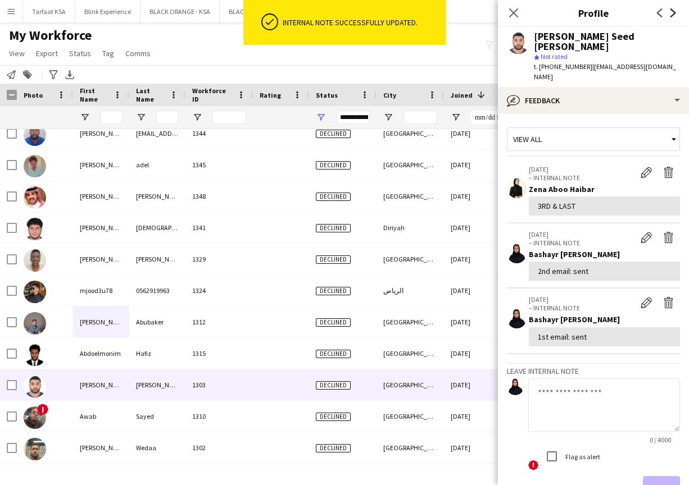
click at [369, 13] on icon at bounding box center [673, 12] width 6 height 9
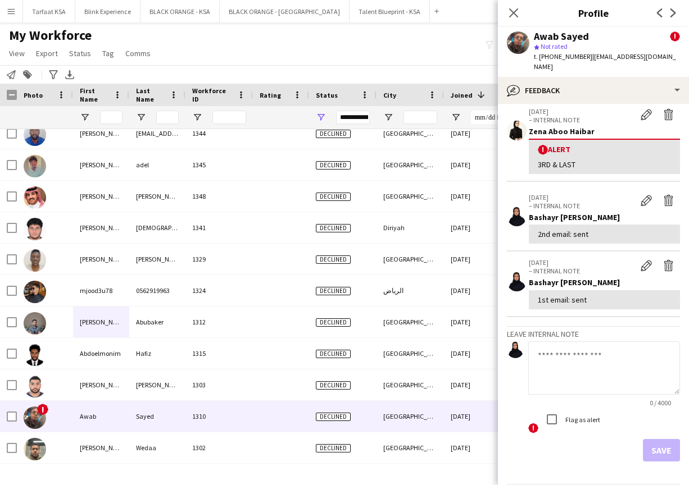
scroll to position [54, 0]
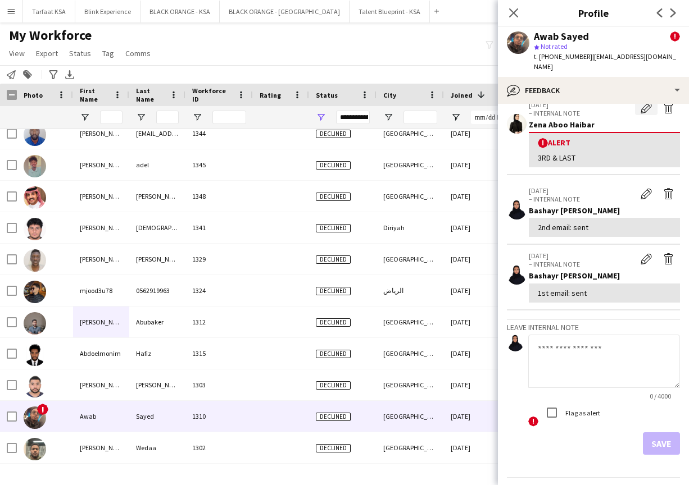
click at [369, 102] on app-icon "Edit alert" at bounding box center [645, 107] width 11 height 11
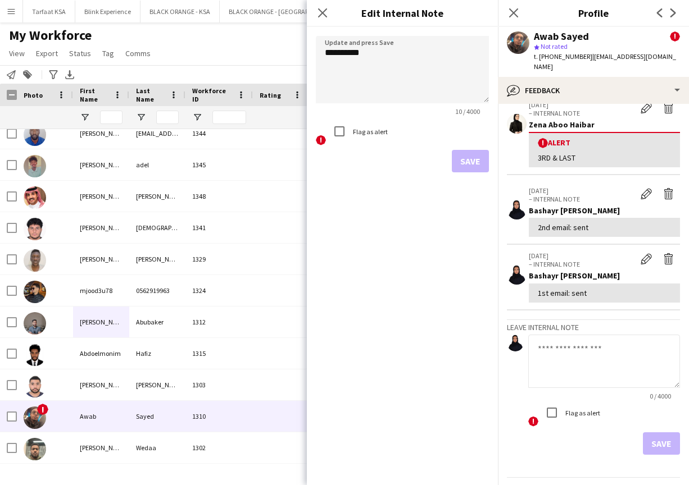
click at [369, 133] on label "Flag as alert" at bounding box center [369, 132] width 37 height 8
click at [369, 165] on button "Save" at bounding box center [470, 161] width 37 height 22
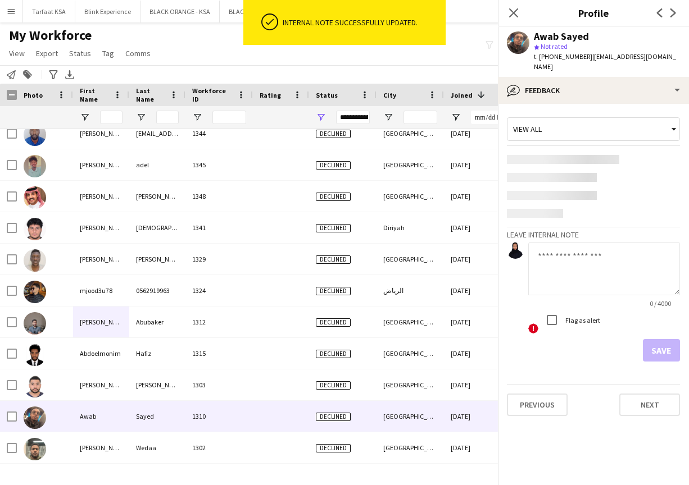
scroll to position [0, 0]
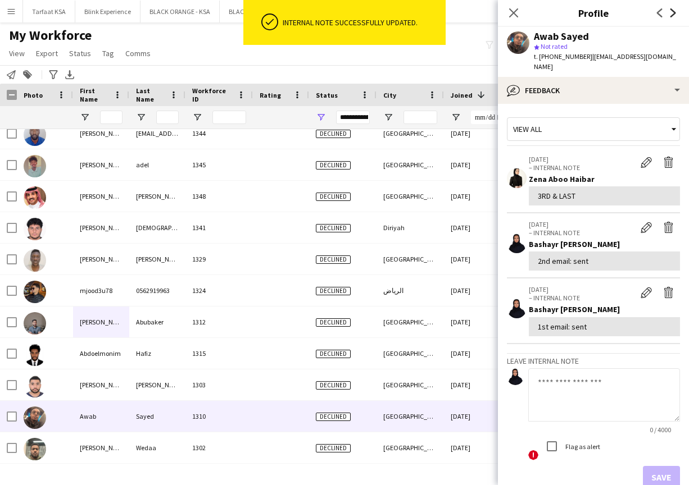
click at [369, 16] on icon "Next" at bounding box center [673, 12] width 9 height 9
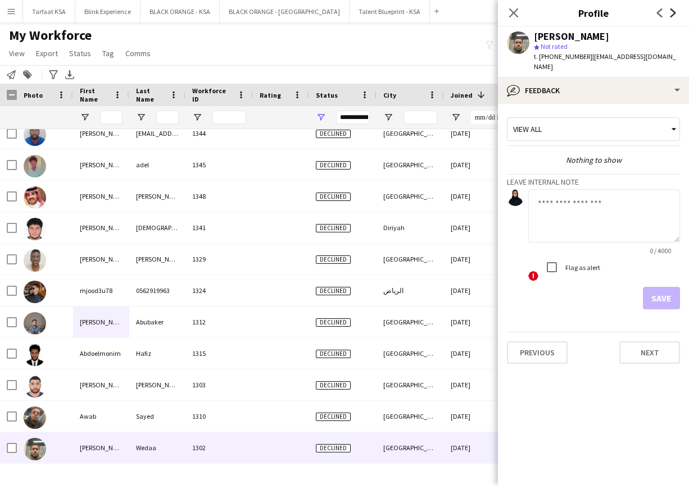
click at [369, 16] on icon "Next" at bounding box center [673, 12] width 9 height 9
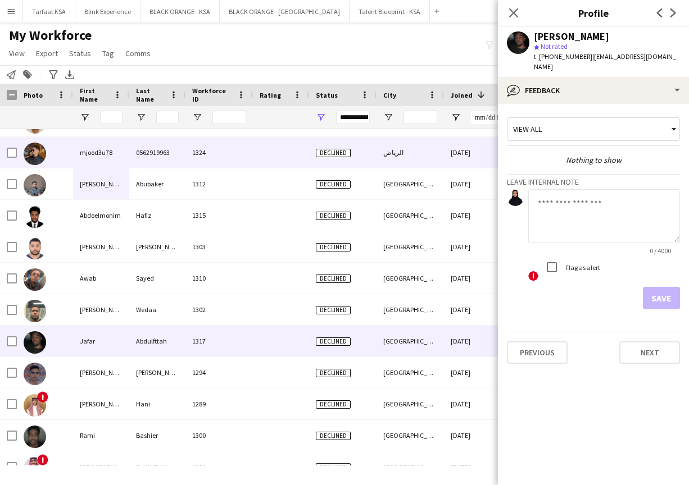
scroll to position [1054, 0]
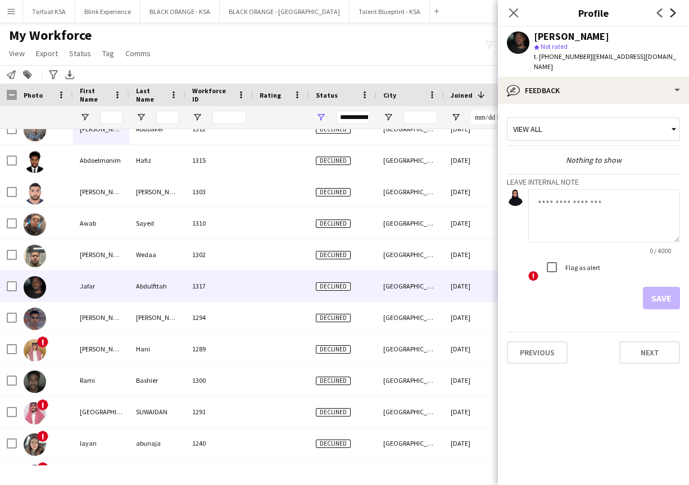
click at [369, 13] on icon at bounding box center [673, 12] width 6 height 9
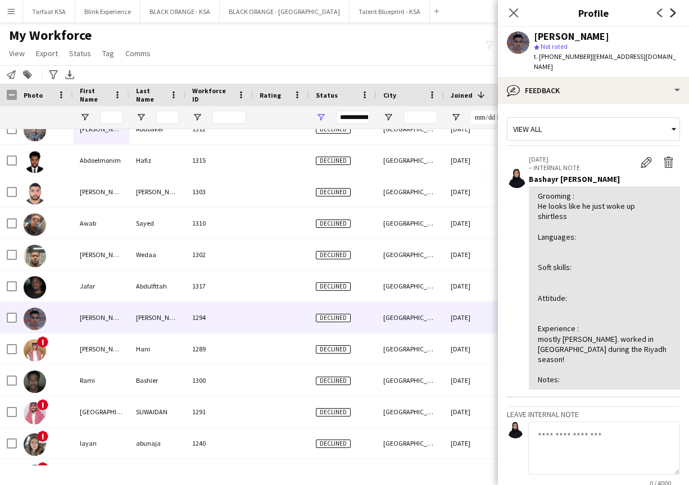
click at [369, 15] on icon "Next" at bounding box center [673, 12] width 9 height 9
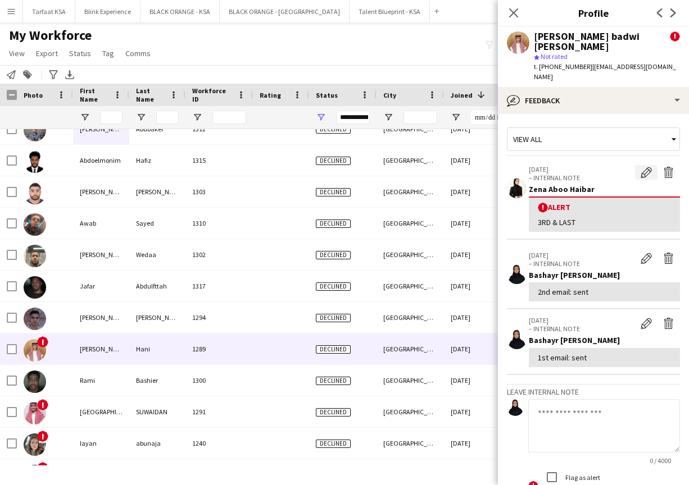
click at [369, 167] on app-icon "Edit alert" at bounding box center [645, 172] width 11 height 11
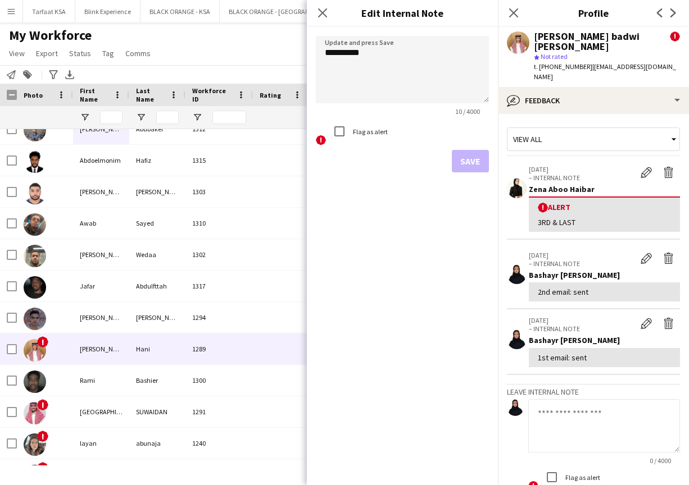
click at [369, 130] on label "Flag as alert" at bounding box center [369, 132] width 37 height 8
click at [369, 160] on button "Save" at bounding box center [470, 161] width 37 height 22
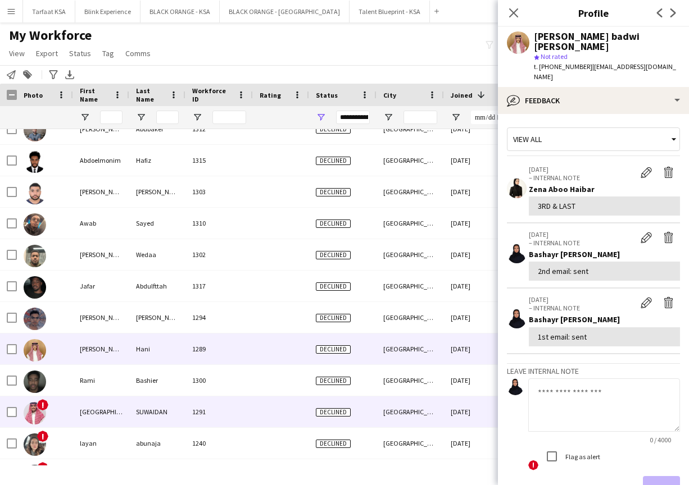
click at [201, 406] on div "1291" at bounding box center [218, 412] width 67 height 31
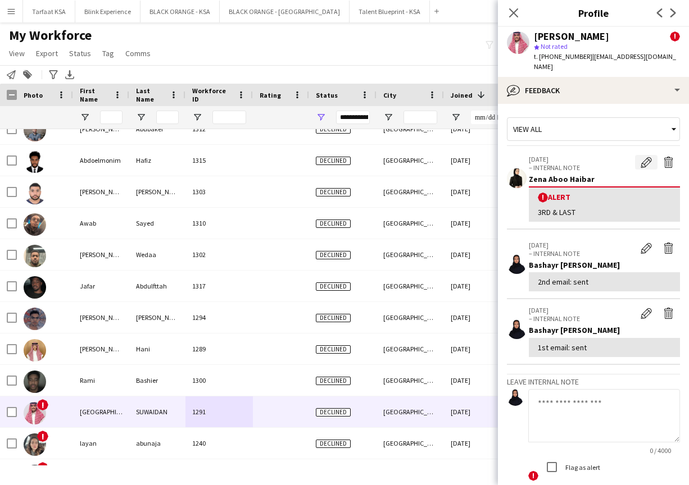
click at [369, 157] on app-icon "Edit alert" at bounding box center [645, 162] width 11 height 11
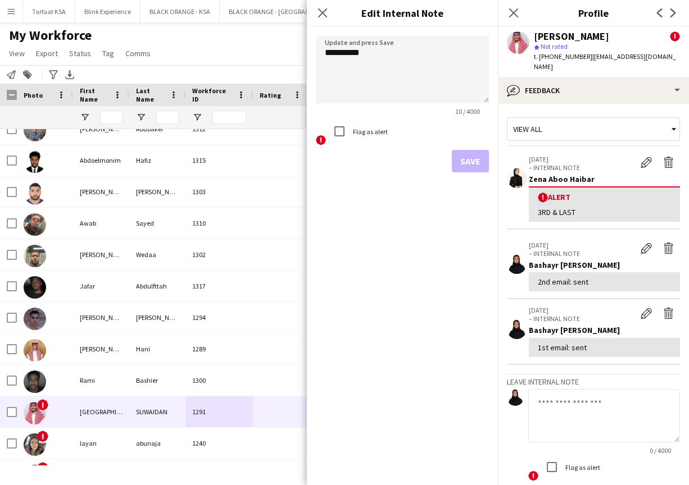
click at [369, 129] on label "Flag as alert" at bounding box center [369, 132] width 37 height 8
click at [369, 160] on button "Save" at bounding box center [470, 161] width 37 height 22
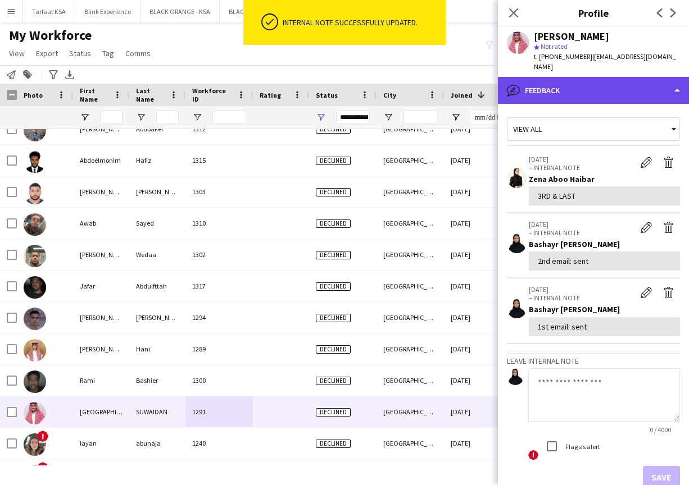
click at [369, 78] on div "bubble-pencil Feedback" at bounding box center [593, 90] width 191 height 27
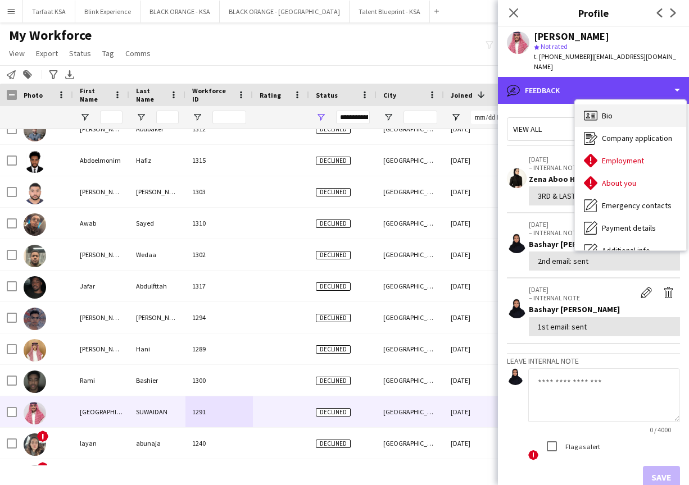
scroll to position [0, 0]
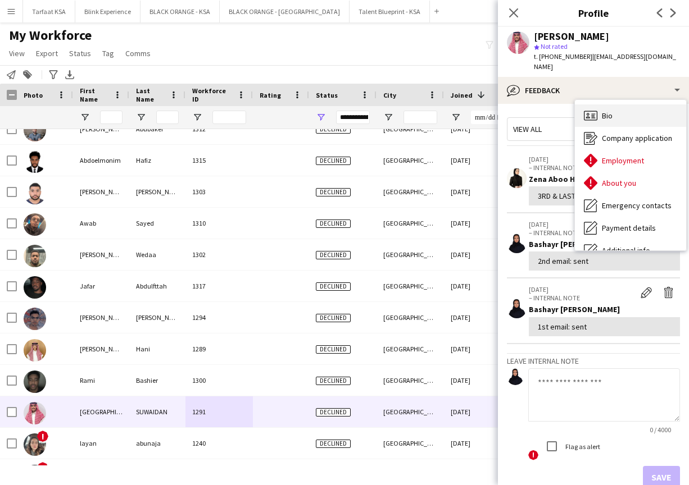
click at [369, 104] on div "Bio Bio" at bounding box center [630, 115] width 111 height 22
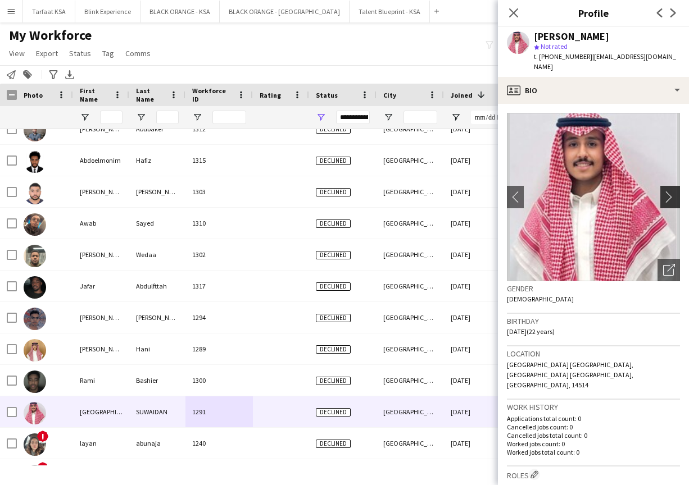
click at [369, 191] on app-icon "chevron-right" at bounding box center [671, 197] width 17 height 12
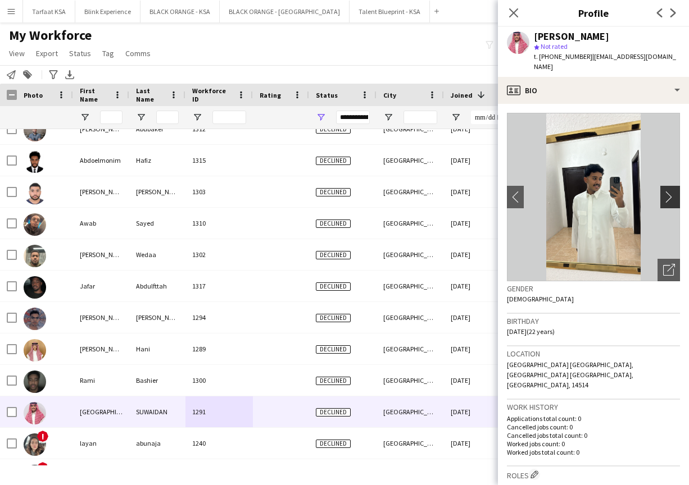
click at [369, 191] on app-icon "chevron-right" at bounding box center [671, 197] width 17 height 12
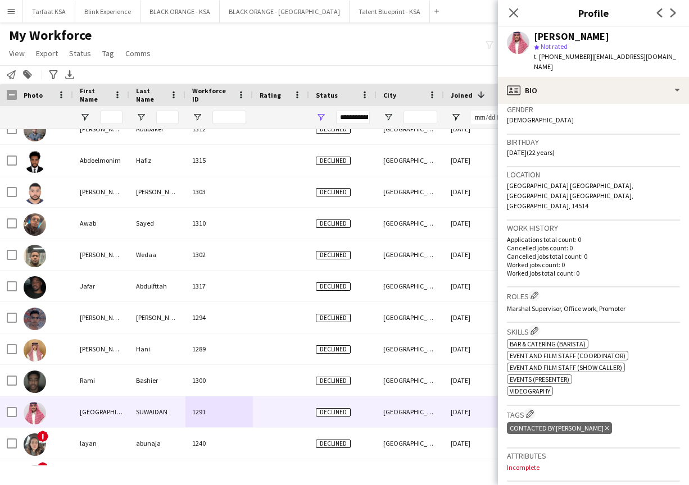
scroll to position [267, 0]
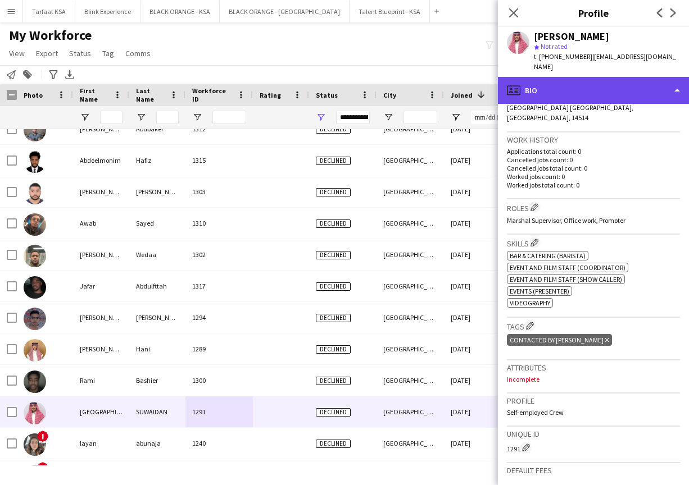
click at [369, 77] on div "profile Bio" at bounding box center [593, 90] width 191 height 27
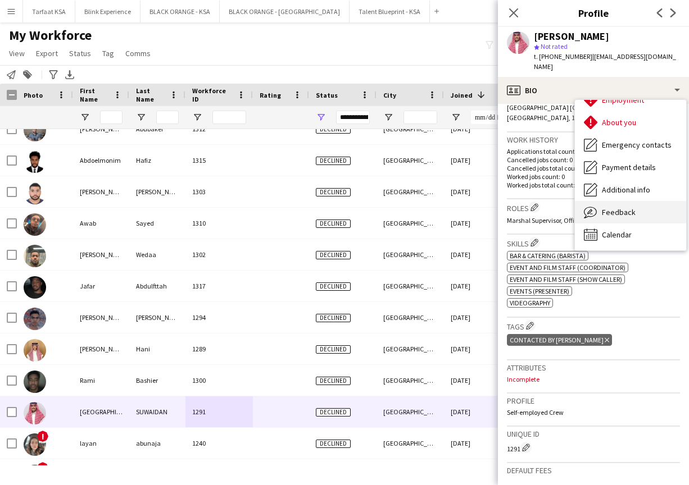
scroll to position [61, 0]
click at [369, 207] on span "Feedback" at bounding box center [619, 212] width 34 height 10
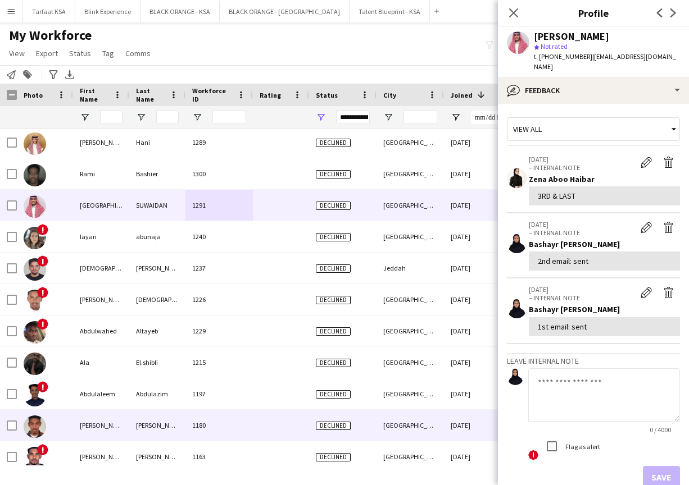
scroll to position [1257, 0]
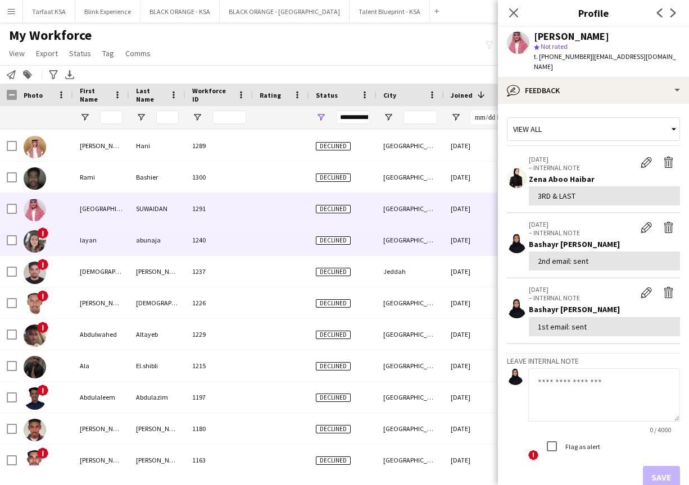
click at [120, 237] on div "layan" at bounding box center [101, 240] width 56 height 31
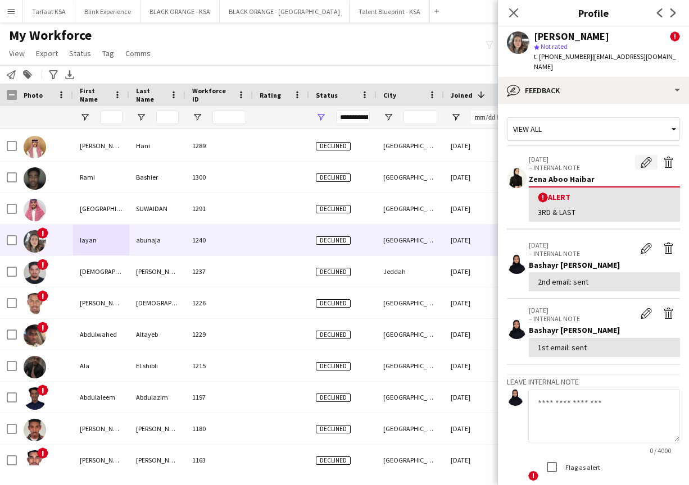
click at [369, 157] on app-icon "Edit alert" at bounding box center [645, 162] width 11 height 11
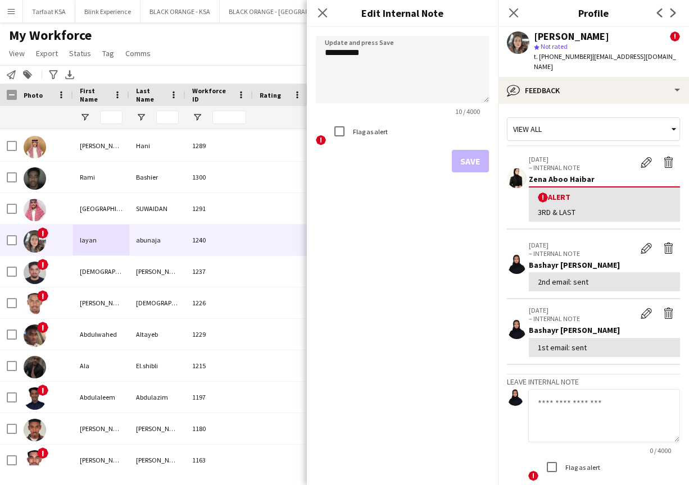
click at [354, 134] on label "Flag as alert" at bounding box center [369, 132] width 37 height 8
click at [369, 156] on button "Save" at bounding box center [470, 161] width 37 height 22
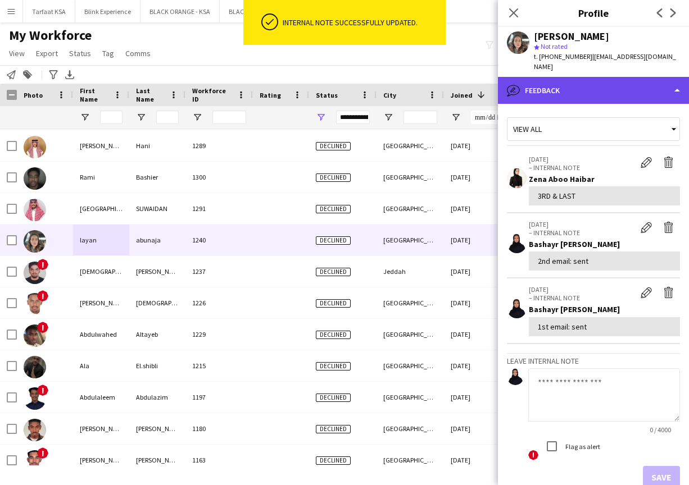
click at [369, 84] on div "bubble-pencil Feedback" at bounding box center [593, 90] width 191 height 27
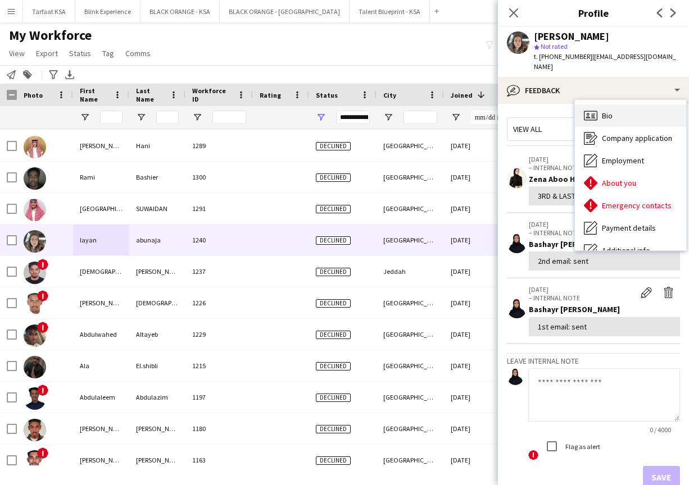
click at [369, 112] on div "Bio Bio" at bounding box center [630, 115] width 111 height 22
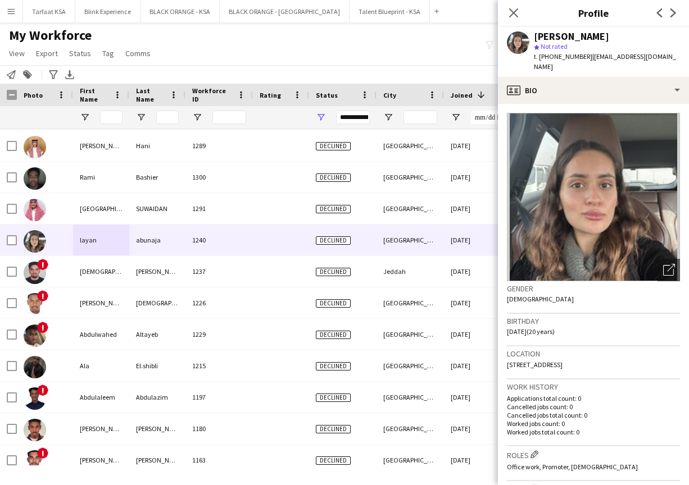
scroll to position [0, 0]
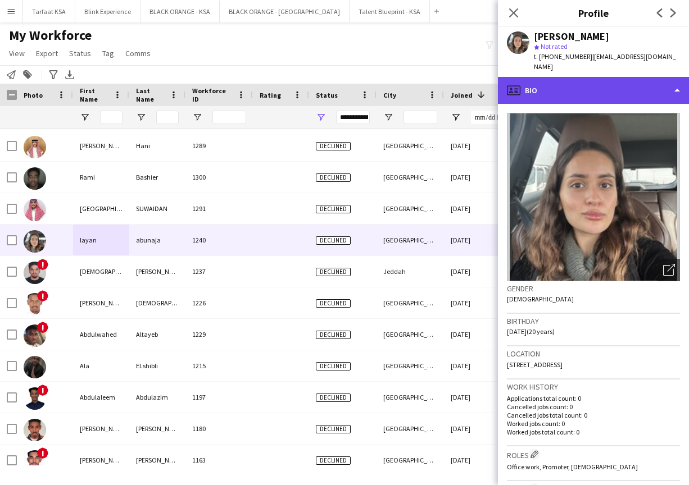
click at [369, 84] on div "profile Bio" at bounding box center [593, 90] width 191 height 27
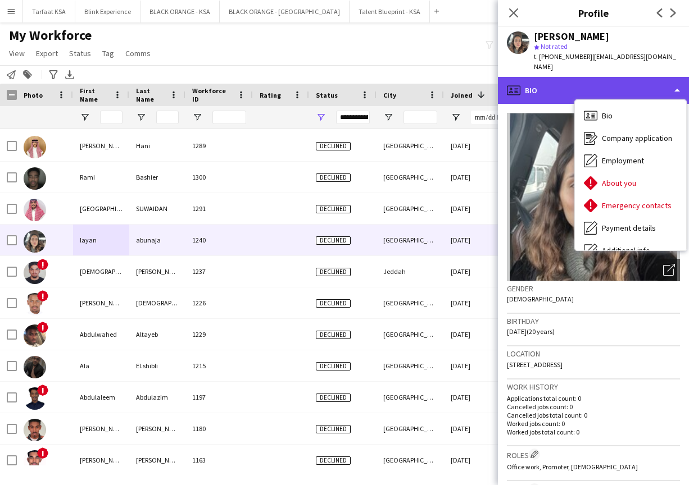
click at [369, 77] on div "profile Bio" at bounding box center [593, 90] width 191 height 27
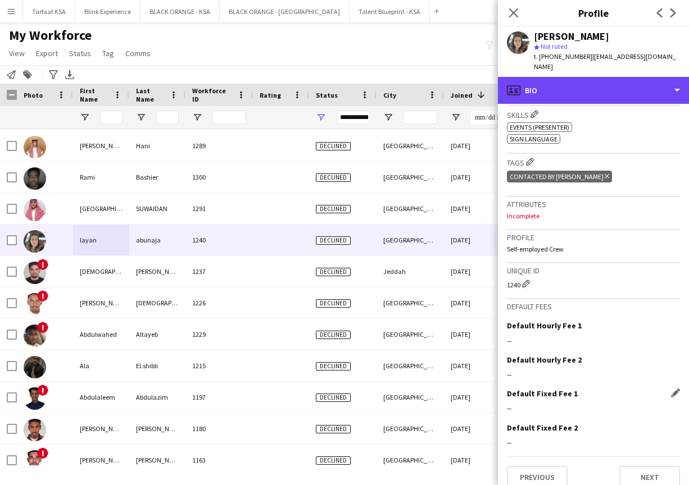
scroll to position [375, 0]
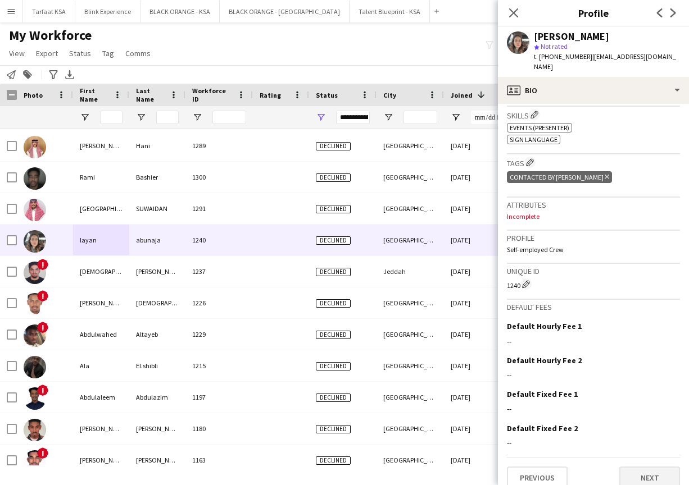
click at [369, 472] on button "Next" at bounding box center [649, 478] width 61 height 22
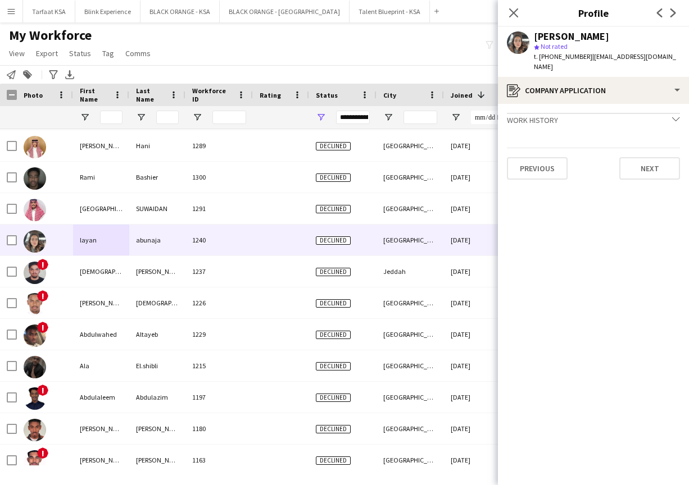
click at [369, 115] on icon "chevron-down" at bounding box center [676, 119] width 8 height 8
click at [369, 167] on button "Next" at bounding box center [649, 178] width 61 height 22
click at [369, 183] on button "Next" at bounding box center [649, 190] width 61 height 22
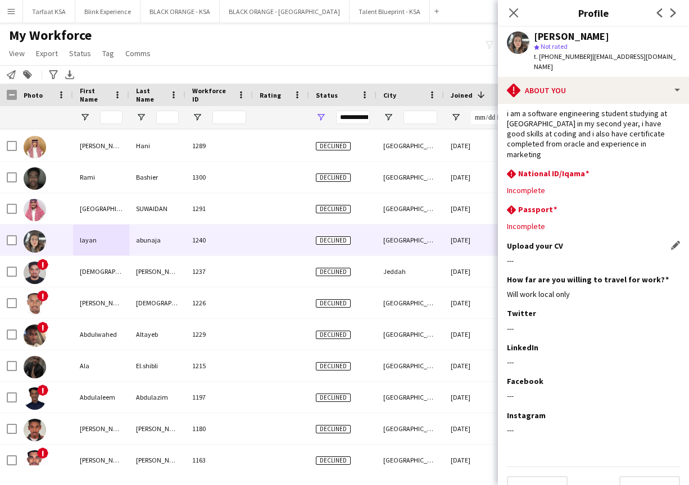
scroll to position [19, 0]
click at [369, 477] on button "Next" at bounding box center [649, 488] width 61 height 22
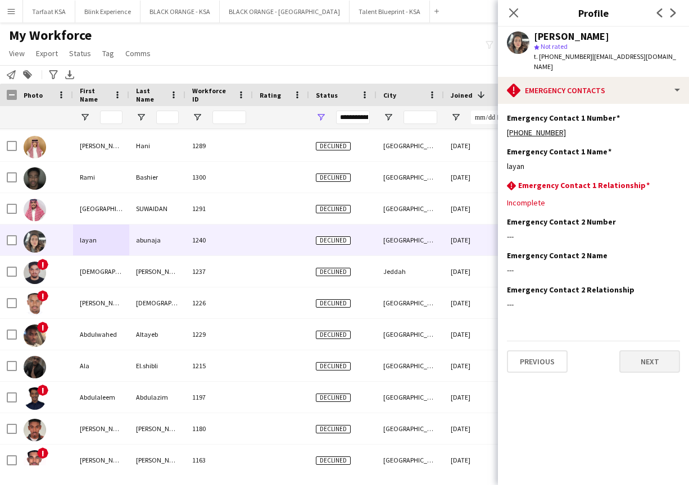
click at [369, 351] on button "Next" at bounding box center [649, 362] width 61 height 22
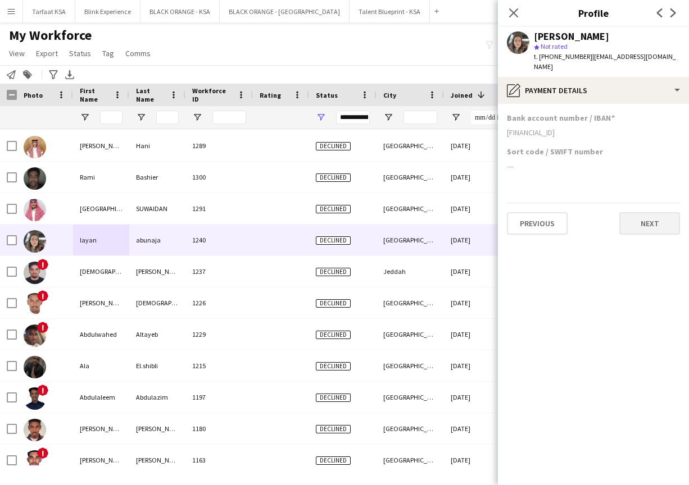
click at [369, 216] on button "Next" at bounding box center [649, 223] width 61 height 22
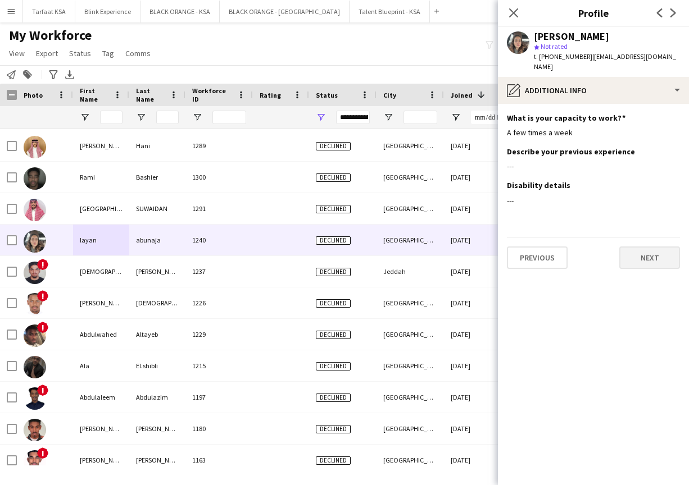
click at [369, 251] on button "Next" at bounding box center [649, 258] width 61 height 22
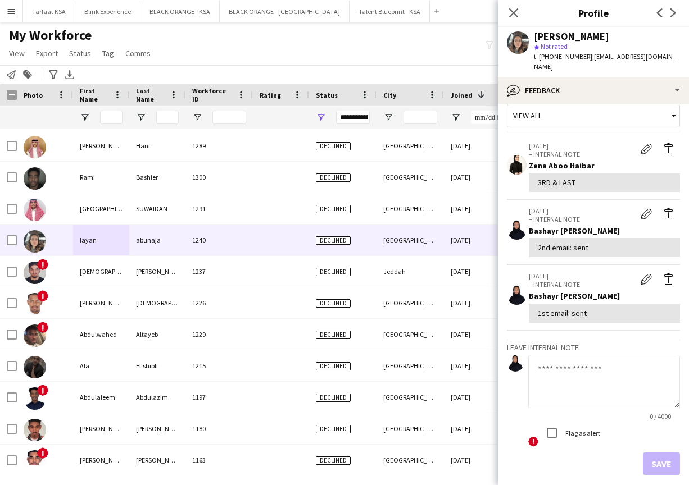
scroll to position [21, 0]
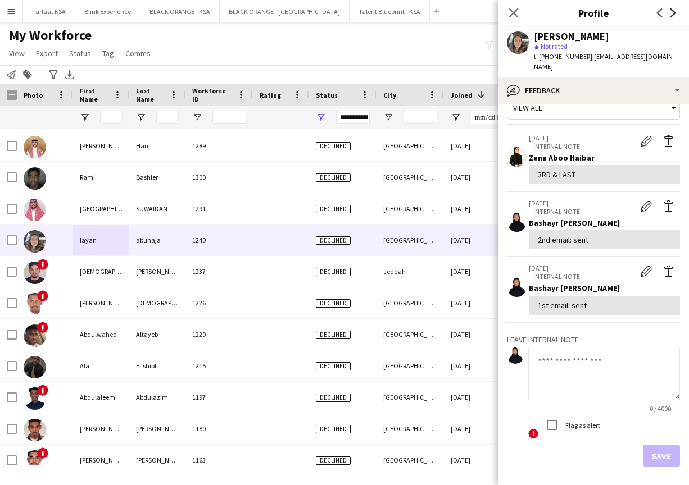
click at [369, 12] on icon "Next" at bounding box center [673, 12] width 9 height 9
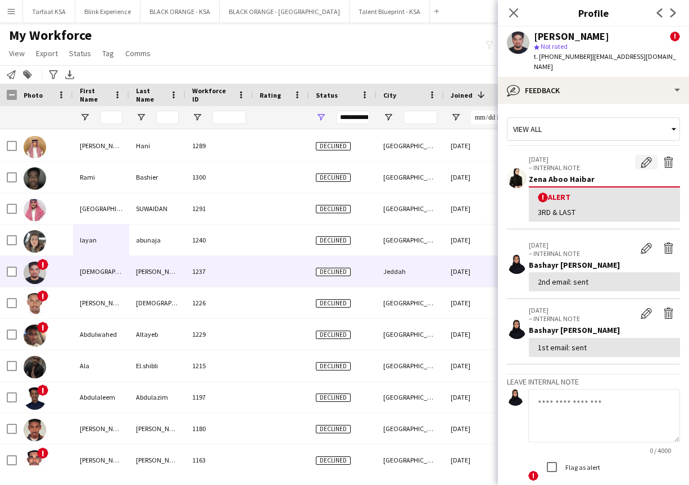
click at [369, 156] on button "Edit alert" at bounding box center [646, 162] width 22 height 15
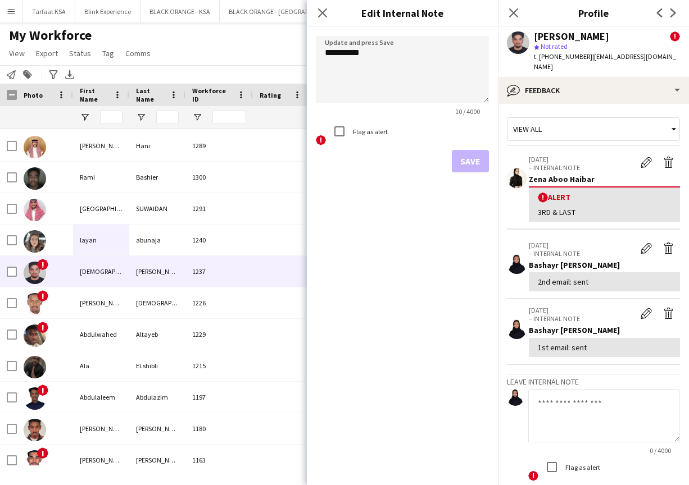
click at [363, 134] on label "Flag as alert" at bounding box center [369, 132] width 37 height 8
click at [369, 168] on button "Save" at bounding box center [470, 161] width 37 height 22
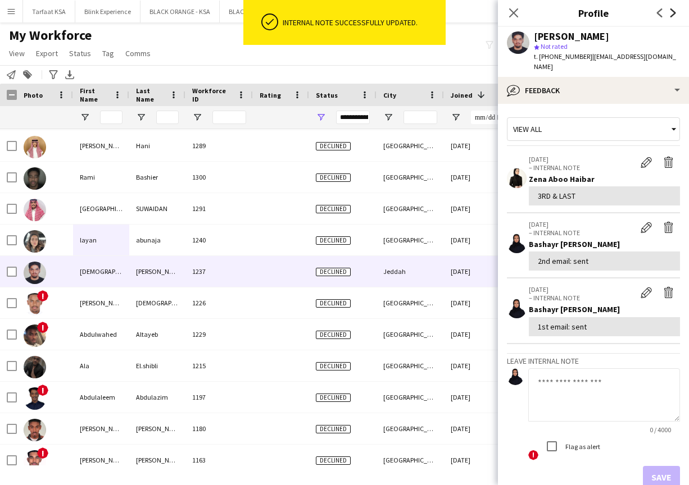
click at [369, 13] on icon "Next" at bounding box center [673, 12] width 9 height 9
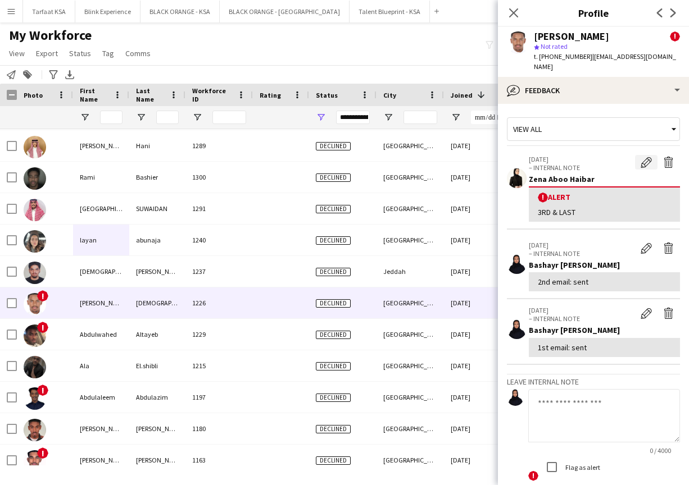
click at [369, 157] on app-icon "Edit alert" at bounding box center [645, 162] width 11 height 11
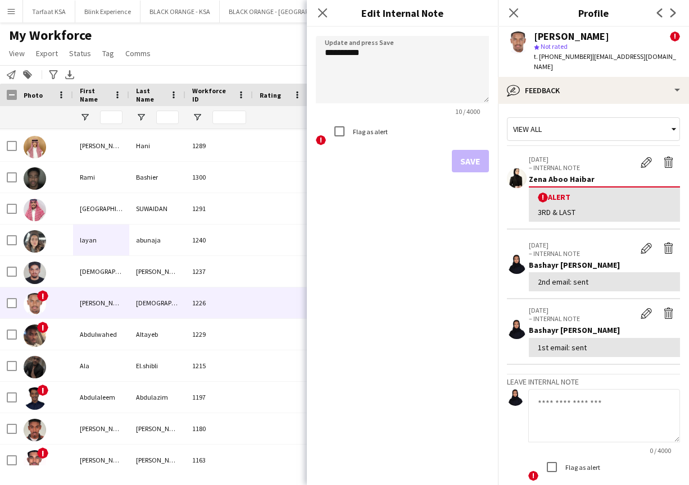
click at [369, 136] on div "Flag as alert" at bounding box center [358, 131] width 60 height 22
click at [369, 130] on label "Flag as alert" at bounding box center [369, 132] width 37 height 8
click at [369, 149] on form "**********" at bounding box center [402, 104] width 191 height 154
click at [369, 160] on button "Save" at bounding box center [470, 161] width 37 height 22
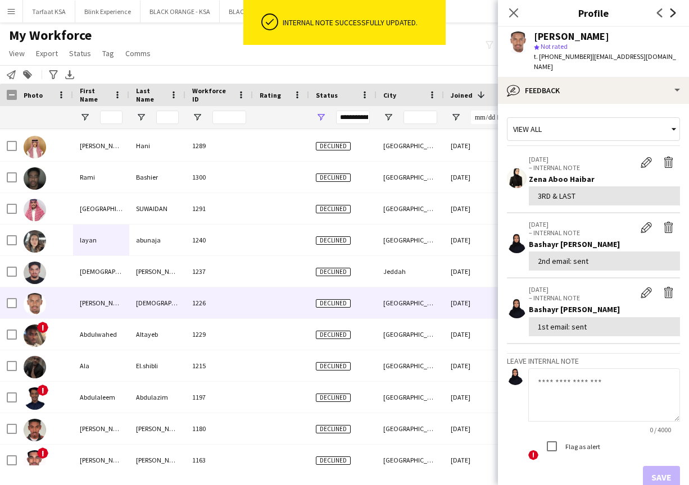
click at [369, 15] on icon "Next" at bounding box center [673, 12] width 9 height 9
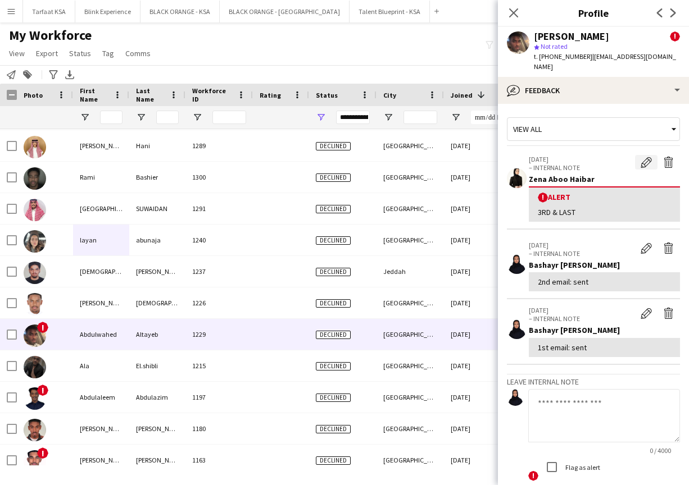
click at [369, 157] on app-icon "Edit alert" at bounding box center [645, 162] width 11 height 11
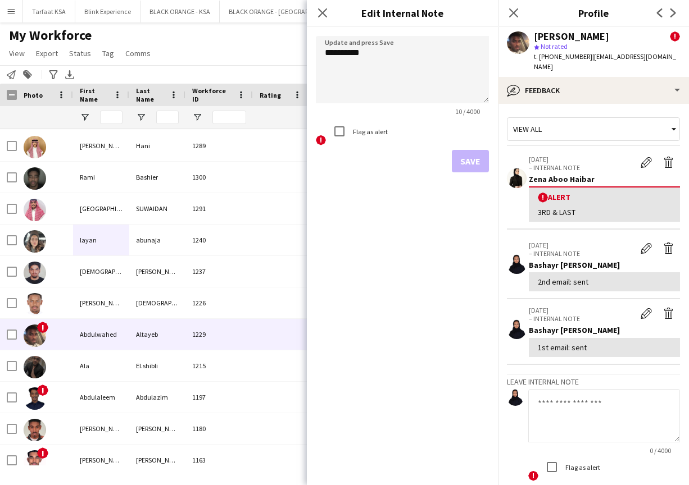
click at [369, 131] on div "! Flag as alert" at bounding box center [402, 132] width 173 height 25
click at [369, 131] on label "Flag as alert" at bounding box center [369, 132] width 37 height 8
click at [369, 157] on button "Save" at bounding box center [470, 161] width 37 height 22
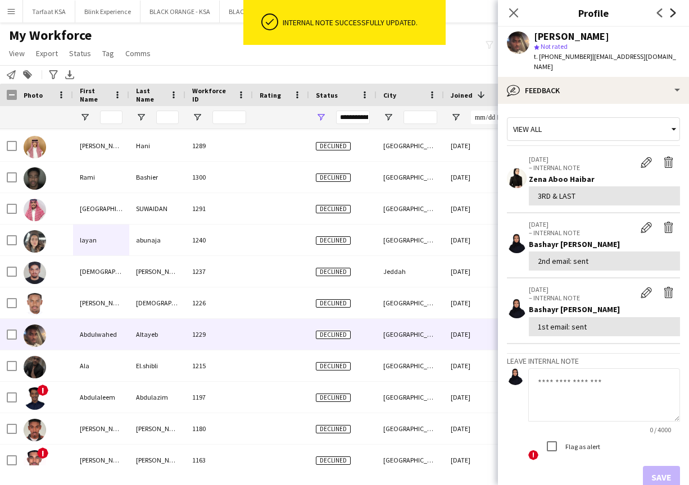
click at [369, 13] on icon at bounding box center [673, 12] width 6 height 9
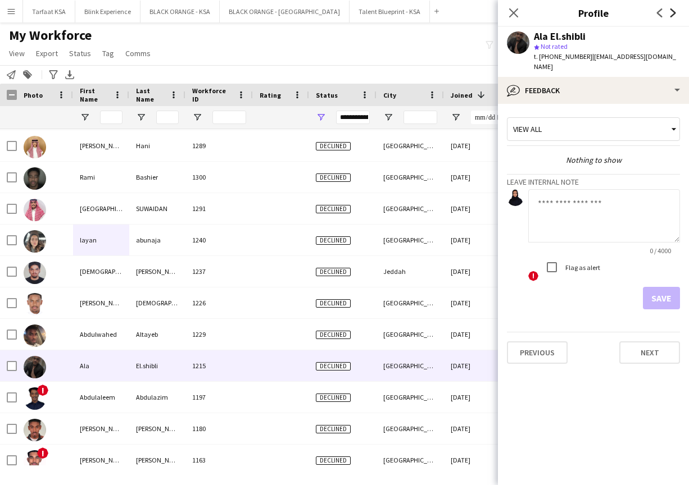
click at [369, 15] on icon "Next" at bounding box center [673, 12] width 9 height 9
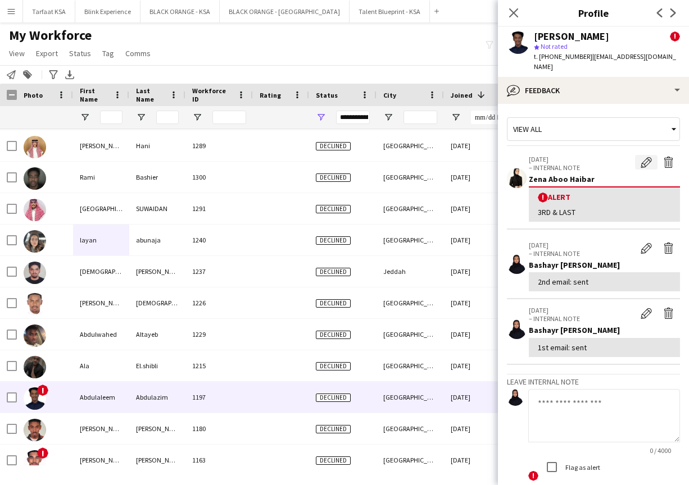
click at [369, 165] on button "Edit alert" at bounding box center [646, 162] width 22 height 15
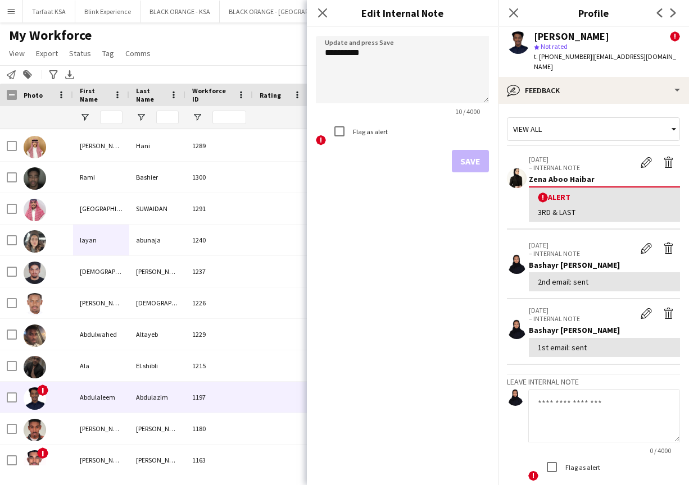
click at [368, 135] on label "Flag as alert" at bounding box center [369, 132] width 37 height 8
click at [369, 162] on button "Save" at bounding box center [470, 161] width 37 height 22
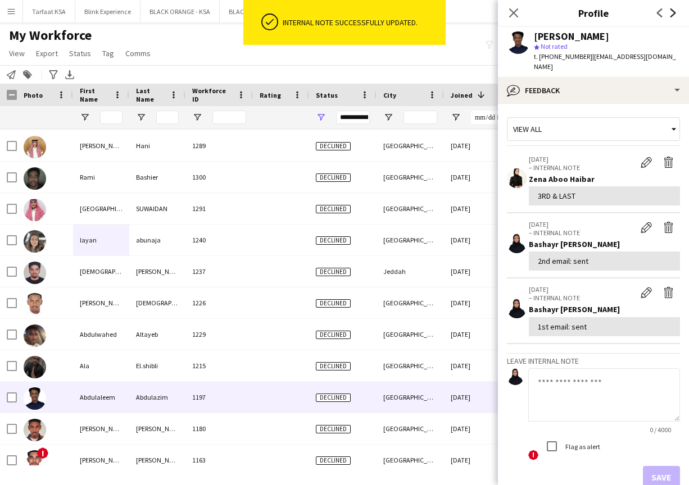
click at [369, 14] on icon "Next" at bounding box center [673, 12] width 9 height 9
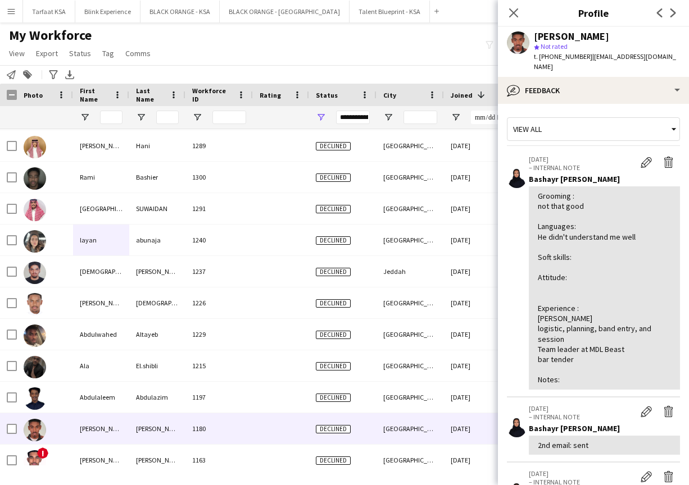
scroll to position [0, 0]
click at [369, 13] on icon "Next" at bounding box center [673, 12] width 9 height 9
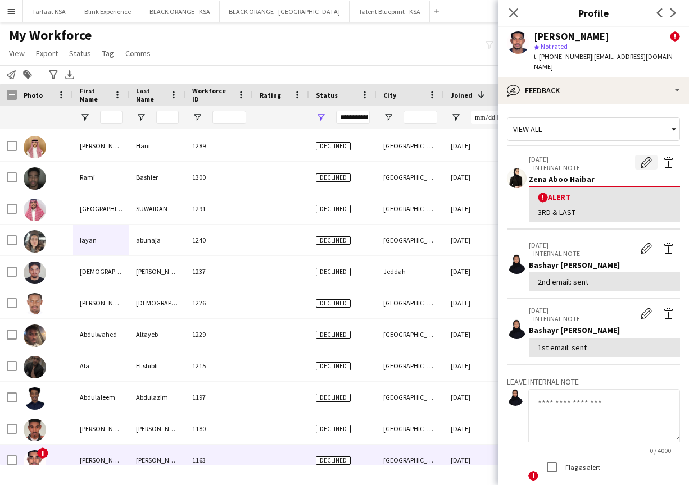
click at [369, 157] on app-icon "Edit alert" at bounding box center [645, 162] width 11 height 11
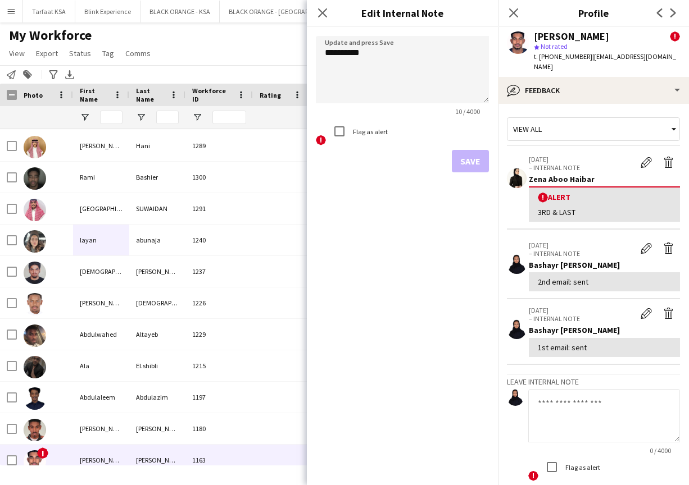
click at [369, 131] on label "Flag as alert" at bounding box center [369, 132] width 37 height 8
click at [369, 157] on button "Save" at bounding box center [470, 161] width 37 height 22
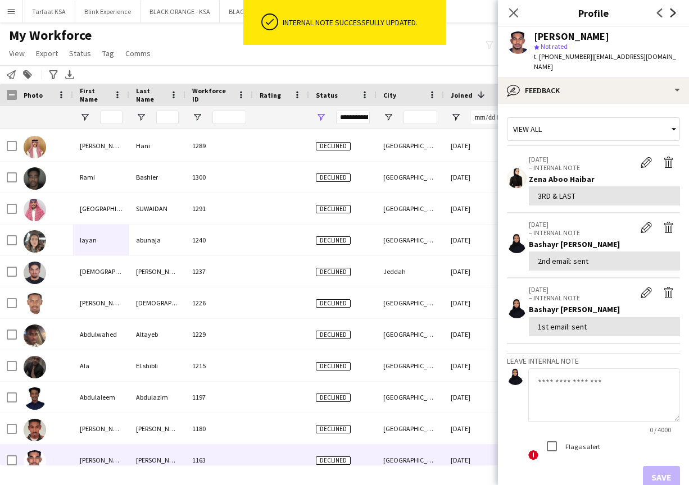
click at [369, 12] on icon at bounding box center [673, 12] width 6 height 9
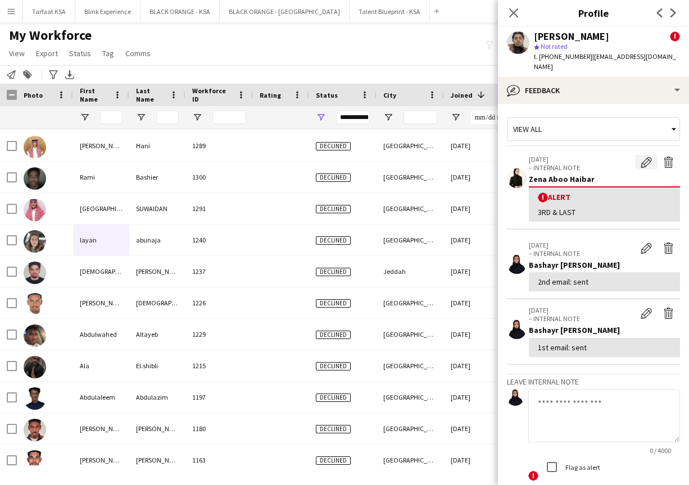
click at [369, 165] on app-icon "Edit alert" at bounding box center [645, 162] width 11 height 11
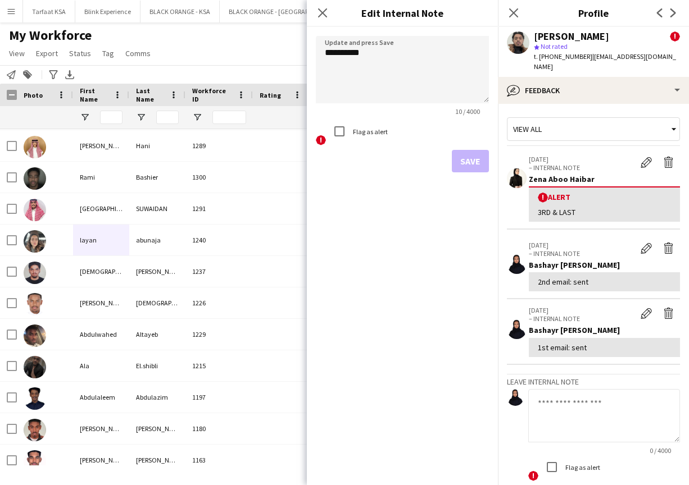
click at [369, 132] on label "Flag as alert" at bounding box center [369, 132] width 37 height 8
click at [369, 162] on button "Save" at bounding box center [470, 161] width 37 height 22
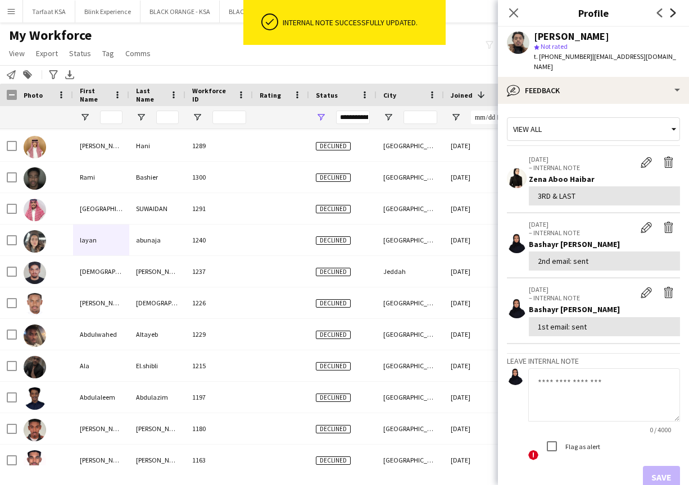
click at [369, 15] on icon at bounding box center [673, 12] width 6 height 9
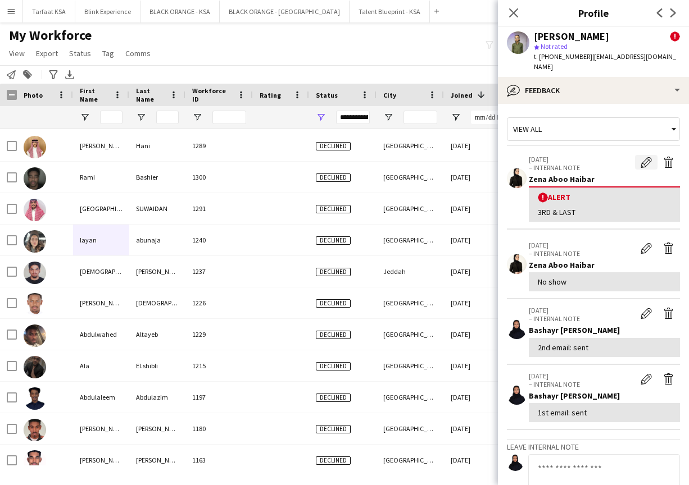
click at [369, 157] on app-icon "Edit alert" at bounding box center [645, 162] width 11 height 11
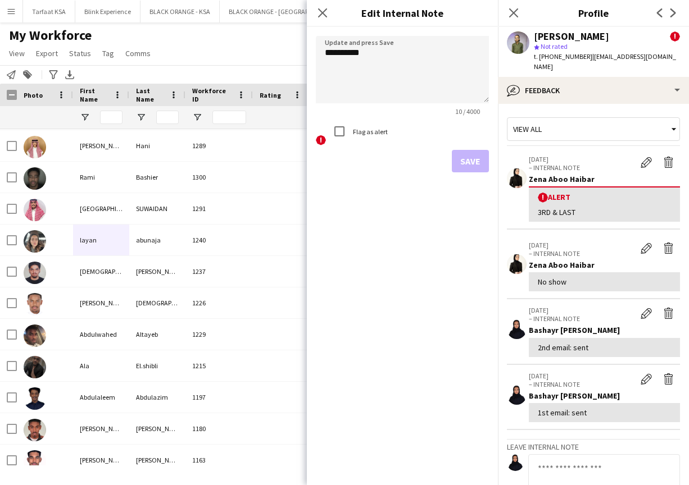
click at [362, 132] on label "Flag as alert" at bounding box center [369, 132] width 37 height 8
click at [369, 165] on button "Save" at bounding box center [470, 161] width 37 height 22
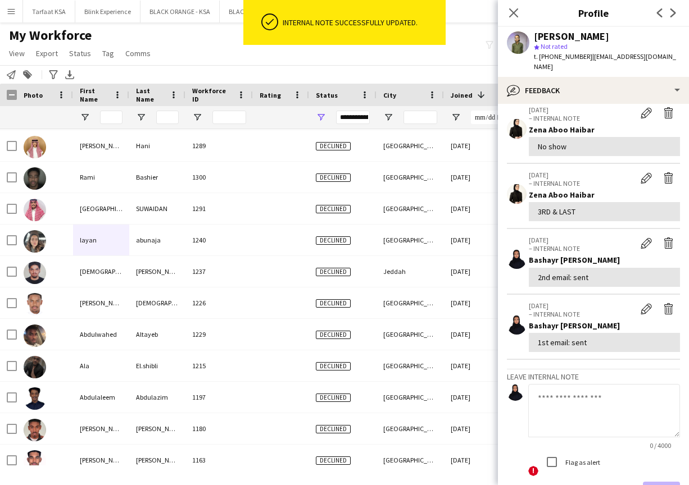
scroll to position [62, 0]
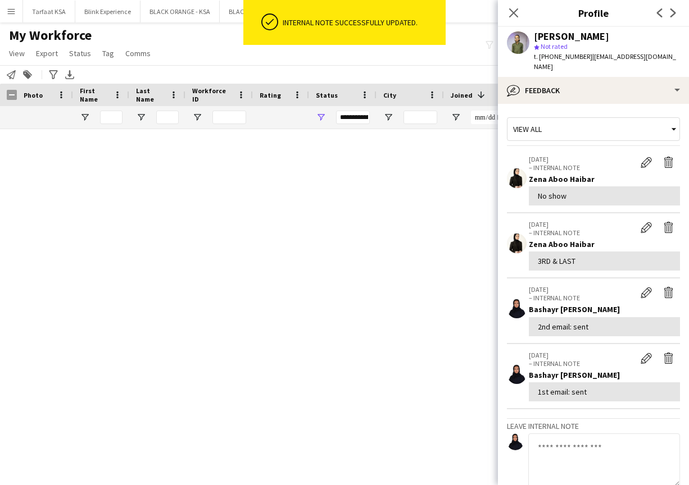
scroll to position [67, 0]
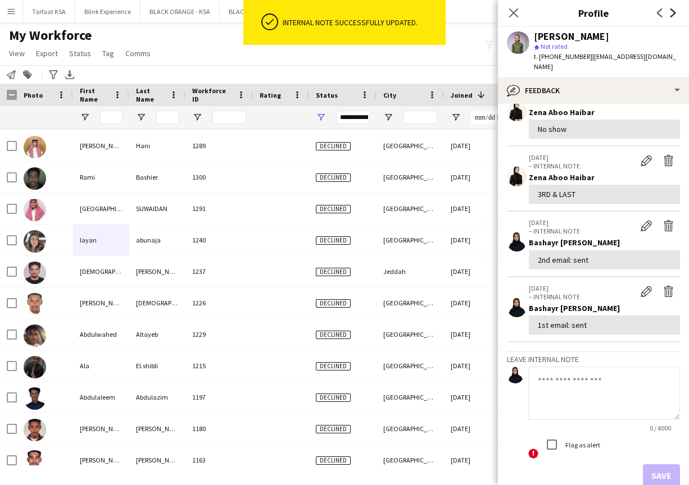
click at [676, 13] on icon "Next" at bounding box center [673, 12] width 9 height 9
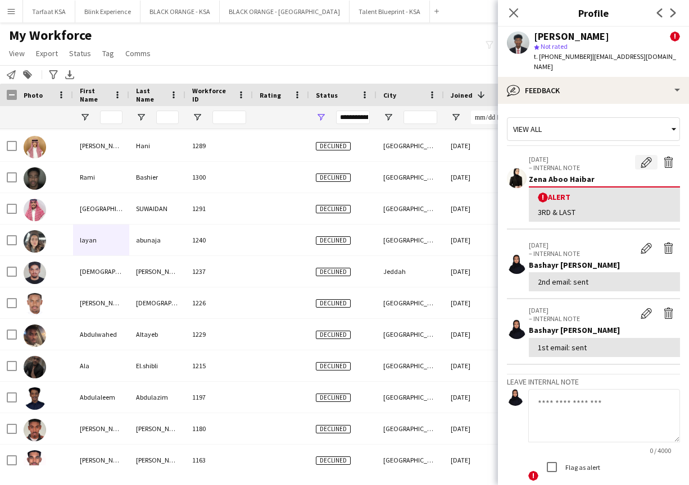
click at [647, 157] on app-icon "Edit alert" at bounding box center [645, 162] width 11 height 11
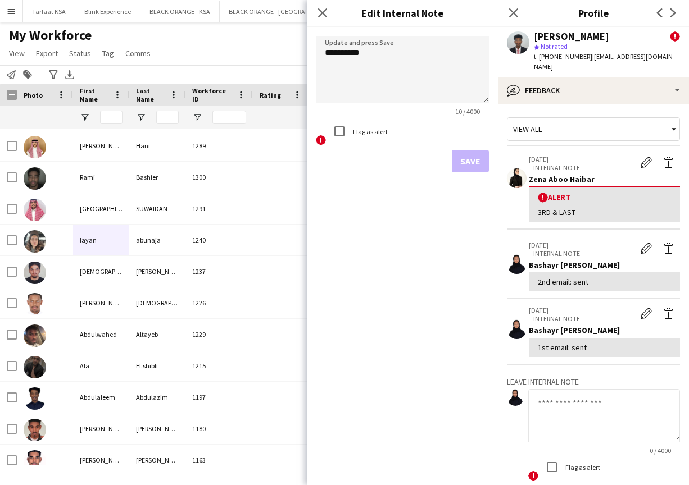
click at [367, 133] on label "Flag as alert" at bounding box center [369, 132] width 37 height 8
click at [478, 154] on button "Save" at bounding box center [470, 161] width 37 height 22
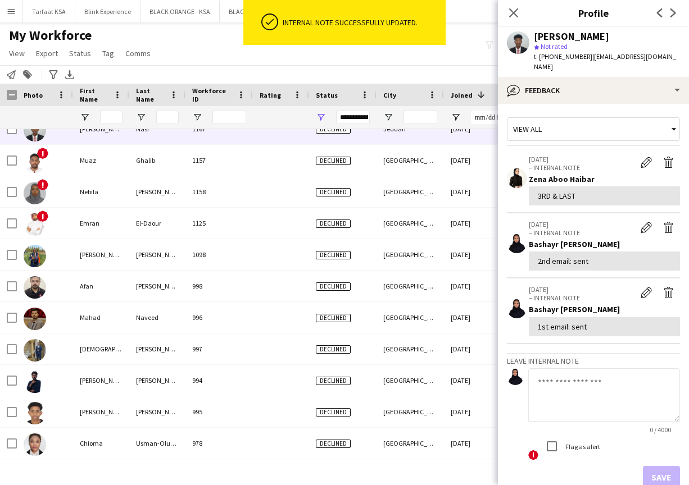
scroll to position [0, 0]
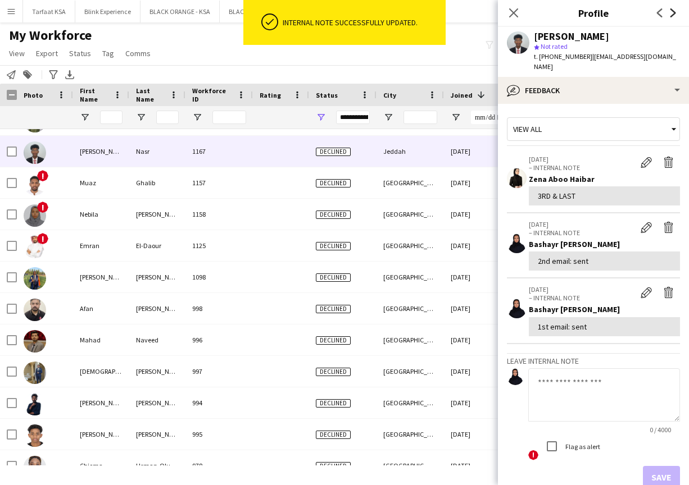
click at [674, 17] on icon "Next" at bounding box center [673, 12] width 9 height 9
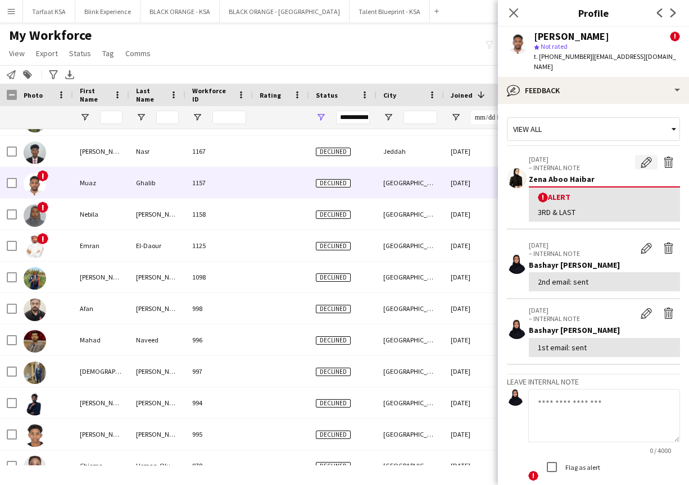
click at [647, 157] on app-icon "Edit alert" at bounding box center [645, 162] width 11 height 11
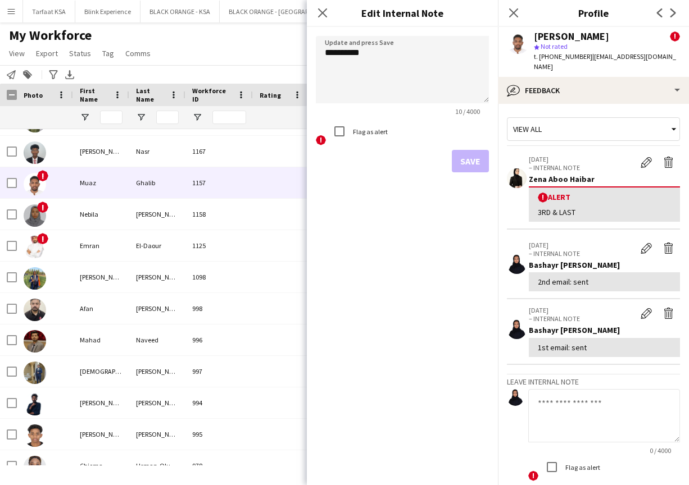
click at [371, 131] on label "Flag as alert" at bounding box center [369, 132] width 37 height 8
click at [456, 163] on button "Save" at bounding box center [470, 161] width 37 height 22
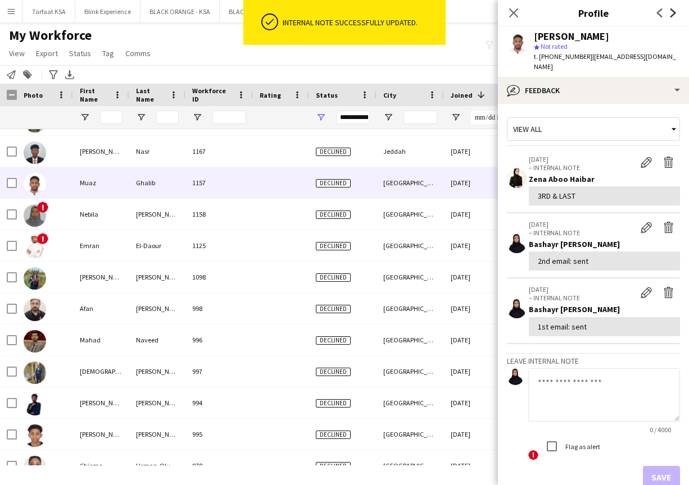
click at [674, 13] on icon at bounding box center [673, 12] width 6 height 9
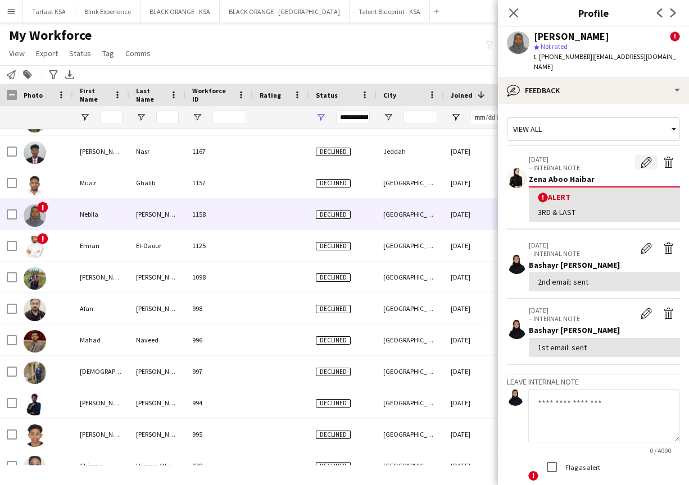
click at [646, 158] on button "Edit alert" at bounding box center [646, 162] width 22 height 15
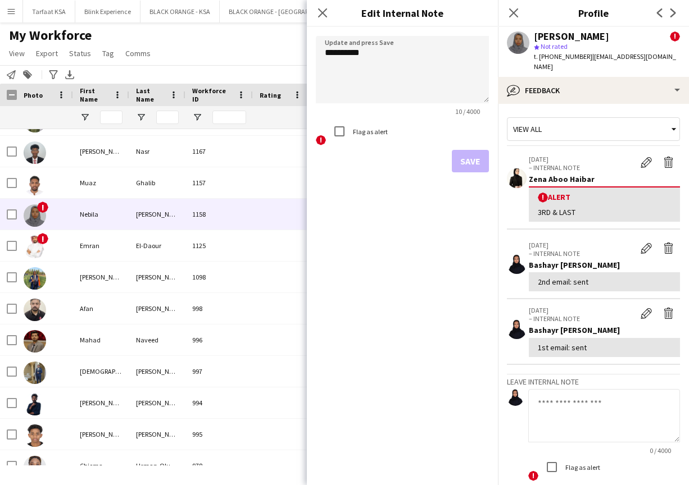
click at [378, 134] on label "Flag as alert" at bounding box center [369, 132] width 37 height 8
click at [448, 160] on div "Save" at bounding box center [402, 161] width 173 height 22
click at [467, 166] on button "Save" at bounding box center [470, 161] width 37 height 22
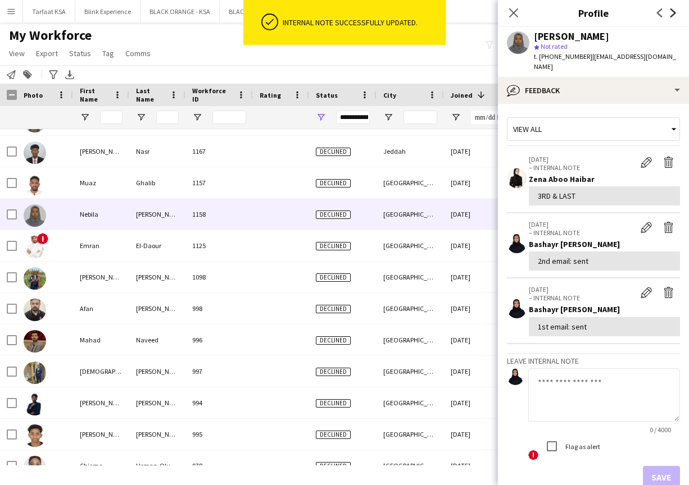
click at [669, 17] on icon "Next" at bounding box center [673, 12] width 9 height 9
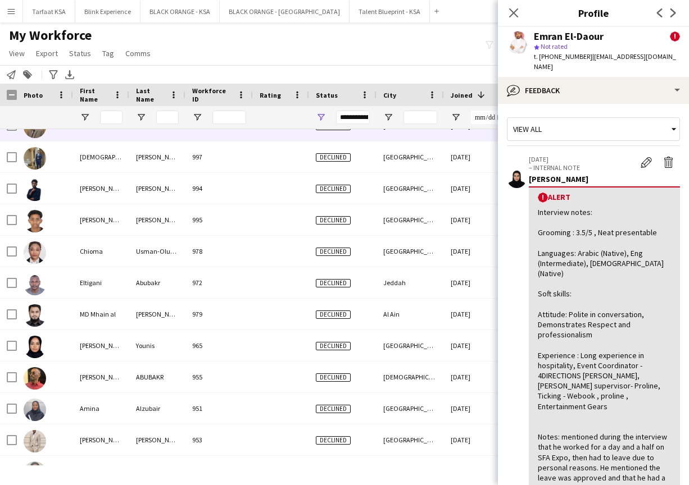
scroll to position [1913, 0]
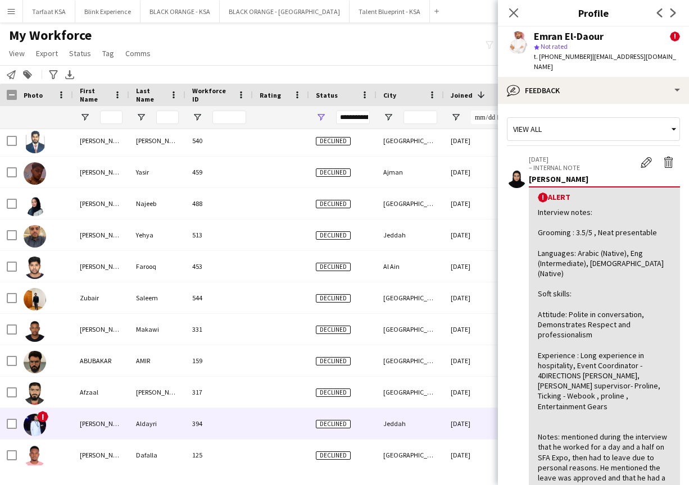
click at [131, 426] on div "Aldayri" at bounding box center [157, 423] width 56 height 31
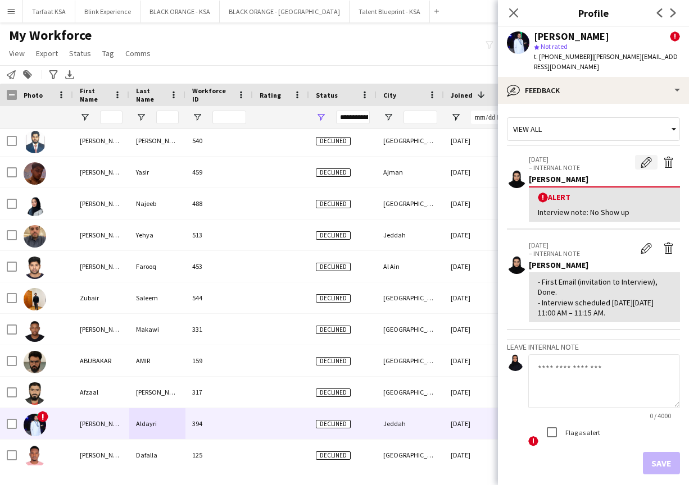
click at [642, 157] on app-icon "Edit alert" at bounding box center [645, 162] width 11 height 11
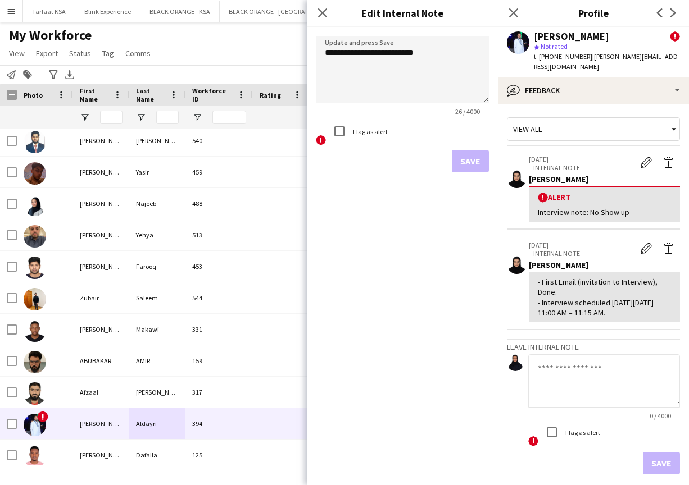
click at [372, 132] on label "Flag as alert" at bounding box center [369, 132] width 37 height 8
click at [470, 162] on button "Save" at bounding box center [470, 161] width 37 height 22
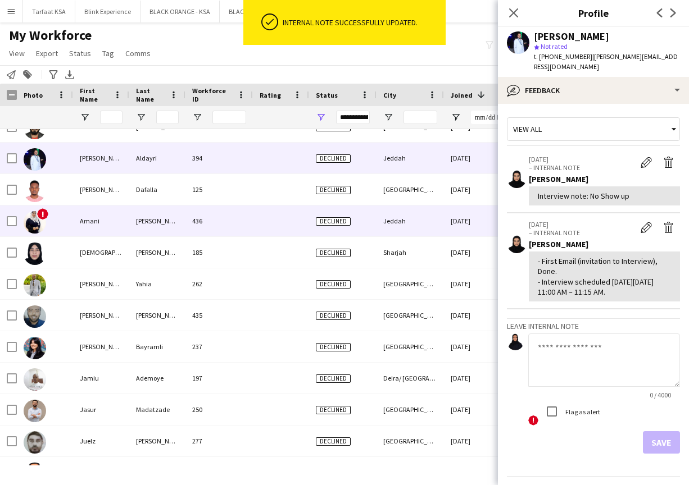
click at [78, 219] on div "Amani" at bounding box center [101, 221] width 56 height 31
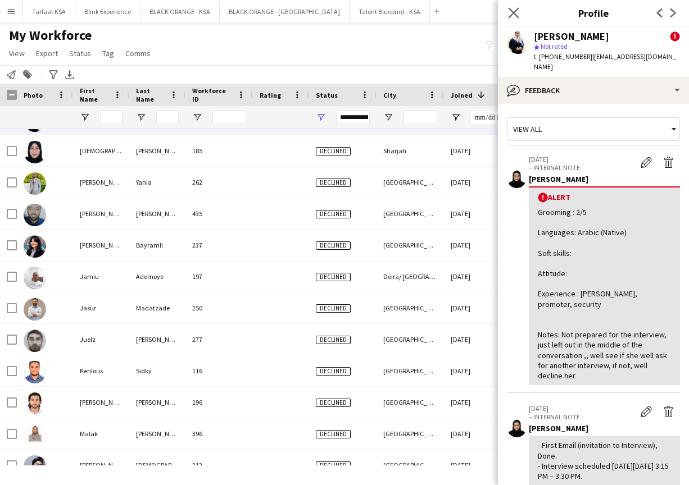
click at [514, 19] on app-icon "Close pop-in" at bounding box center [514, 13] width 16 height 16
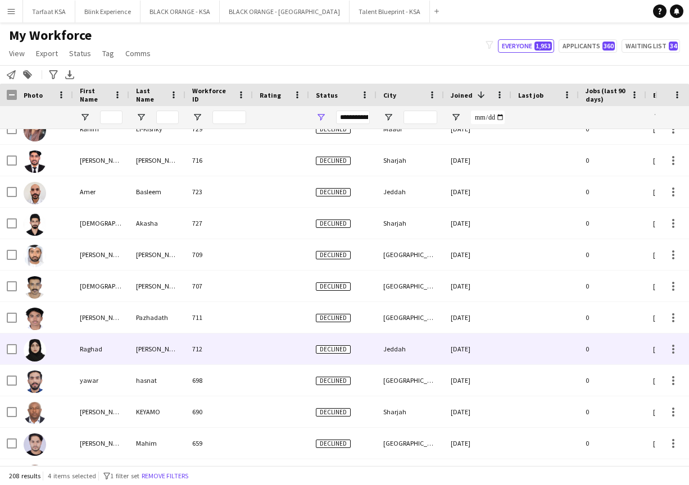
click at [43, 347] on img at bounding box center [35, 350] width 22 height 22
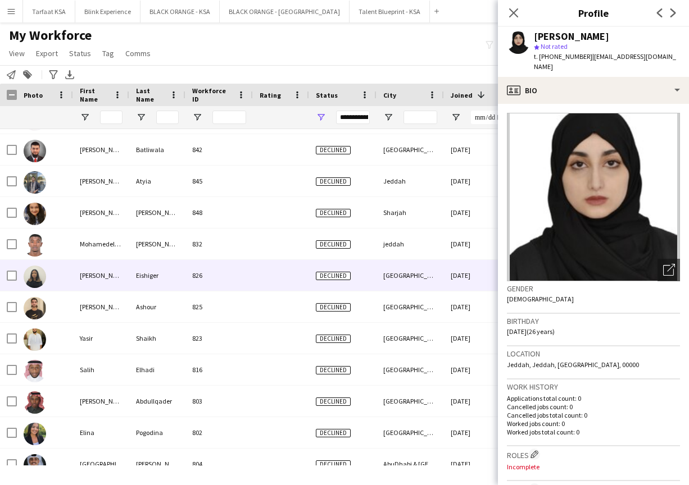
click at [35, 271] on img at bounding box center [35, 277] width 22 height 22
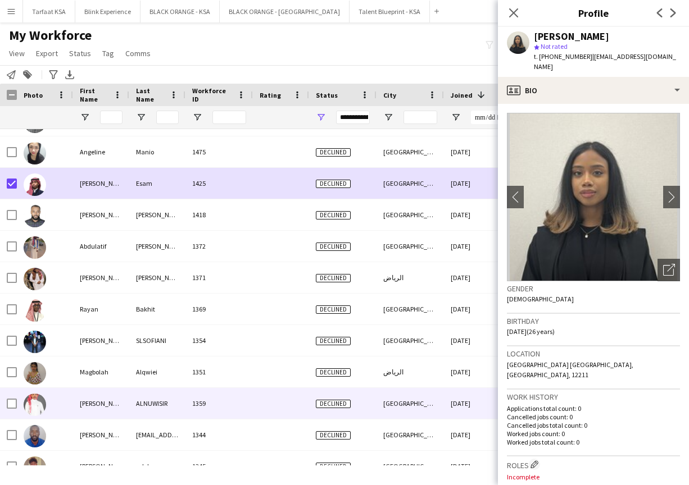
click at [33, 408] on img at bounding box center [35, 405] width 22 height 22
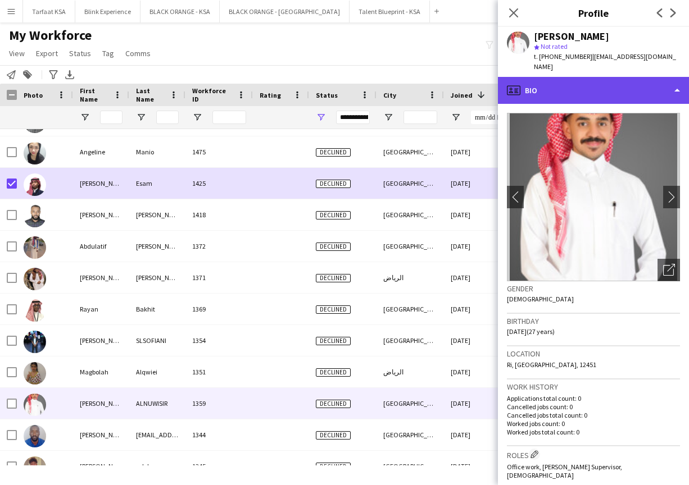
click at [644, 82] on div "profile Bio" at bounding box center [593, 90] width 191 height 27
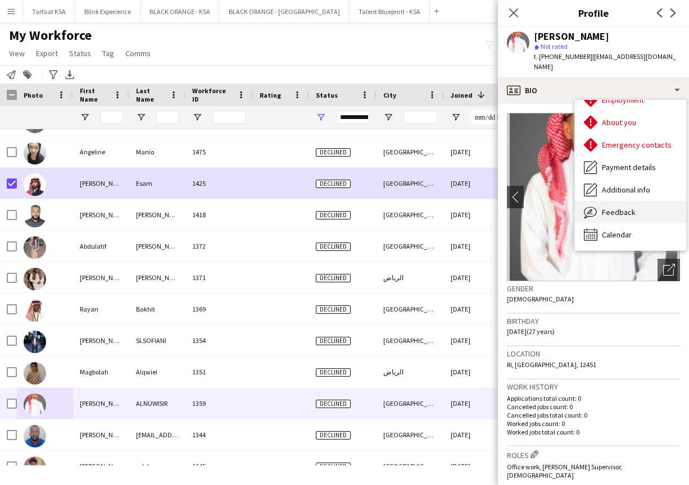
click at [629, 207] on span "Feedback" at bounding box center [619, 212] width 34 height 10
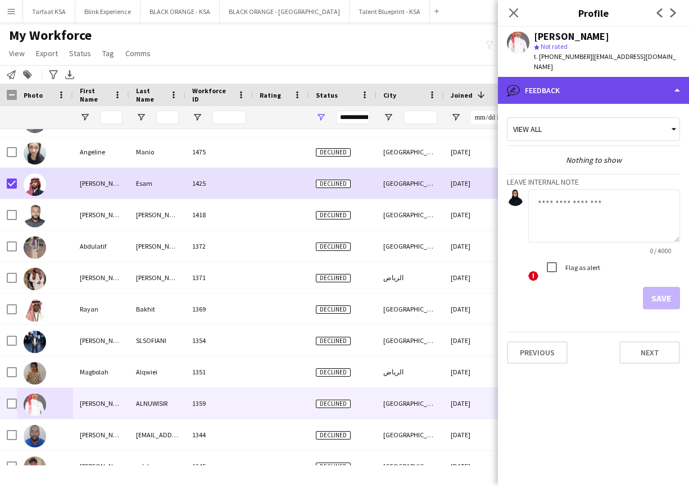
click at [628, 77] on div "bubble-pencil Feedback" at bounding box center [593, 90] width 191 height 27
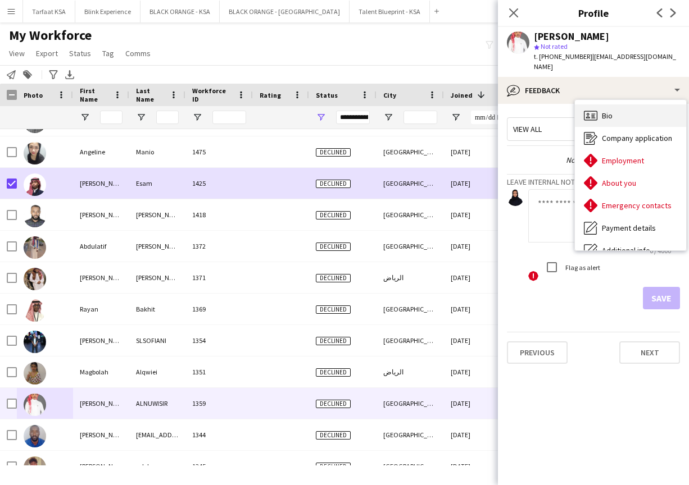
click at [620, 111] on div "Bio Bio" at bounding box center [630, 115] width 111 height 22
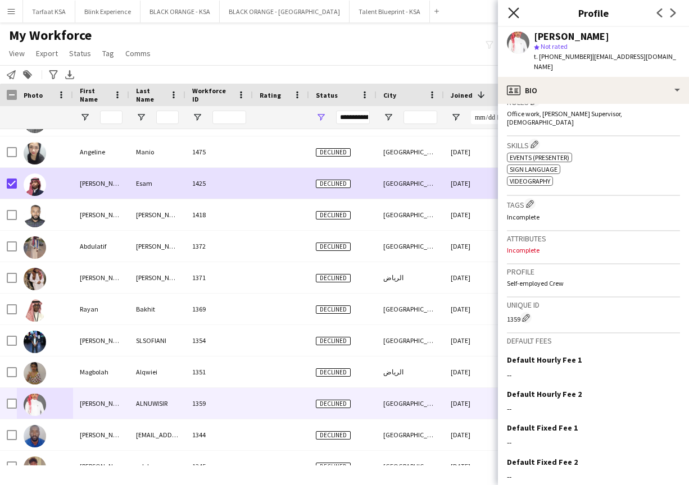
click at [516, 13] on icon "Close pop-in" at bounding box center [513, 12] width 11 height 11
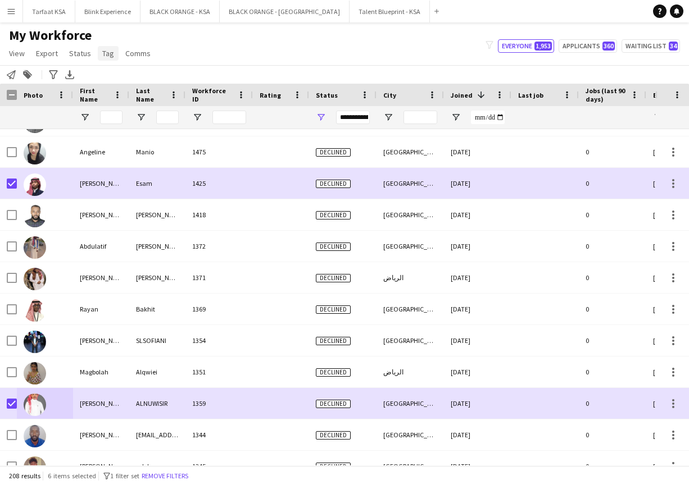
click at [108, 54] on span "Tag" at bounding box center [108, 53] width 12 height 10
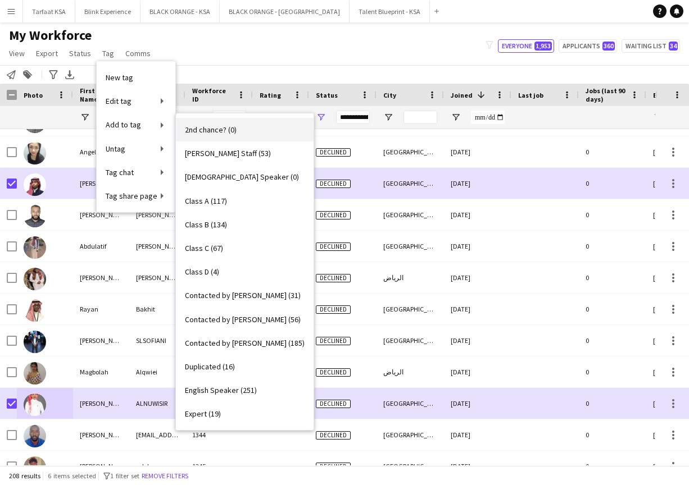
click at [214, 133] on span "2nd chance? (0)" at bounding box center [211, 130] width 52 height 10
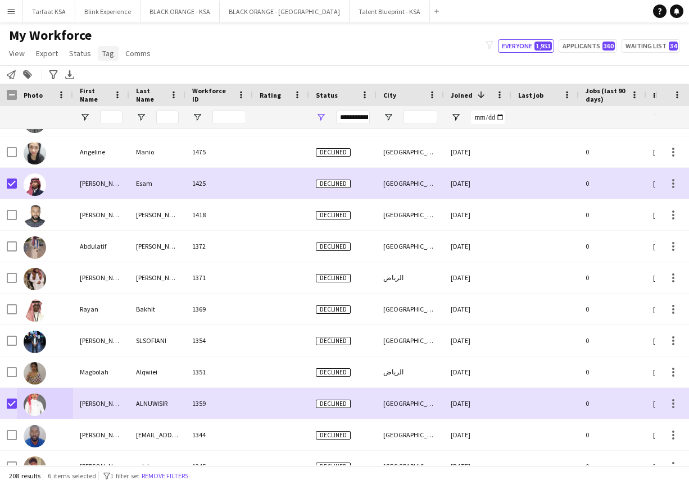
click at [102, 51] on span "Tag" at bounding box center [108, 53] width 12 height 10
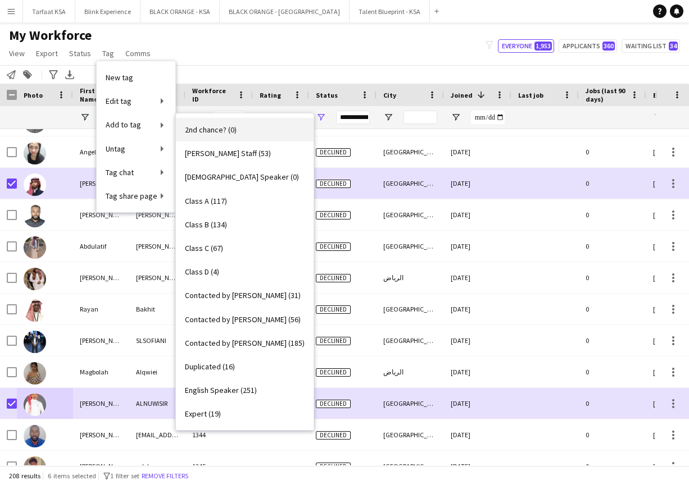
click at [197, 133] on span "2nd chance? (0)" at bounding box center [211, 130] width 52 height 10
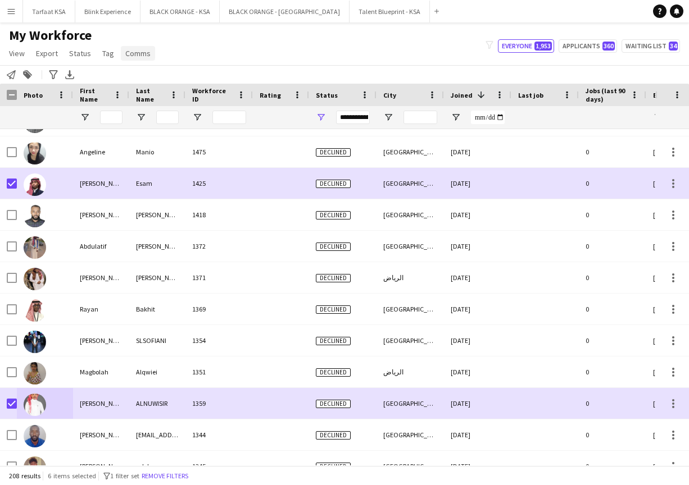
click at [135, 56] on span "Comms" at bounding box center [137, 53] width 25 height 10
click at [102, 53] on span "Tag" at bounding box center [108, 53] width 12 height 10
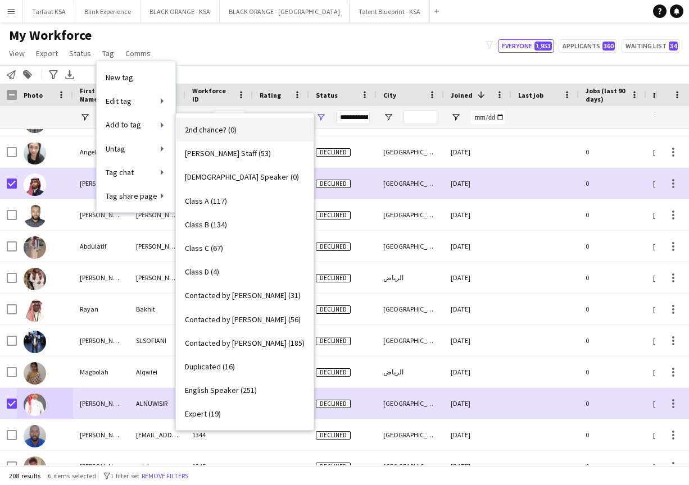
click at [204, 129] on span "2nd chance? (0)" at bounding box center [211, 130] width 52 height 10
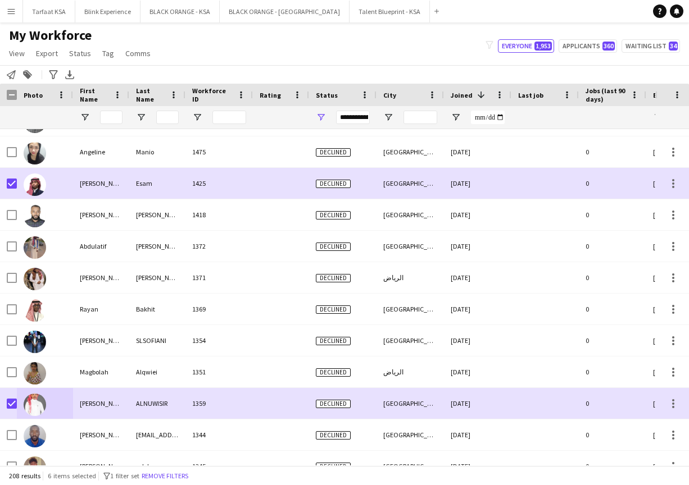
click at [283, 65] on div "Notify workforce Add to tag Search tags magnifier Add tag Advanced filters Adva…" at bounding box center [344, 74] width 689 height 19
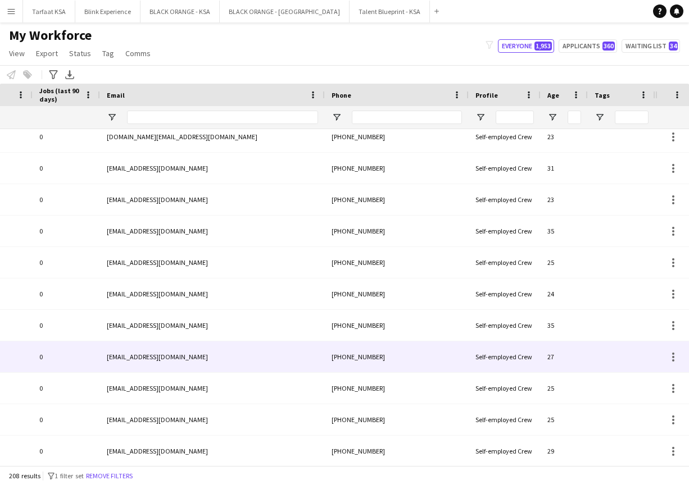
click at [619, 354] on div at bounding box center [621, 357] width 67 height 31
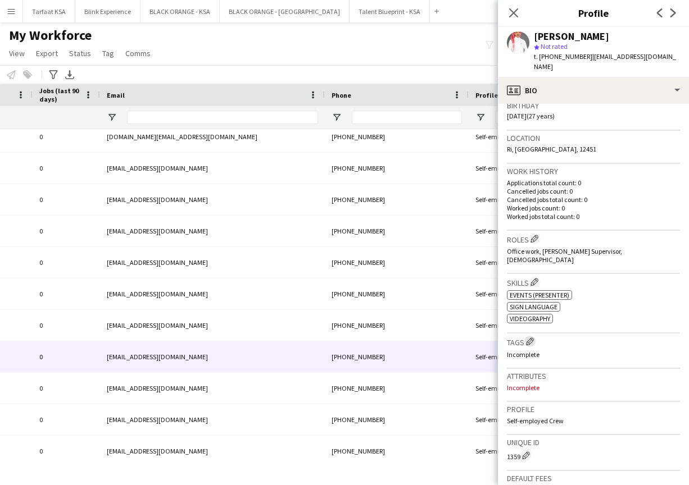
click at [532, 338] on app-icon "Edit crew company tags" at bounding box center [530, 342] width 8 height 8
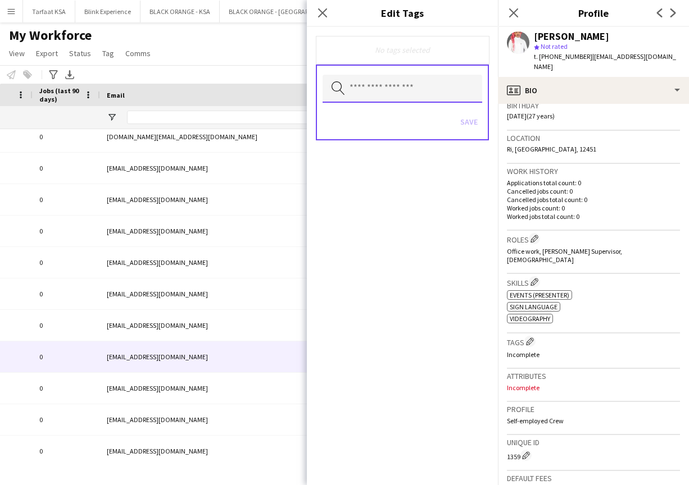
click at [394, 89] on input "text" at bounding box center [402, 89] width 160 height 28
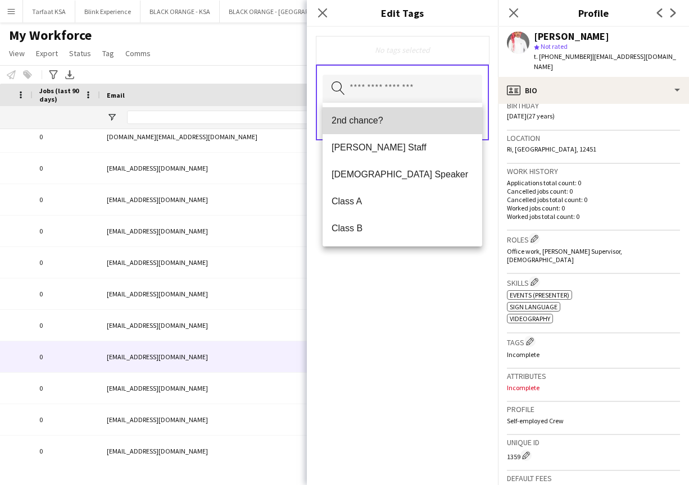
click at [358, 117] on span "2nd chance?" at bounding box center [402, 120] width 142 height 11
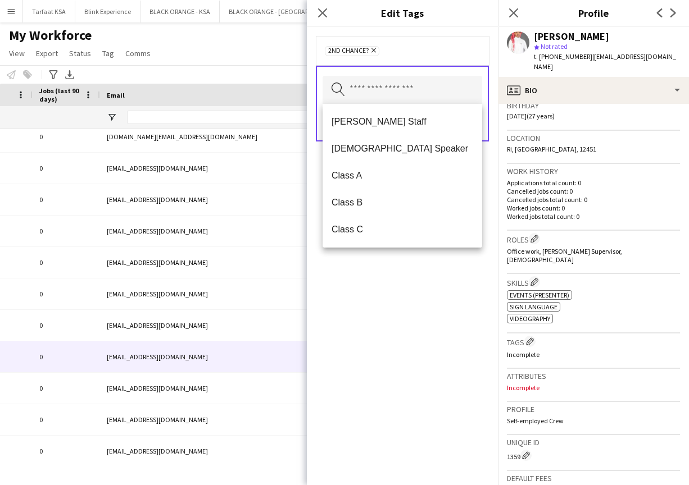
click at [399, 339] on div "2nd chance? Remove Search by tag name Save" at bounding box center [402, 256] width 191 height 458
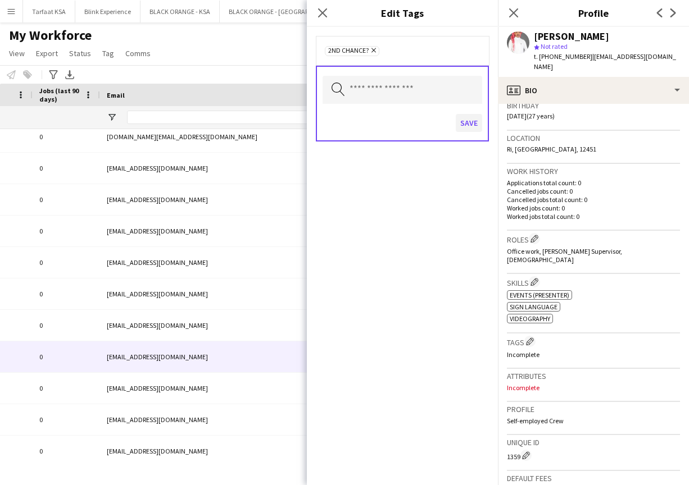
click at [467, 125] on button "Save" at bounding box center [469, 123] width 26 height 18
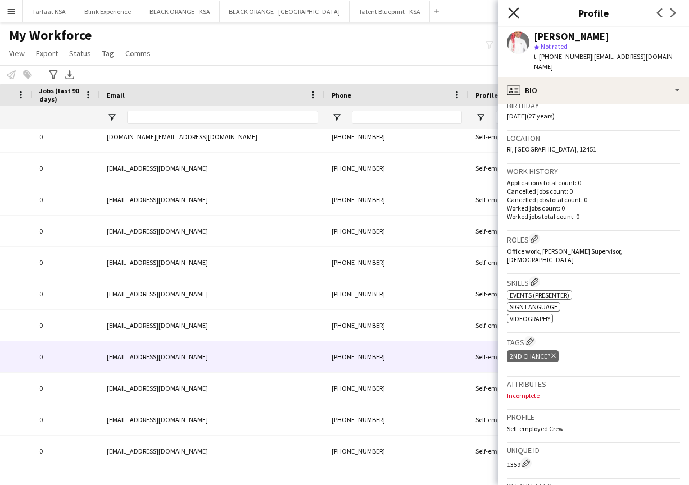
click at [514, 11] on icon "Close pop-in" at bounding box center [513, 12] width 11 height 11
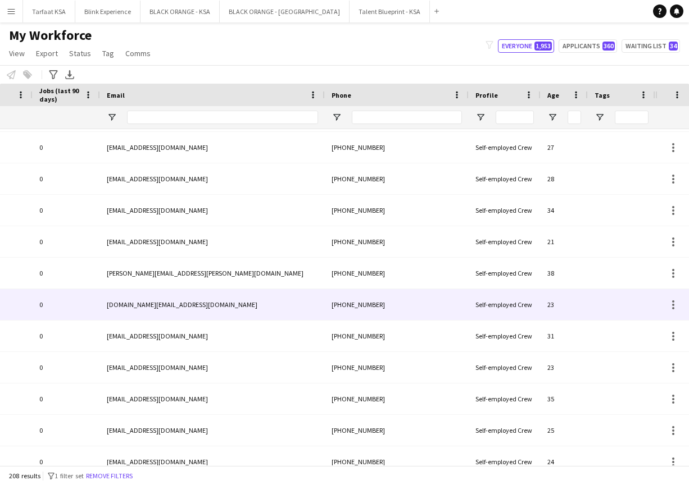
click at [604, 307] on div at bounding box center [621, 304] width 67 height 31
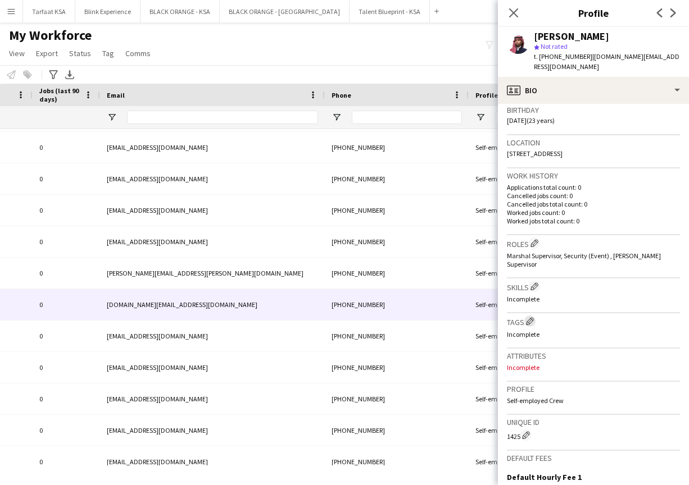
click at [534, 317] on app-icon "Edit crew company tags" at bounding box center [530, 321] width 8 height 8
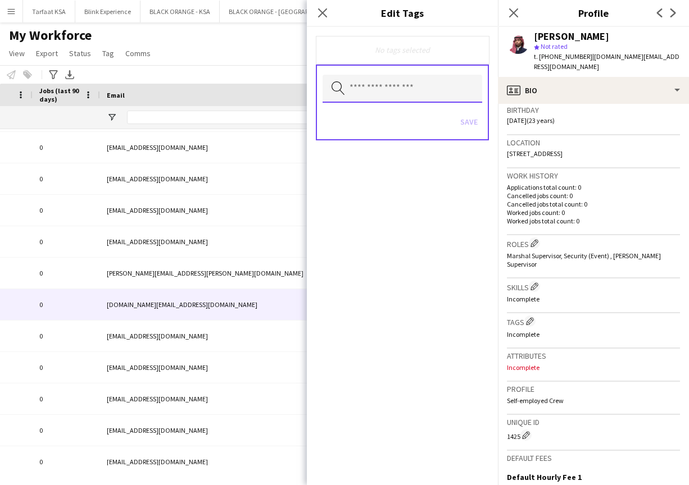
click at [404, 84] on input "text" at bounding box center [402, 89] width 160 height 28
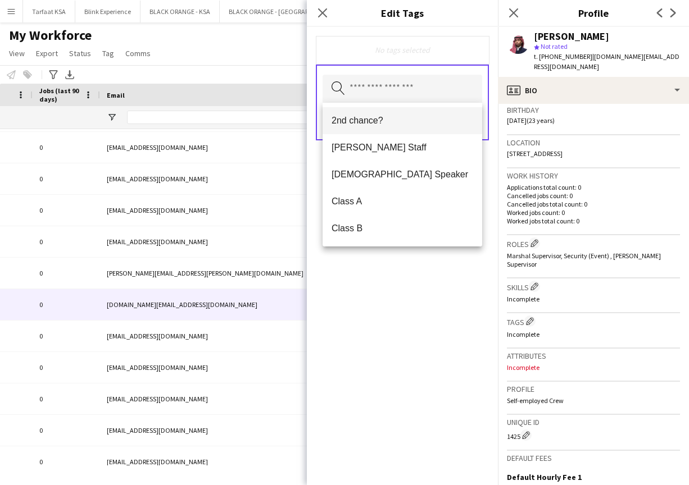
click at [404, 120] on span "2nd chance?" at bounding box center [402, 120] width 142 height 11
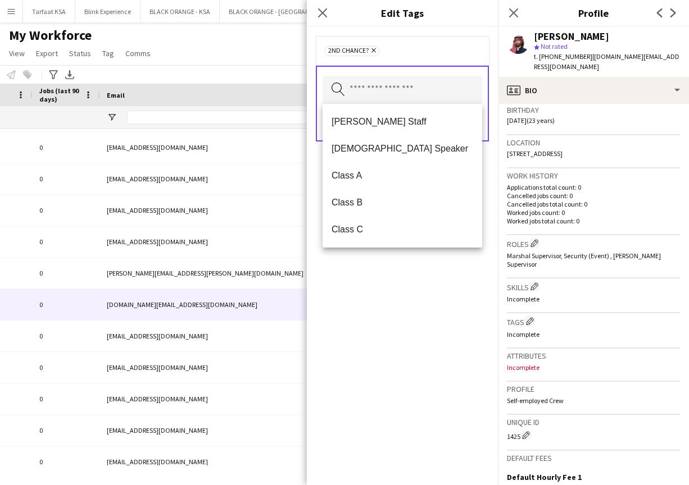
click at [496, 140] on form "2nd chance? Remove Search by tag name Save" at bounding box center [402, 100] width 191 height 146
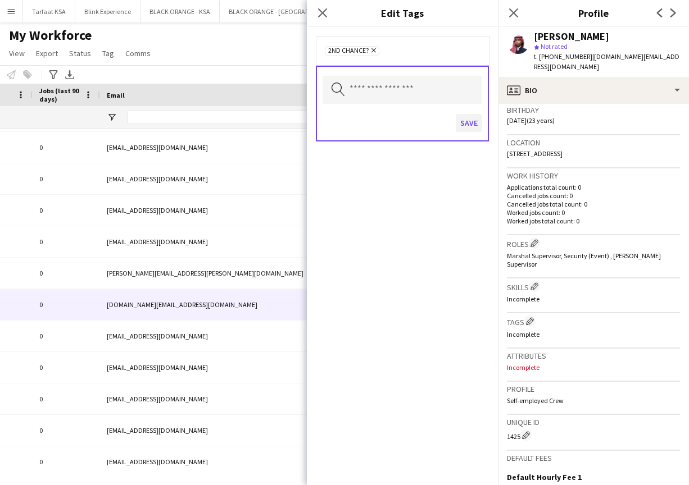
click at [471, 128] on button "Save" at bounding box center [469, 123] width 26 height 18
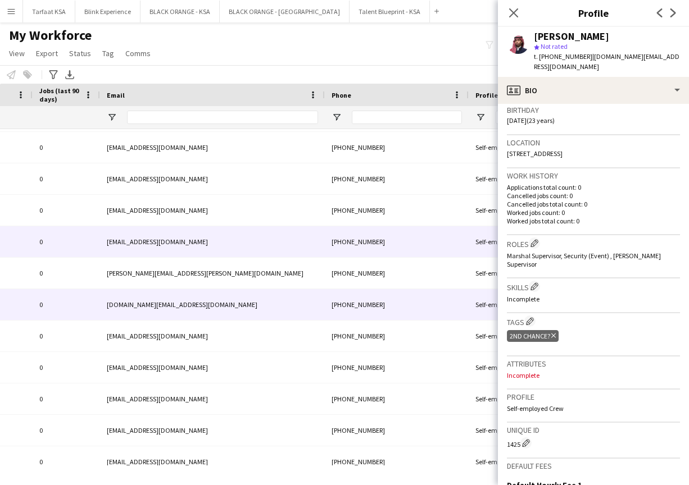
click at [143, 238] on div "[EMAIL_ADDRESS][DOMAIN_NAME]" at bounding box center [212, 241] width 225 height 31
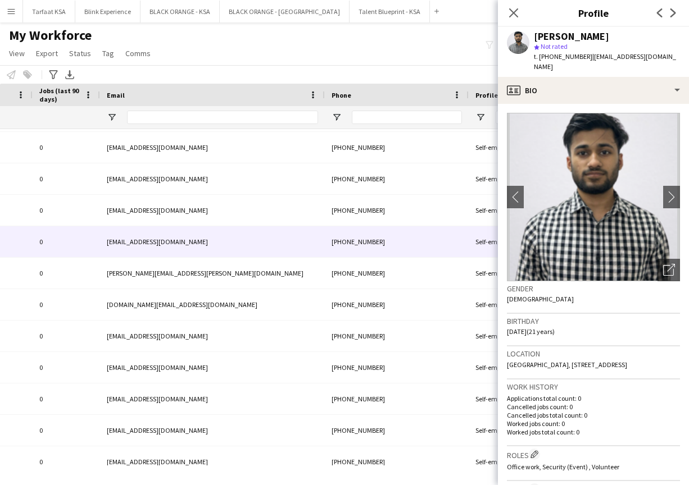
click at [514, 20] on div "Close pop-in" at bounding box center [513, 13] width 31 height 26
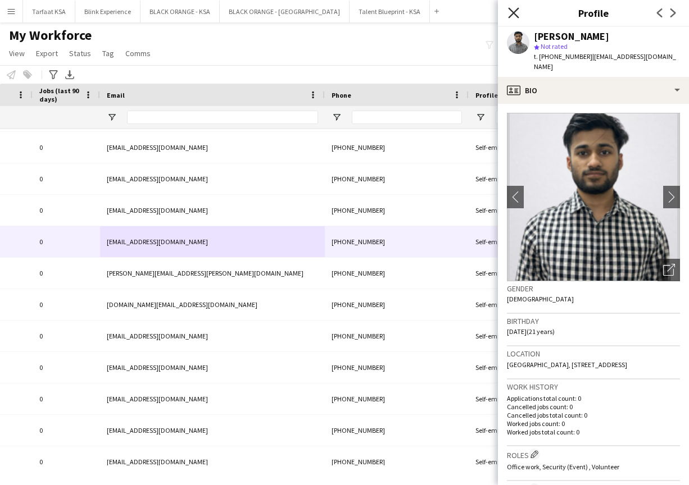
click at [514, 12] on icon at bounding box center [513, 12] width 11 height 11
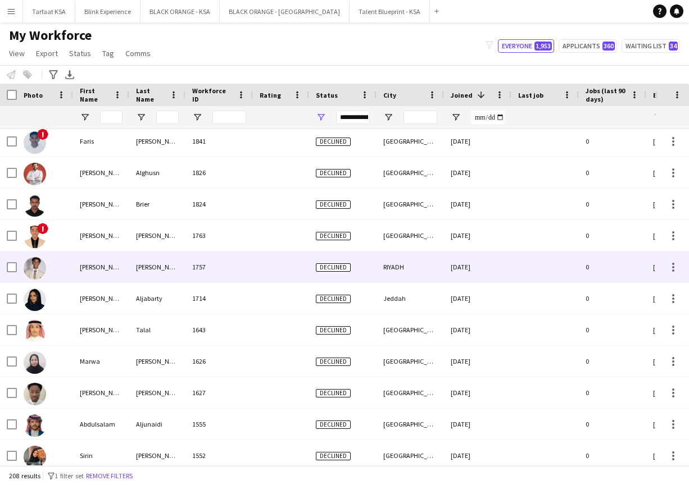
scroll to position [120, 0]
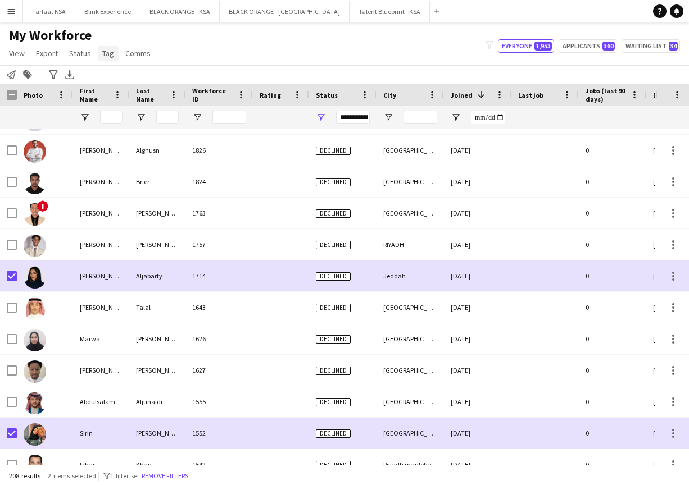
click at [110, 51] on span "Tag" at bounding box center [108, 53] width 12 height 10
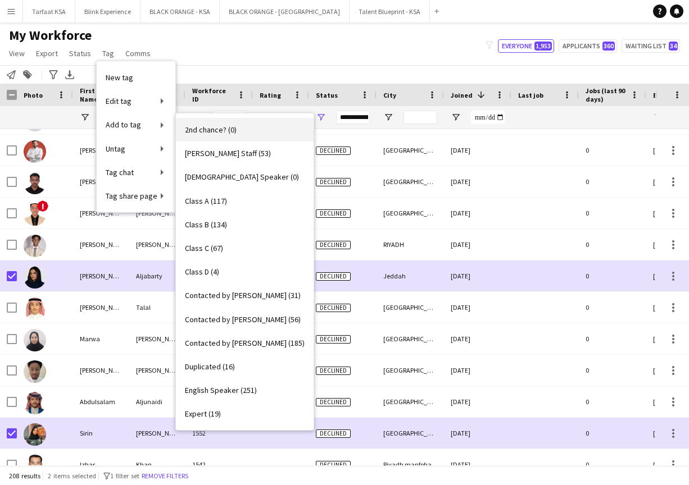
click at [200, 134] on span "2nd chance? (0)" at bounding box center [211, 130] width 52 height 10
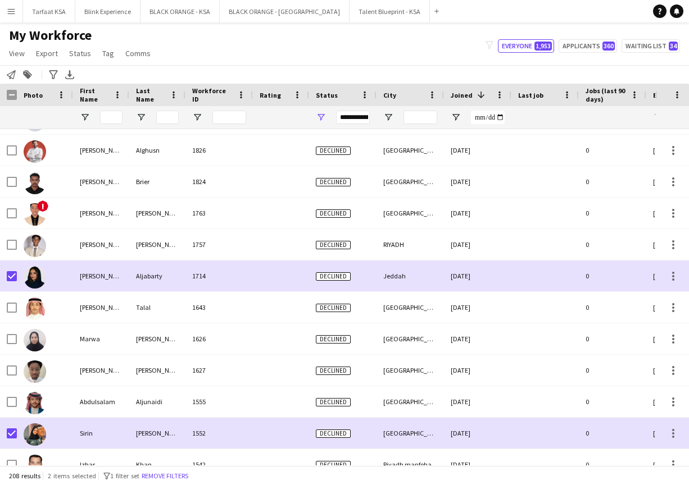
click at [292, 73] on div "Notify workforce Add to tag Search tags magnifier Add tag Advanced filters Adva…" at bounding box center [344, 74] width 689 height 19
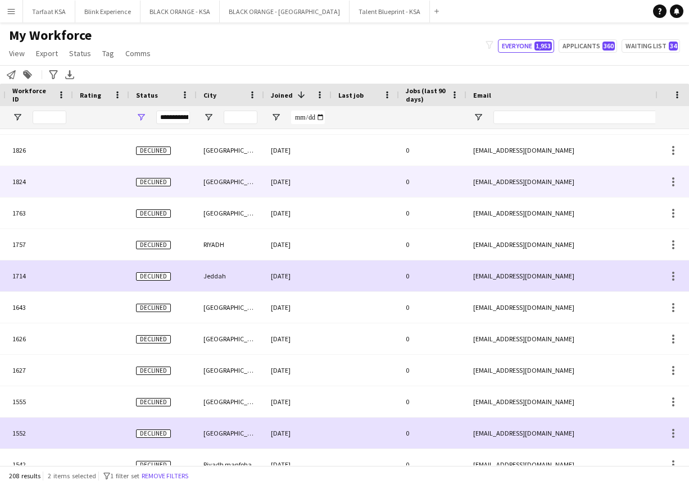
scroll to position [0, 0]
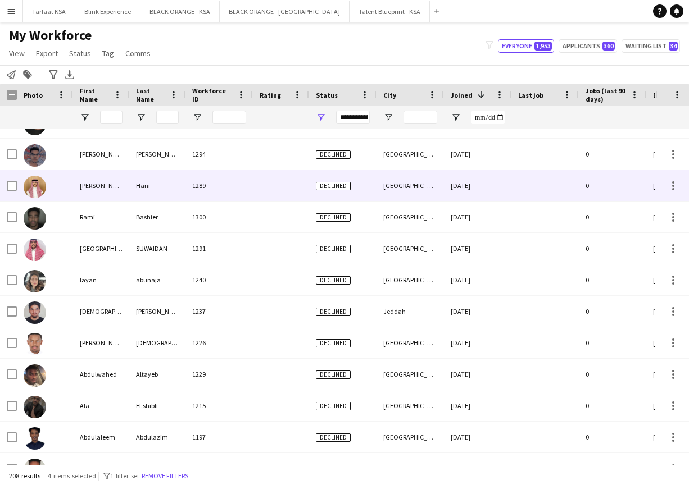
click at [41, 185] on img at bounding box center [35, 187] width 22 height 22
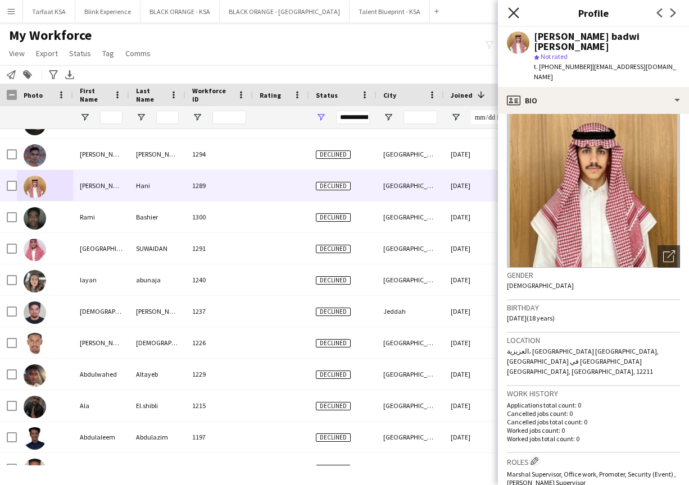
click at [512, 12] on icon at bounding box center [513, 12] width 11 height 11
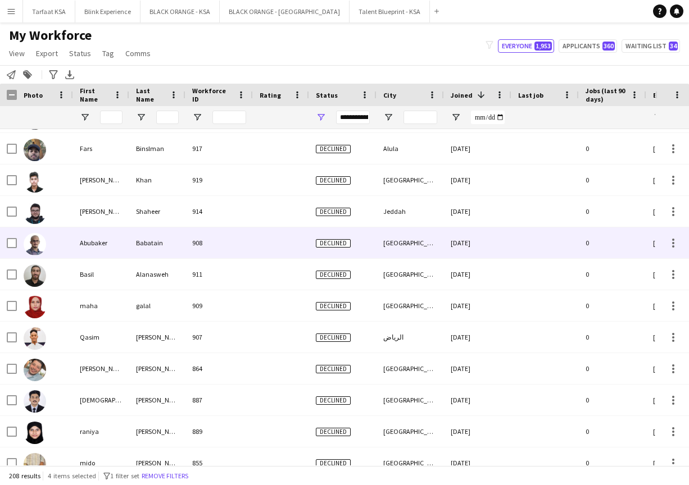
click at [31, 248] on img at bounding box center [35, 244] width 22 height 22
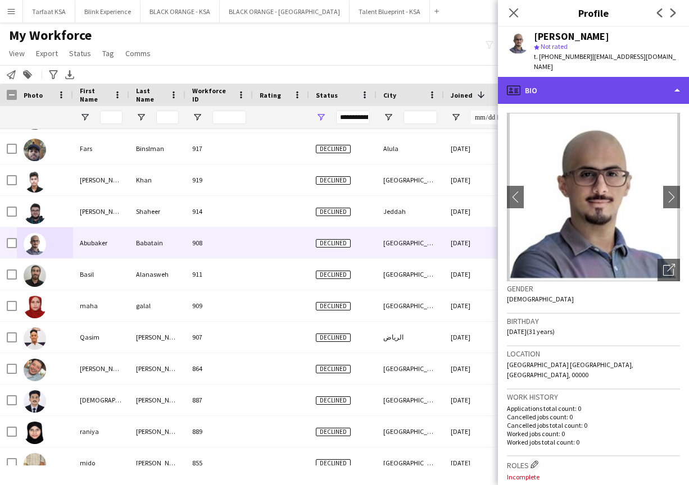
click at [586, 86] on div "profile Bio" at bounding box center [593, 90] width 191 height 27
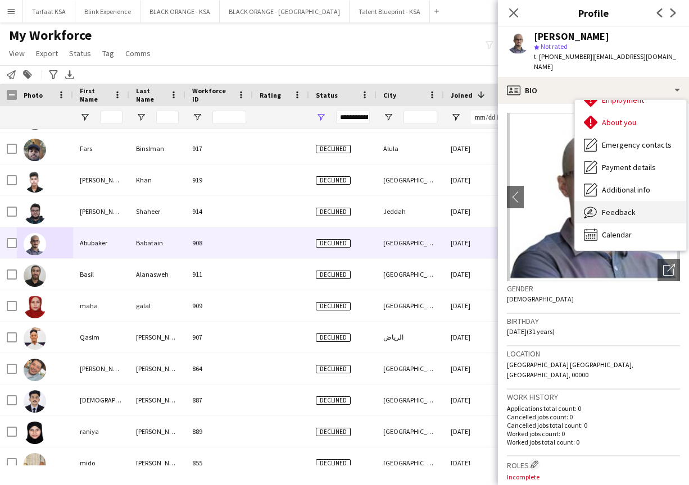
click at [620, 201] on div "Feedback Feedback" at bounding box center [630, 212] width 111 height 22
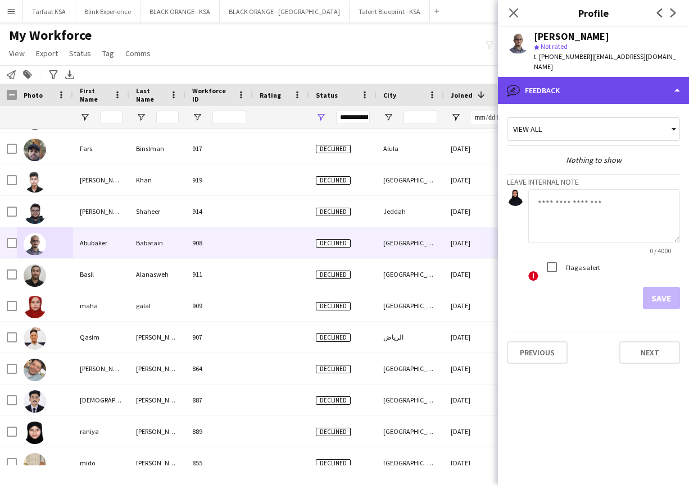
click at [665, 77] on div "bubble-pencil Feedback" at bounding box center [593, 90] width 191 height 27
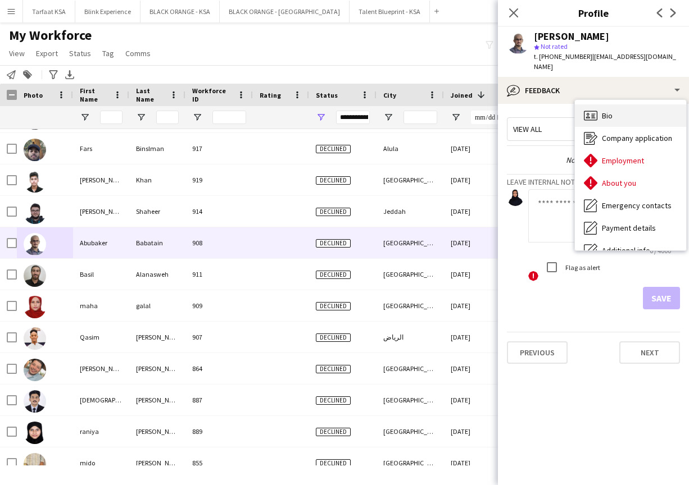
click at [630, 111] on div "Bio Bio" at bounding box center [630, 115] width 111 height 22
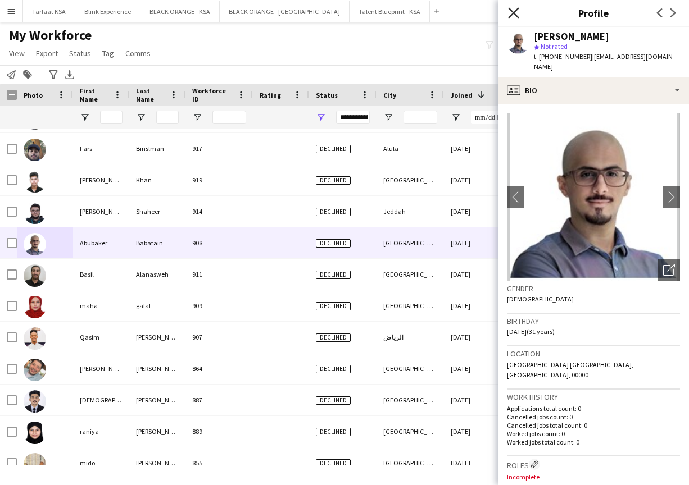
click at [513, 11] on icon "Close pop-in" at bounding box center [513, 12] width 11 height 11
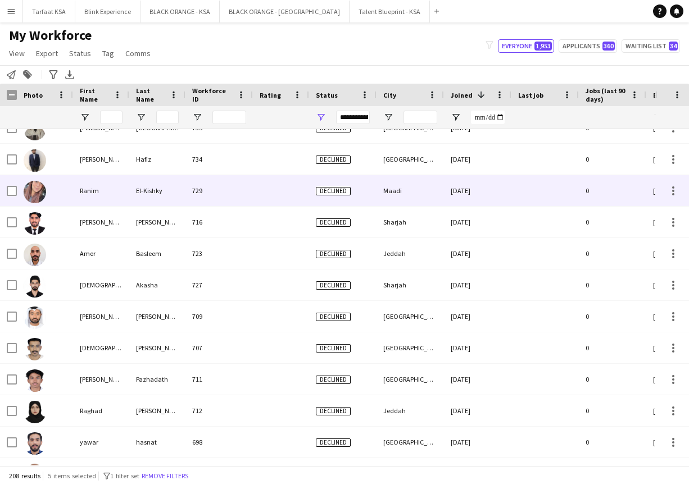
click at [38, 188] on img at bounding box center [35, 192] width 22 height 22
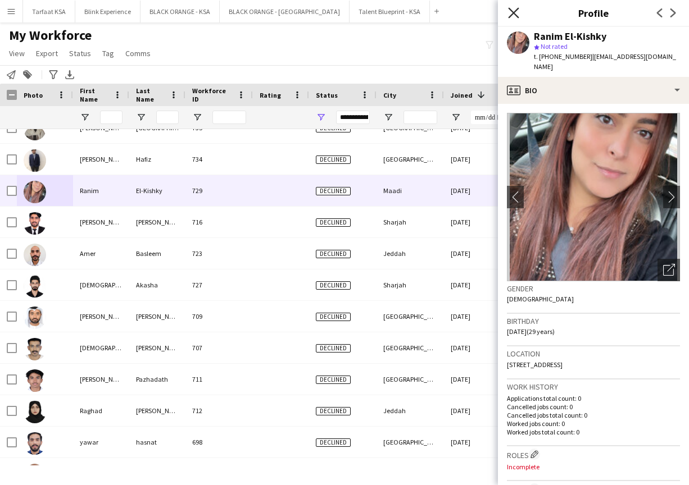
click at [515, 12] on icon "Close pop-in" at bounding box center [513, 12] width 11 height 11
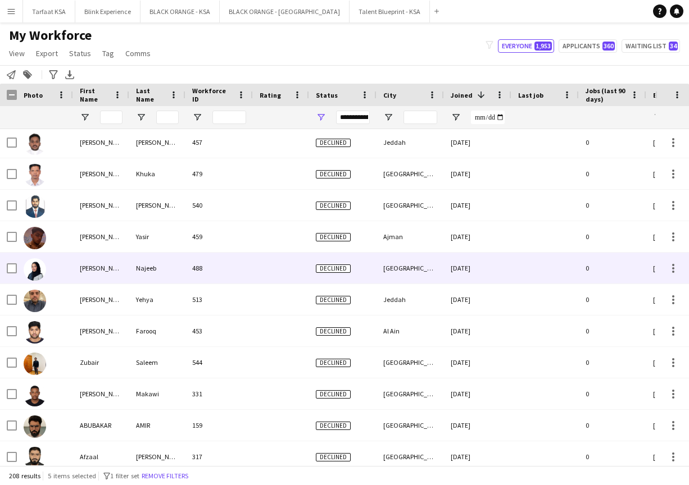
click at [34, 268] on img at bounding box center [35, 269] width 22 height 22
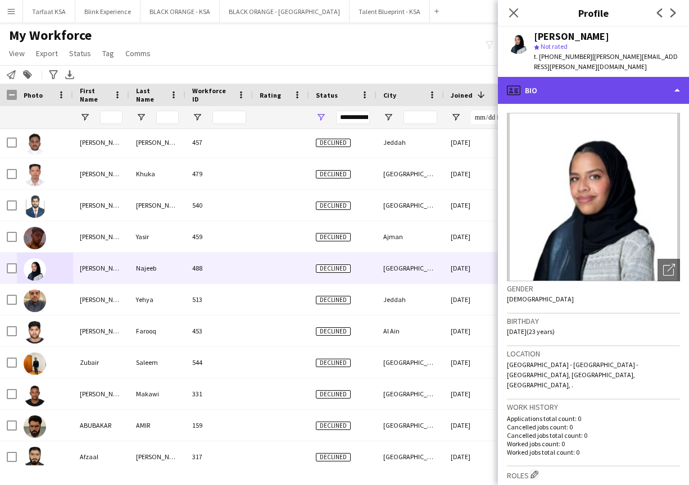
click at [648, 86] on div "profile Bio" at bounding box center [593, 90] width 191 height 27
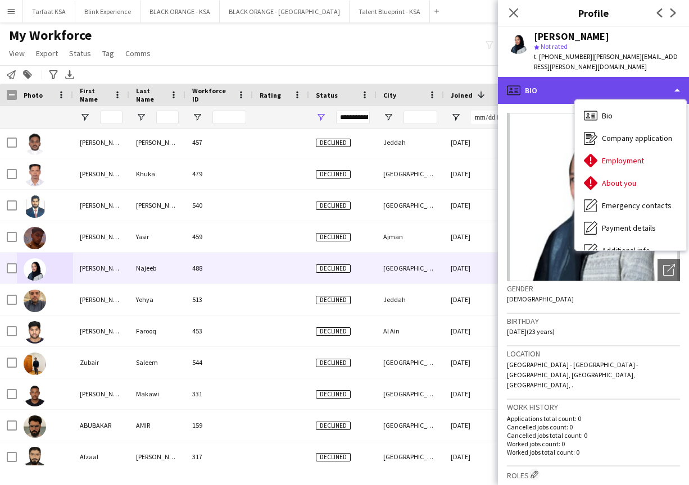
click at [640, 77] on div "profile Bio" at bounding box center [593, 90] width 191 height 27
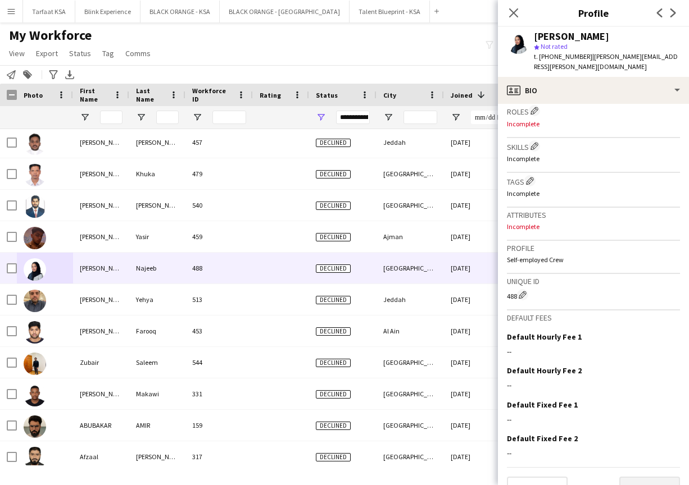
click at [652, 477] on button "Next" at bounding box center [649, 488] width 61 height 22
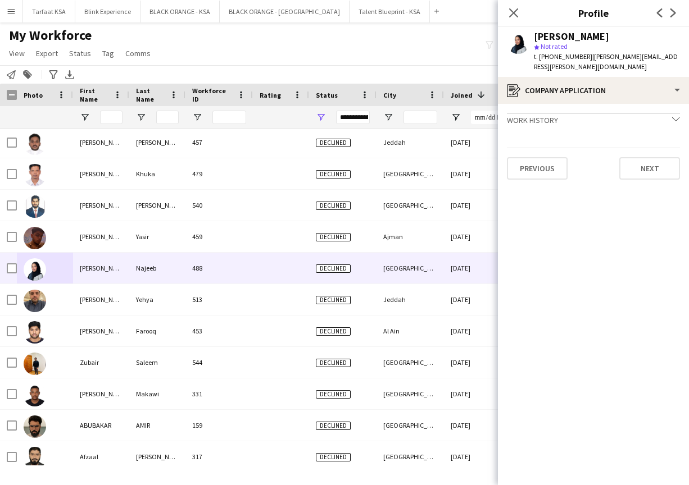
click at [664, 113] on div "Work history chevron-down" at bounding box center [593, 119] width 173 height 12
click at [663, 167] on button "Next" at bounding box center [649, 178] width 61 height 22
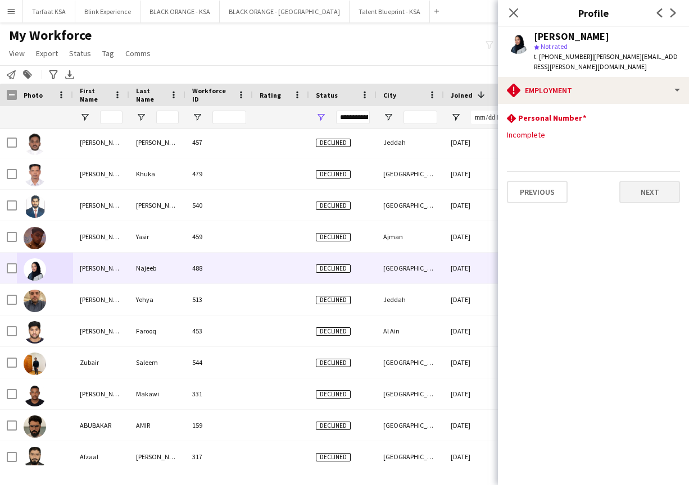
click at [665, 181] on button "Next" at bounding box center [649, 192] width 61 height 22
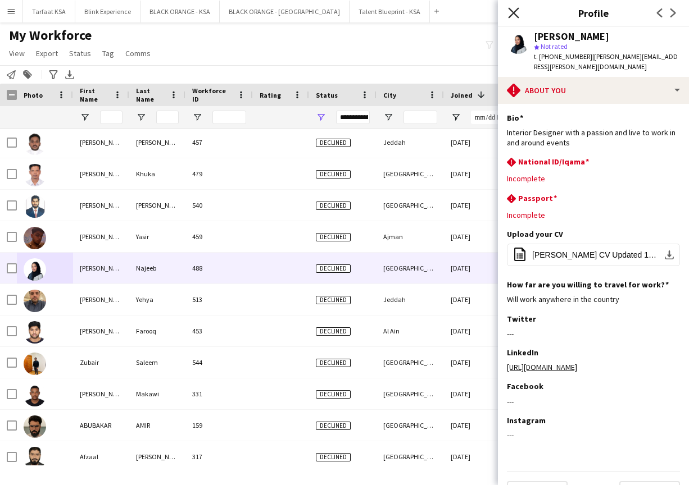
click at [512, 13] on icon "Close pop-in" at bounding box center [513, 12] width 11 height 11
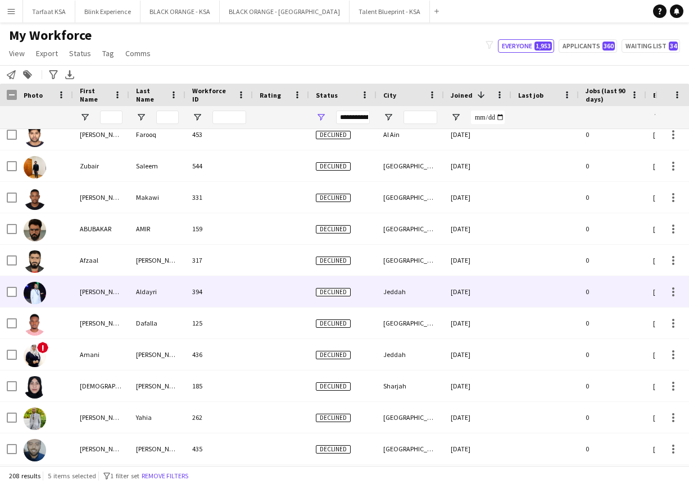
click at [37, 292] on img at bounding box center [35, 293] width 22 height 22
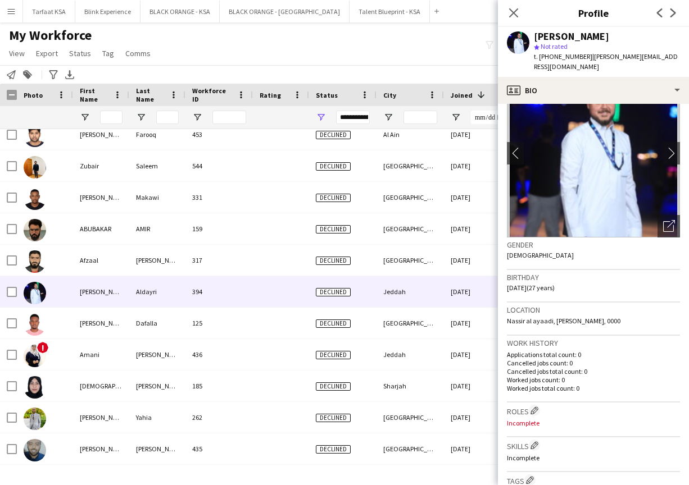
click at [673, 18] on app-icon "Next" at bounding box center [672, 12] width 13 height 13
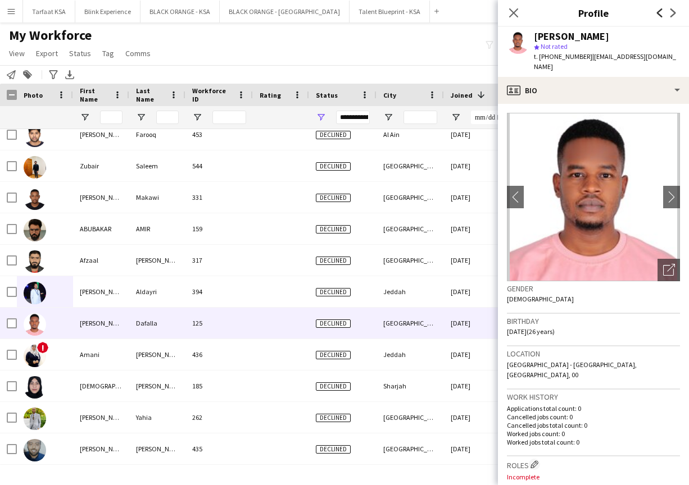
click at [658, 12] on icon at bounding box center [660, 12] width 6 height 9
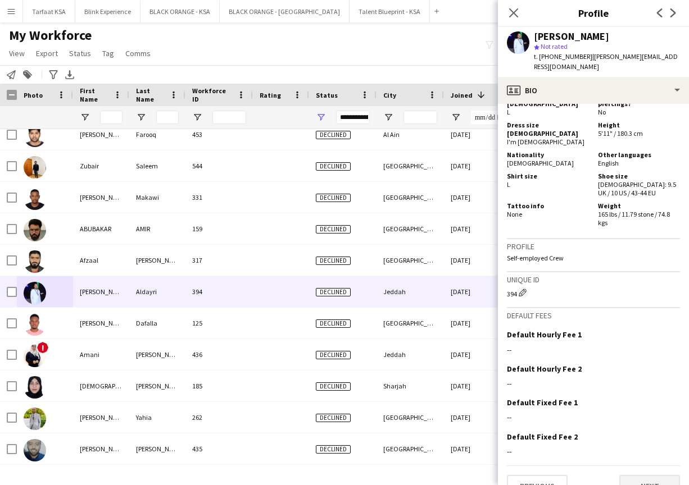
click at [648, 475] on button "Next" at bounding box center [649, 486] width 61 height 22
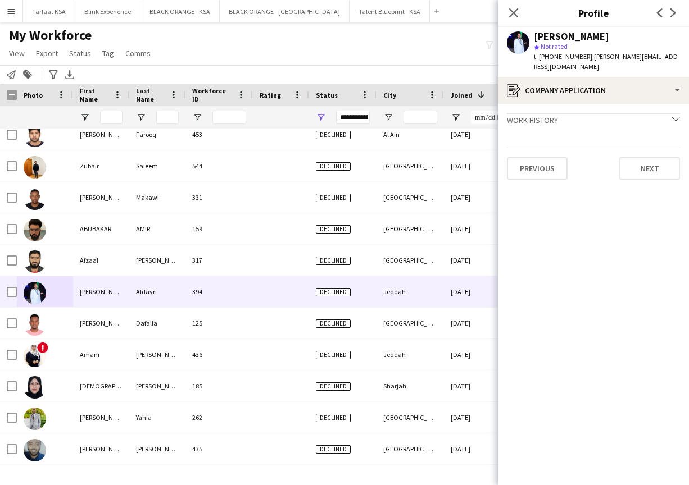
click at [658, 113] on div "Work history chevron-down" at bounding box center [593, 119] width 173 height 12
click at [657, 167] on button "Next" at bounding box center [649, 178] width 61 height 22
click at [657, 179] on button "Next" at bounding box center [649, 190] width 61 height 22
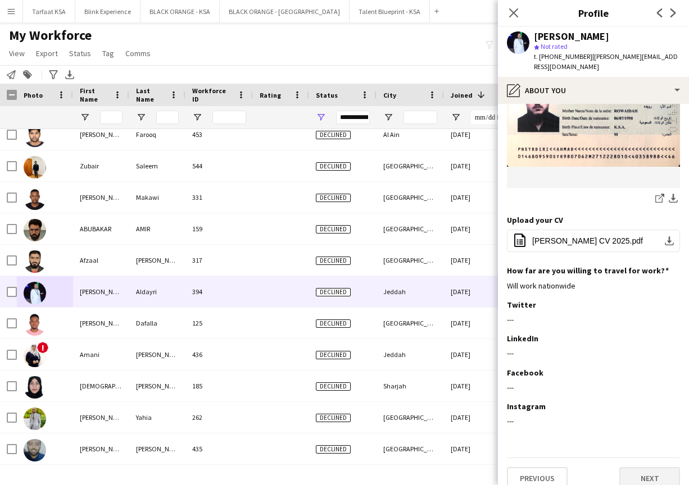
click at [636, 467] on button "Next" at bounding box center [649, 478] width 61 height 22
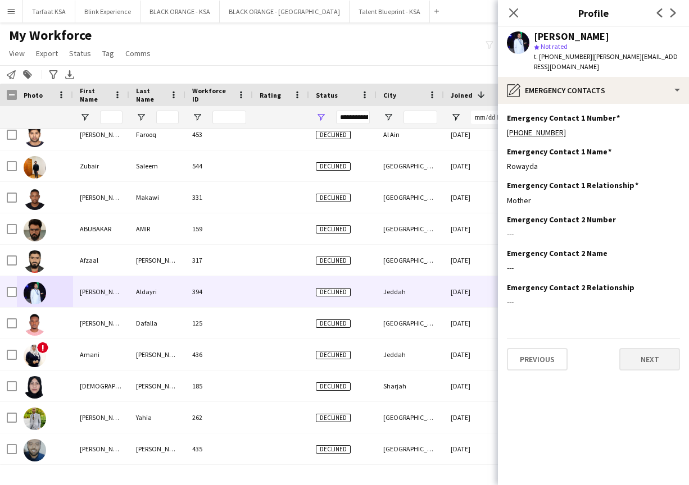
click at [629, 357] on button "Next" at bounding box center [649, 359] width 61 height 22
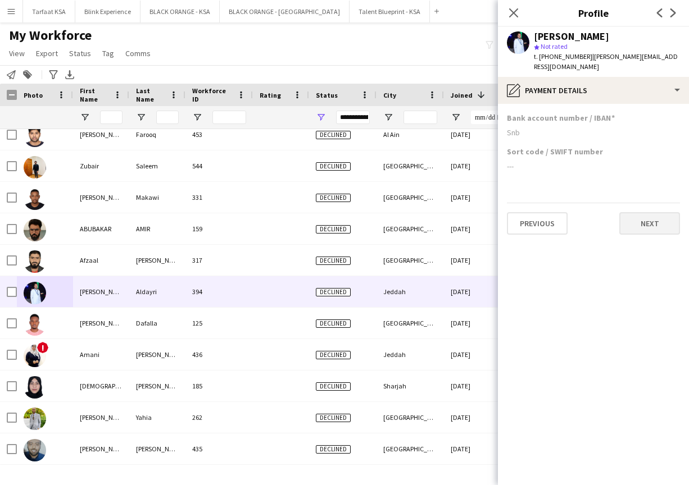
click at [634, 212] on button "Next" at bounding box center [649, 223] width 61 height 22
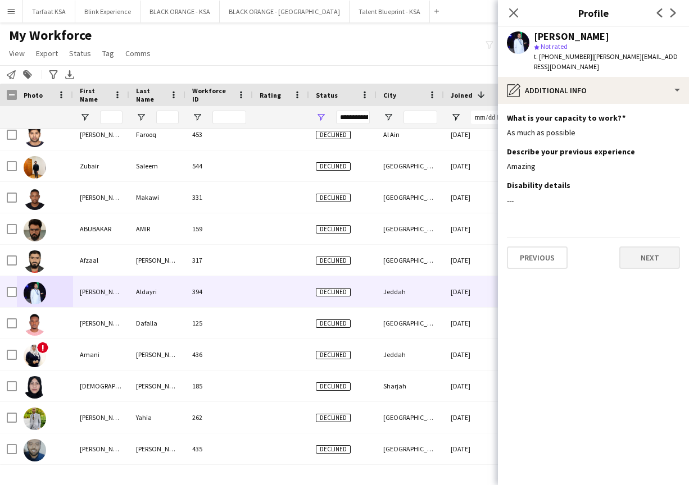
click at [640, 247] on button "Next" at bounding box center [649, 258] width 61 height 22
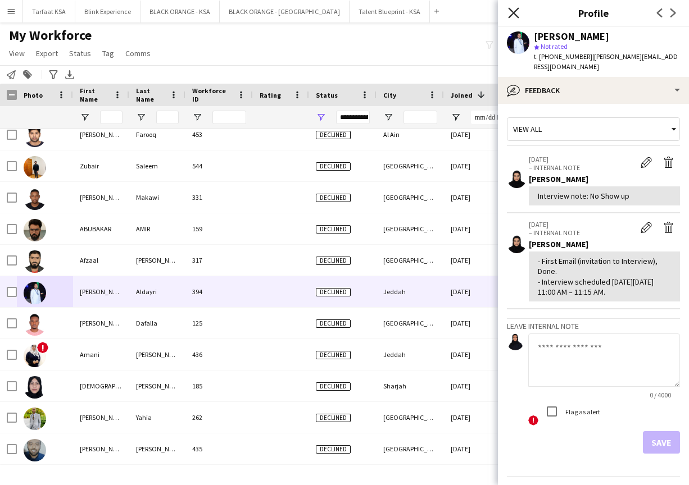
click at [516, 14] on icon "Close pop-in" at bounding box center [513, 12] width 11 height 11
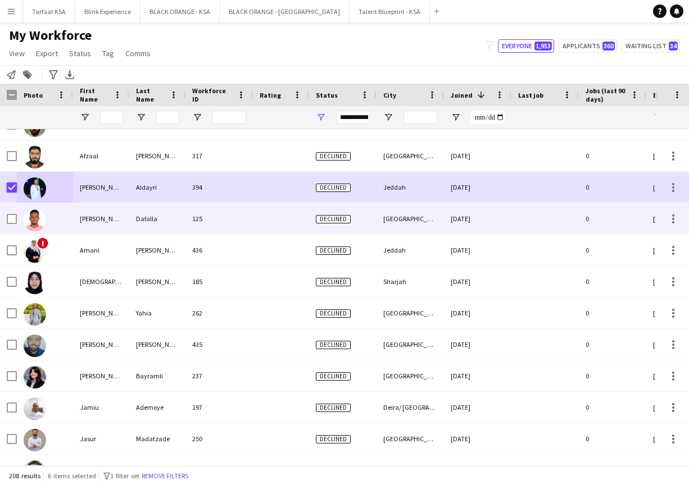
scroll to position [5031, 0]
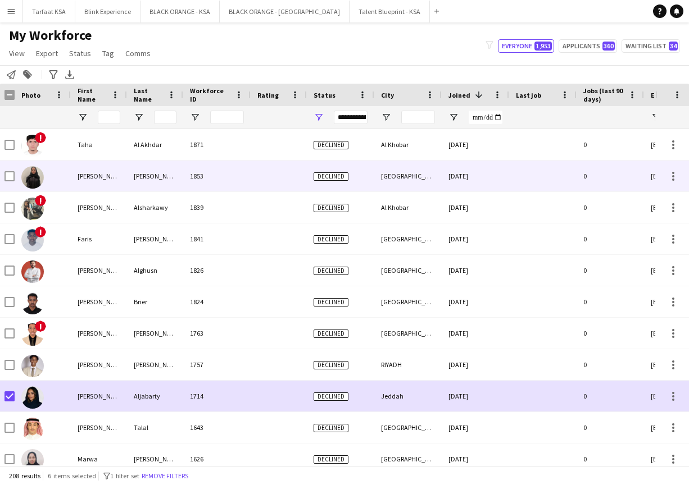
click at [34, 173] on img at bounding box center [32, 177] width 22 height 22
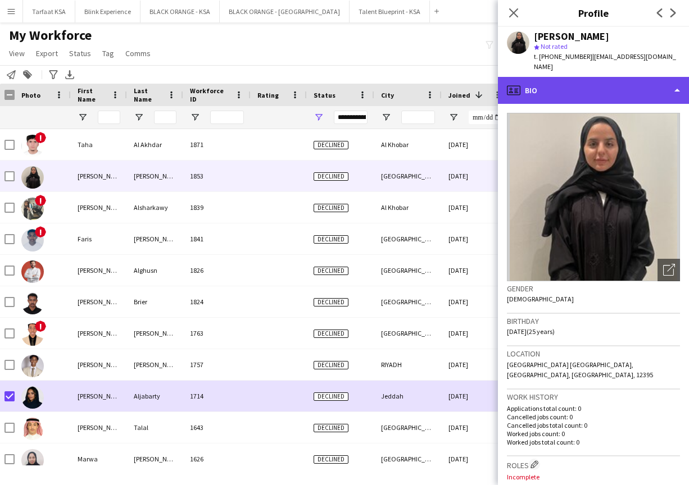
click at [668, 81] on div "profile Bio" at bounding box center [593, 90] width 191 height 27
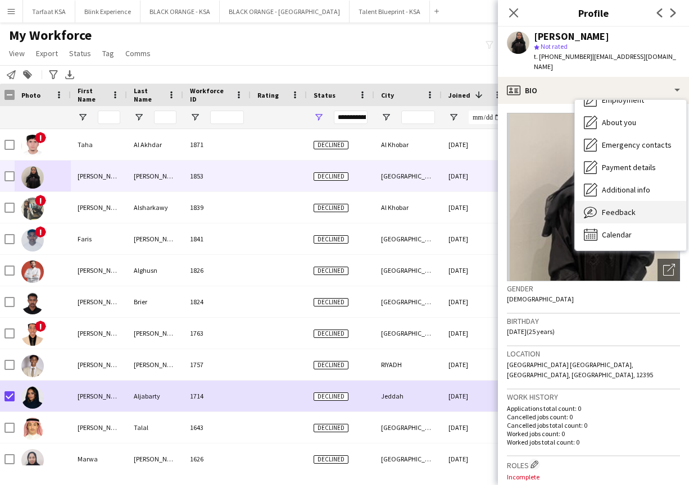
click at [625, 208] on div "Feedback Feedback" at bounding box center [630, 212] width 111 height 22
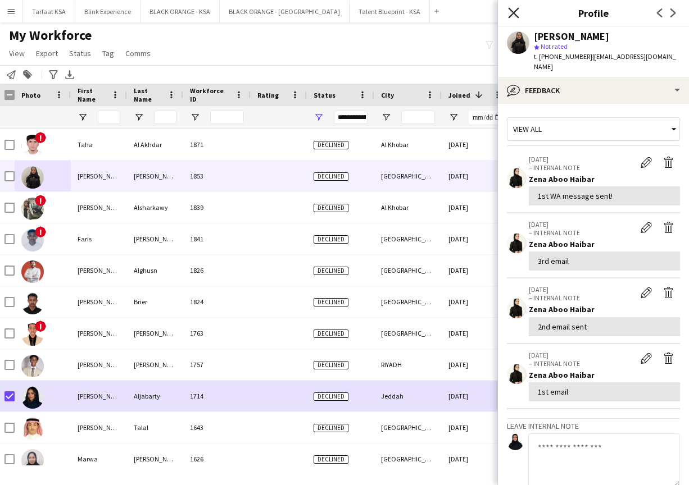
click at [511, 12] on icon "Close pop-in" at bounding box center [513, 12] width 11 height 11
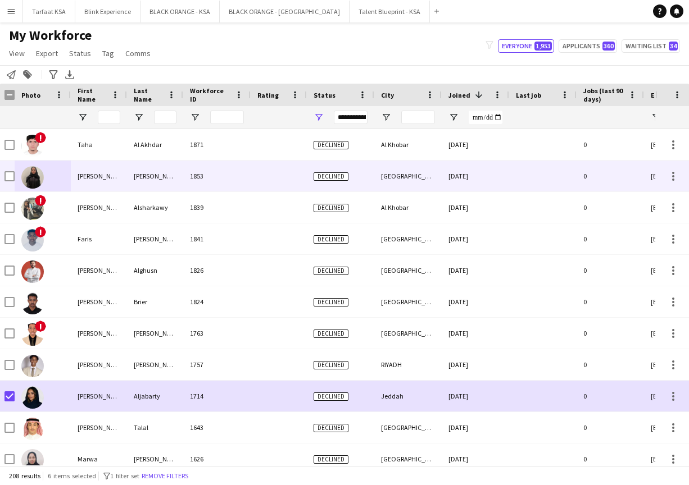
click at [35, 171] on img at bounding box center [32, 177] width 22 height 22
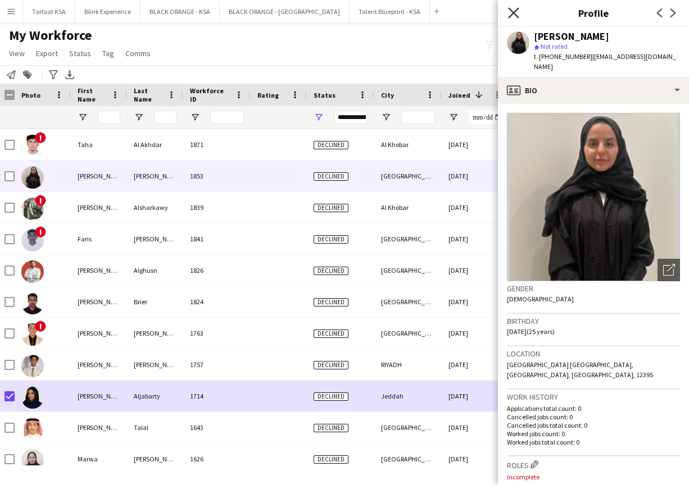
click at [512, 14] on icon at bounding box center [513, 12] width 11 height 11
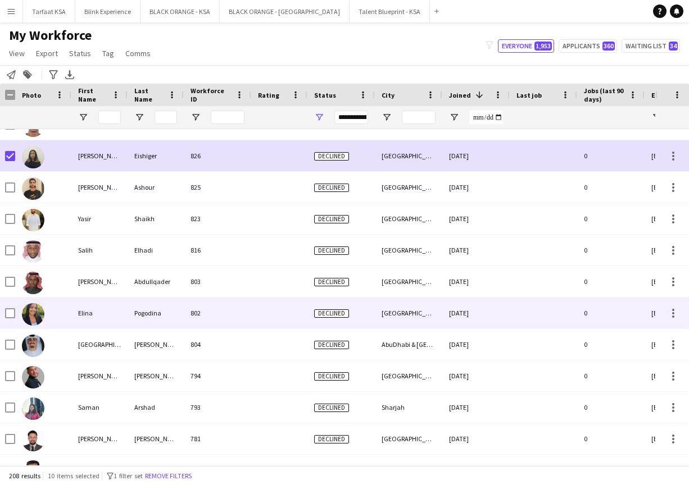
click at [33, 310] on img at bounding box center [33, 314] width 22 height 22
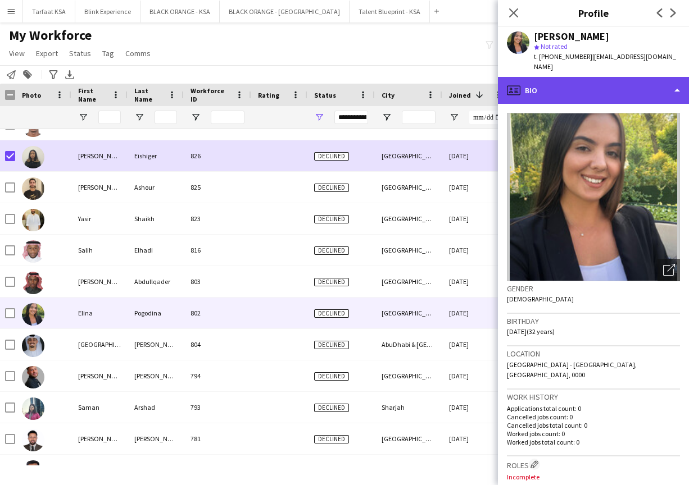
click at [532, 80] on div "profile Bio" at bounding box center [593, 90] width 191 height 27
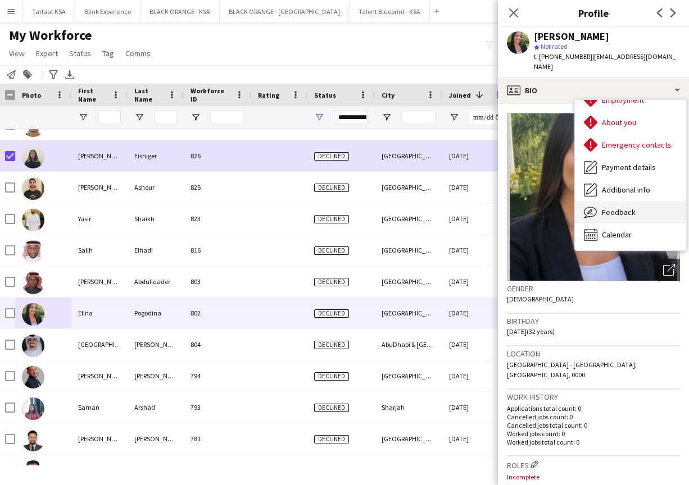
click at [616, 207] on span "Feedback" at bounding box center [619, 212] width 34 height 10
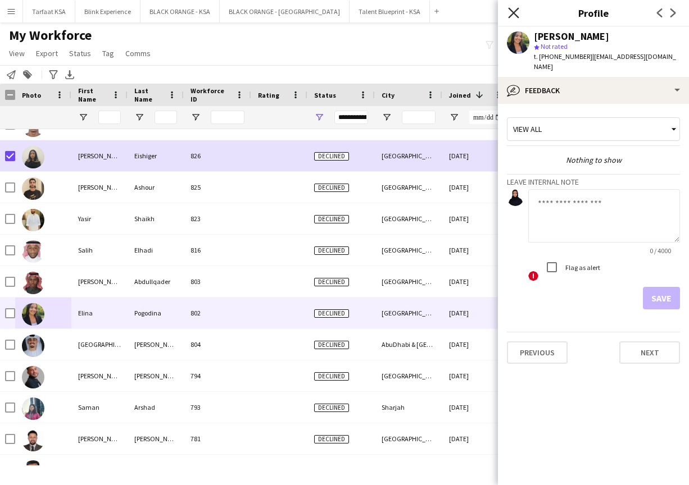
click at [512, 16] on icon "Close pop-in" at bounding box center [513, 12] width 11 height 11
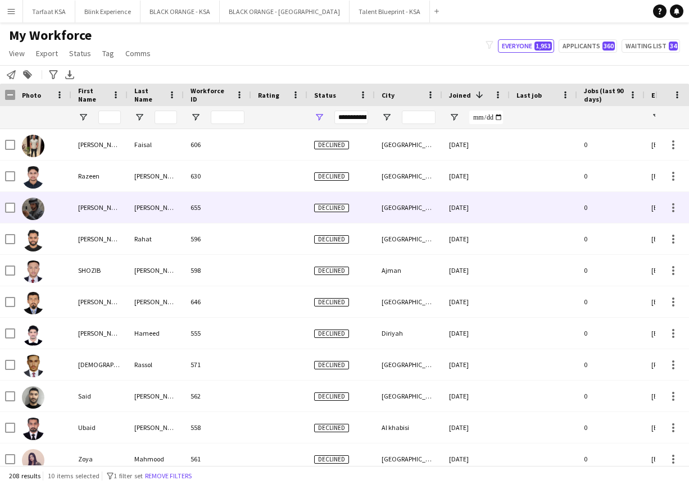
click at [34, 204] on img at bounding box center [33, 209] width 22 height 22
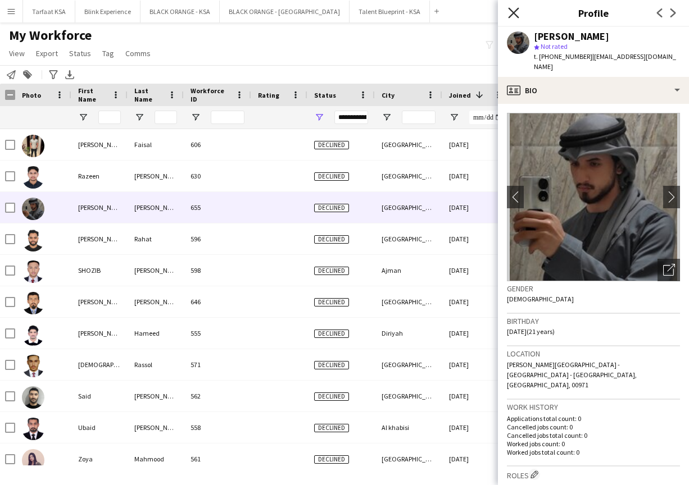
click at [514, 13] on icon at bounding box center [513, 12] width 11 height 11
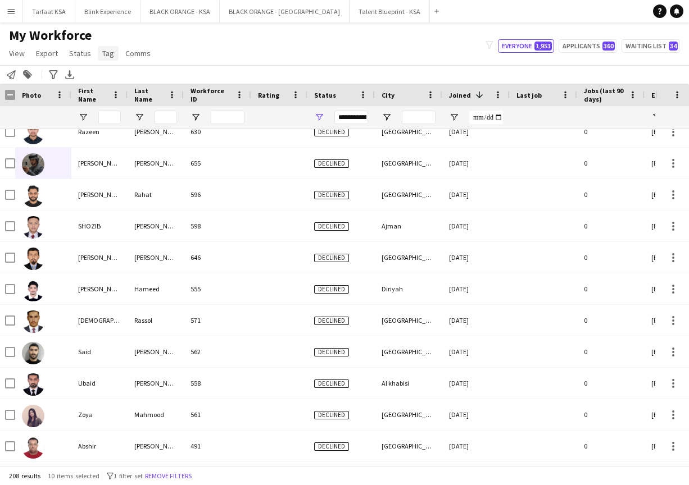
click at [105, 56] on span "Tag" at bounding box center [108, 53] width 12 height 10
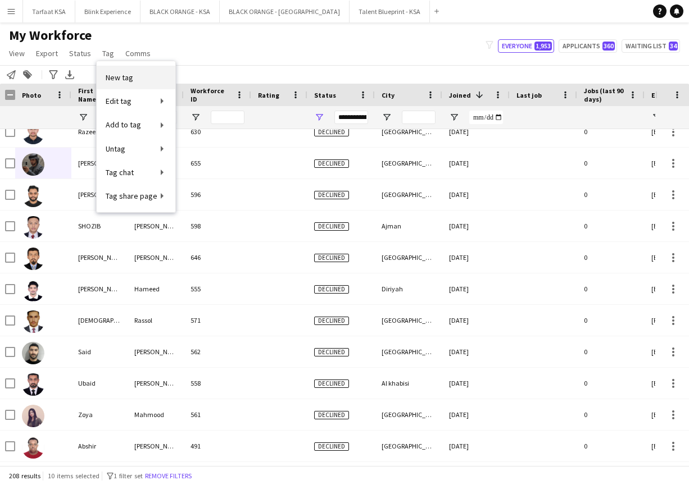
click at [125, 79] on span "New tag" at bounding box center [120, 77] width 28 height 10
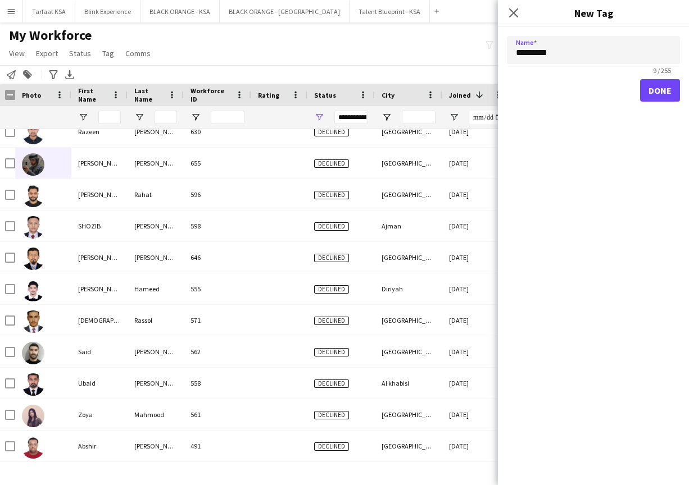
type input "*********"
click at [666, 87] on button "Done" at bounding box center [660, 90] width 40 height 22
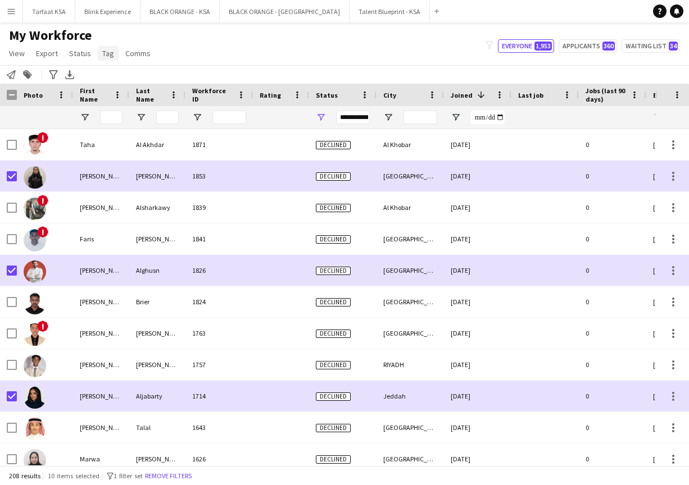
click at [107, 49] on span "Tag" at bounding box center [108, 53] width 12 height 10
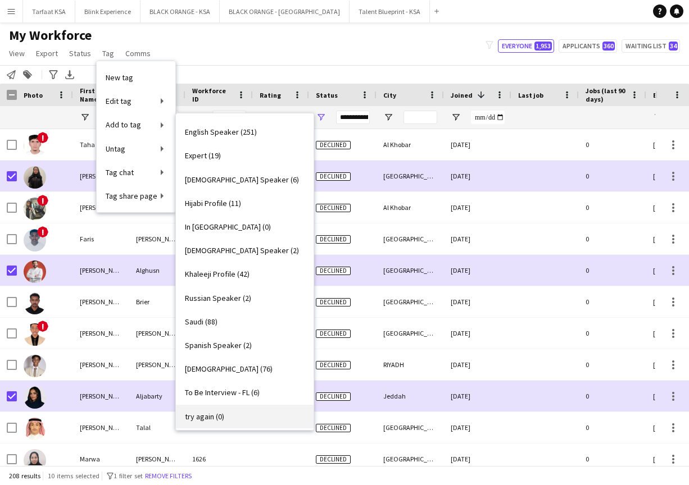
click at [196, 414] on span "try again (0)" at bounding box center [204, 417] width 39 height 10
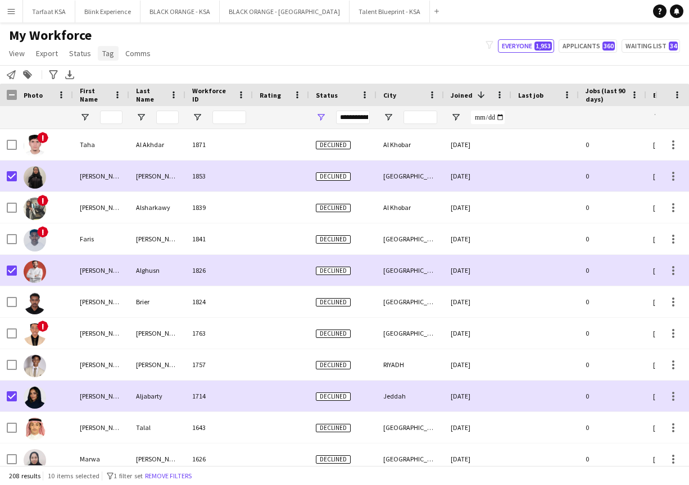
click at [102, 56] on span "Tag" at bounding box center [108, 53] width 12 height 10
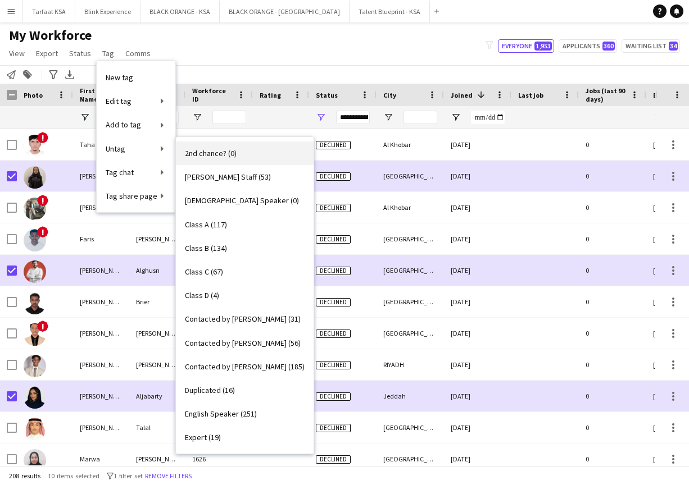
click at [201, 154] on span "2nd chance? (0)" at bounding box center [211, 153] width 52 height 10
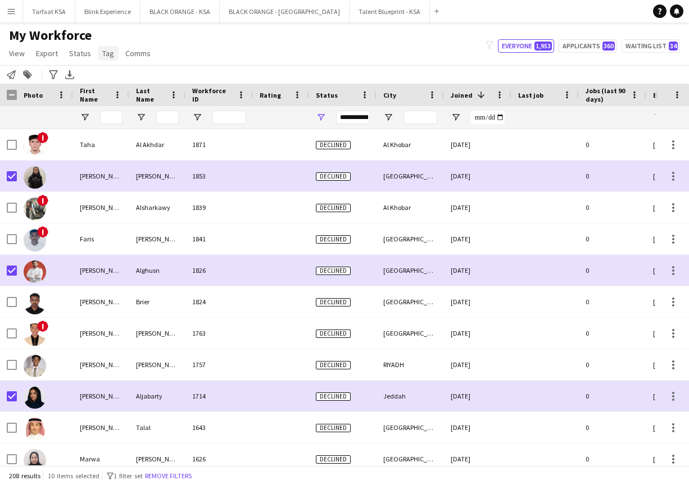
click at [108, 56] on span "Tag" at bounding box center [108, 53] width 12 height 10
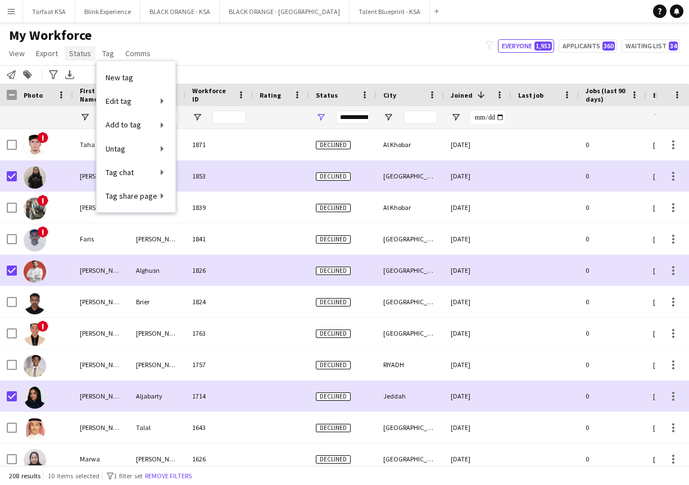
click at [82, 55] on span "Status" at bounding box center [80, 53] width 22 height 10
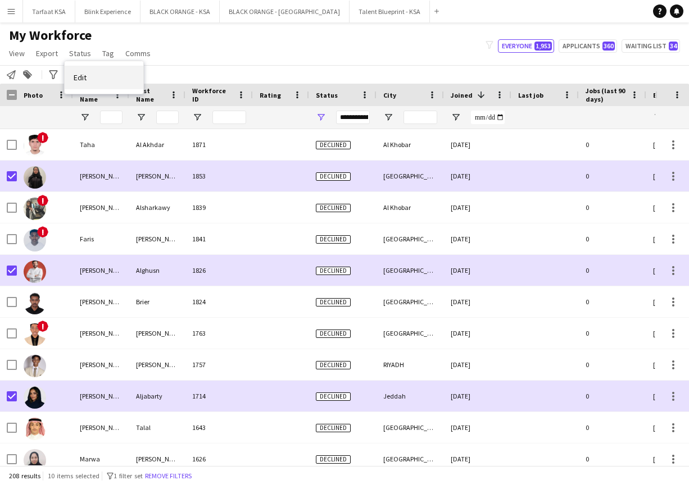
click at [90, 75] on link "Edit" at bounding box center [104, 78] width 79 height 24
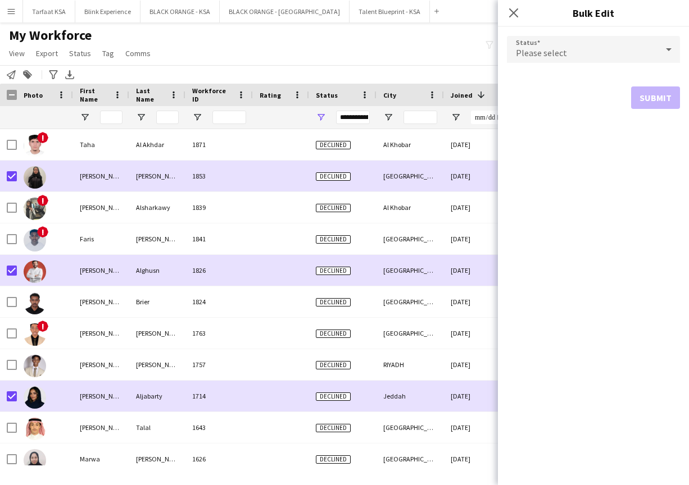
click at [666, 47] on icon at bounding box center [668, 49] width 13 height 22
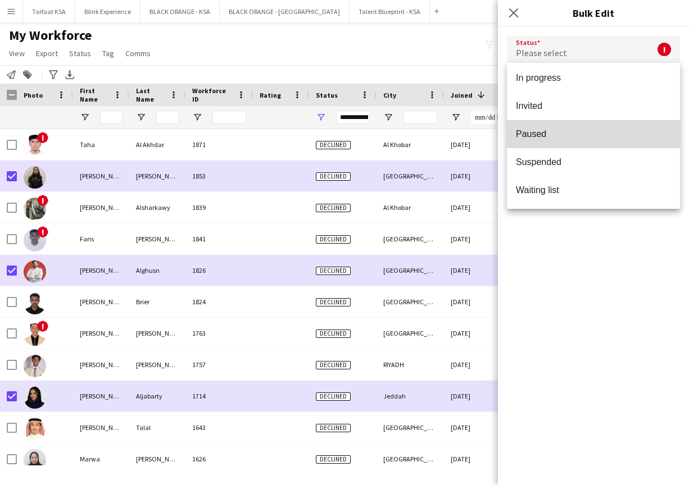
click at [564, 133] on span "Paused" at bounding box center [593, 134] width 155 height 11
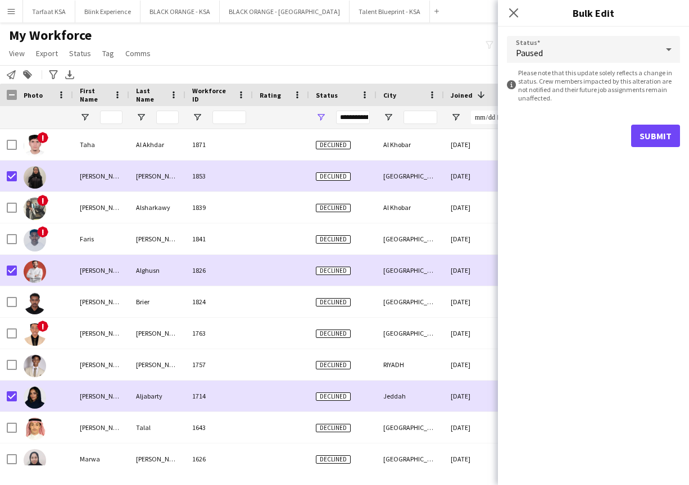
click at [652, 138] on button "Submit" at bounding box center [655, 136] width 49 height 22
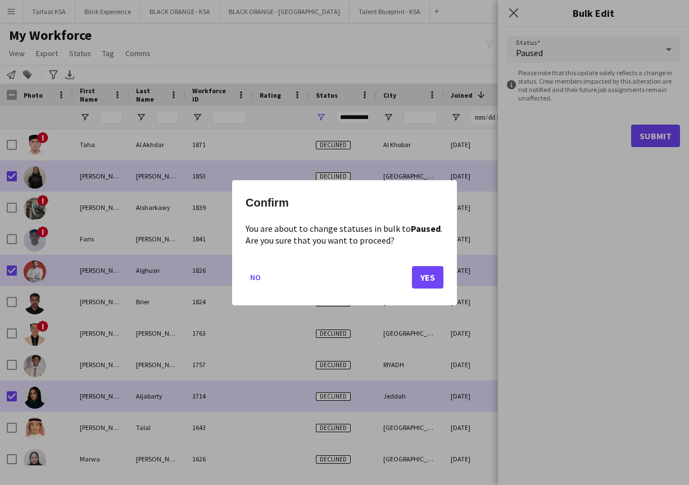
click at [422, 281] on button "Yes" at bounding box center [427, 277] width 31 height 22
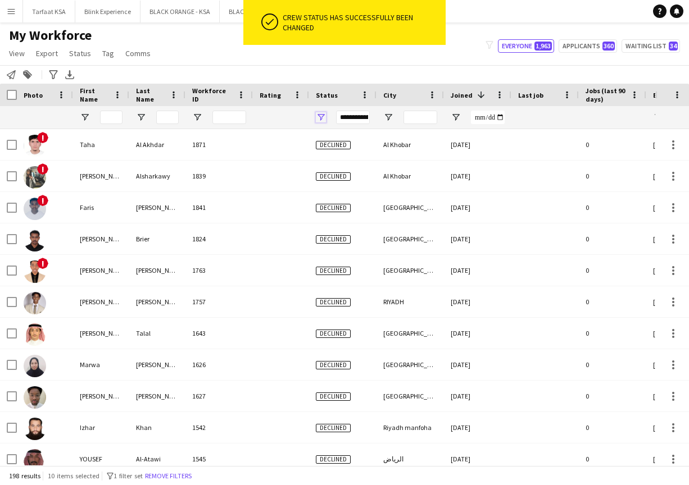
click at [322, 120] on span "Open Filter Menu" at bounding box center [321, 117] width 10 height 10
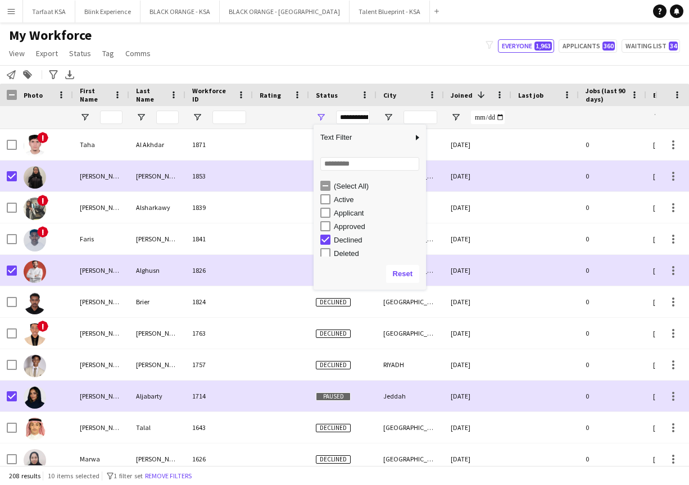
scroll to position [0, 0]
type input "**********"
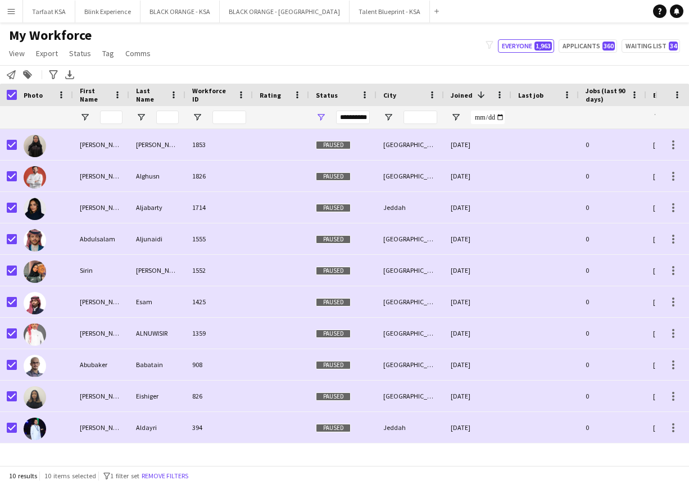
click at [440, 46] on div "My Workforce View Views Default view New view Update view Delete view Edit name…" at bounding box center [344, 46] width 689 height 38
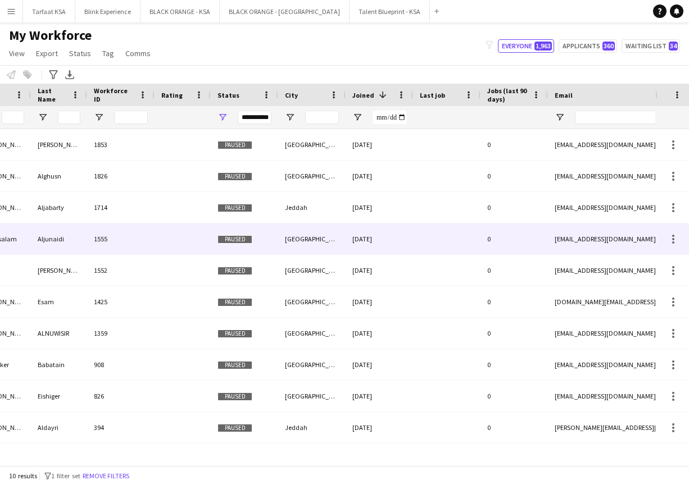
scroll to position [0, 293]
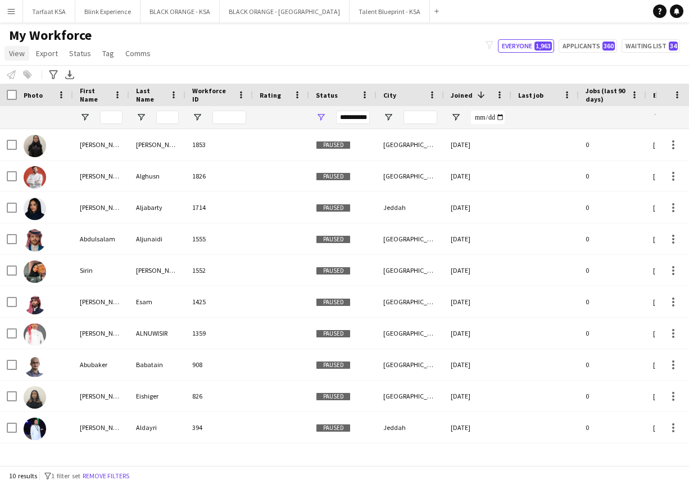
click at [16, 52] on span "View" at bounding box center [17, 53] width 16 height 10
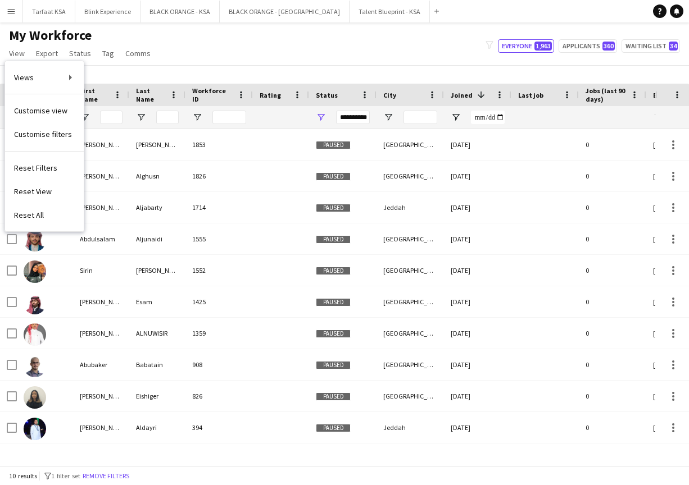
click at [221, 49] on div "My Workforce View Views Default view New view Update view Delete view Edit name…" at bounding box center [344, 46] width 689 height 38
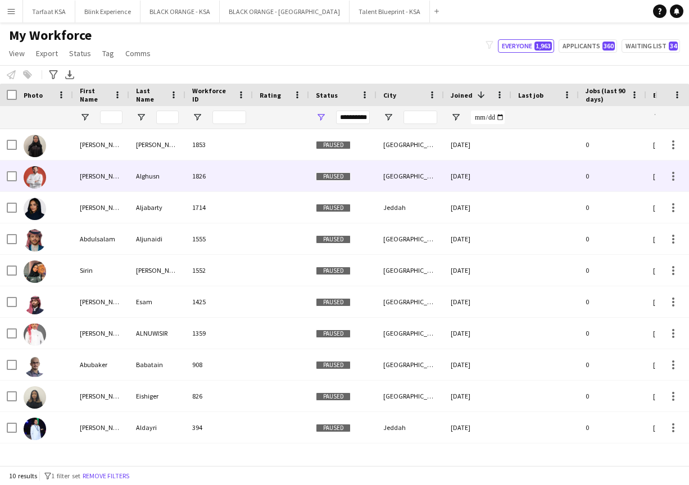
scroll to position [0, 0]
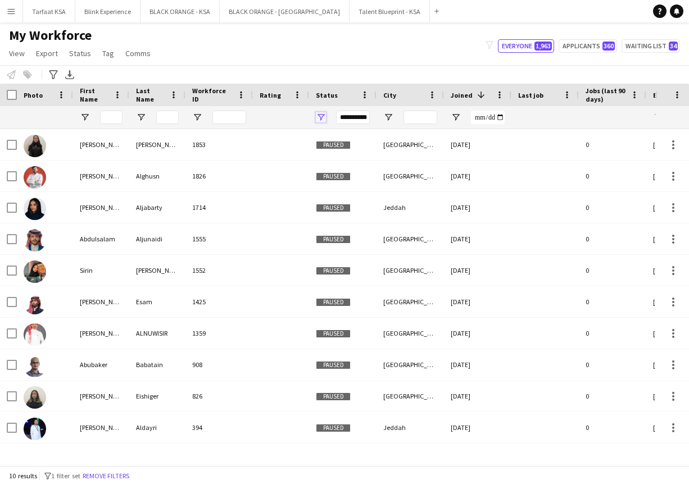
click at [322, 118] on span "Open Filter Menu" at bounding box center [321, 117] width 10 height 10
click at [367, 67] on div "Notify workforce Add to tag Select at least one crew to tag him or her. Advance…" at bounding box center [344, 74] width 689 height 19
click at [121, 480] on button "Remove filters" at bounding box center [105, 476] width 51 height 12
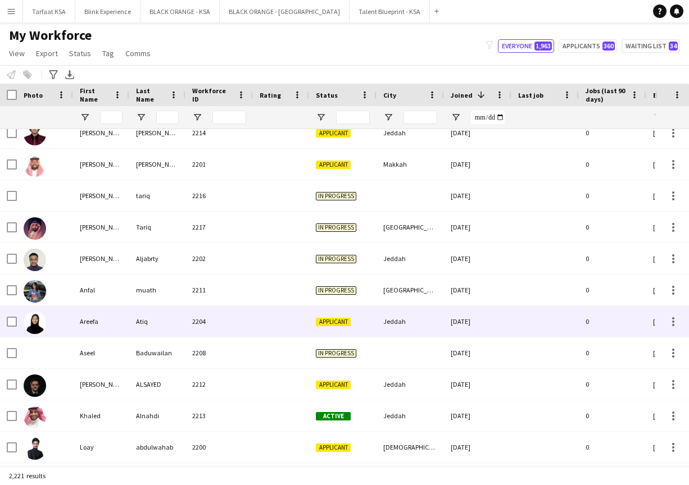
scroll to position [540, 0]
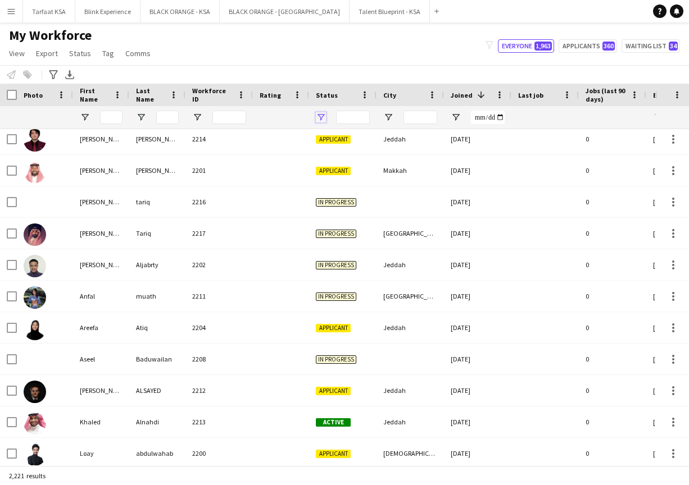
click at [321, 116] on span "Open Filter Menu" at bounding box center [321, 117] width 10 height 10
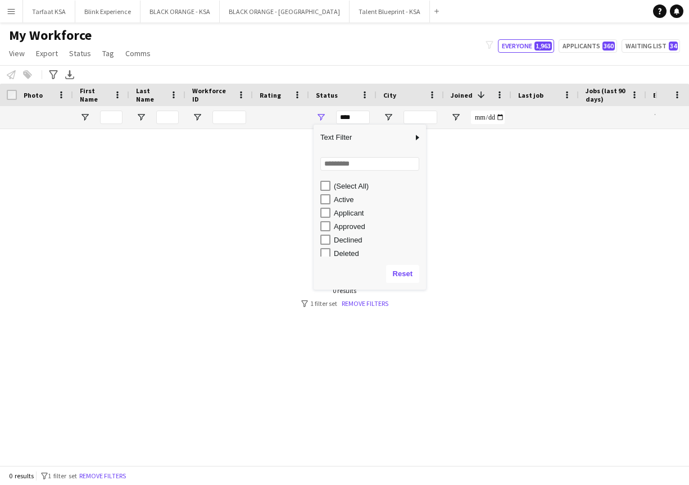
scroll to position [0, 0]
click at [326, 218] on div "Applicant" at bounding box center [373, 212] width 106 height 13
type input "**********"
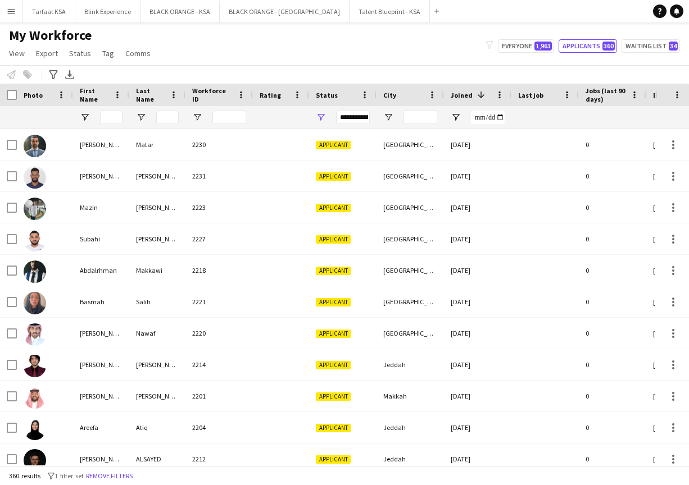
click at [427, 43] on div "My Workforce View Views Default view New view Update view Delete view Edit name…" at bounding box center [344, 46] width 689 height 38
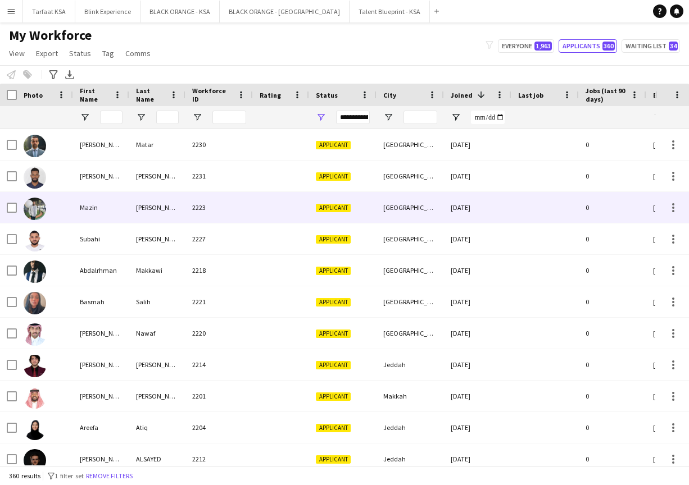
click at [42, 204] on img at bounding box center [35, 209] width 22 height 22
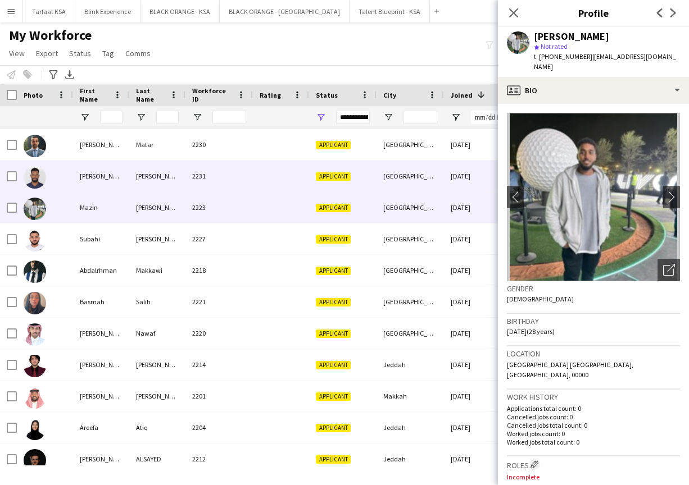
click at [41, 179] on img at bounding box center [35, 177] width 22 height 22
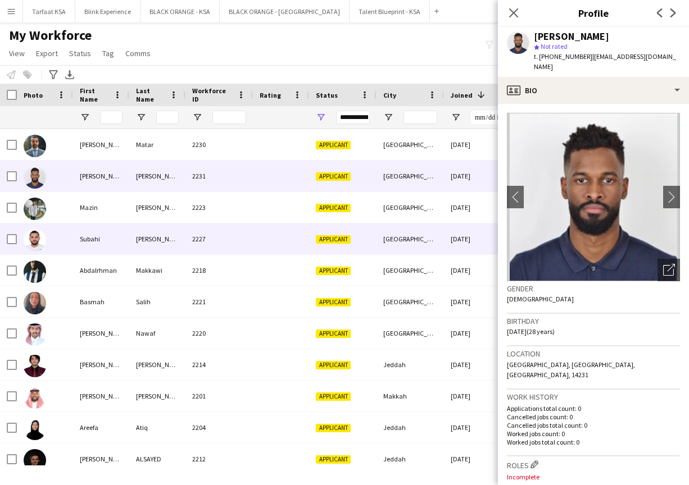
click at [37, 243] on img at bounding box center [35, 240] width 22 height 22
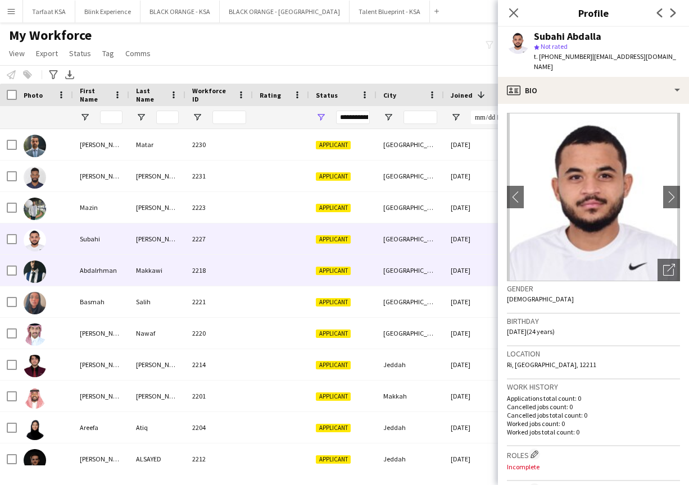
click at [33, 266] on img at bounding box center [35, 272] width 22 height 22
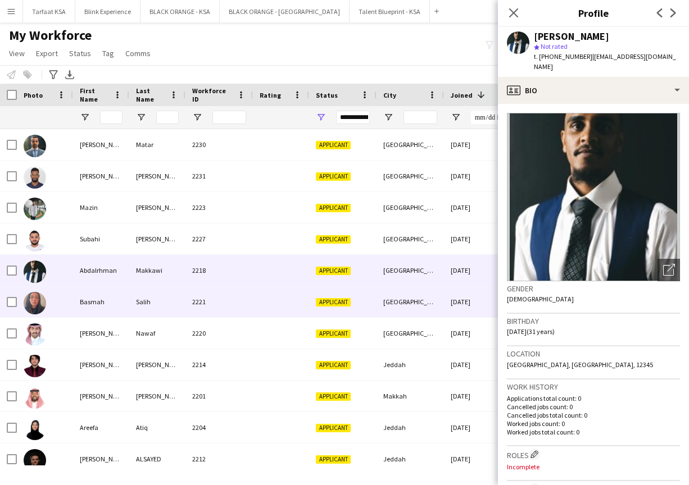
click at [34, 306] on img at bounding box center [35, 303] width 22 height 22
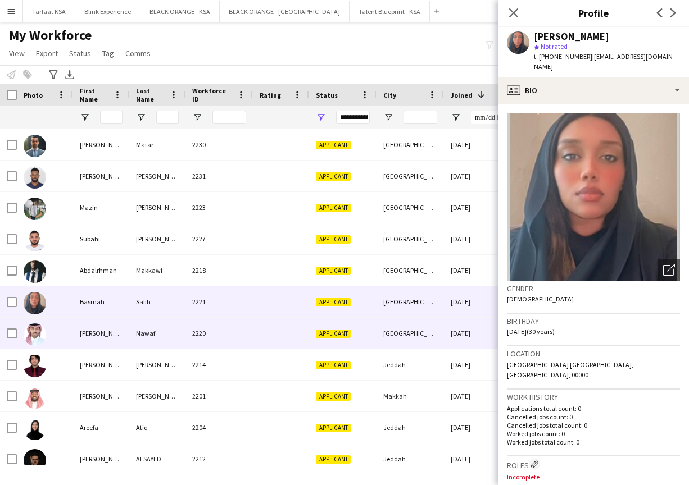
click at [33, 338] on img at bounding box center [35, 335] width 22 height 22
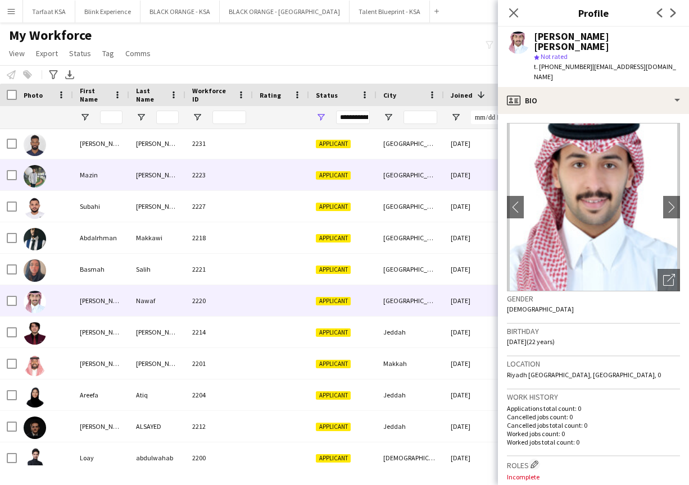
scroll to position [69, 0]
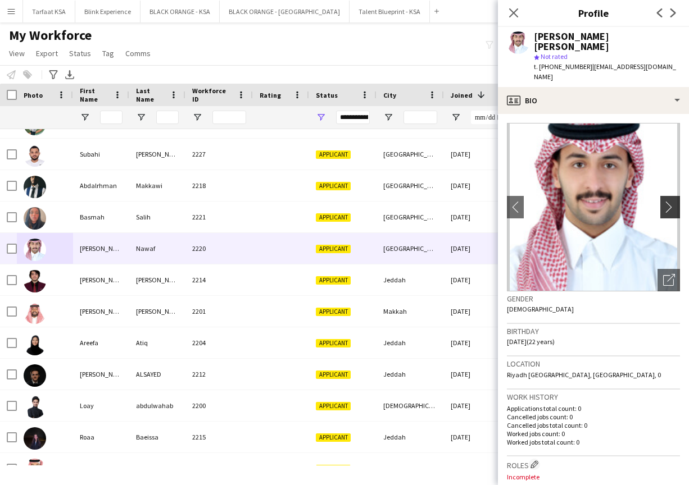
click at [665, 201] on app-icon "chevron-right" at bounding box center [671, 207] width 17 height 12
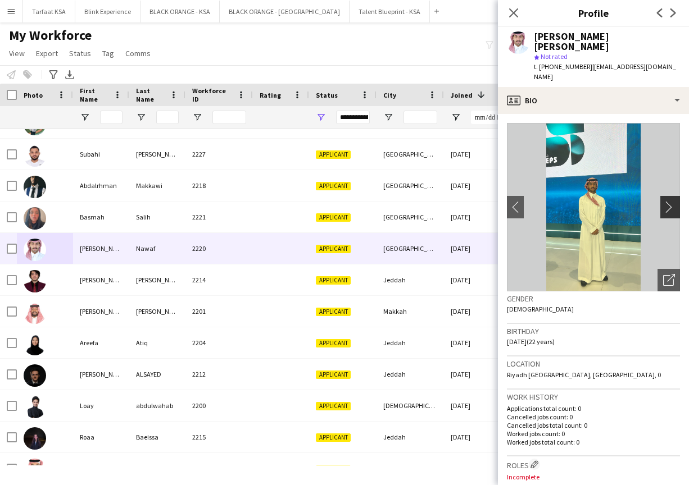
click at [674, 196] on button "chevron-right" at bounding box center [671, 207] width 22 height 22
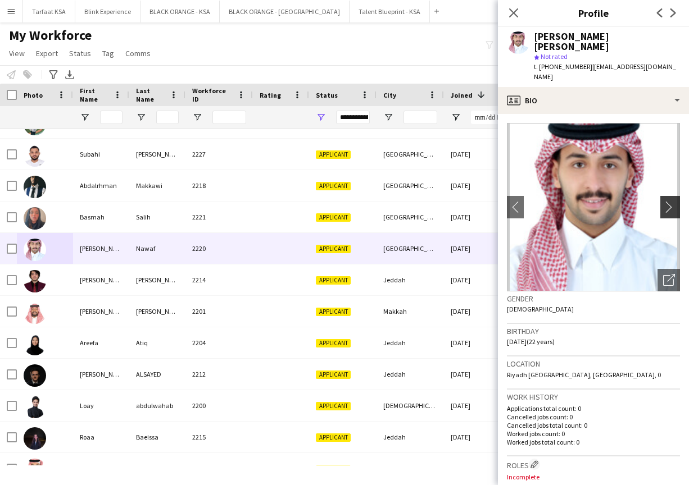
click at [672, 201] on app-icon "chevron-right" at bounding box center [671, 207] width 17 height 12
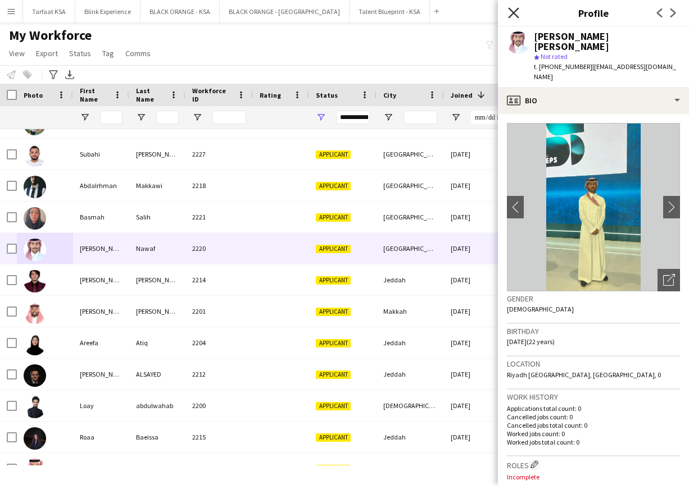
click at [513, 11] on icon "Close pop-in" at bounding box center [513, 12] width 11 height 11
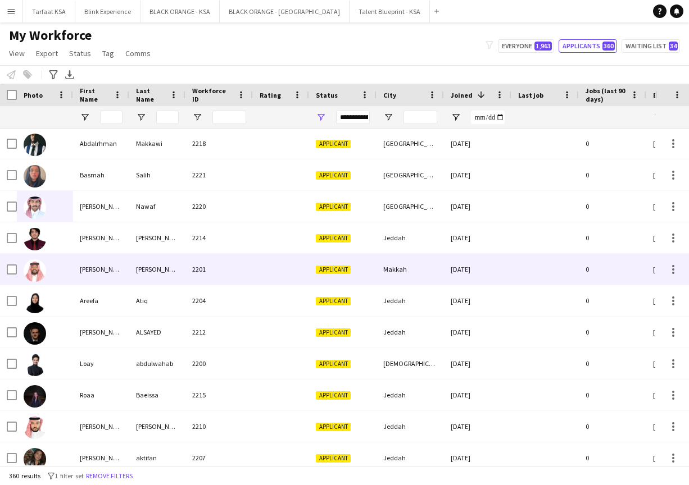
click at [42, 268] on img at bounding box center [35, 271] width 22 height 22
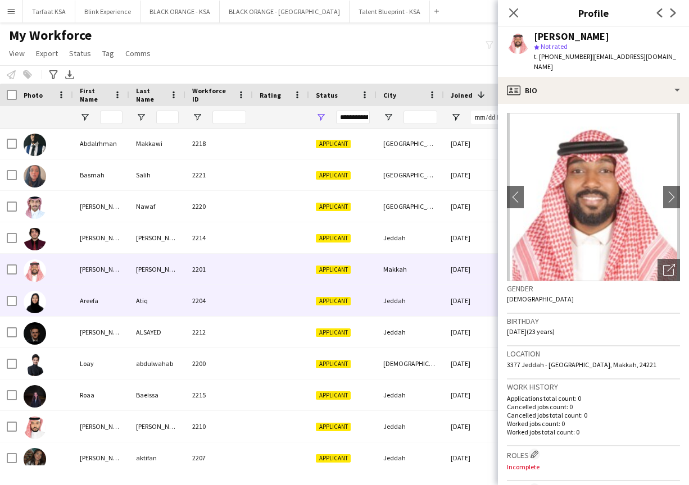
click at [37, 294] on img at bounding box center [35, 302] width 22 height 22
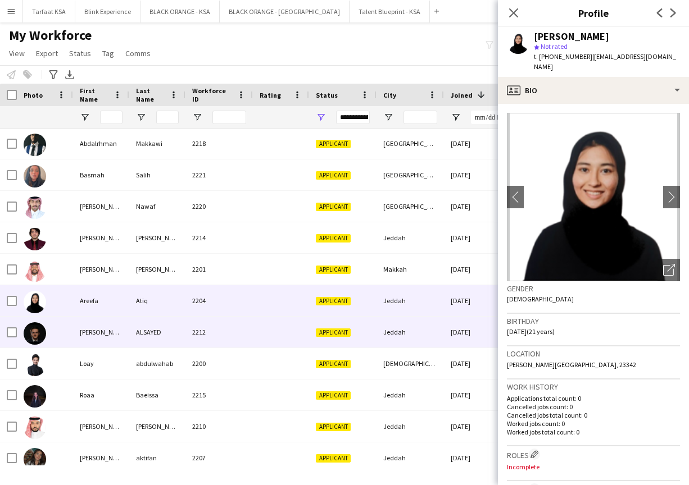
click at [35, 336] on img at bounding box center [35, 333] width 22 height 22
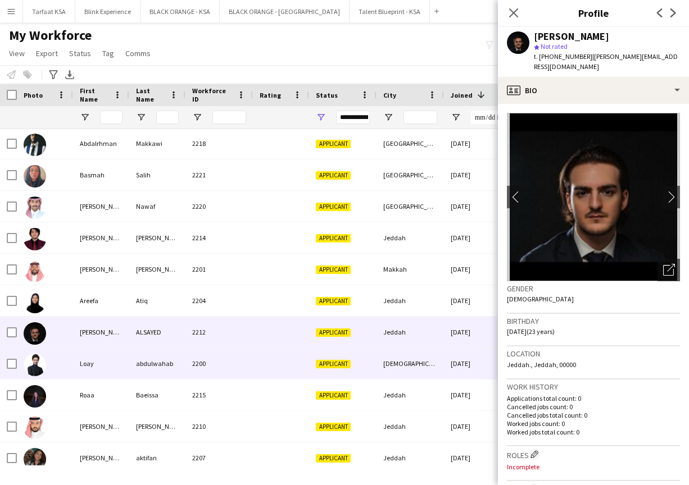
click at [34, 360] on img at bounding box center [35, 365] width 22 height 22
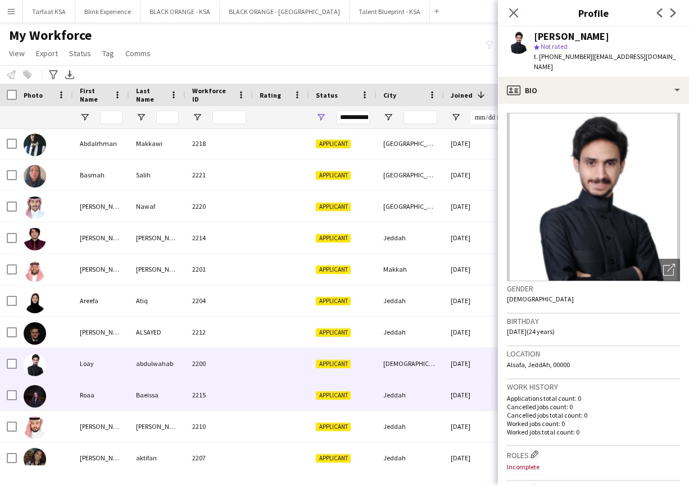
click at [36, 390] on img at bounding box center [35, 396] width 22 height 22
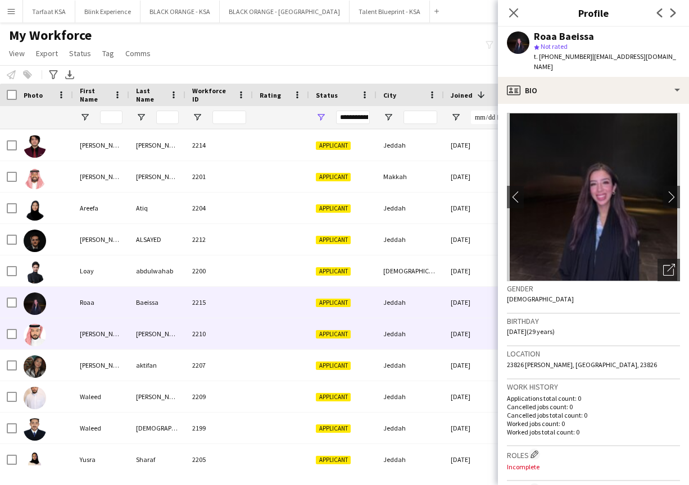
click at [39, 340] on img at bounding box center [35, 335] width 22 height 22
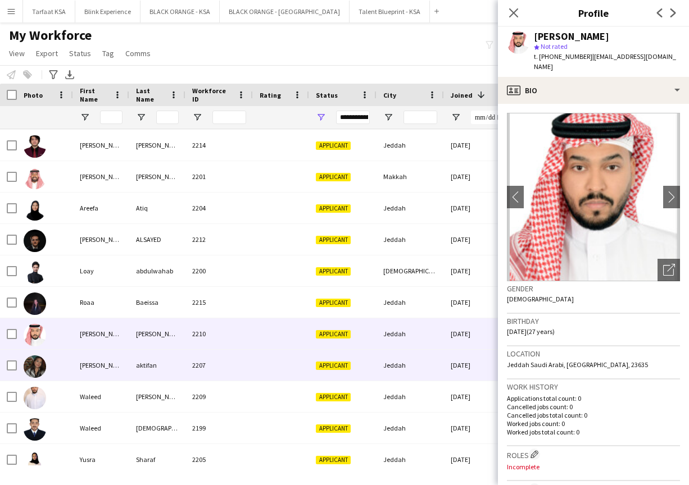
click at [39, 358] on img at bounding box center [35, 367] width 22 height 22
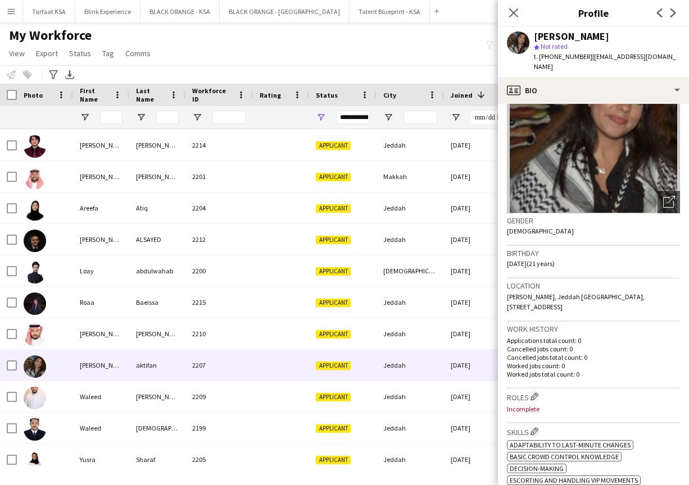
scroll to position [67, 0]
click at [312, 72] on div "Notify workforce Add to tag Select at least one crew to tag him or her. Advance…" at bounding box center [344, 74] width 689 height 19
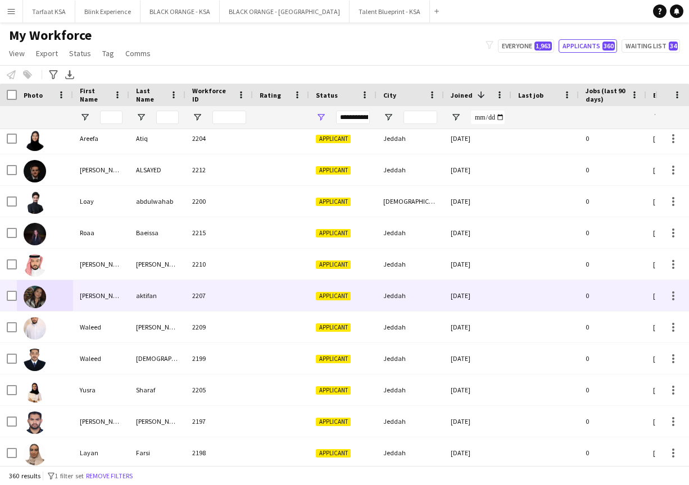
scroll to position [301, 0]
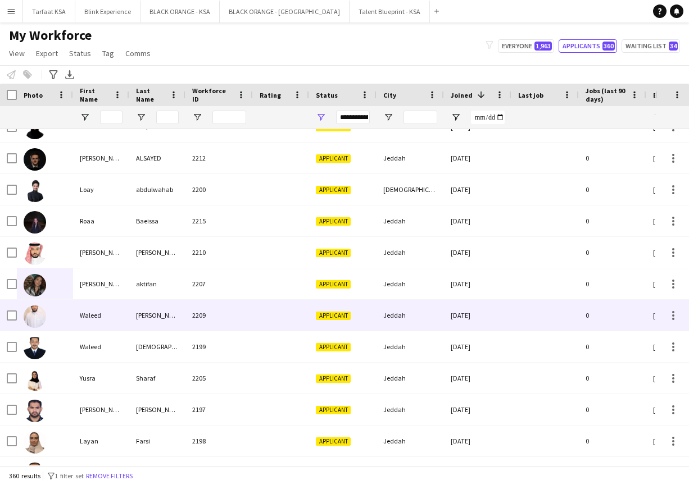
click at [30, 317] on img at bounding box center [35, 317] width 22 height 22
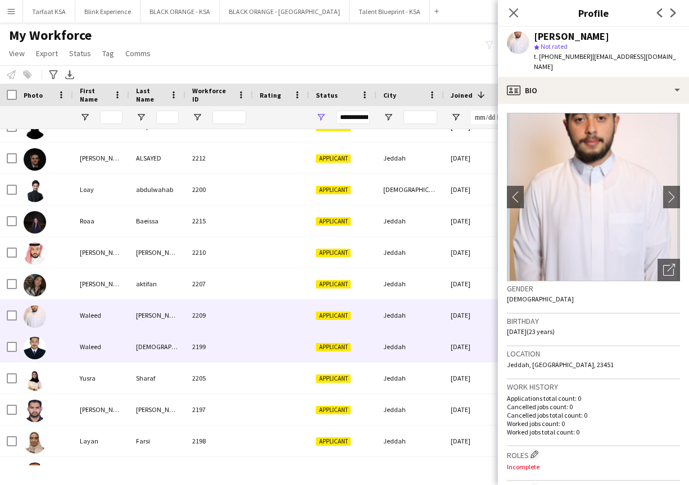
click at [33, 346] on img at bounding box center [35, 348] width 22 height 22
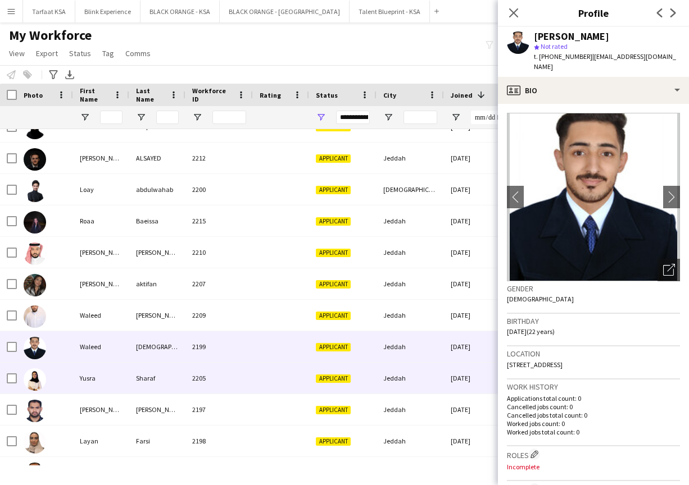
click at [36, 383] on img at bounding box center [35, 380] width 22 height 22
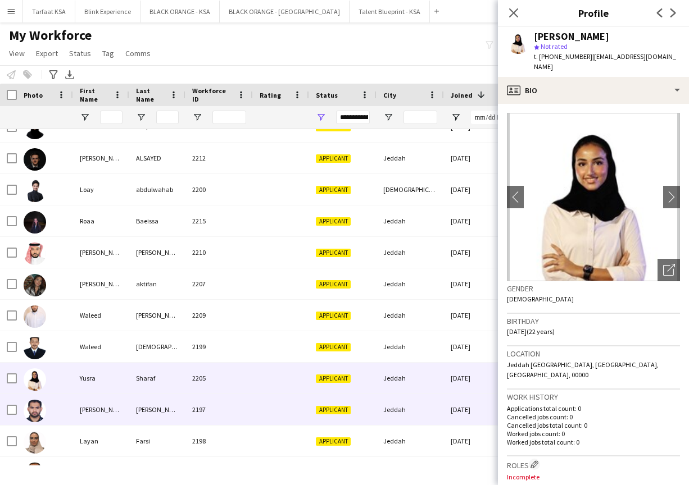
click at [37, 402] on img at bounding box center [35, 411] width 22 height 22
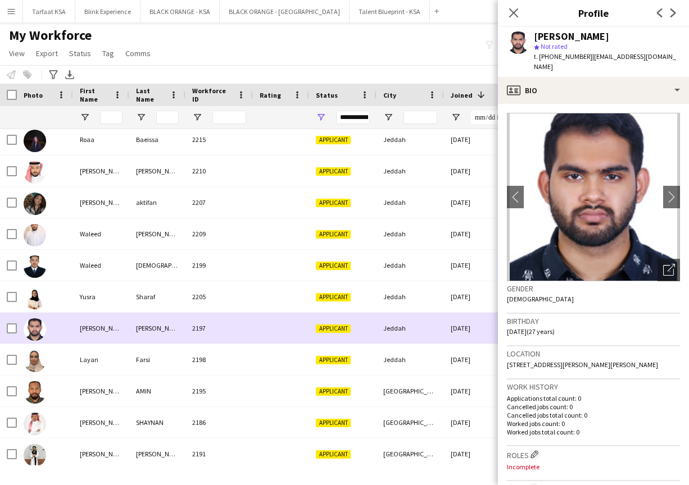
scroll to position [389, 0]
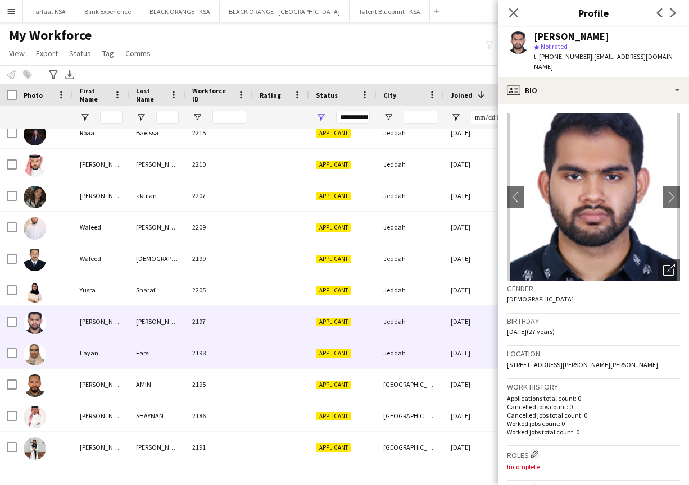
click at [31, 357] on img at bounding box center [35, 354] width 22 height 22
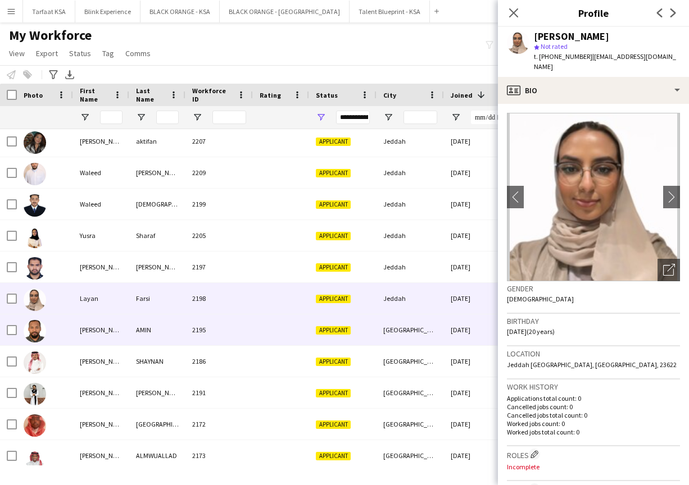
scroll to position [478, 0]
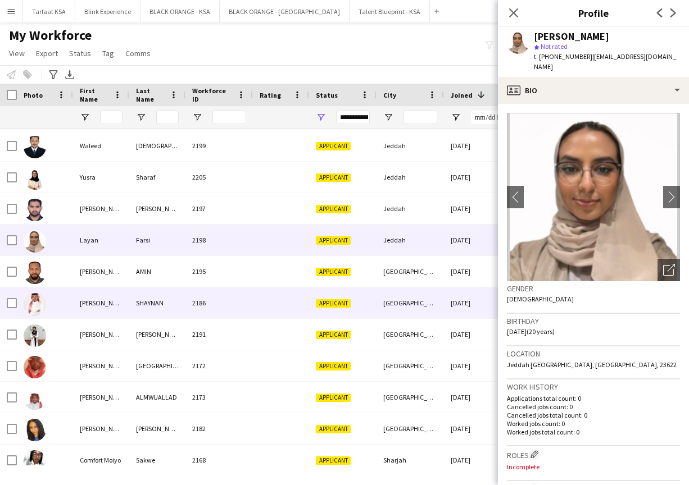
click at [35, 303] on img at bounding box center [35, 304] width 22 height 22
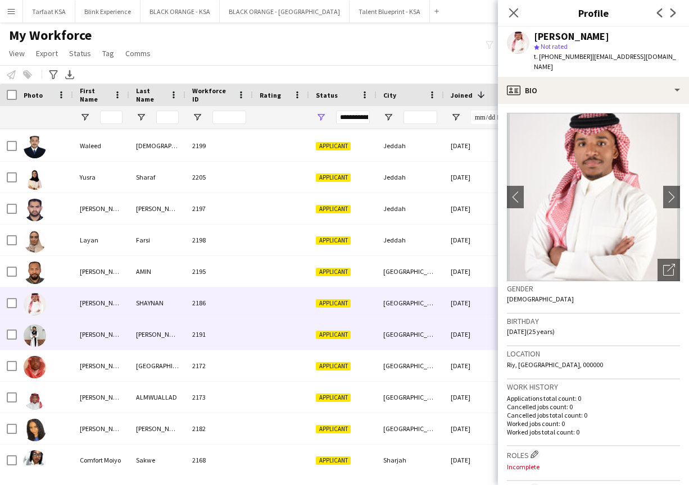
click at [35, 342] on img at bounding box center [35, 336] width 22 height 22
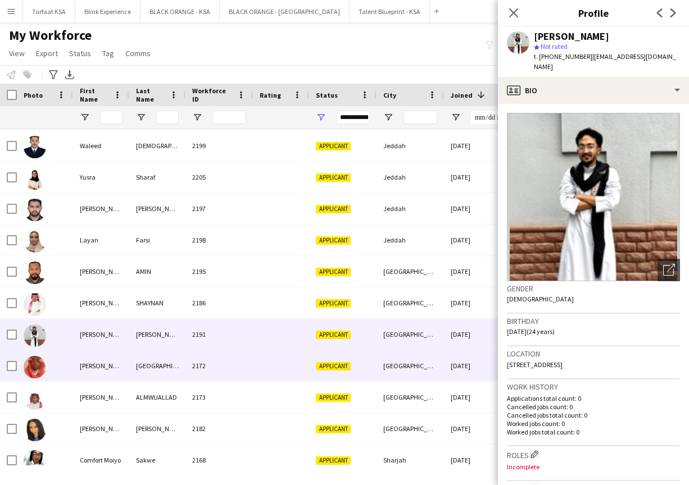
click at [37, 361] on img at bounding box center [35, 367] width 22 height 22
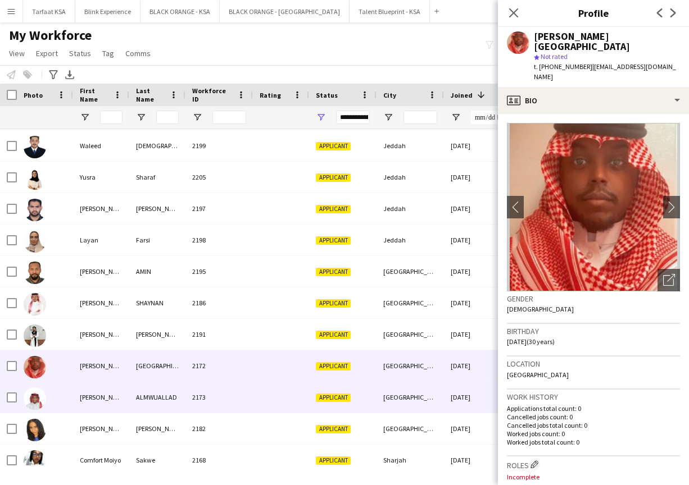
click at [37, 397] on img at bounding box center [35, 399] width 22 height 22
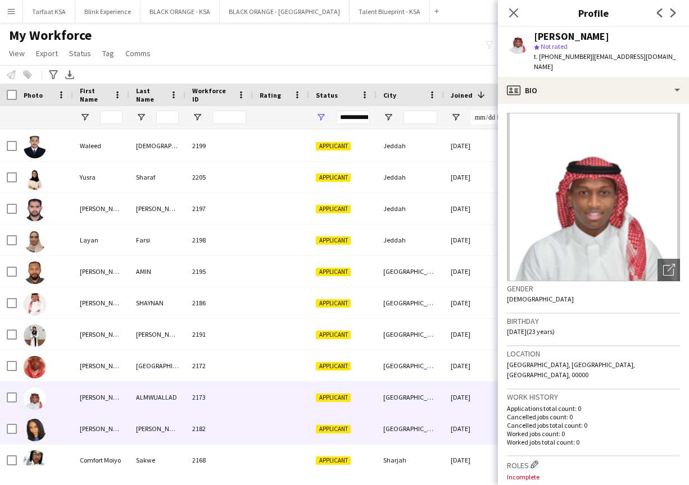
click at [36, 431] on img at bounding box center [35, 430] width 22 height 22
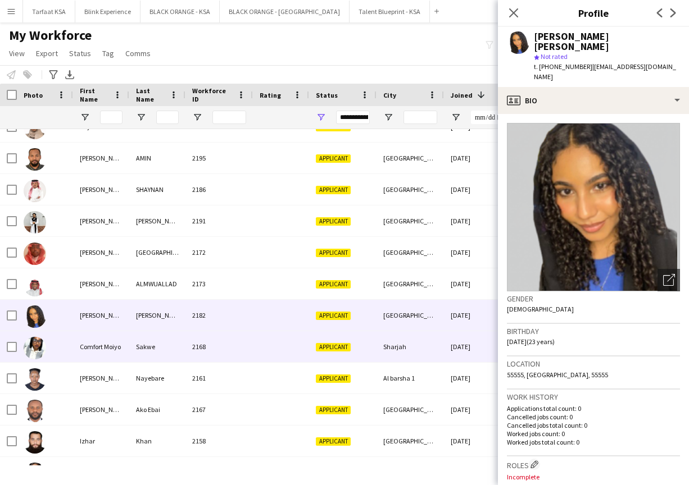
click at [35, 340] on img at bounding box center [35, 348] width 22 height 22
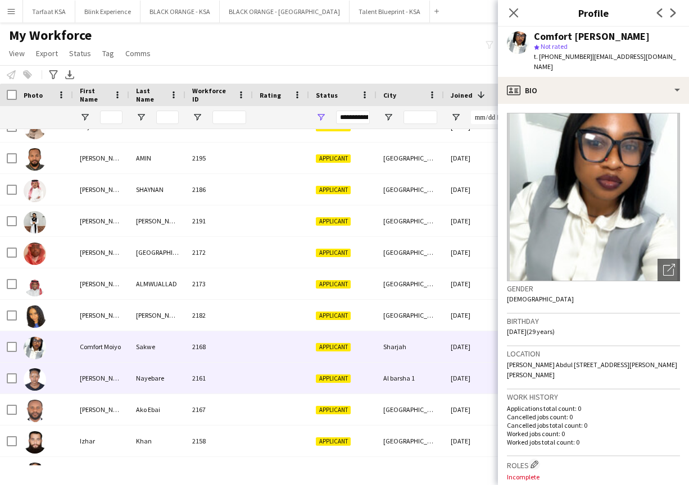
click at [35, 373] on img at bounding box center [35, 380] width 22 height 22
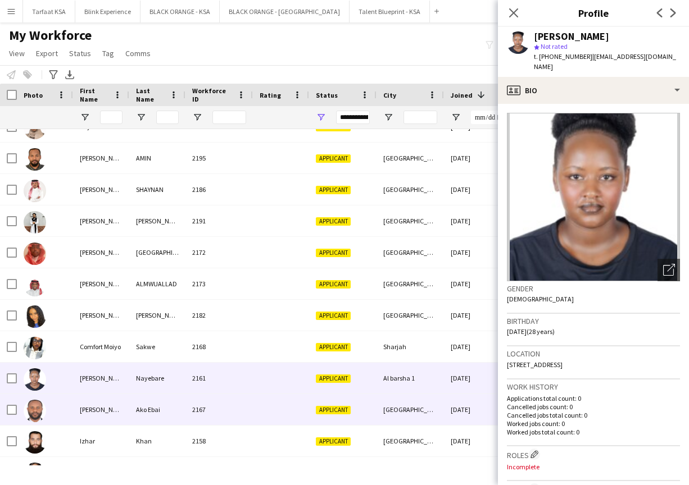
click at [36, 403] on img at bounding box center [35, 411] width 22 height 22
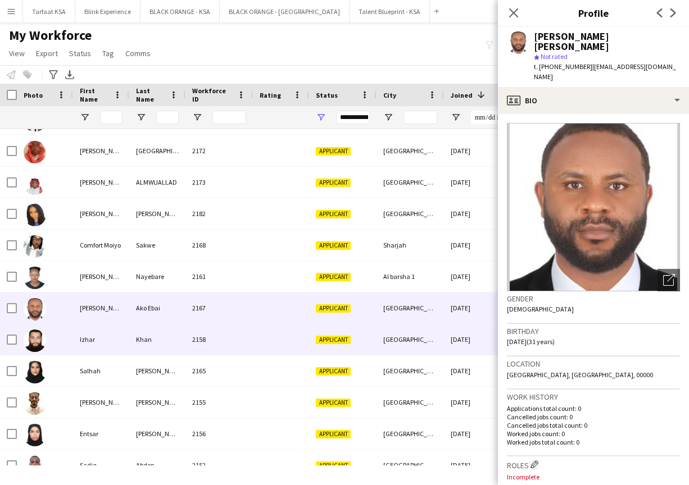
click at [33, 340] on img at bounding box center [35, 341] width 22 height 22
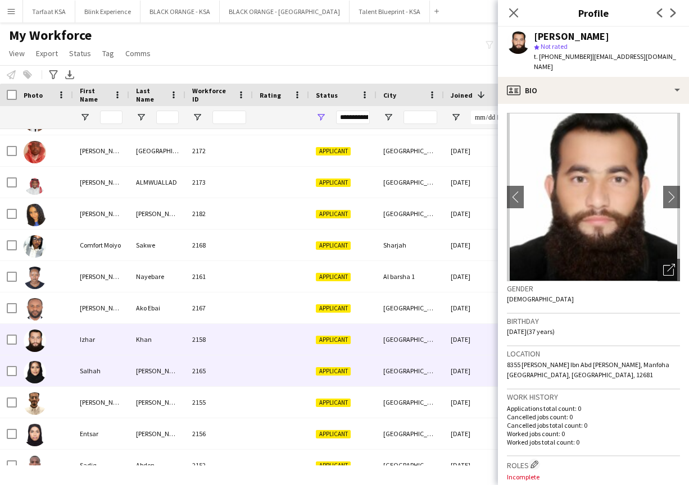
click at [37, 375] on img at bounding box center [35, 372] width 22 height 22
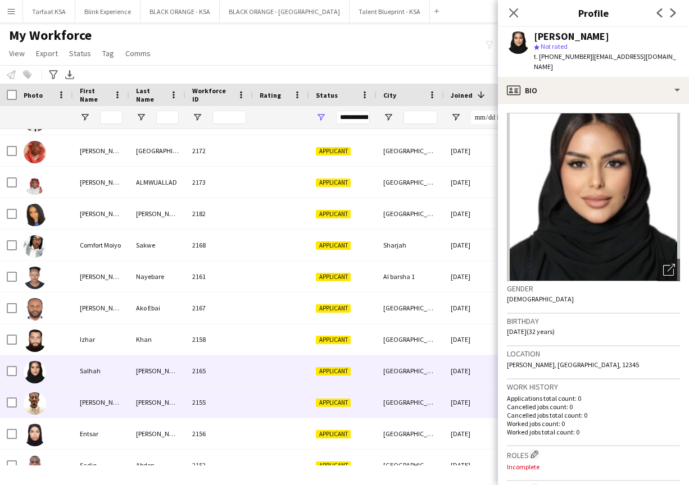
click at [34, 404] on img at bounding box center [35, 404] width 22 height 22
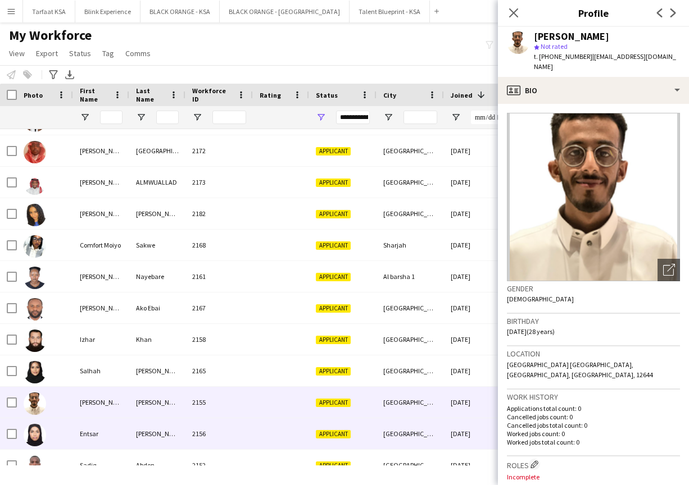
click at [36, 428] on img at bounding box center [35, 435] width 22 height 22
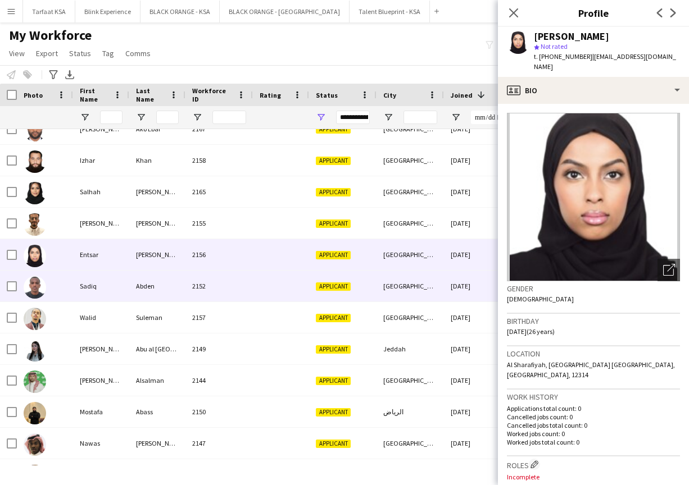
click at [37, 287] on img at bounding box center [35, 287] width 22 height 22
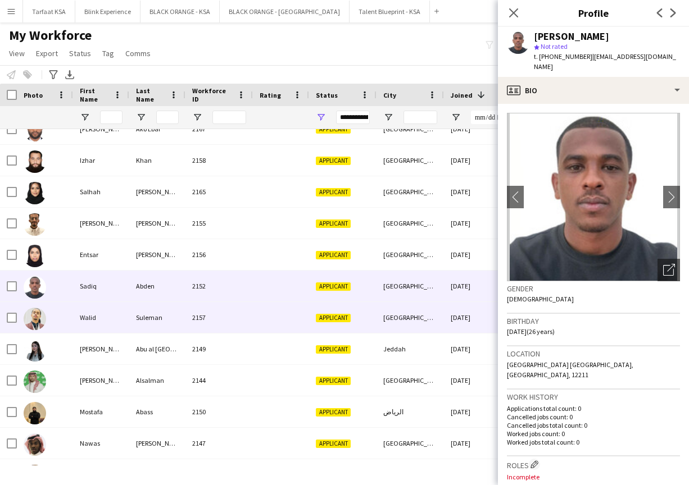
click at [38, 319] on img at bounding box center [35, 319] width 22 height 22
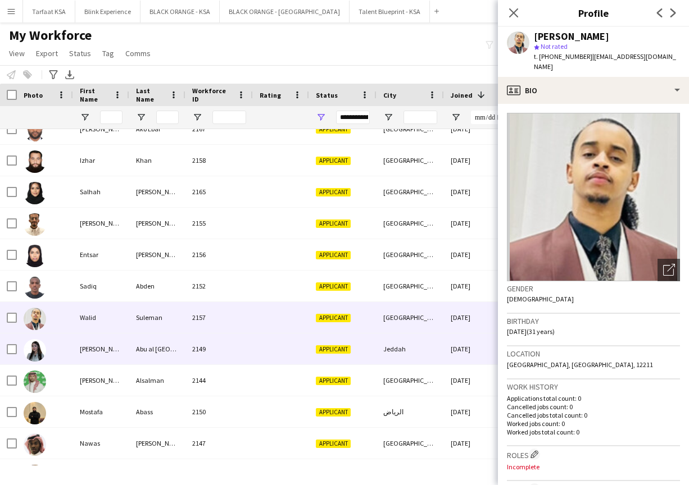
click at [35, 351] on img at bounding box center [35, 350] width 22 height 22
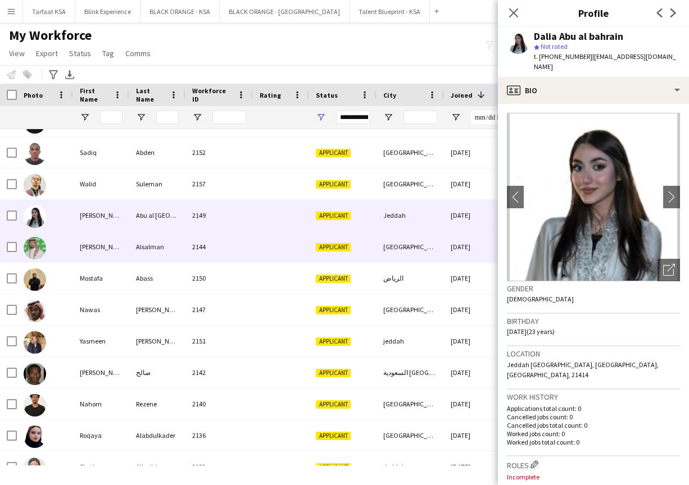
click at [30, 251] on img at bounding box center [35, 248] width 22 height 22
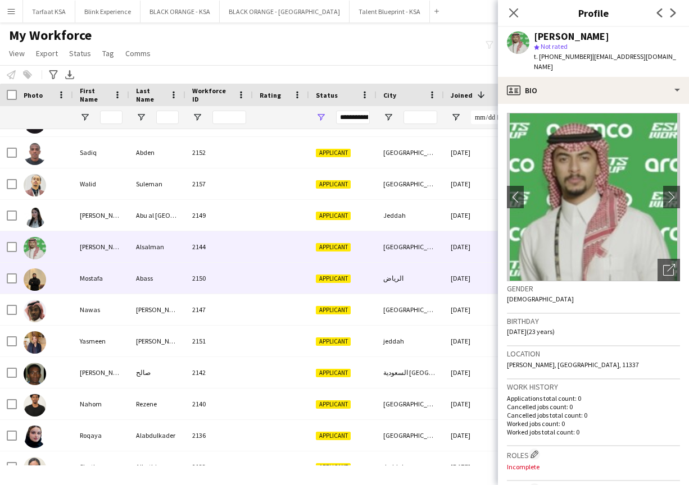
click at [34, 279] on img at bounding box center [35, 280] width 22 height 22
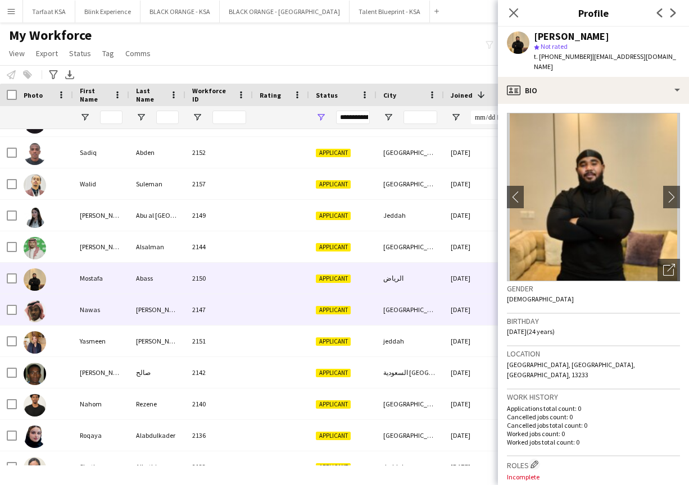
click at [31, 315] on img at bounding box center [35, 311] width 22 height 22
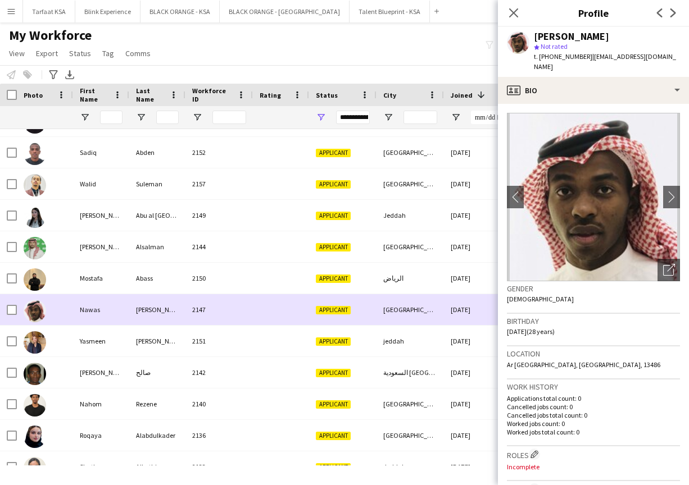
click at [33, 316] on img at bounding box center [35, 311] width 22 height 22
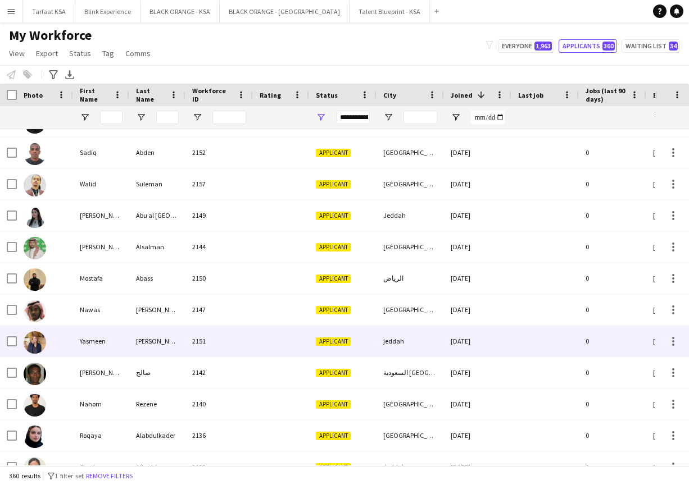
click at [35, 342] on img at bounding box center [35, 342] width 22 height 22
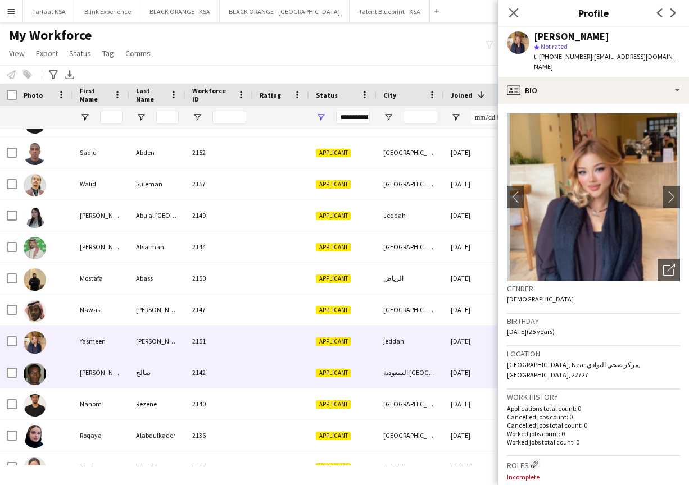
click at [33, 377] on img at bounding box center [35, 374] width 22 height 22
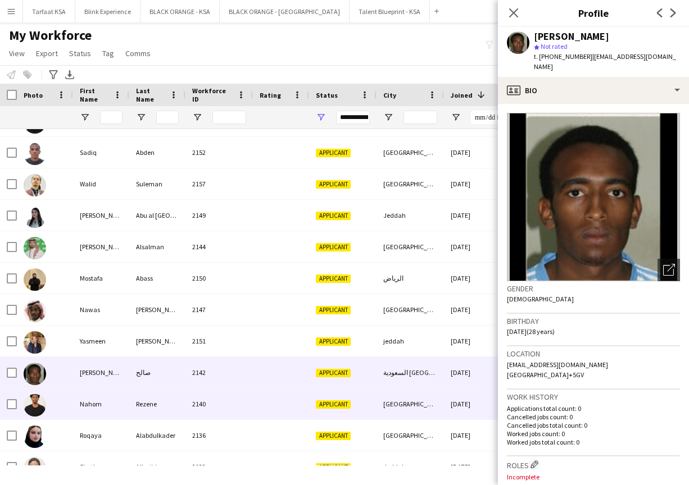
click at [36, 399] on img at bounding box center [35, 405] width 22 height 22
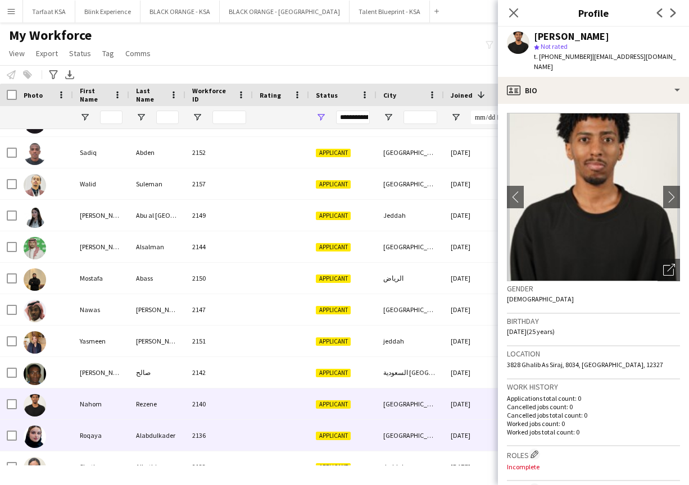
click at [33, 439] on img at bounding box center [35, 437] width 22 height 22
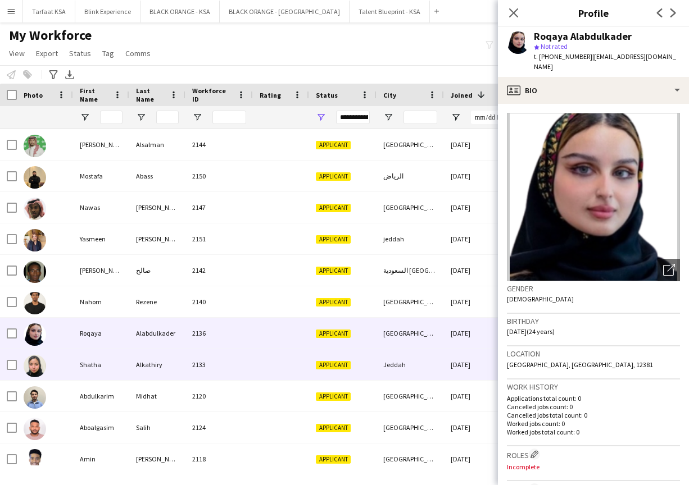
click at [39, 362] on img at bounding box center [35, 366] width 22 height 22
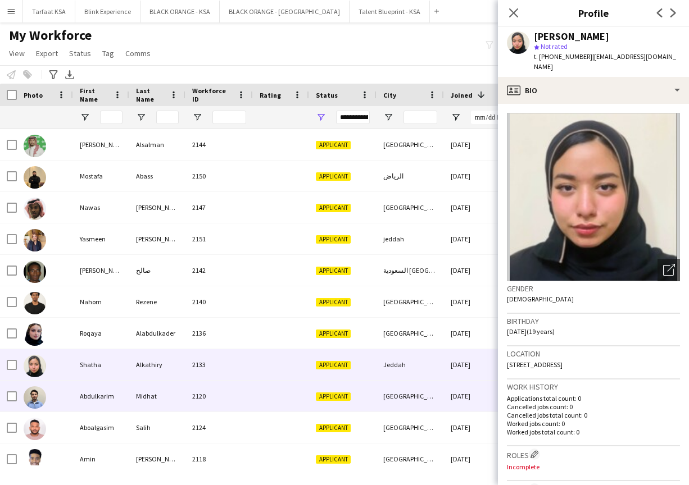
click at [36, 392] on img at bounding box center [35, 397] width 22 height 22
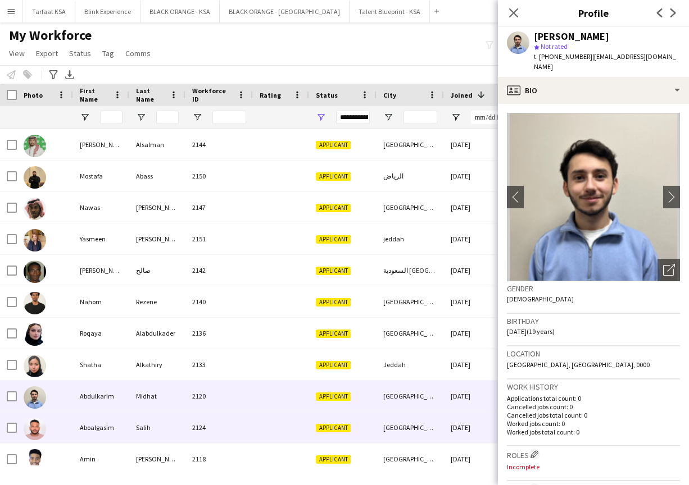
click at [37, 422] on img at bounding box center [35, 429] width 22 height 22
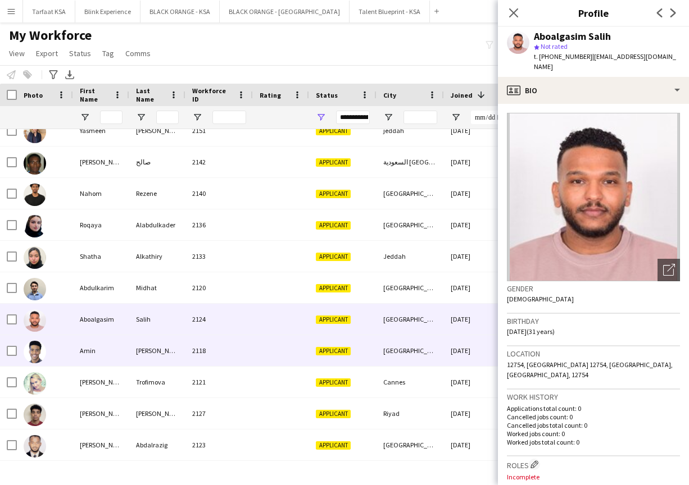
click at [37, 346] on img at bounding box center [35, 352] width 22 height 22
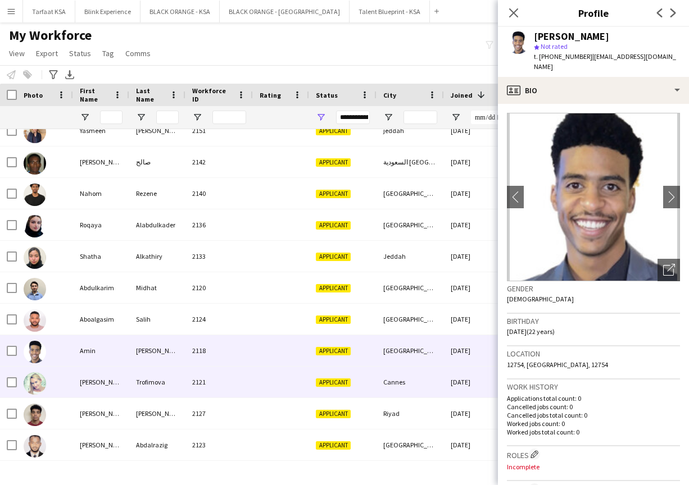
click at [38, 378] on img at bounding box center [35, 383] width 22 height 22
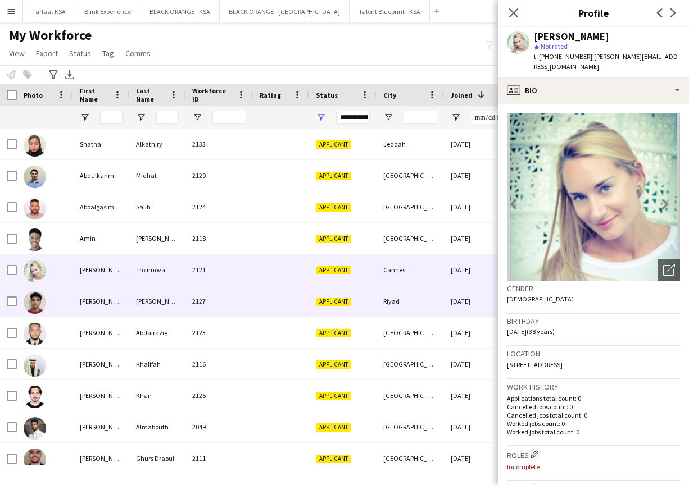
click at [42, 299] on img at bounding box center [35, 303] width 22 height 22
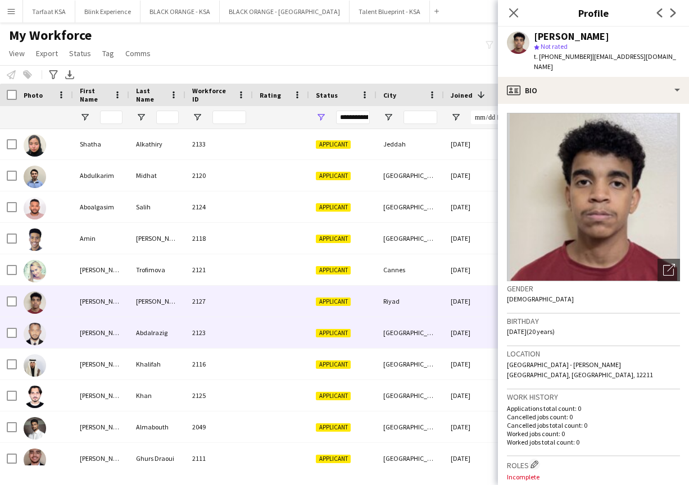
click at [30, 331] on img at bounding box center [35, 334] width 22 height 22
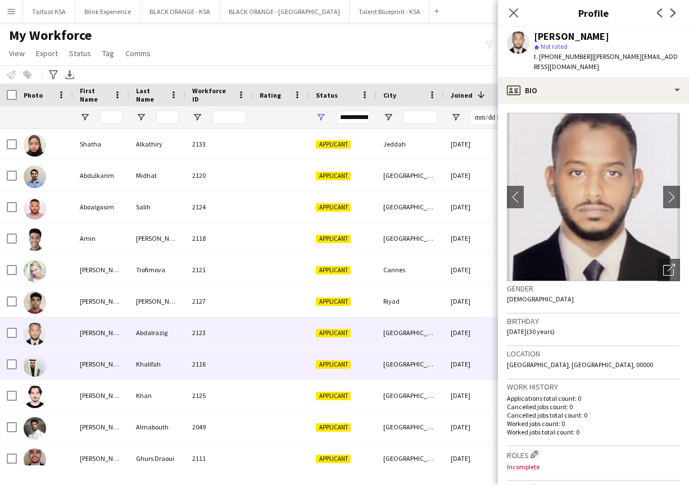
click at [31, 363] on img at bounding box center [35, 365] width 22 height 22
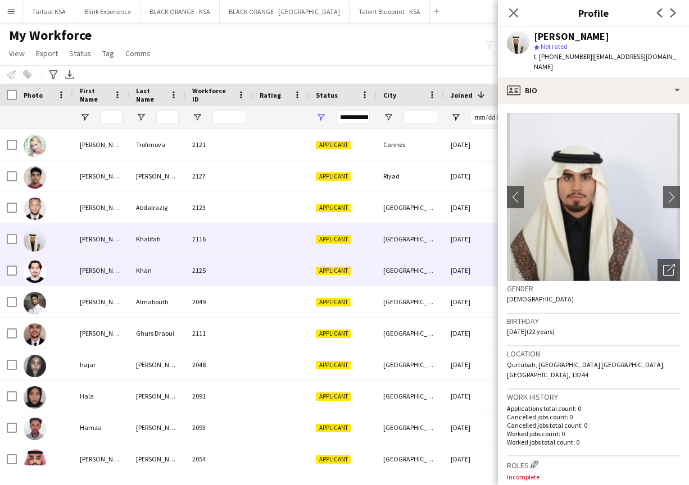
click at [38, 271] on img at bounding box center [35, 272] width 22 height 22
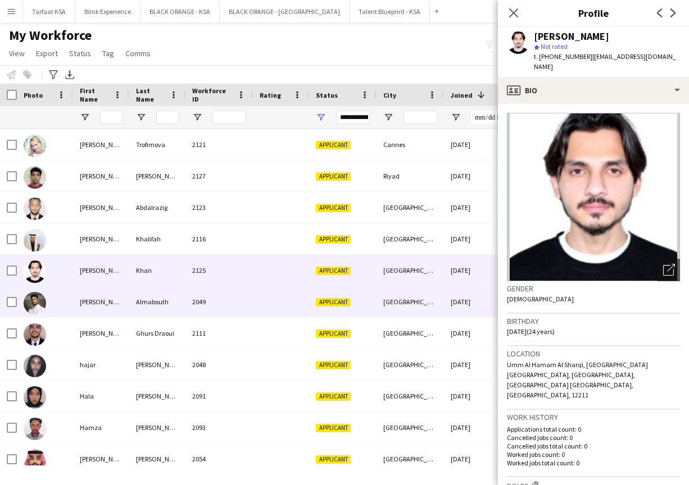
click at [37, 302] on img at bounding box center [35, 303] width 22 height 22
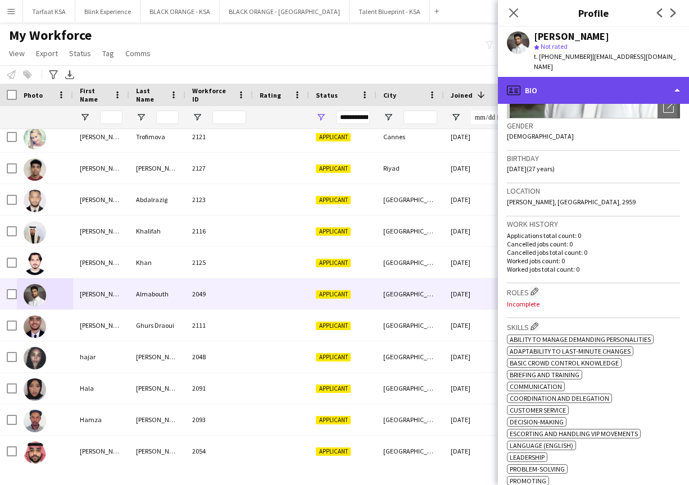
click at [611, 77] on div "profile Bio" at bounding box center [593, 90] width 191 height 27
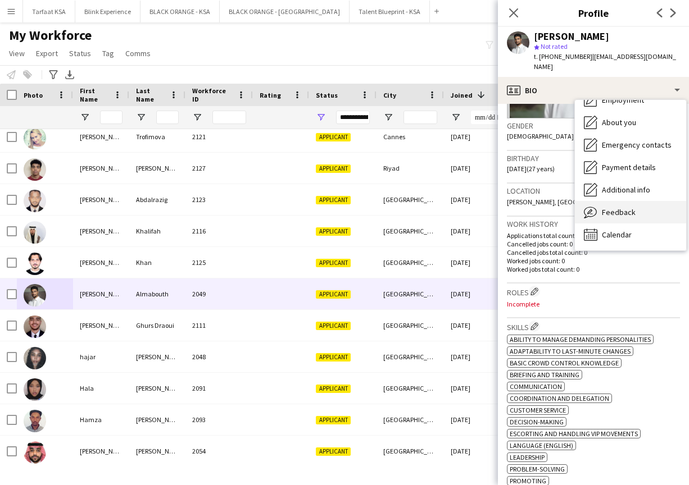
click at [605, 207] on span "Feedback" at bounding box center [619, 212] width 34 height 10
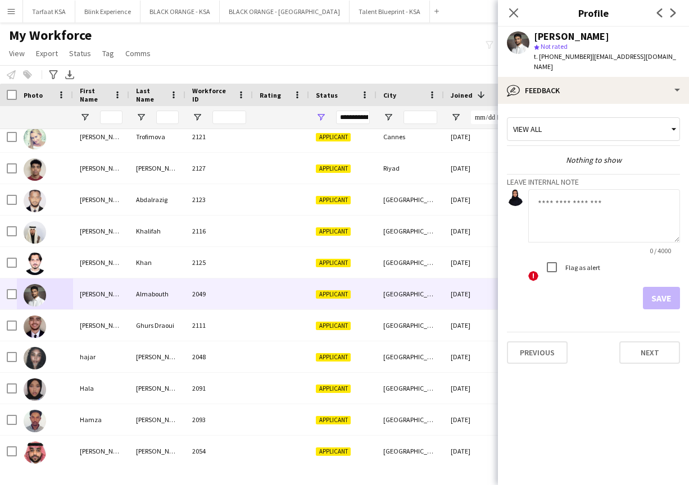
click at [644, 104] on app-crew-profile-feedback-tab "View all Nothing to show Leave internal note 0 / 4000 ! Flag as alert Save Prev…" at bounding box center [593, 294] width 191 height 381
click at [645, 119] on div "View all" at bounding box center [587, 129] width 161 height 21
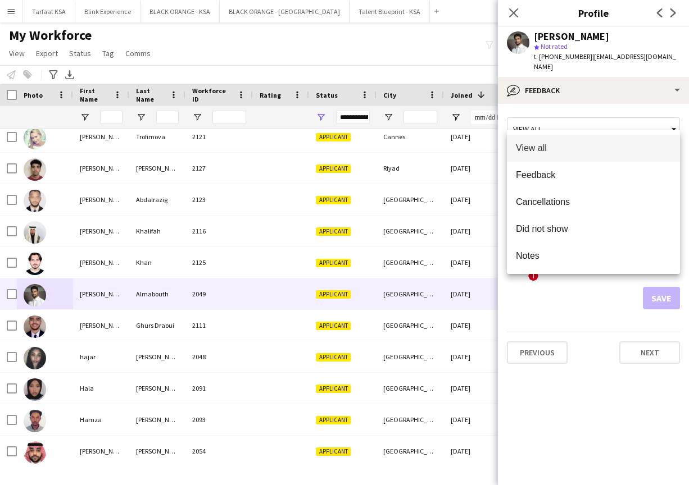
click at [635, 119] on div at bounding box center [344, 242] width 689 height 485
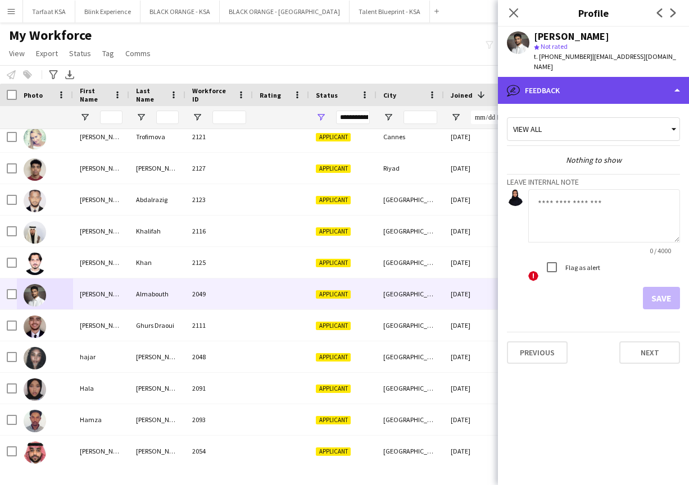
click at [646, 84] on div "bubble-pencil Feedback" at bounding box center [593, 90] width 191 height 27
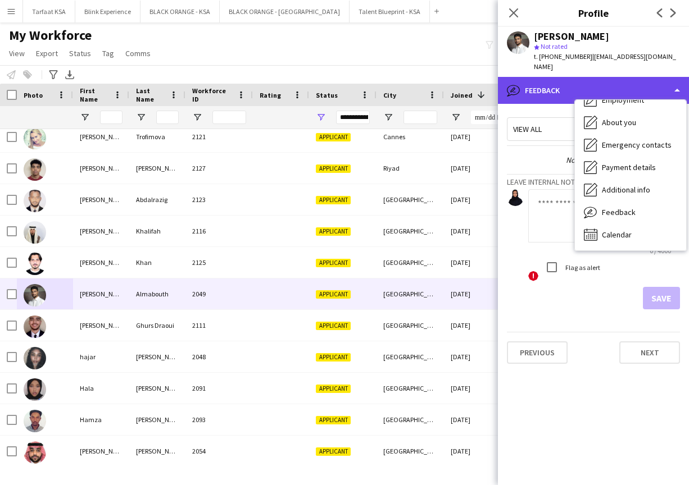
click at [646, 84] on div "bubble-pencil Feedback" at bounding box center [593, 90] width 191 height 27
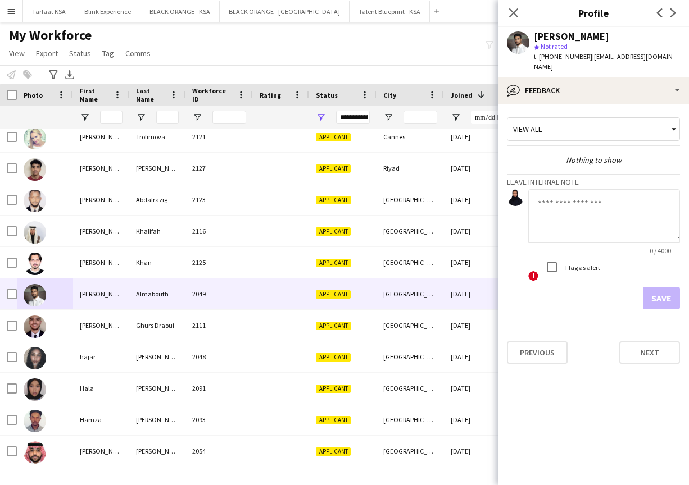
click at [643, 119] on div "View all" at bounding box center [587, 129] width 161 height 21
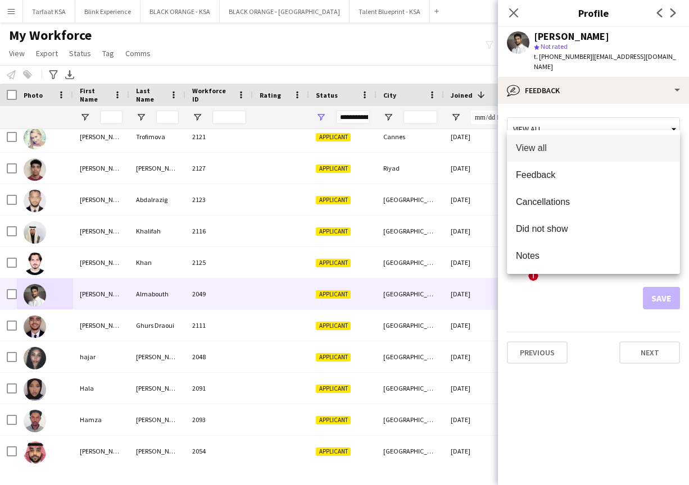
click at [669, 121] on div at bounding box center [344, 242] width 689 height 485
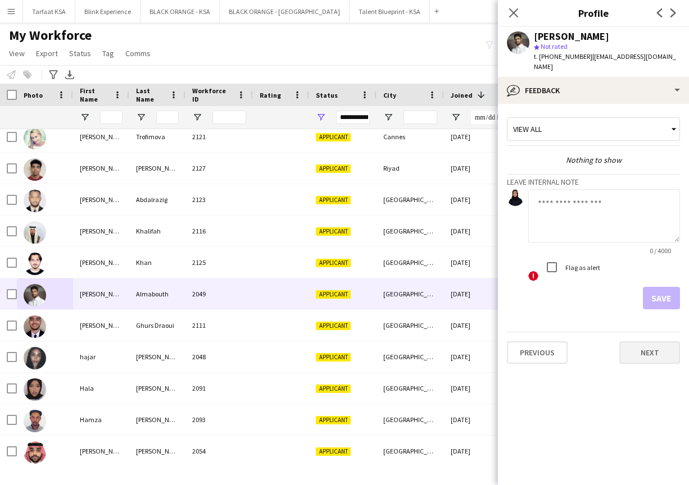
click at [639, 342] on button "Next" at bounding box center [649, 353] width 61 height 22
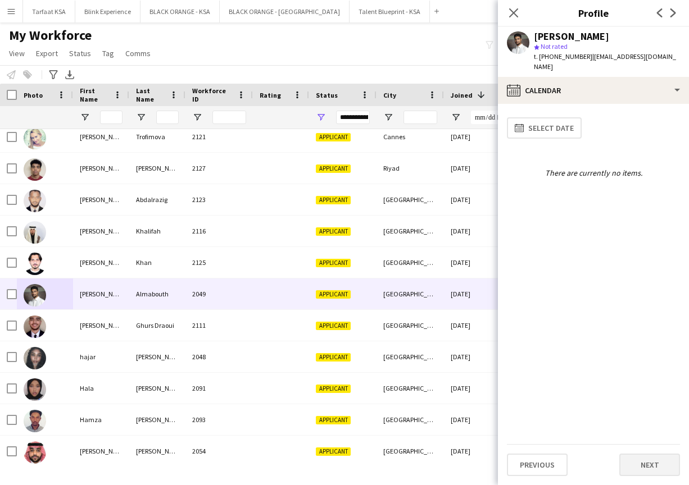
click at [633, 461] on button "Next" at bounding box center [649, 465] width 61 height 22
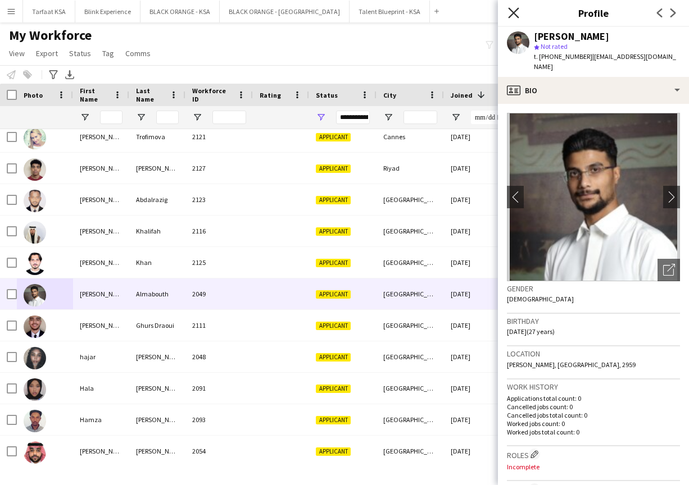
click at [517, 12] on icon "Close pop-in" at bounding box center [513, 12] width 11 height 11
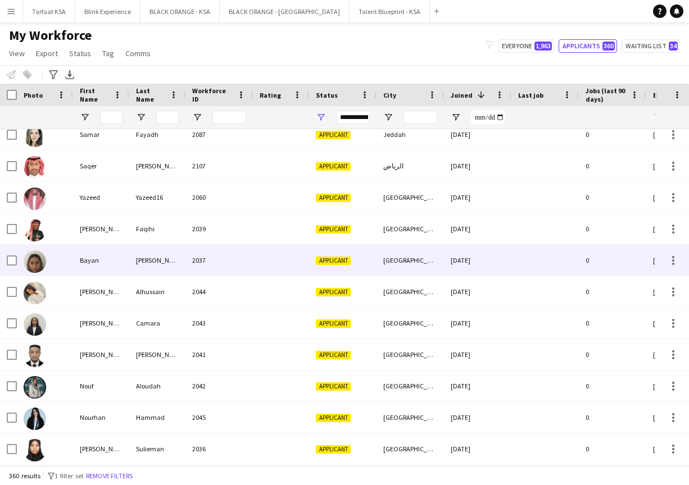
click at [34, 268] on img at bounding box center [35, 262] width 22 height 22
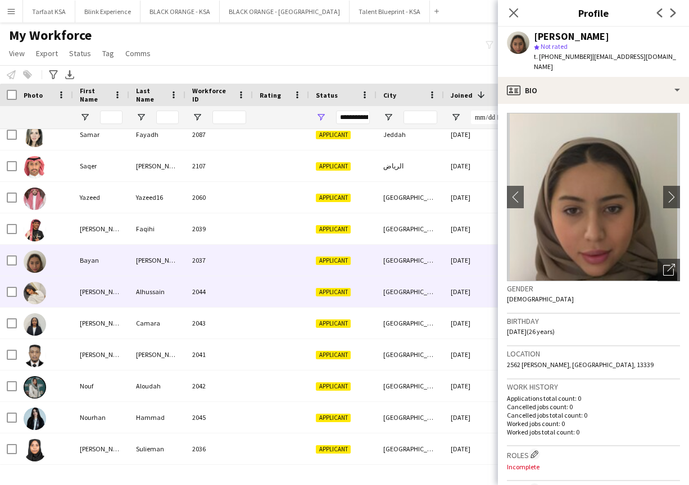
click at [35, 298] on img at bounding box center [35, 293] width 22 height 22
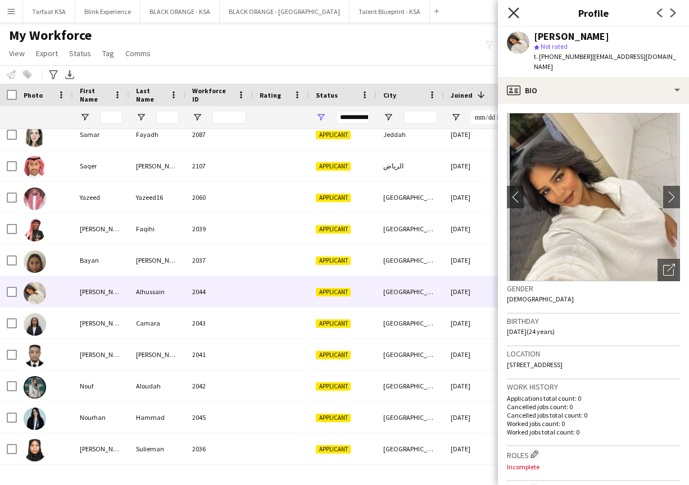
click at [513, 12] on icon at bounding box center [513, 12] width 11 height 11
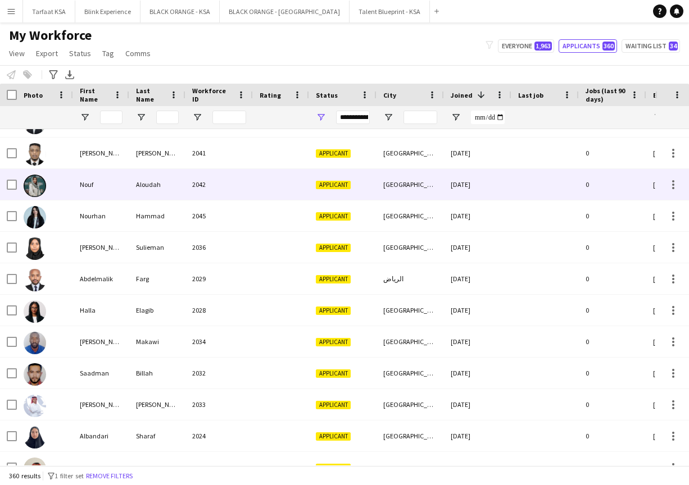
click at [39, 192] on img at bounding box center [35, 186] width 22 height 22
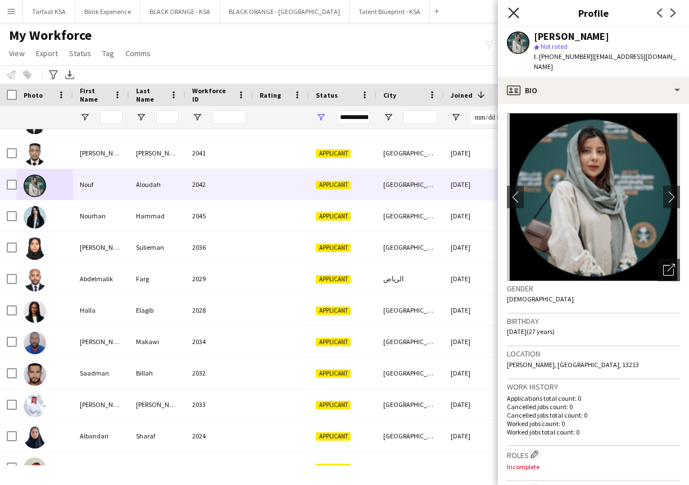
click at [511, 12] on icon "Close pop-in" at bounding box center [513, 12] width 11 height 11
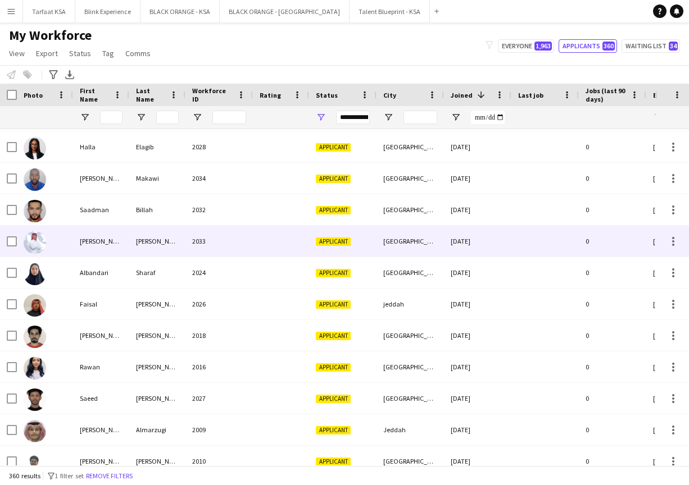
click at [39, 244] on img at bounding box center [35, 242] width 22 height 22
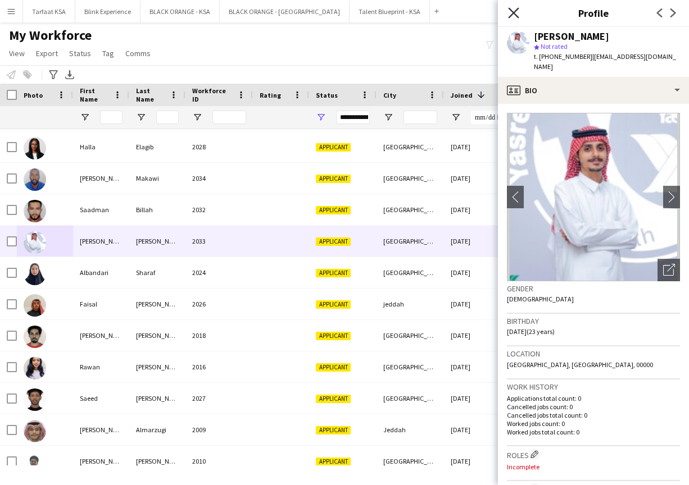
click at [518, 13] on icon "Close pop-in" at bounding box center [513, 12] width 11 height 11
